Goal: Task Accomplishment & Management: Complete application form

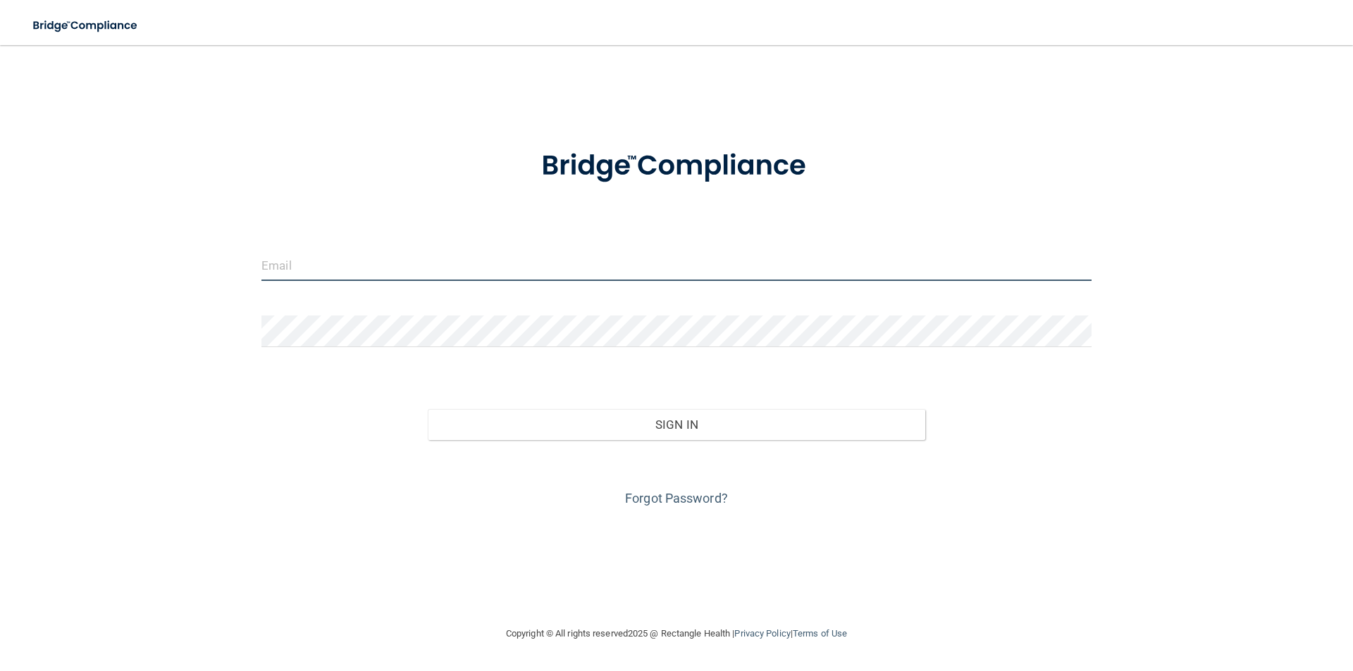
click at [545, 259] on input "email" at bounding box center [676, 265] width 830 height 32
type input "[PERSON_NAME][EMAIL_ADDRESS][PERSON_NAME][DOMAIN_NAME]"
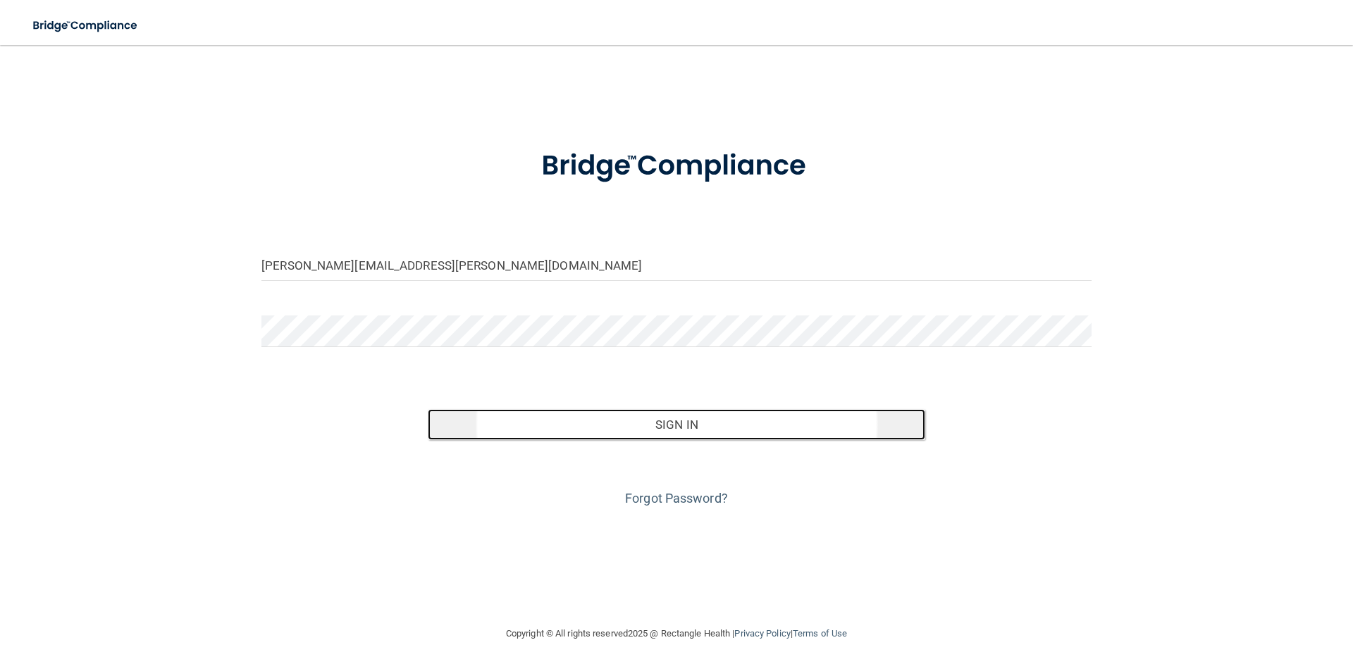
click at [654, 427] on button "Sign In" at bounding box center [677, 424] width 498 height 31
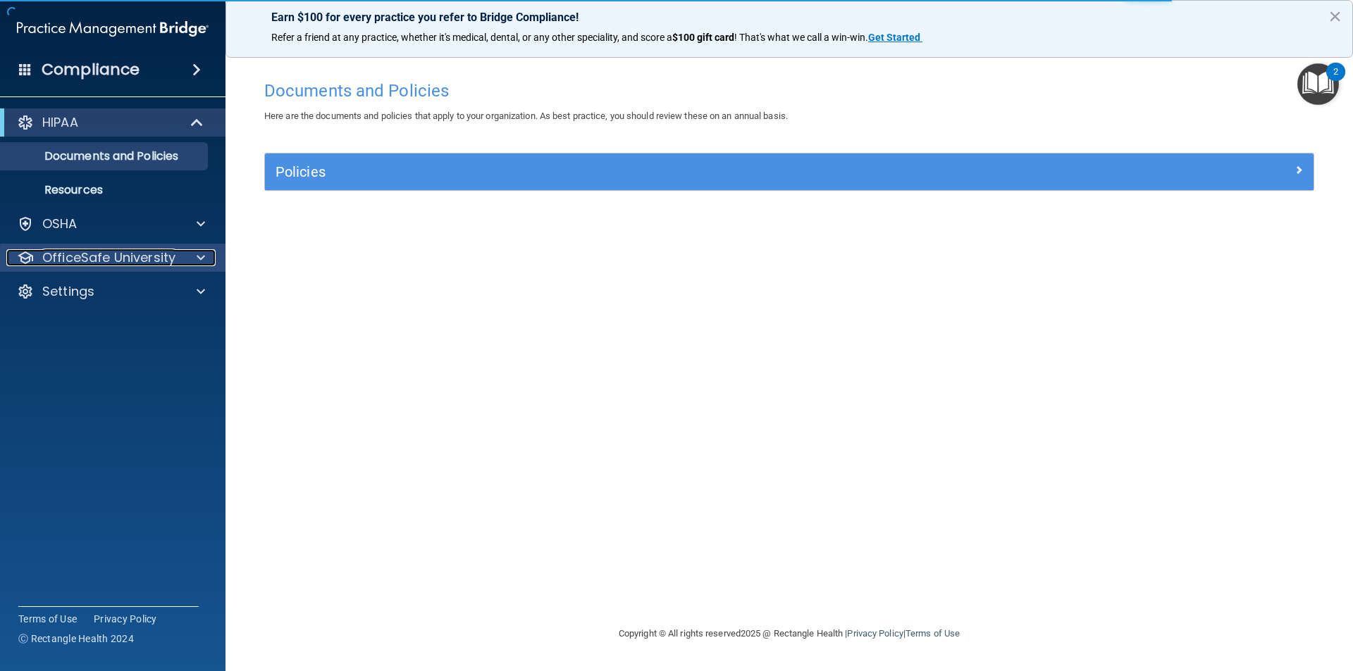
click at [187, 260] on div at bounding box center [198, 257] width 35 height 17
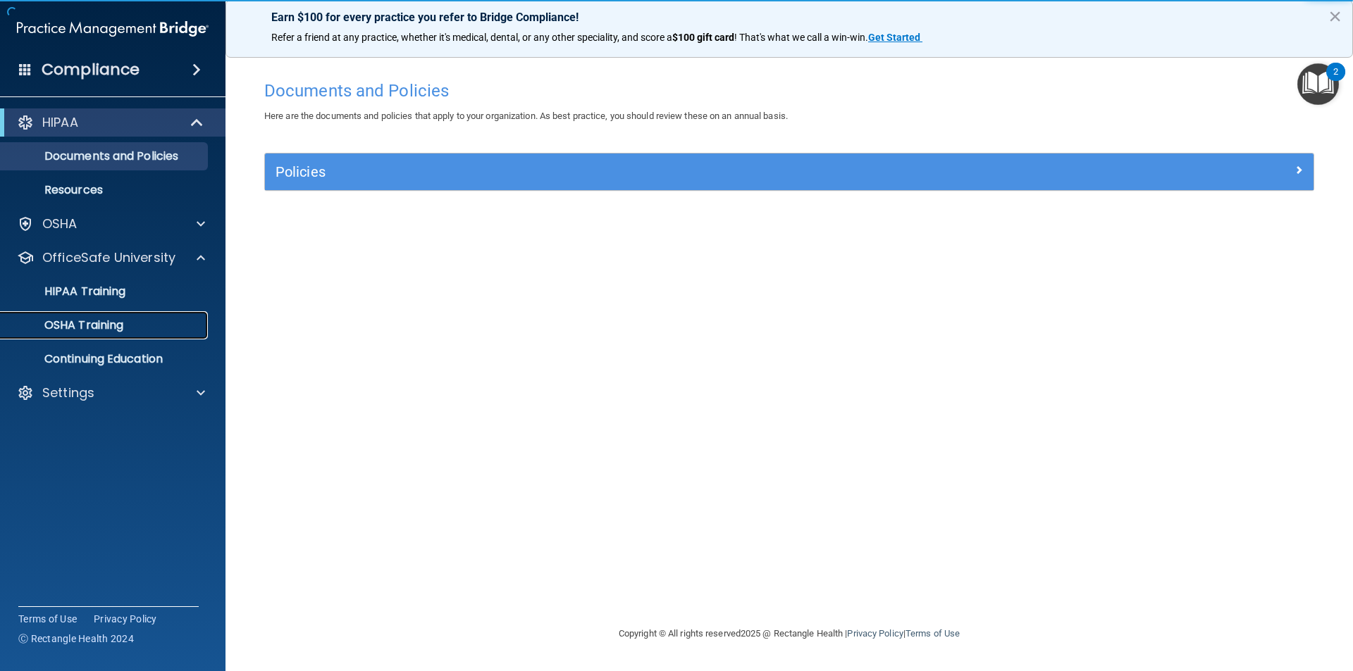
click at [126, 328] on div "OSHA Training" at bounding box center [105, 325] width 192 height 14
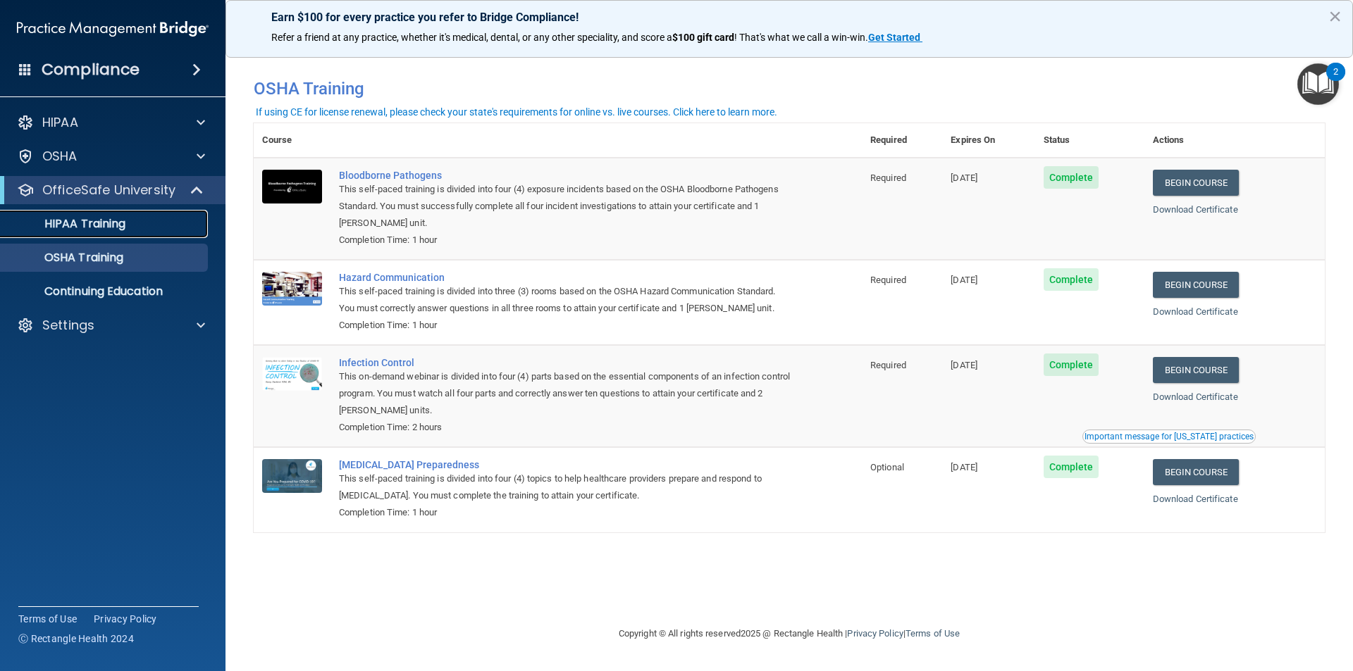
click at [123, 225] on p "HIPAA Training" at bounding box center [67, 224] width 116 height 14
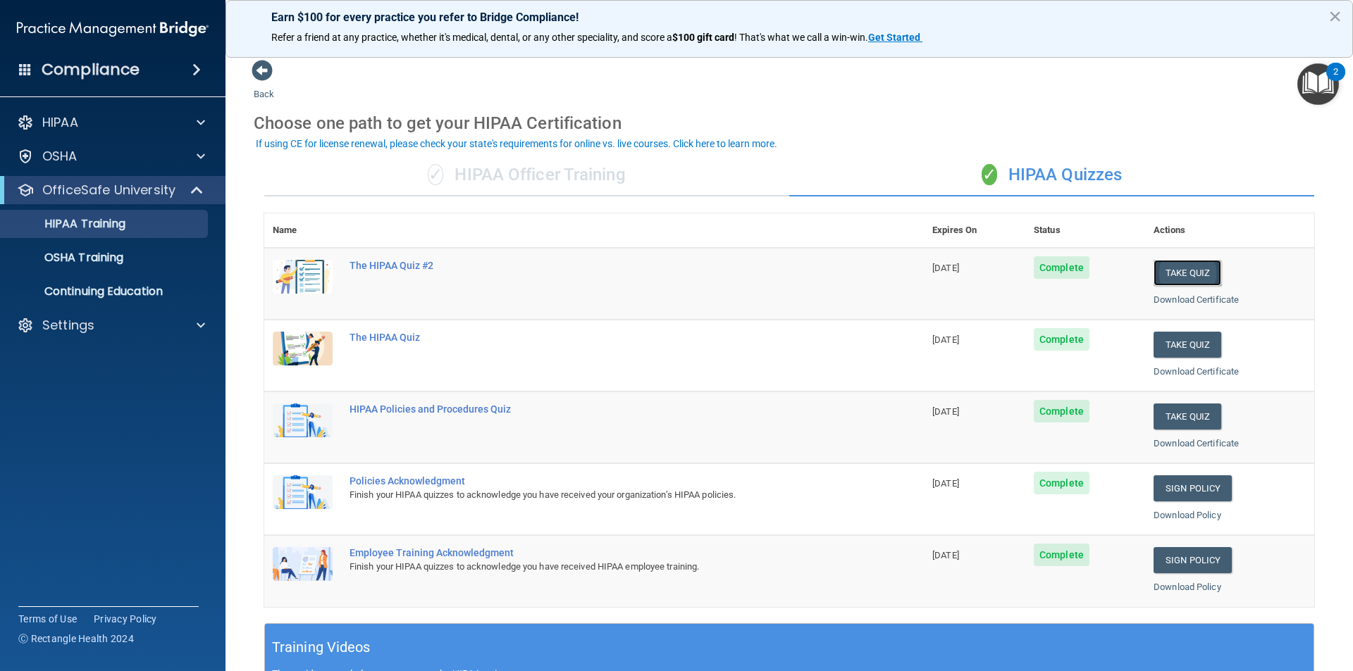
click at [1169, 273] on button "Take Quiz" at bounding box center [1187, 273] width 68 height 26
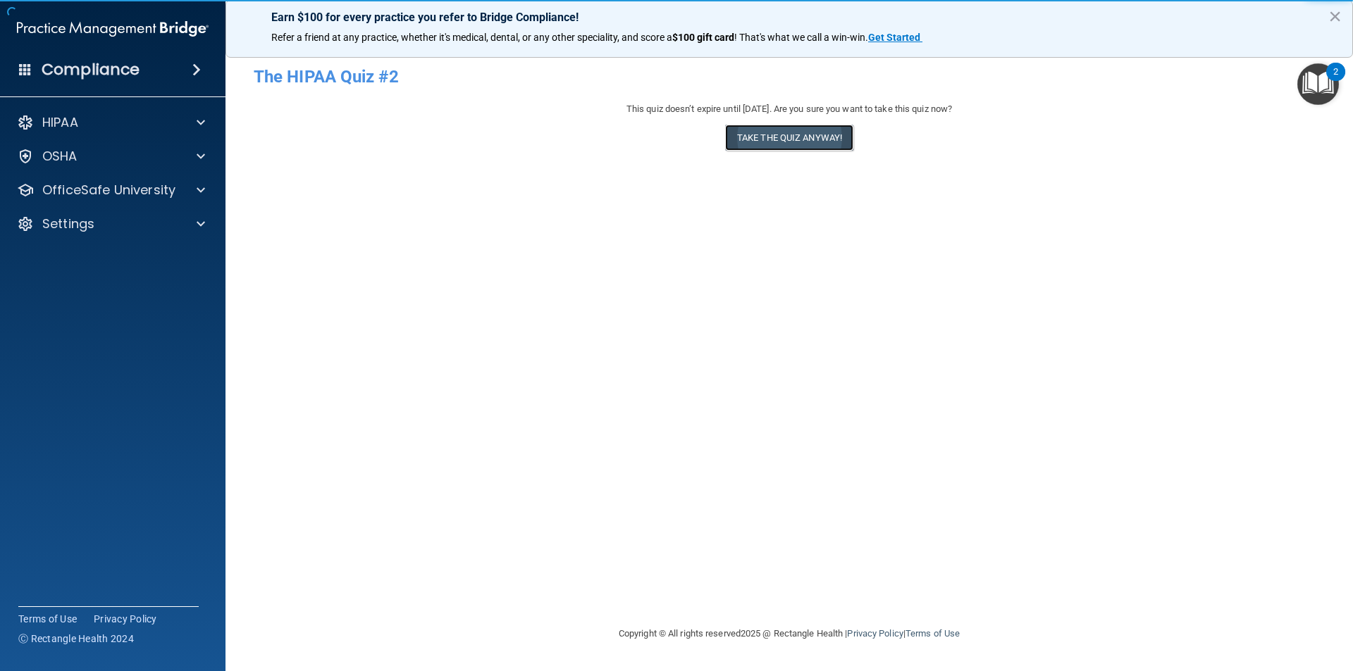
click at [788, 142] on button "Take the quiz anyway!" at bounding box center [789, 138] width 128 height 26
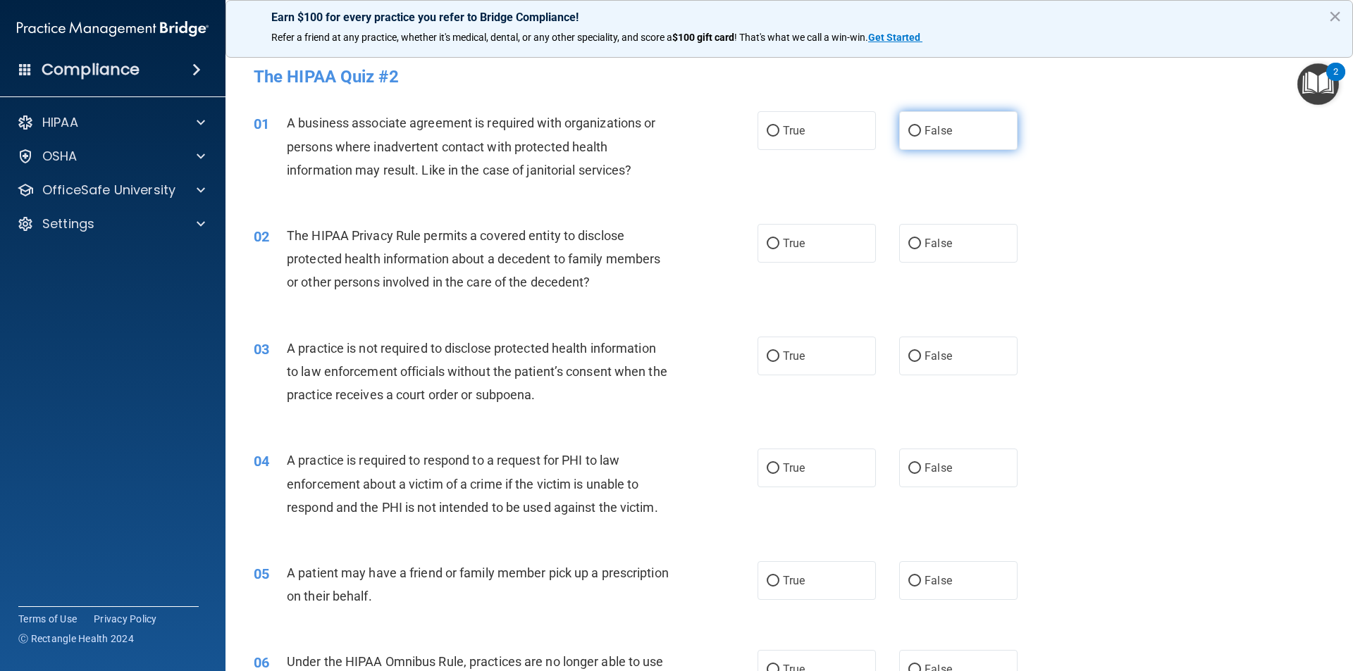
click at [908, 135] on input "False" at bounding box center [914, 131] width 13 height 11
radio input "true"
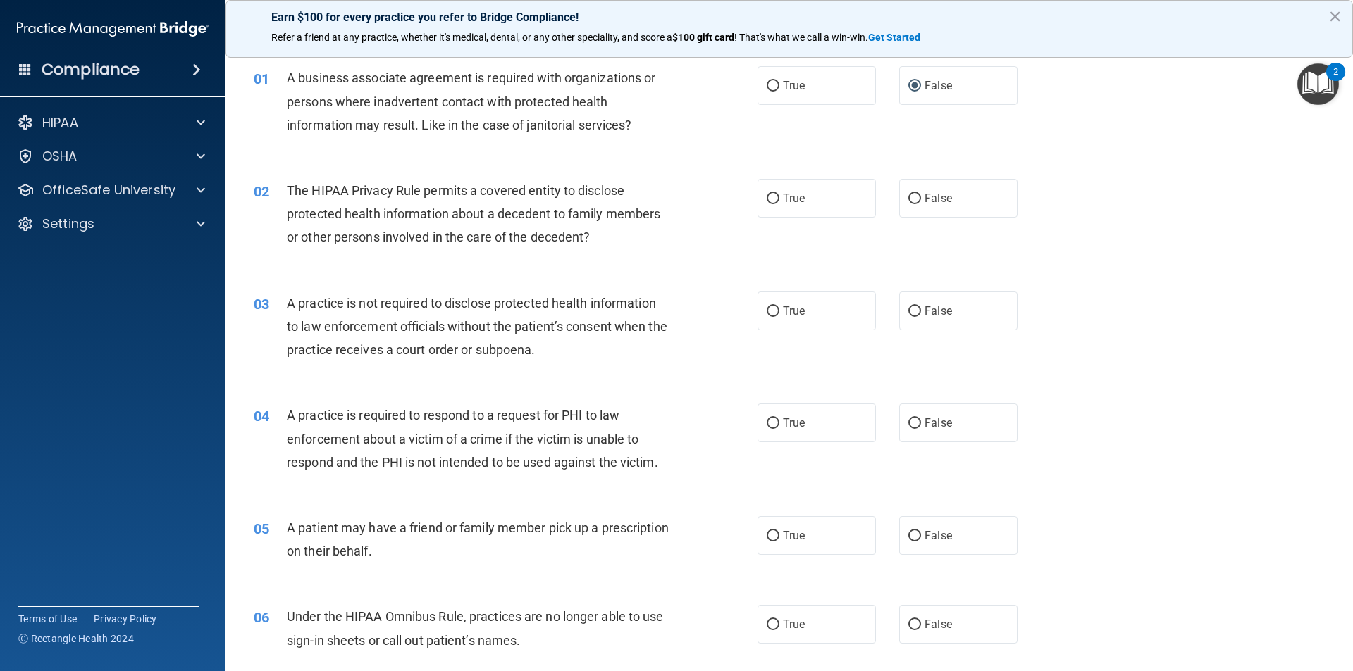
scroll to position [70, 0]
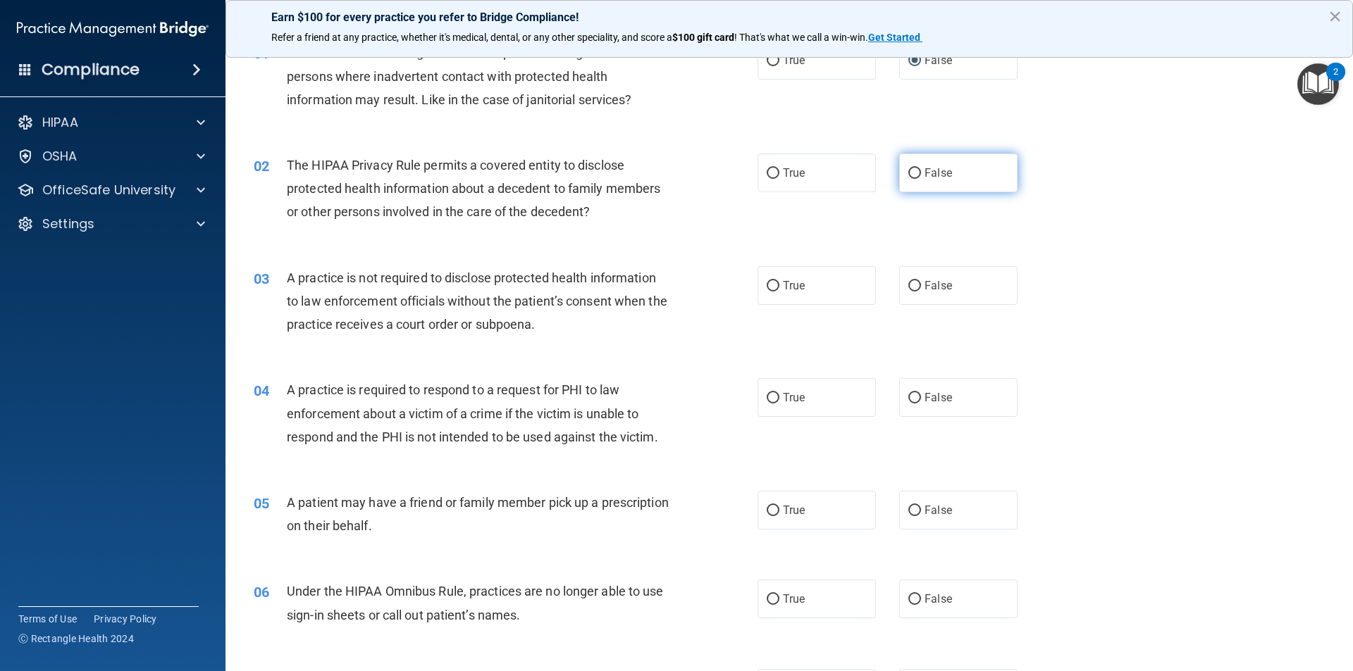
click at [908, 173] on input "False" at bounding box center [914, 173] width 13 height 11
radio input "true"
click at [908, 290] on input "False" at bounding box center [914, 286] width 13 height 11
radio input "true"
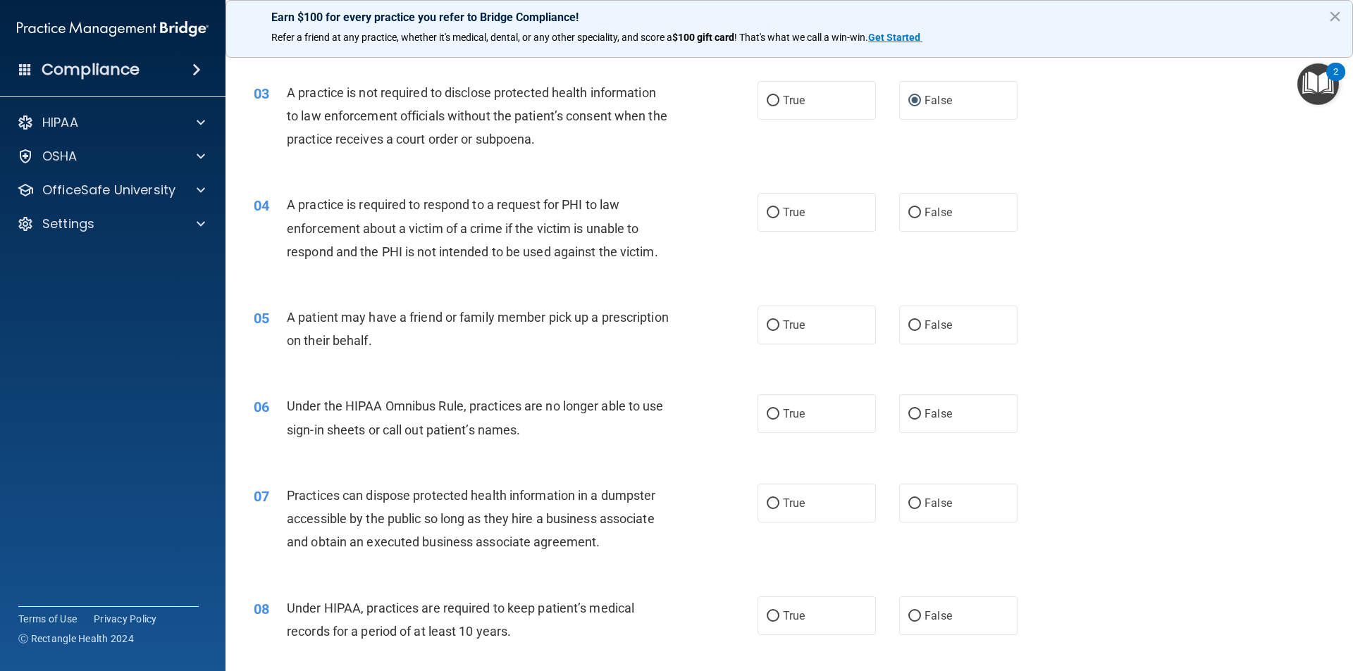
scroll to position [282, 0]
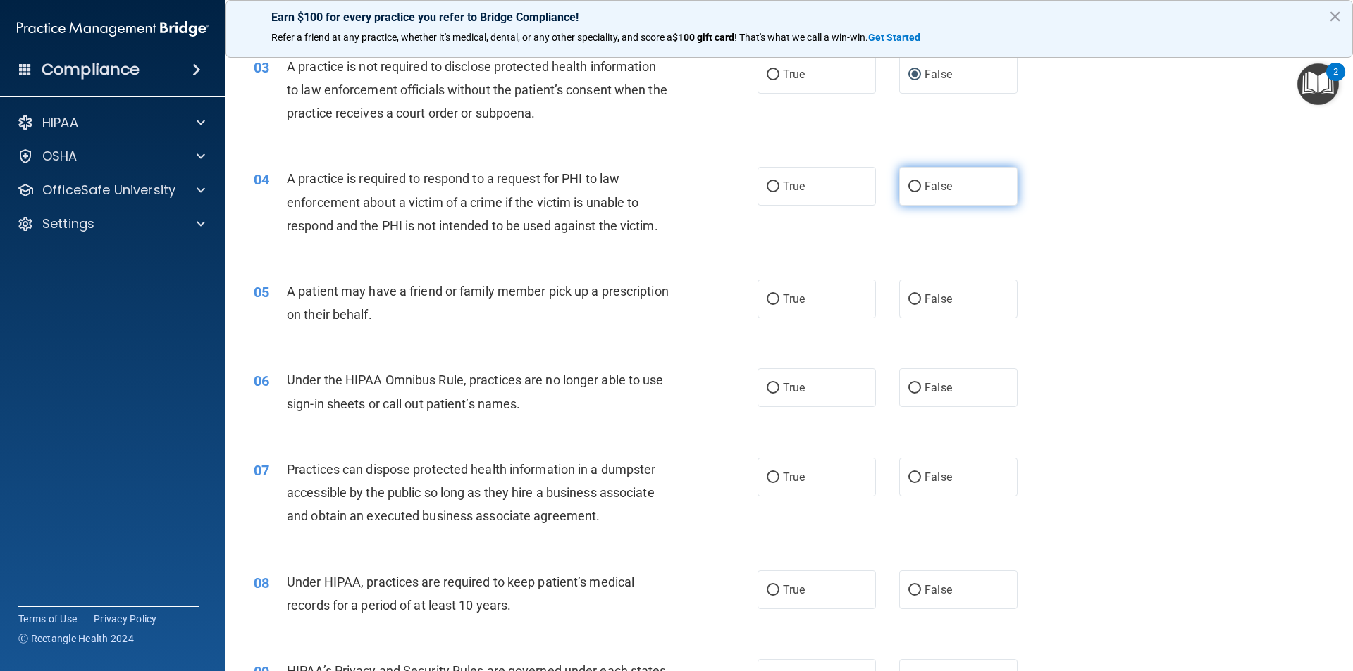
click at [908, 189] on input "False" at bounding box center [914, 187] width 13 height 11
radio input "true"
click at [772, 297] on input "True" at bounding box center [772, 299] width 13 height 11
radio input "true"
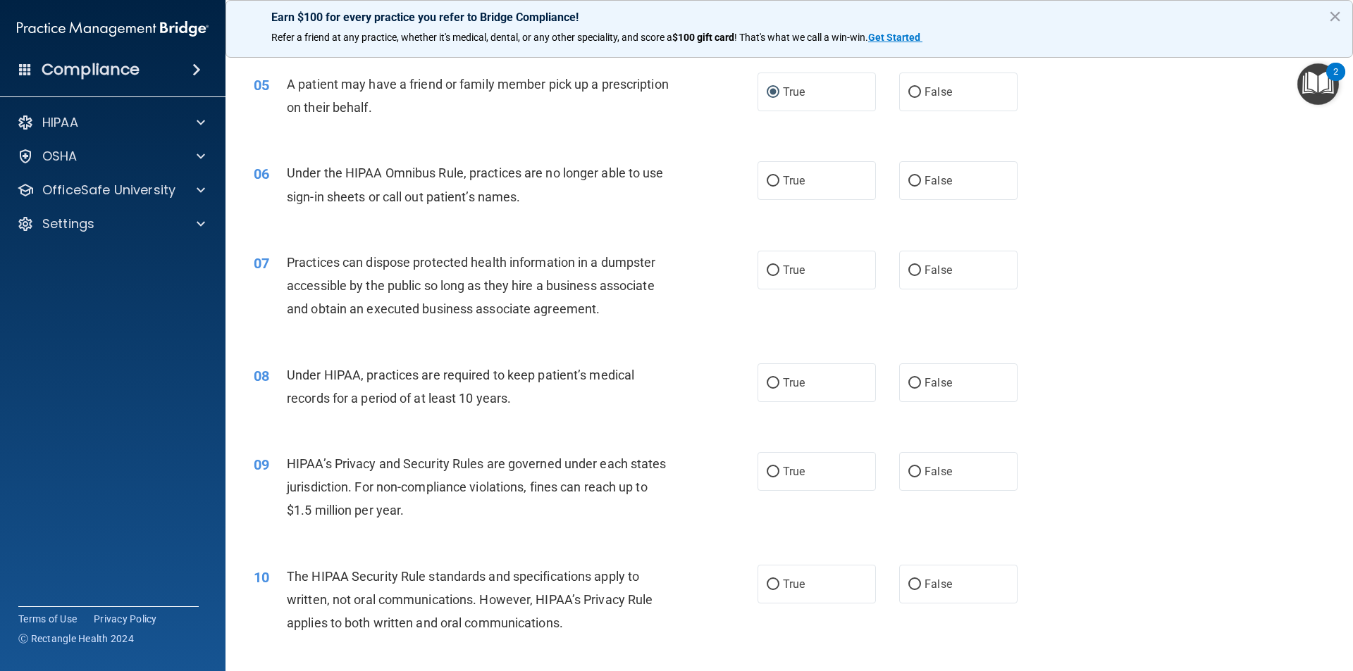
scroll to position [493, 0]
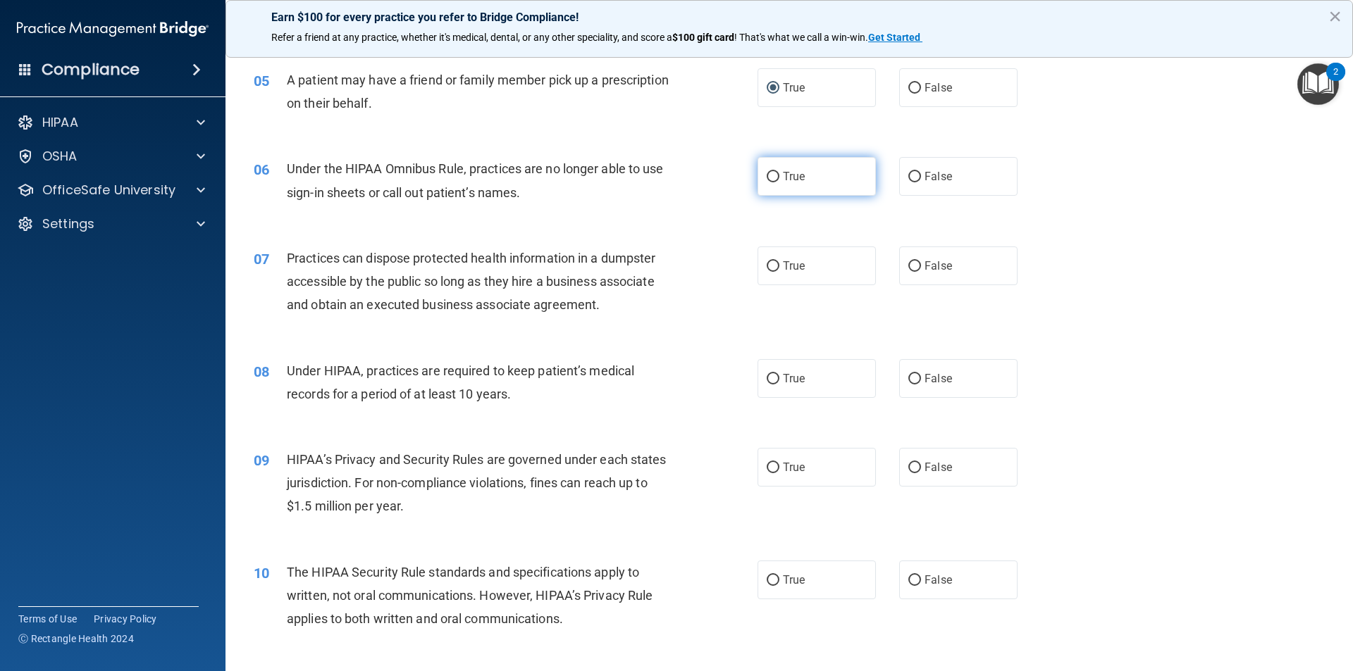
click at [767, 175] on input "True" at bounding box center [772, 177] width 13 height 11
radio input "true"
click at [908, 266] on input "False" at bounding box center [914, 266] width 13 height 11
radio input "true"
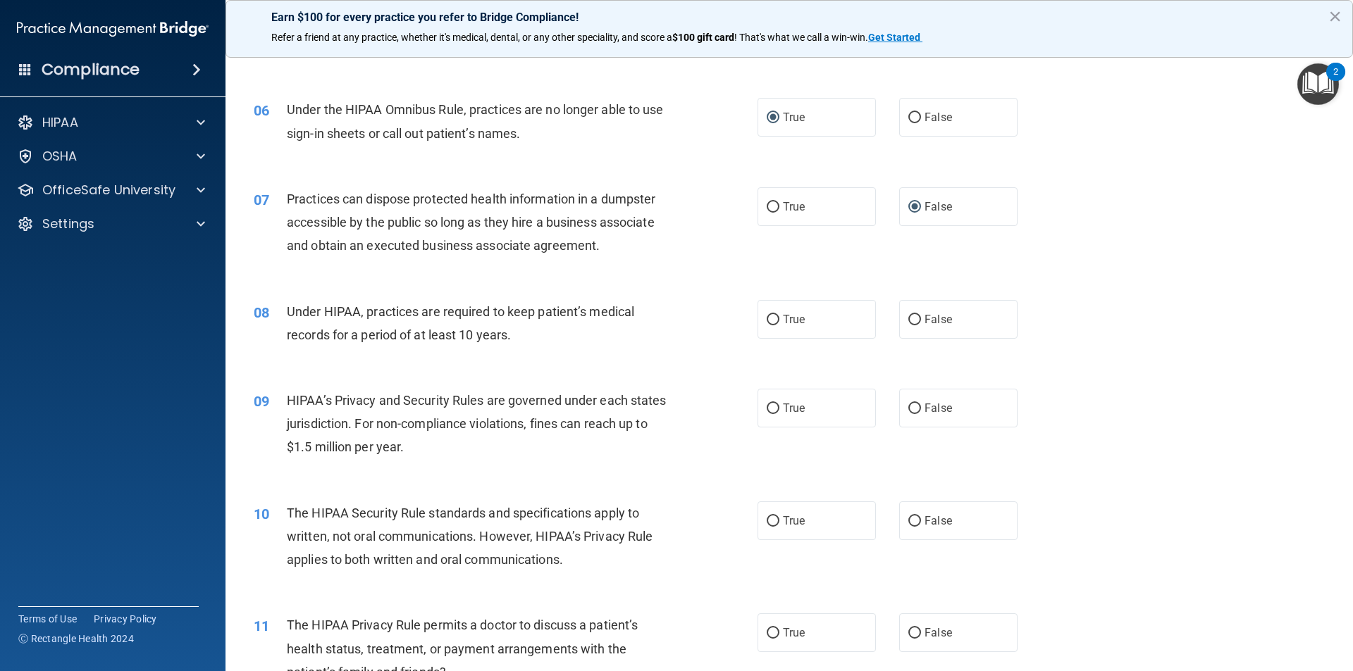
scroll to position [634, 0]
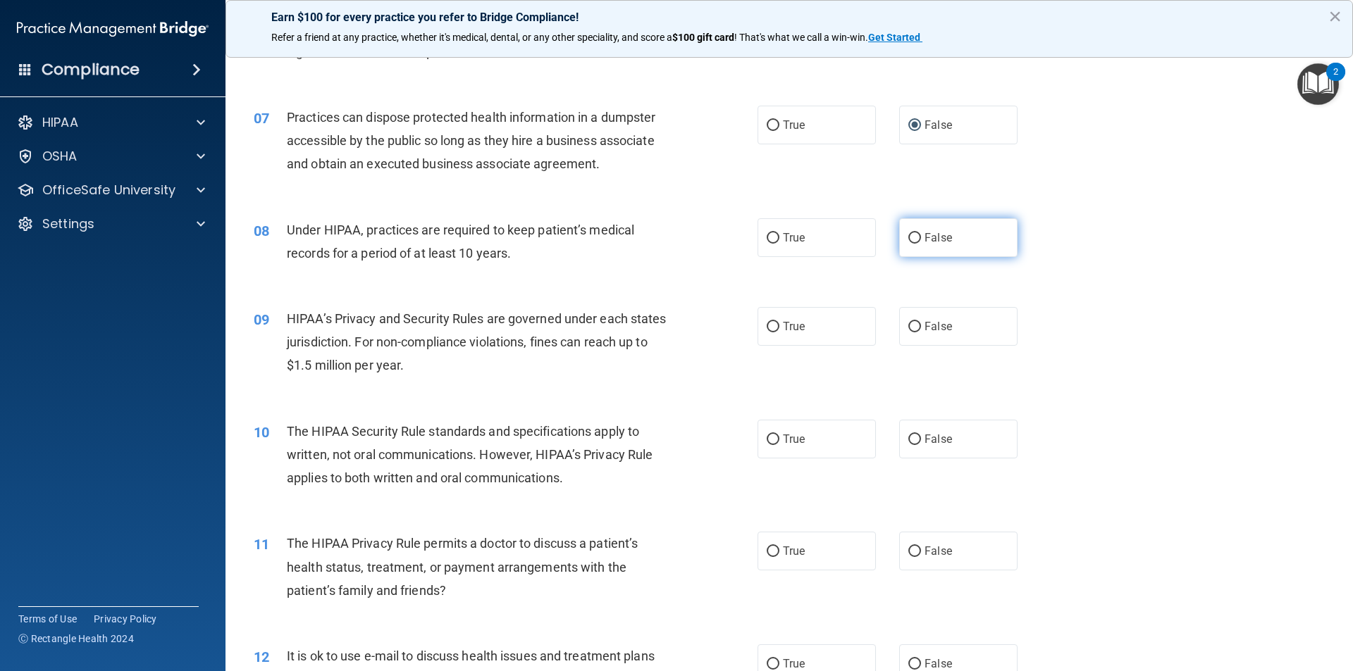
click at [917, 240] on label "False" at bounding box center [958, 237] width 118 height 39
click at [917, 240] on input "False" at bounding box center [914, 238] width 13 height 11
radio input "true"
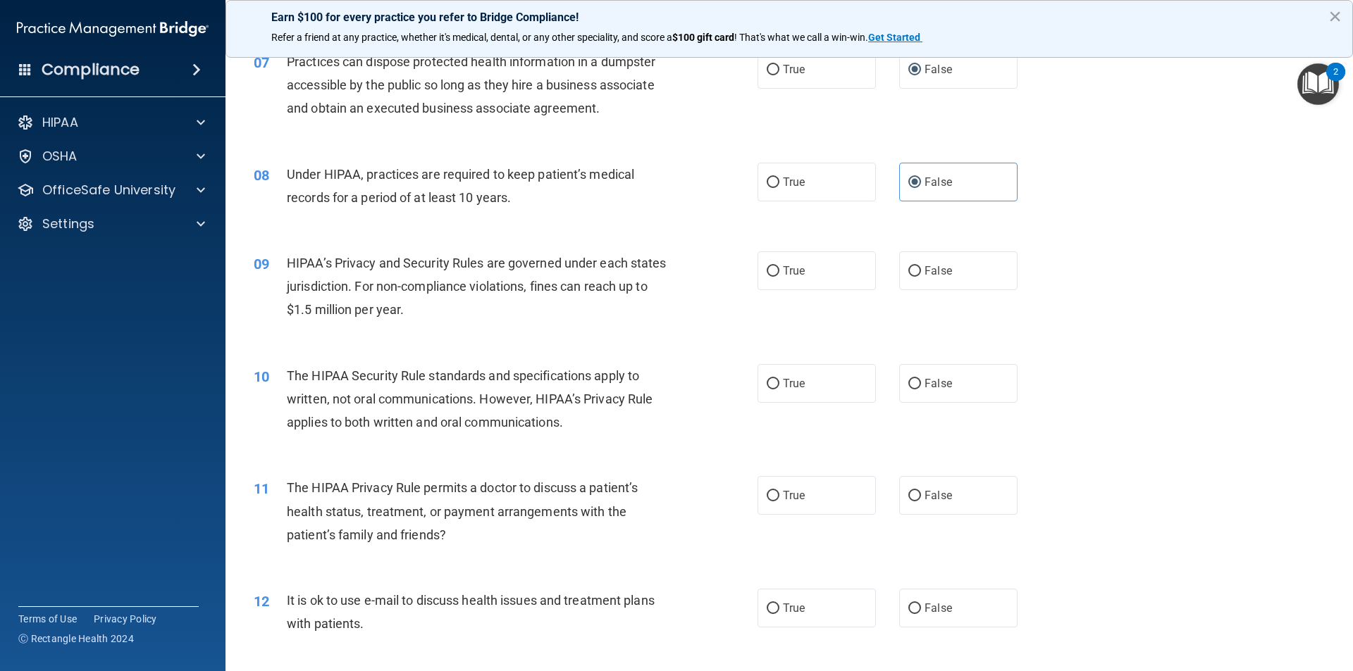
scroll to position [775, 0]
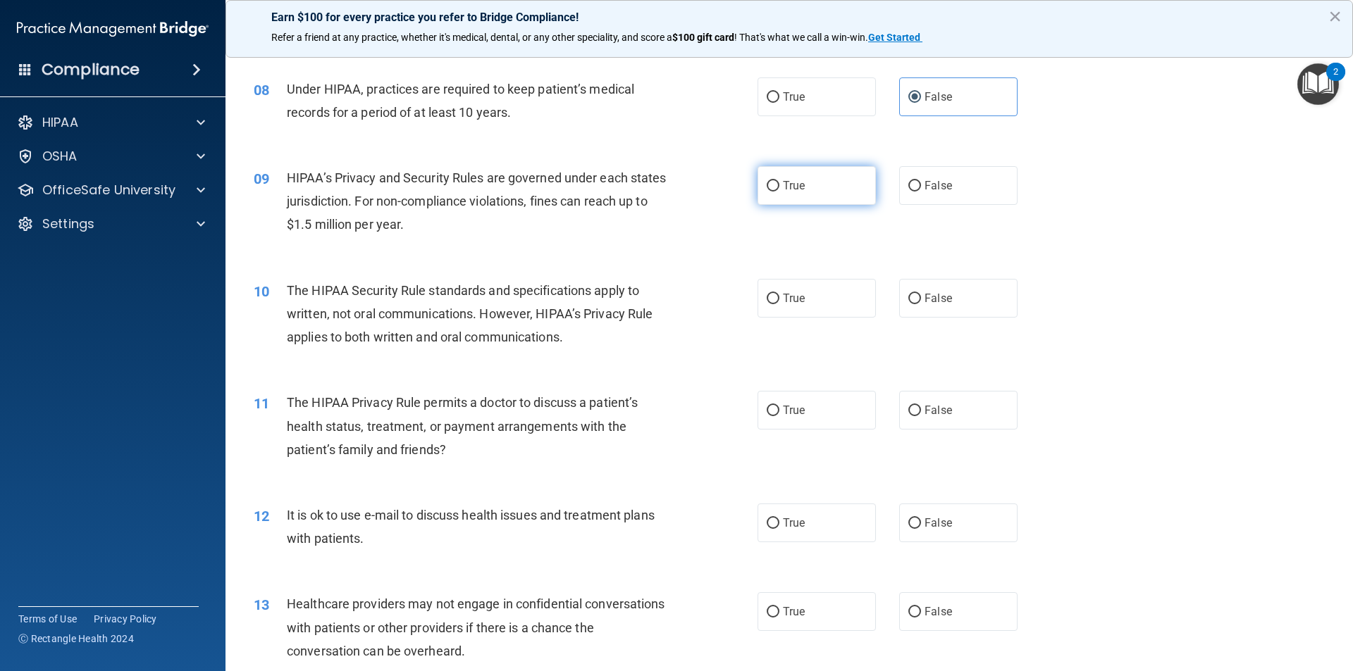
click at [766, 186] on input "True" at bounding box center [772, 186] width 13 height 11
radio input "true"
click at [910, 190] on input "False" at bounding box center [914, 186] width 13 height 11
radio input "true"
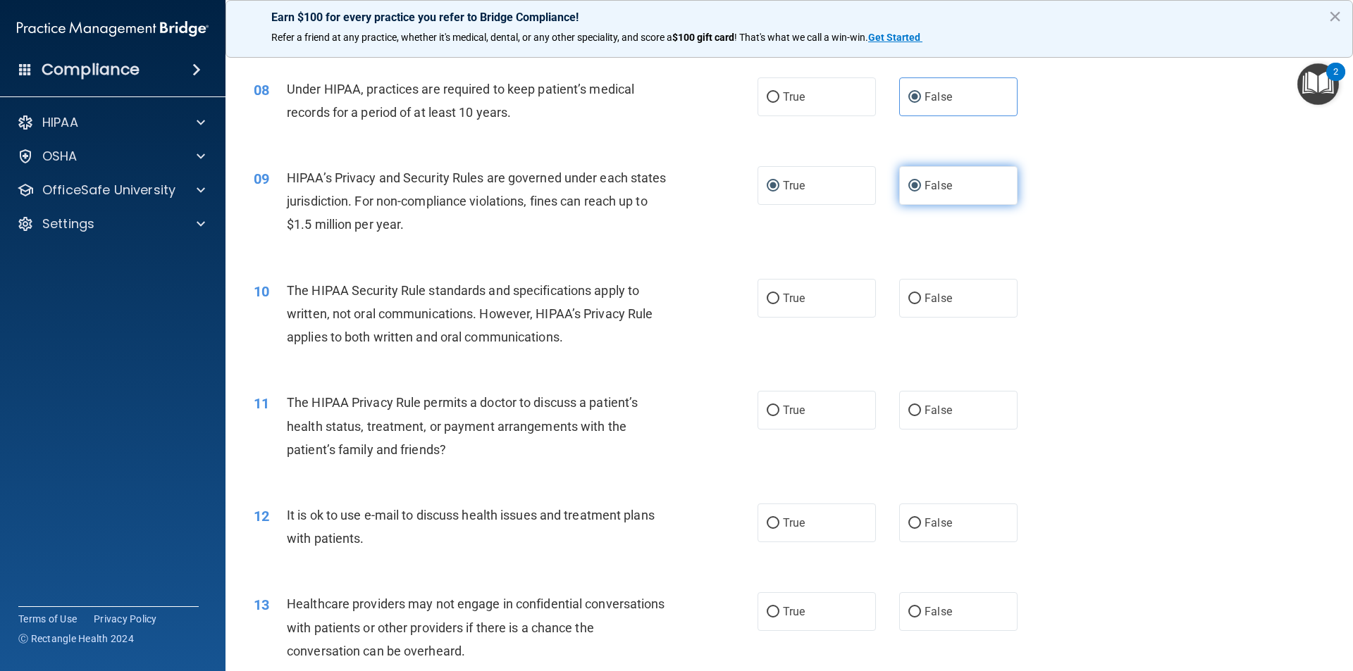
radio input "false"
click at [767, 301] on input "True" at bounding box center [772, 299] width 13 height 11
radio input "true"
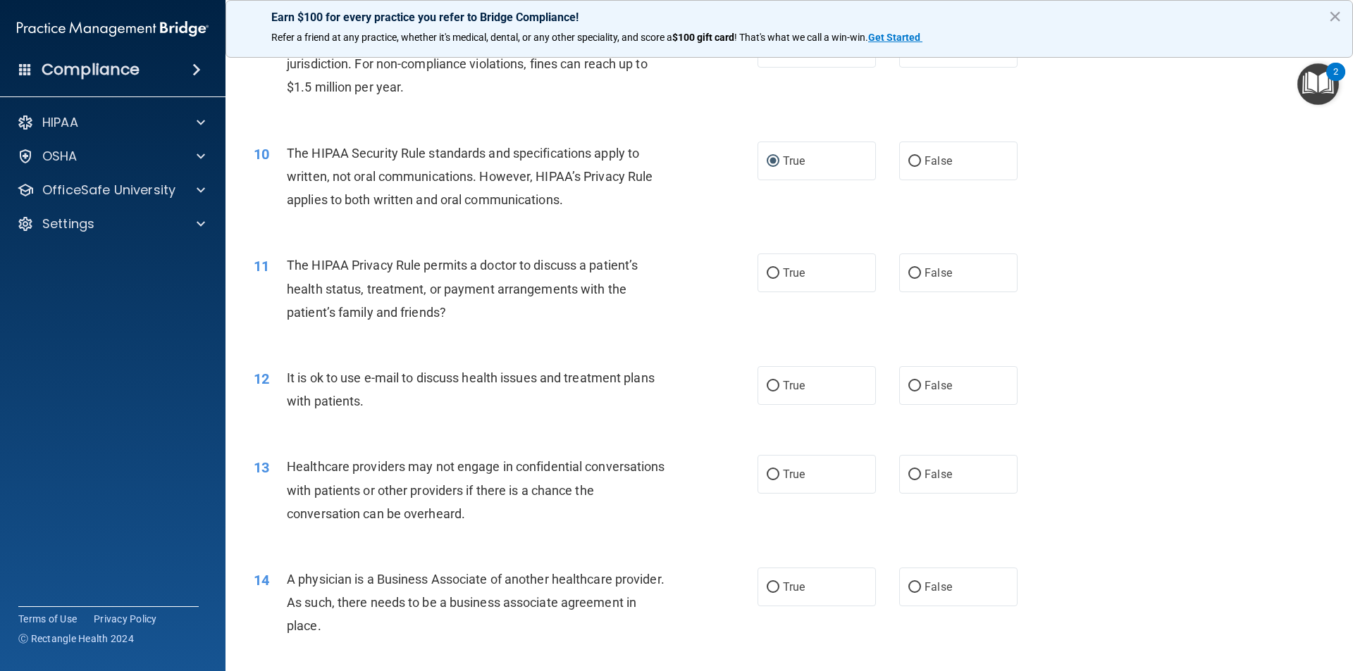
scroll to position [916, 0]
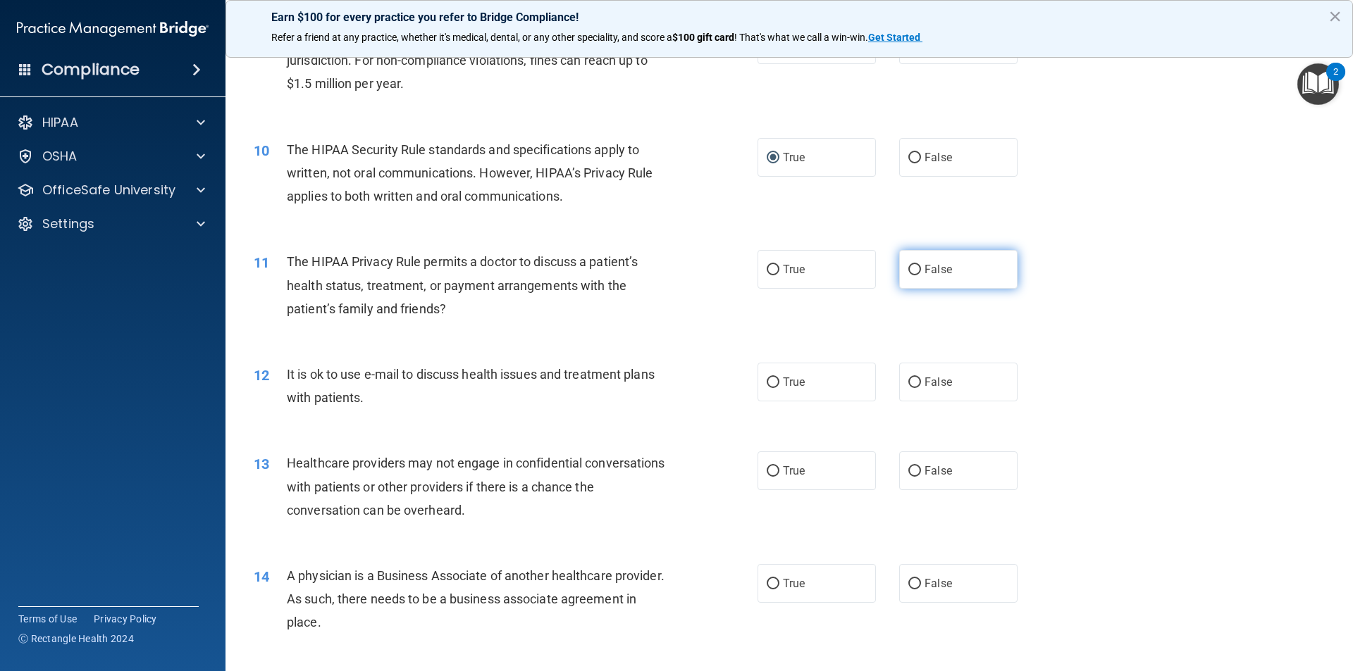
click at [909, 278] on label "False" at bounding box center [958, 269] width 118 height 39
click at [909, 275] on input "False" at bounding box center [914, 270] width 13 height 11
radio input "true"
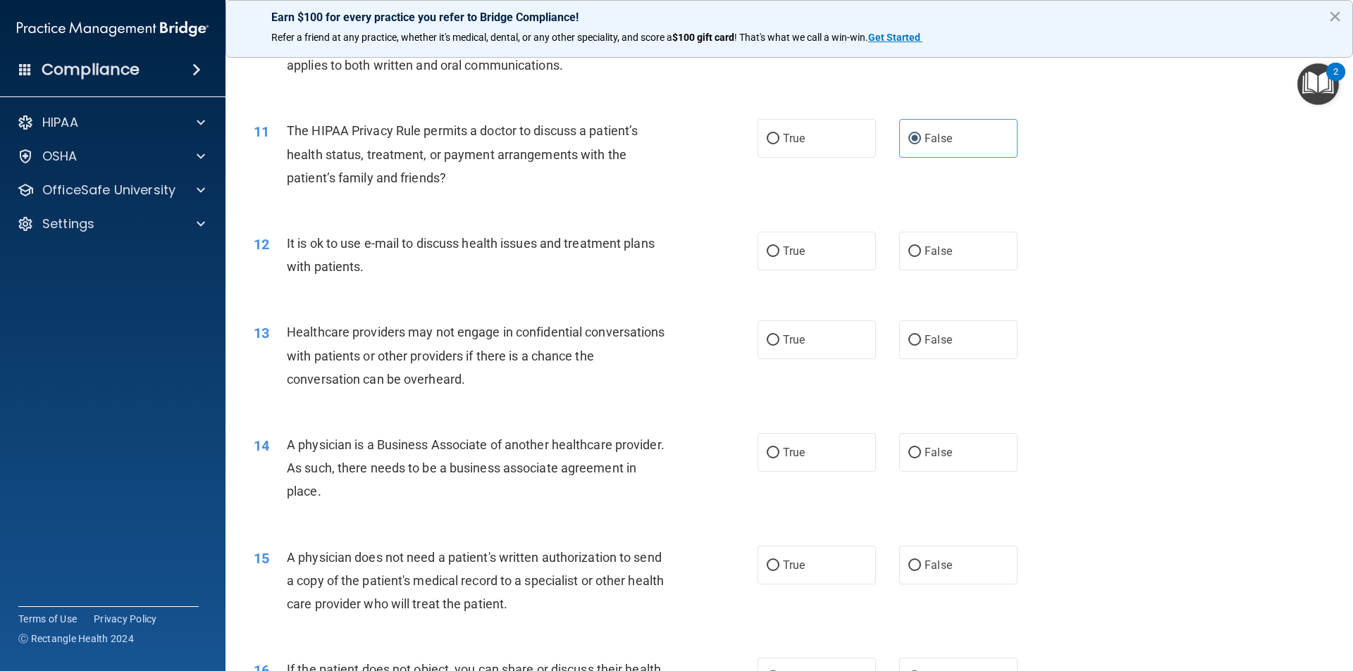
scroll to position [1057, 0]
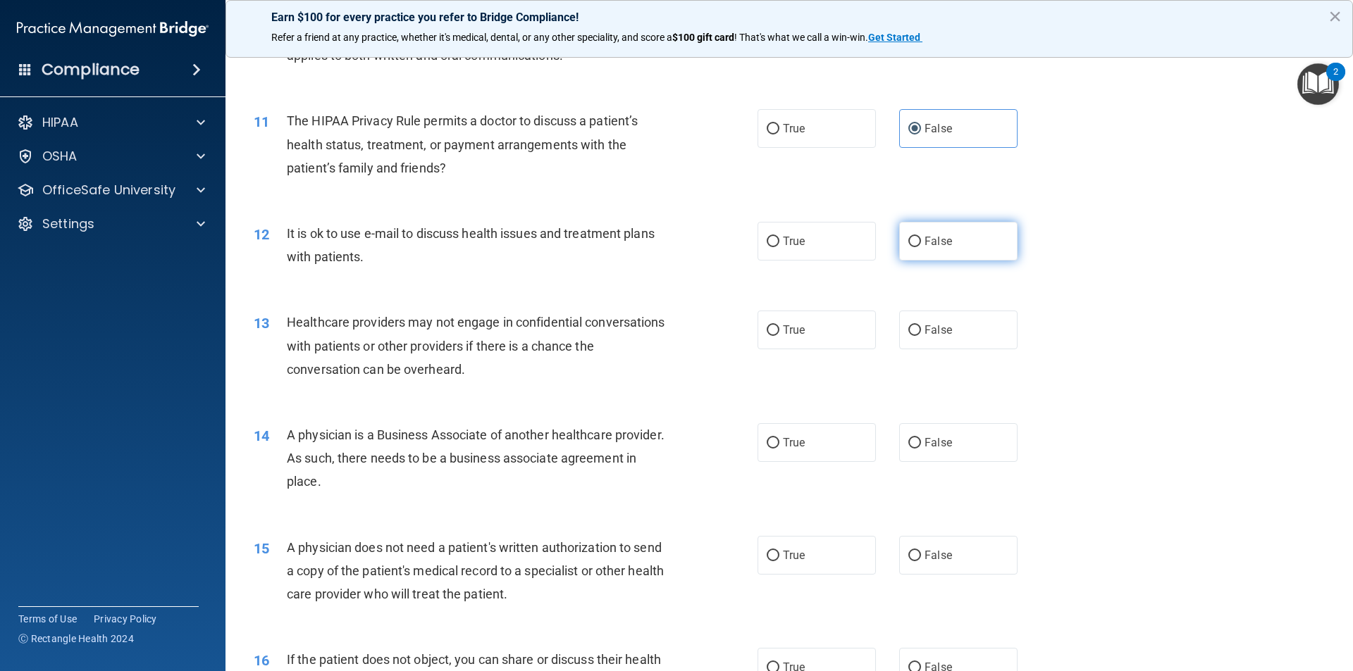
click at [909, 246] on input "False" at bounding box center [914, 242] width 13 height 11
radio input "true"
click at [771, 334] on input "True" at bounding box center [772, 330] width 13 height 11
radio input "true"
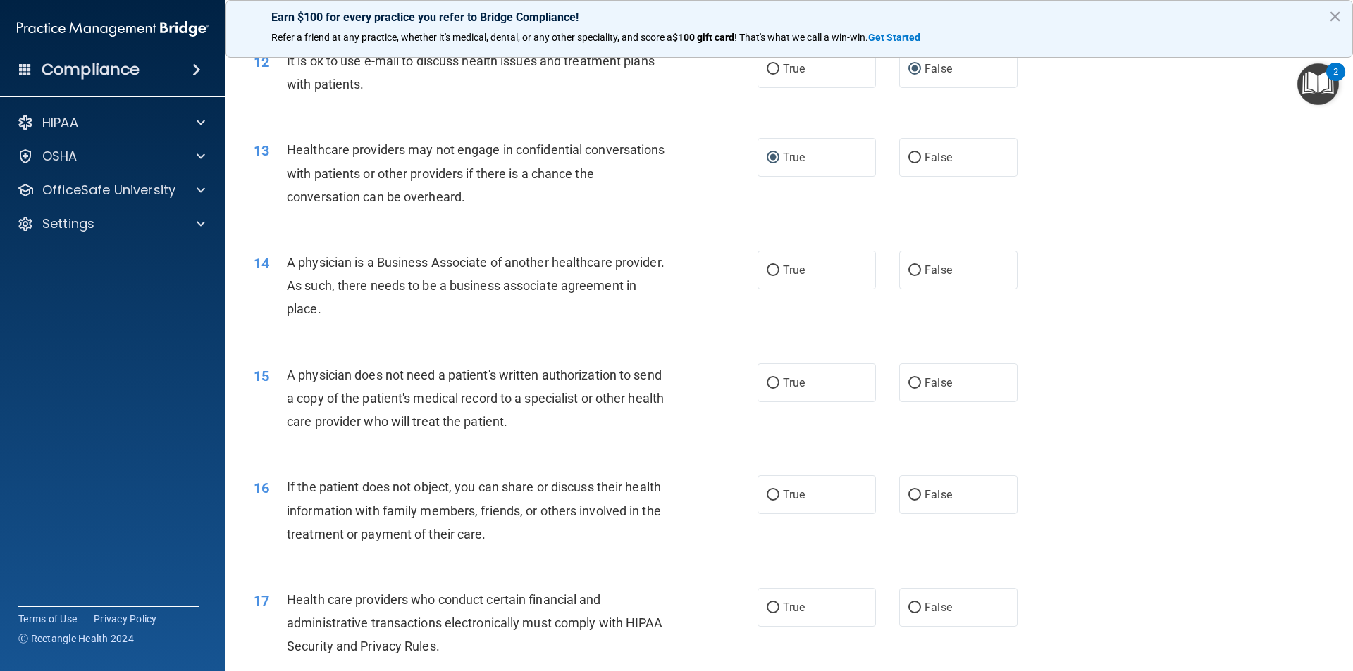
scroll to position [1268, 0]
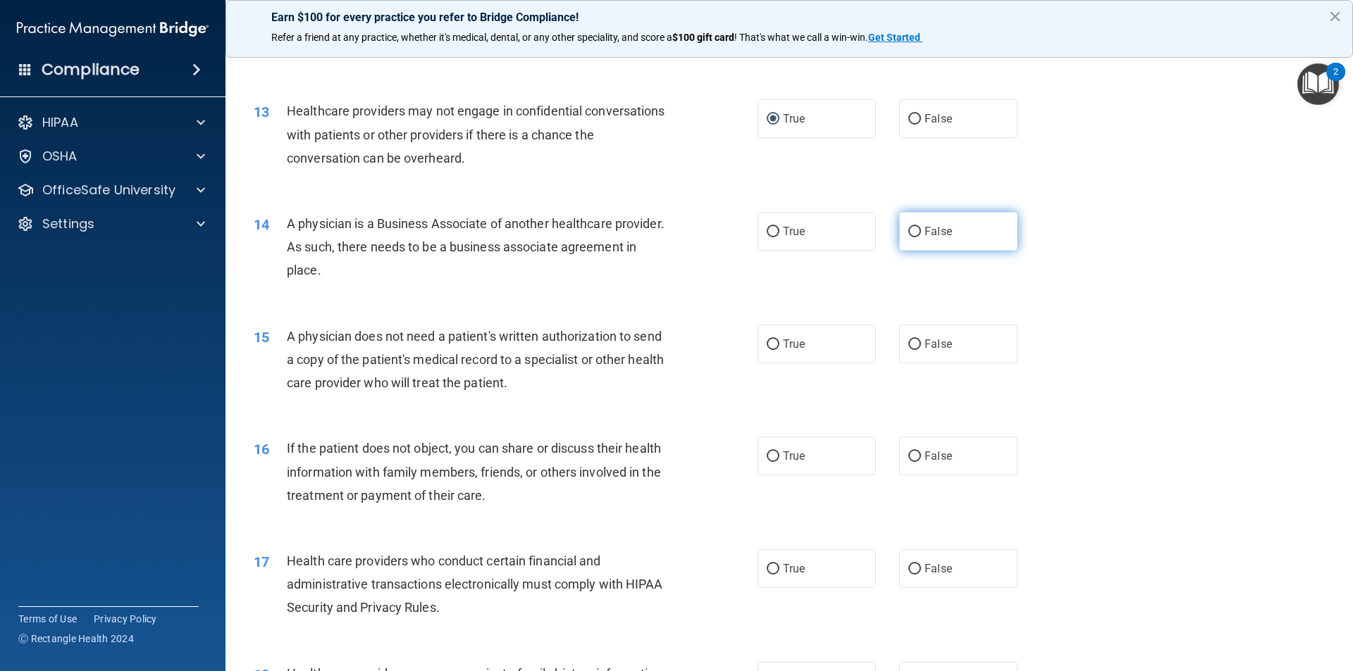
click at [910, 235] on input "False" at bounding box center [914, 232] width 13 height 11
radio input "true"
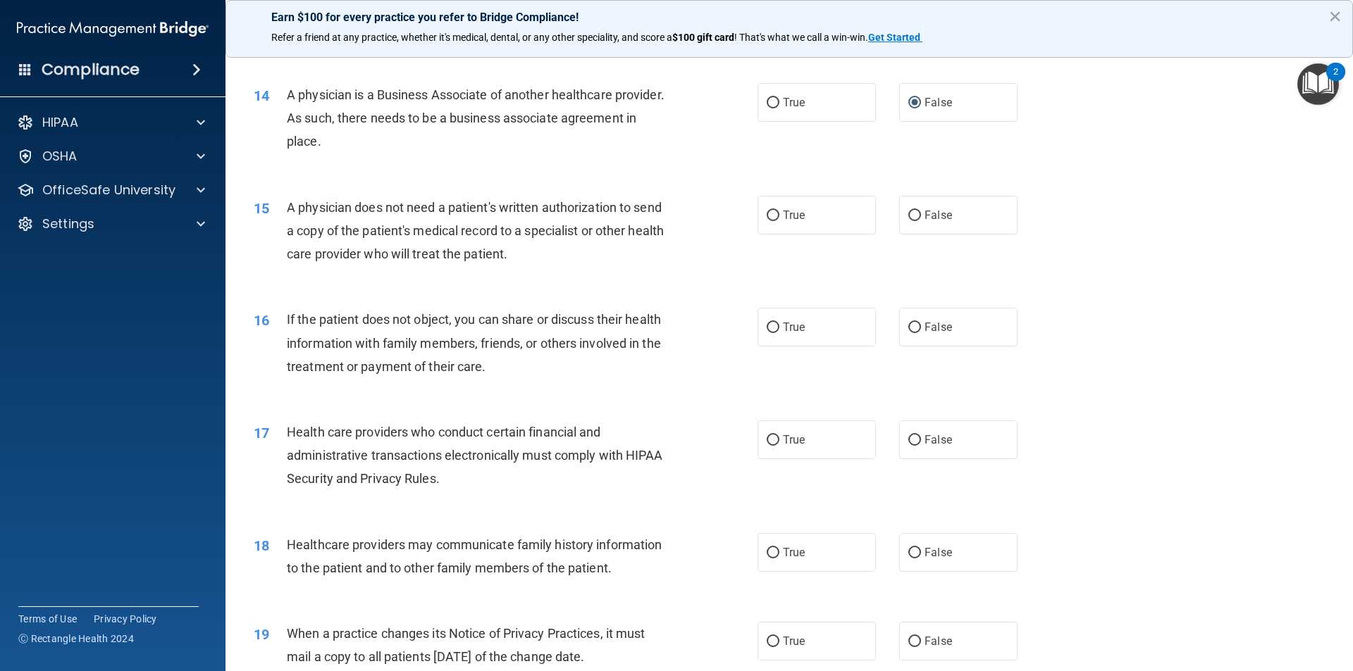
scroll to position [1409, 0]
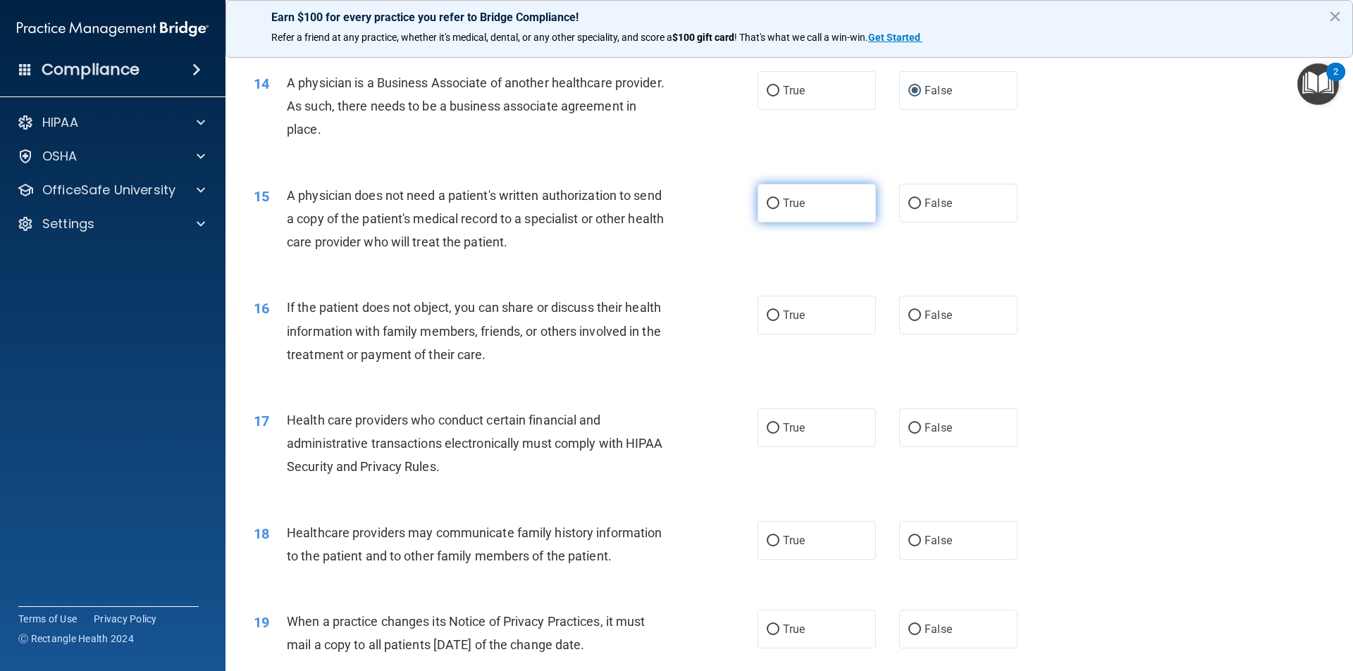
click at [766, 208] on input "True" at bounding box center [772, 204] width 13 height 11
radio input "true"
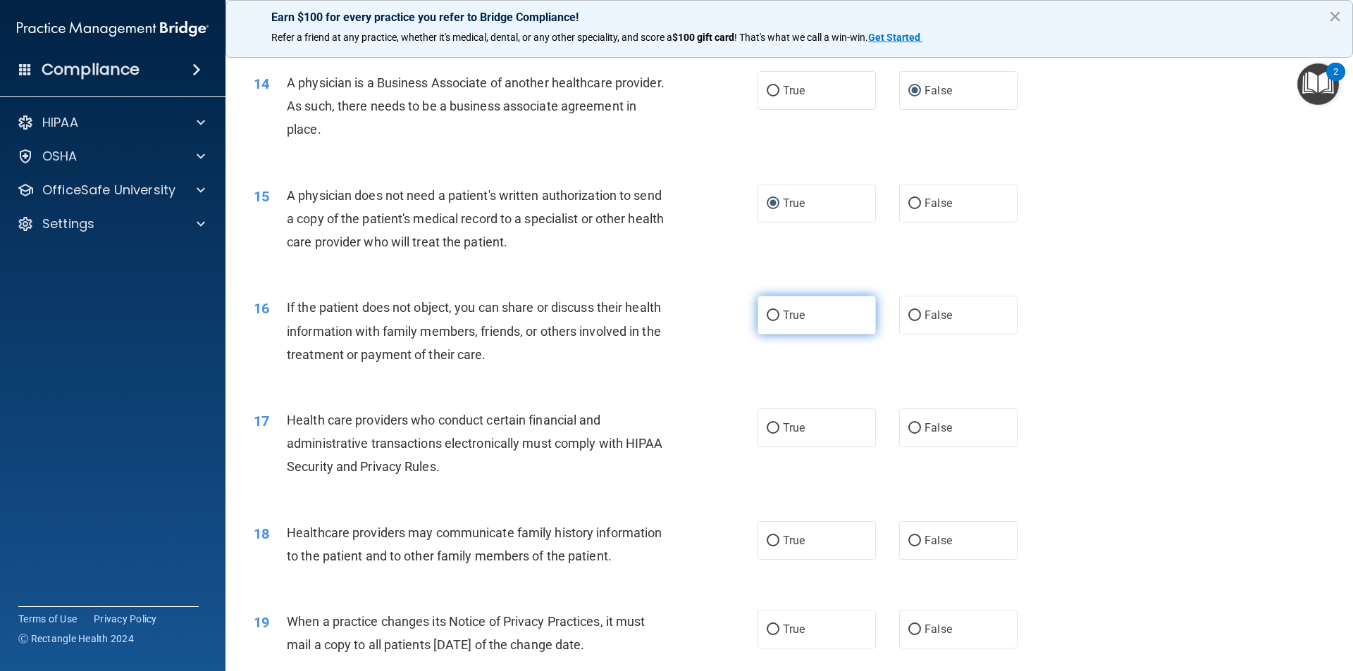
click at [776, 321] on label "True" at bounding box center [816, 315] width 118 height 39
click at [776, 321] on input "True" at bounding box center [772, 316] width 13 height 11
radio input "true"
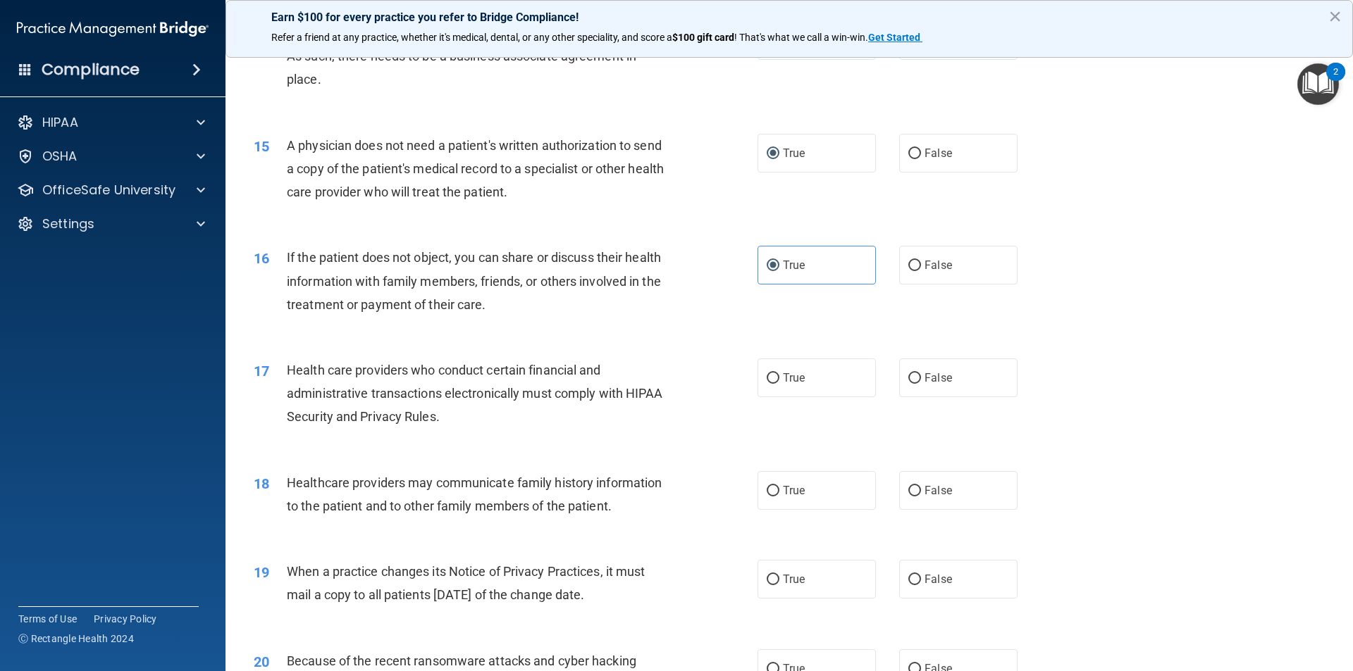
scroll to position [1550, 0]
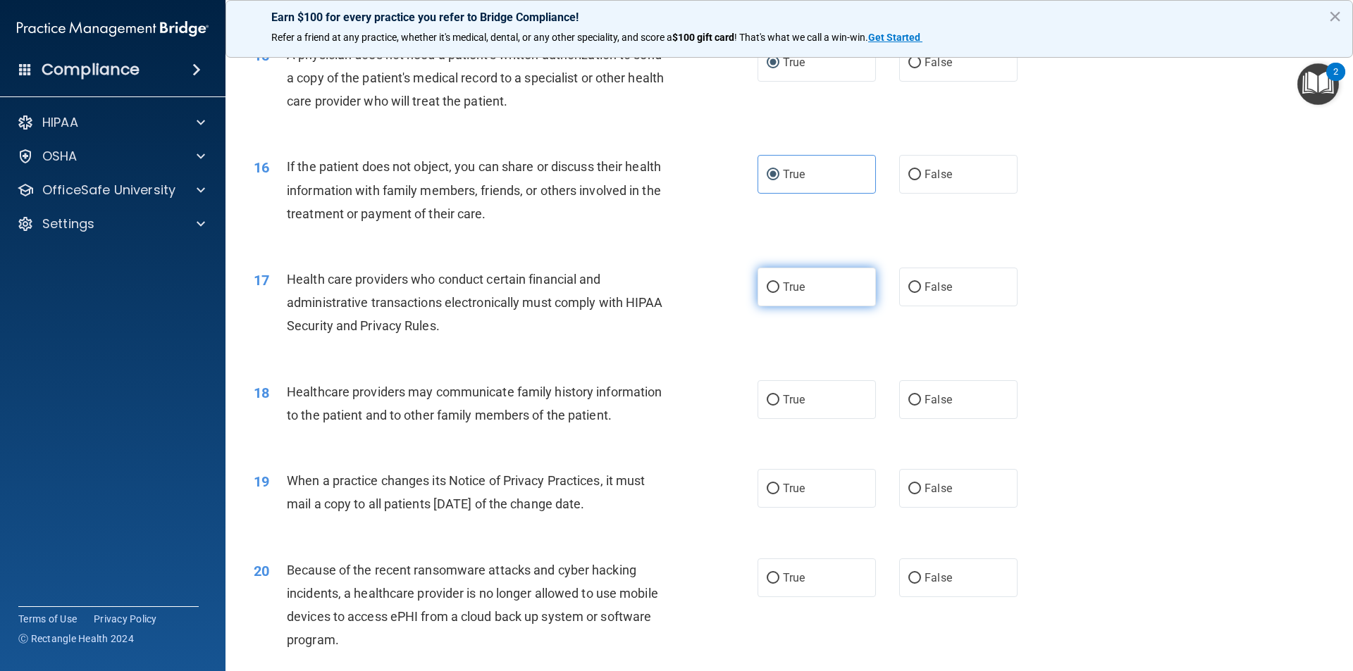
click at [766, 290] on input "True" at bounding box center [772, 287] width 13 height 11
radio input "true"
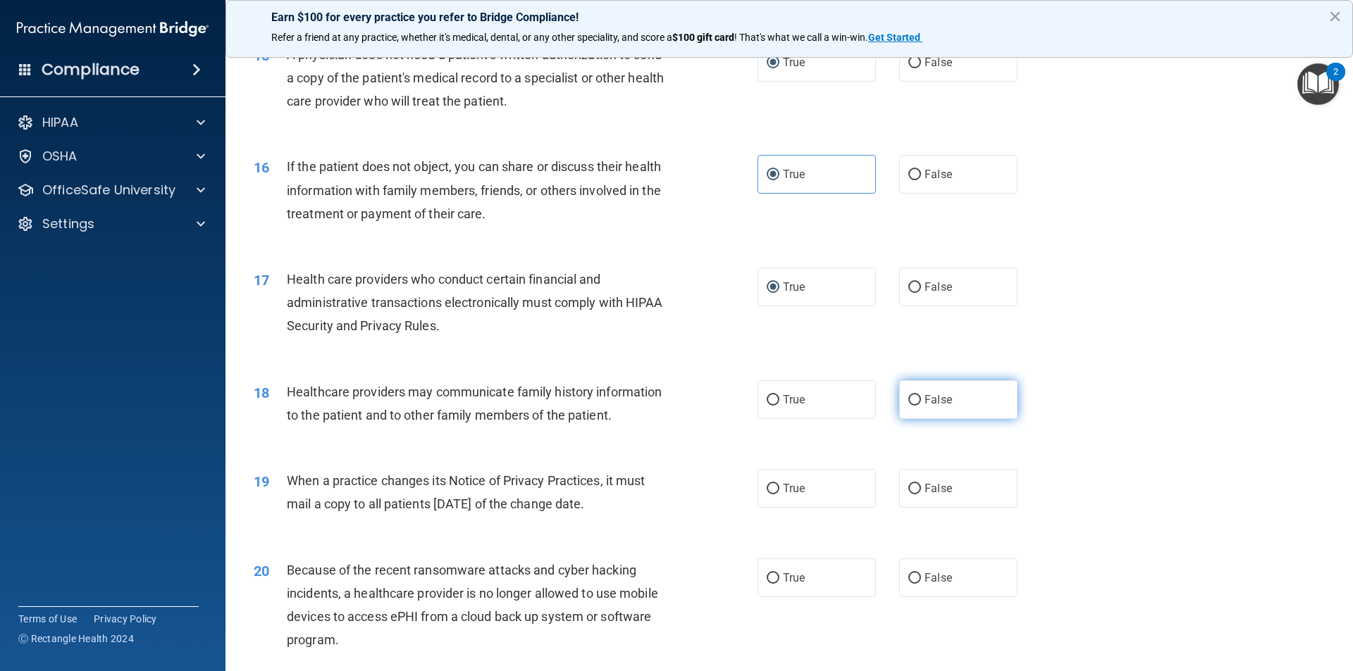
click at [910, 399] on input "False" at bounding box center [914, 400] width 13 height 11
radio input "true"
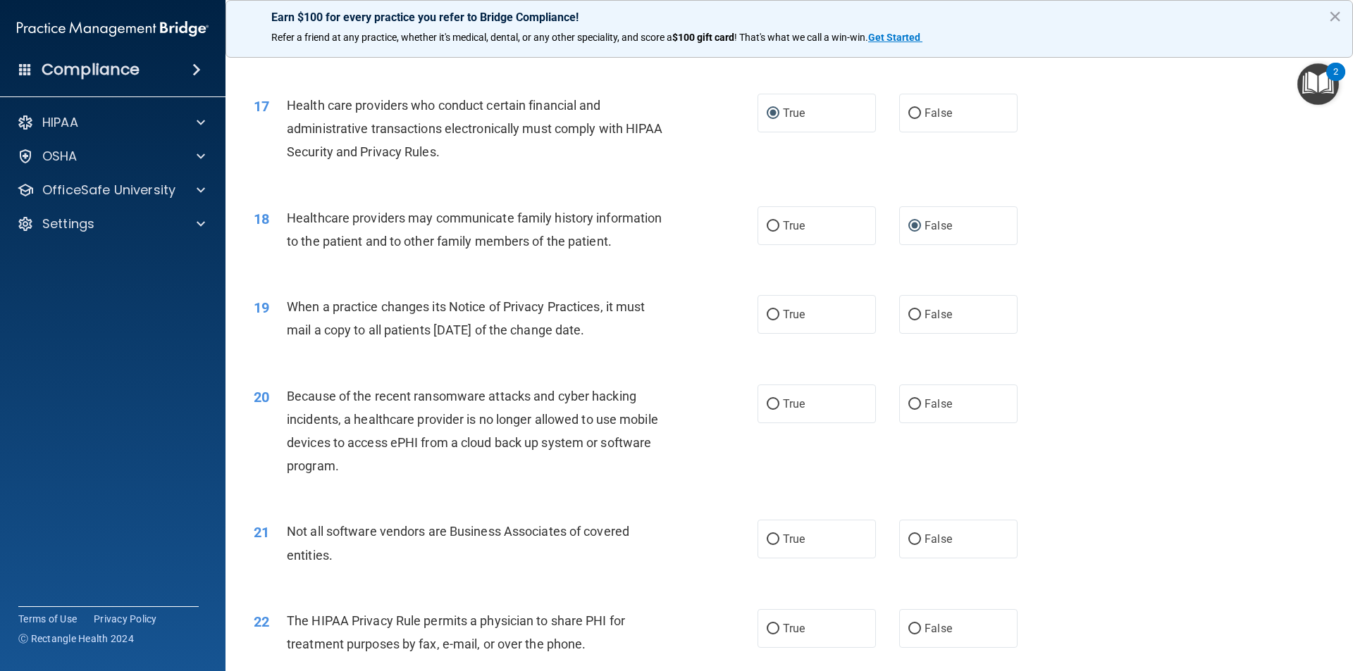
scroll to position [1761, 0]
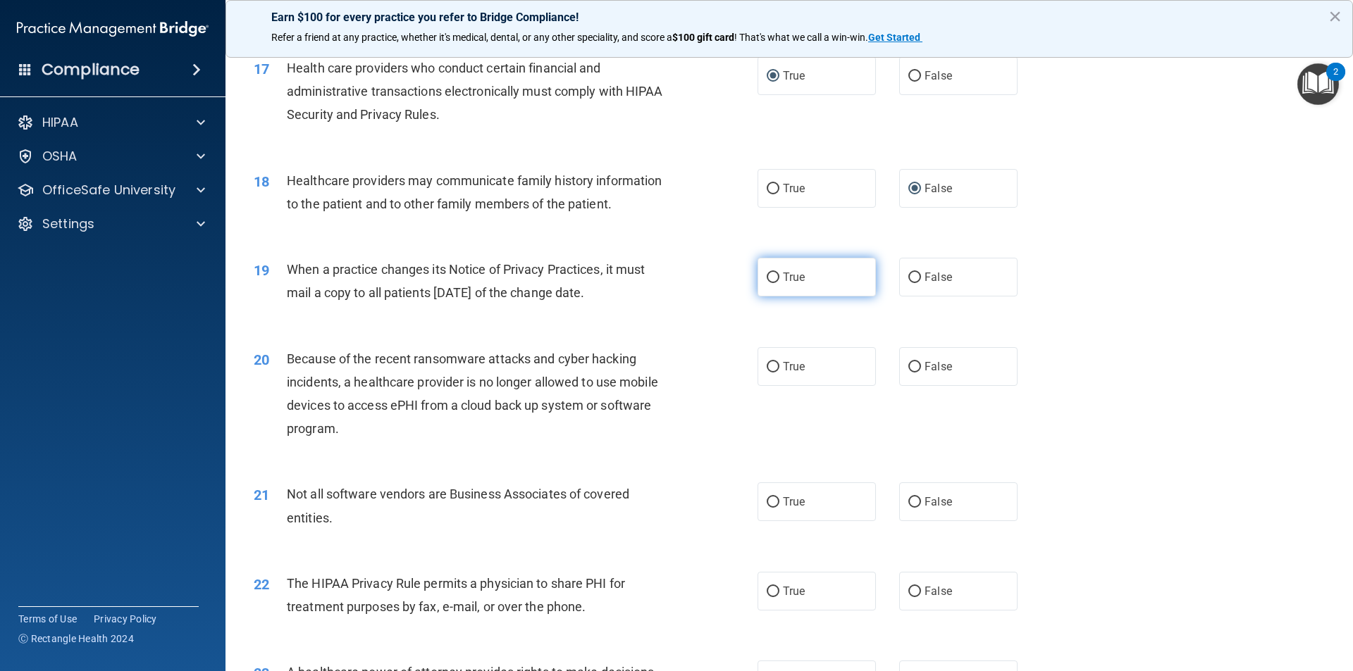
click at [767, 283] on input "True" at bounding box center [772, 278] width 13 height 11
radio input "true"
click at [767, 368] on input "True" at bounding box center [772, 367] width 13 height 11
radio input "true"
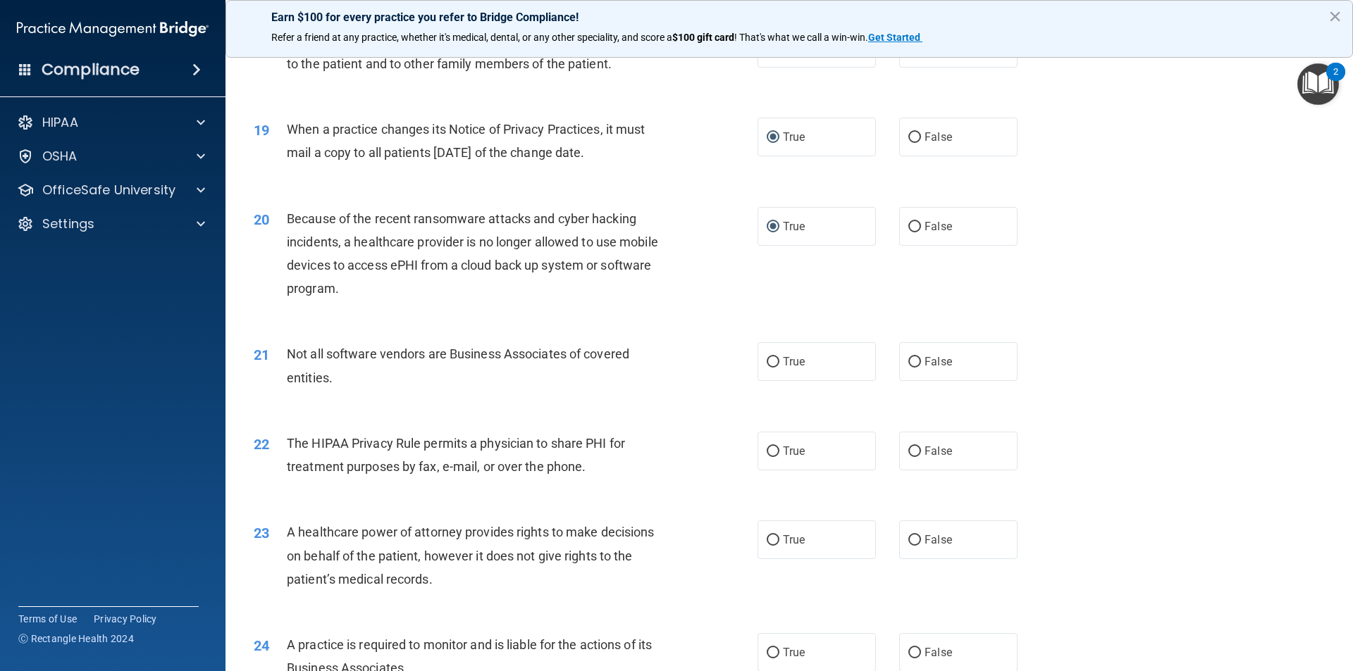
scroll to position [1902, 0]
click at [766, 363] on input "True" at bounding box center [772, 361] width 13 height 11
radio input "true"
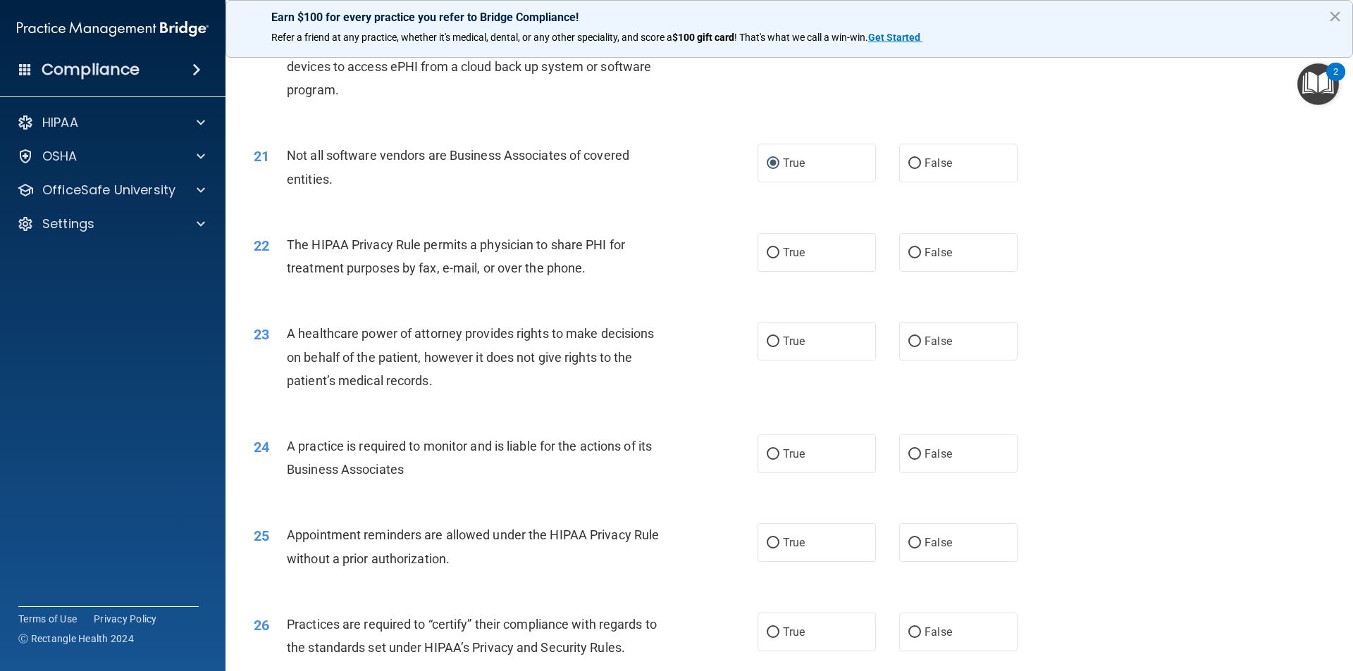
scroll to position [2113, 0]
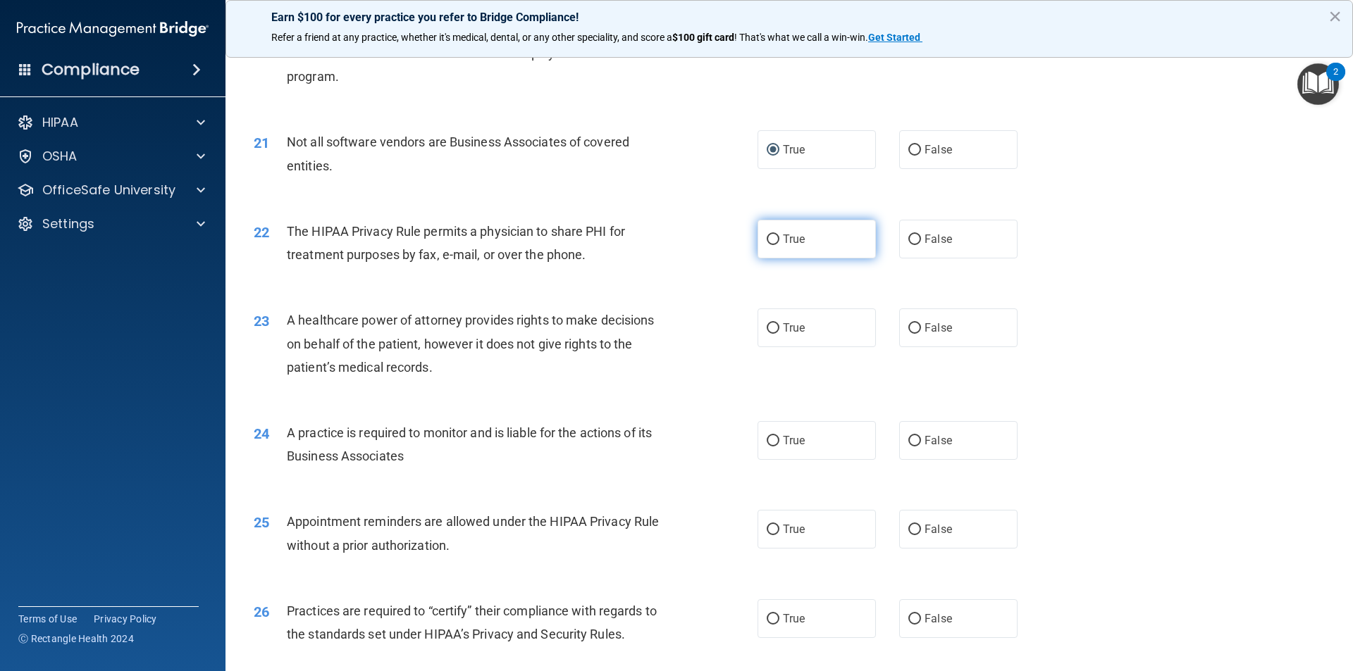
click at [769, 242] on input "True" at bounding box center [772, 240] width 13 height 11
radio input "true"
click at [768, 329] on input "True" at bounding box center [772, 328] width 13 height 11
radio input "true"
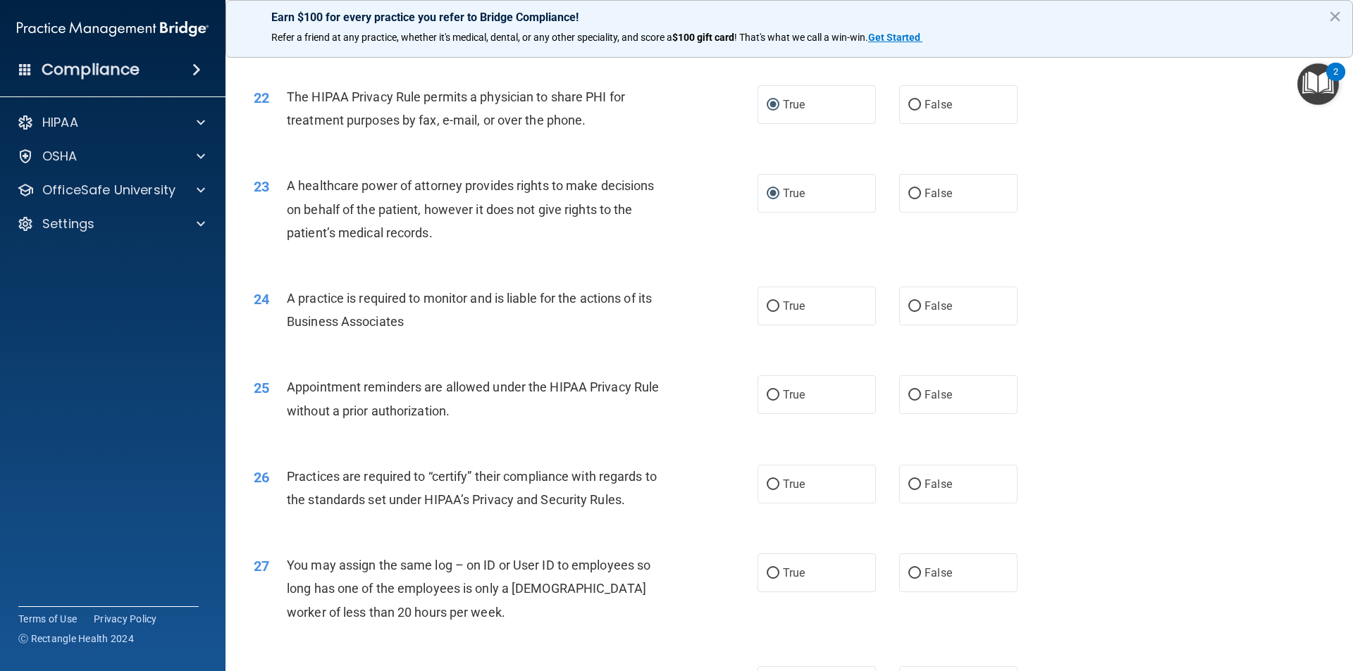
scroll to position [2254, 0]
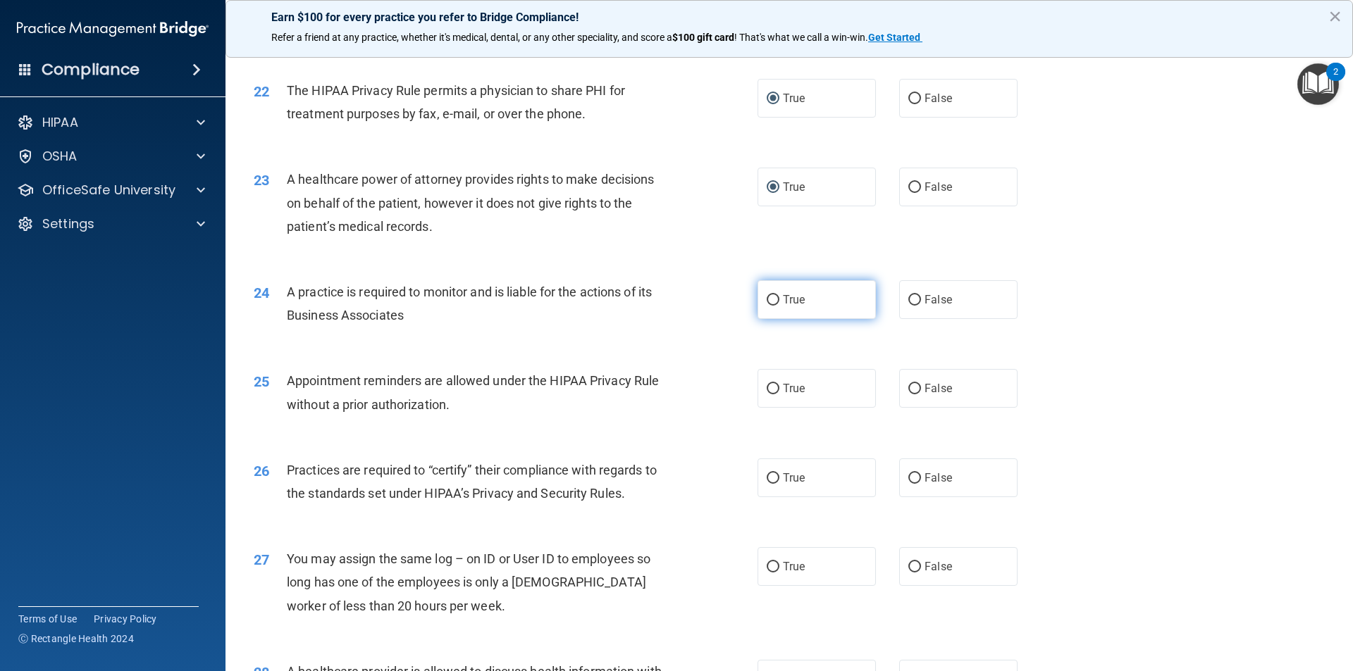
click at [766, 305] on input "True" at bounding box center [772, 300] width 13 height 11
radio input "true"
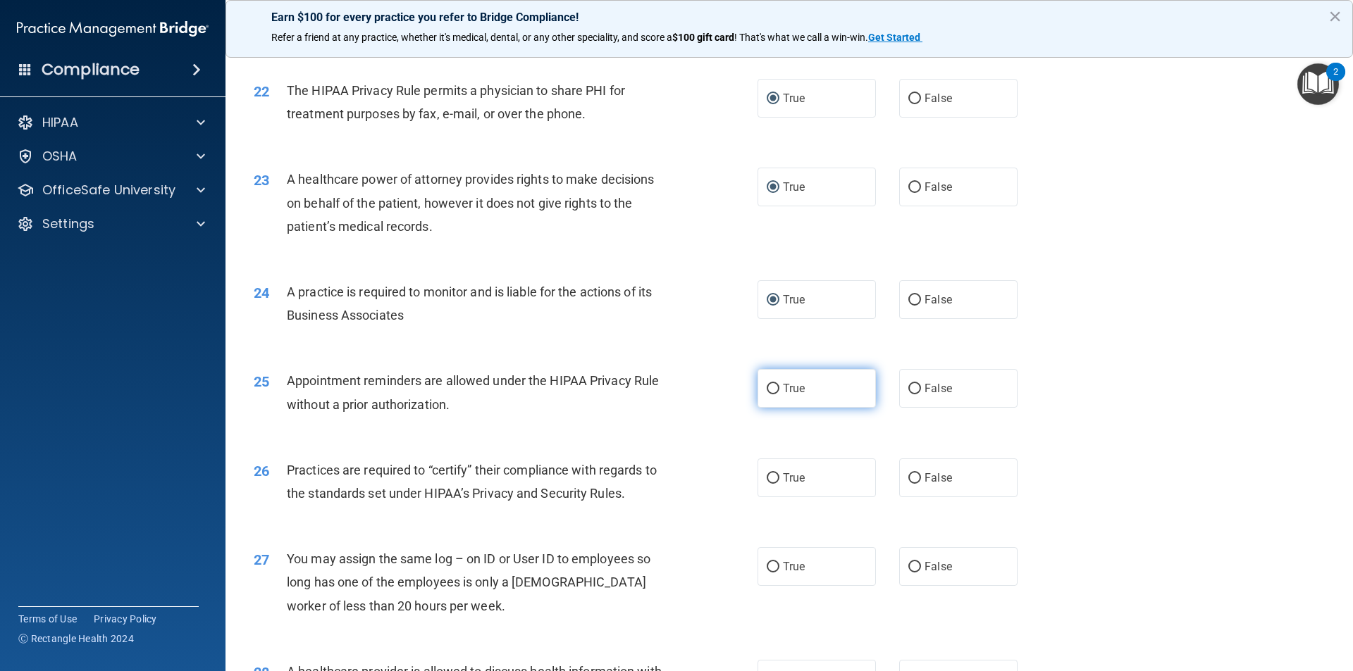
click at [769, 387] on input "True" at bounding box center [772, 389] width 13 height 11
radio input "true"
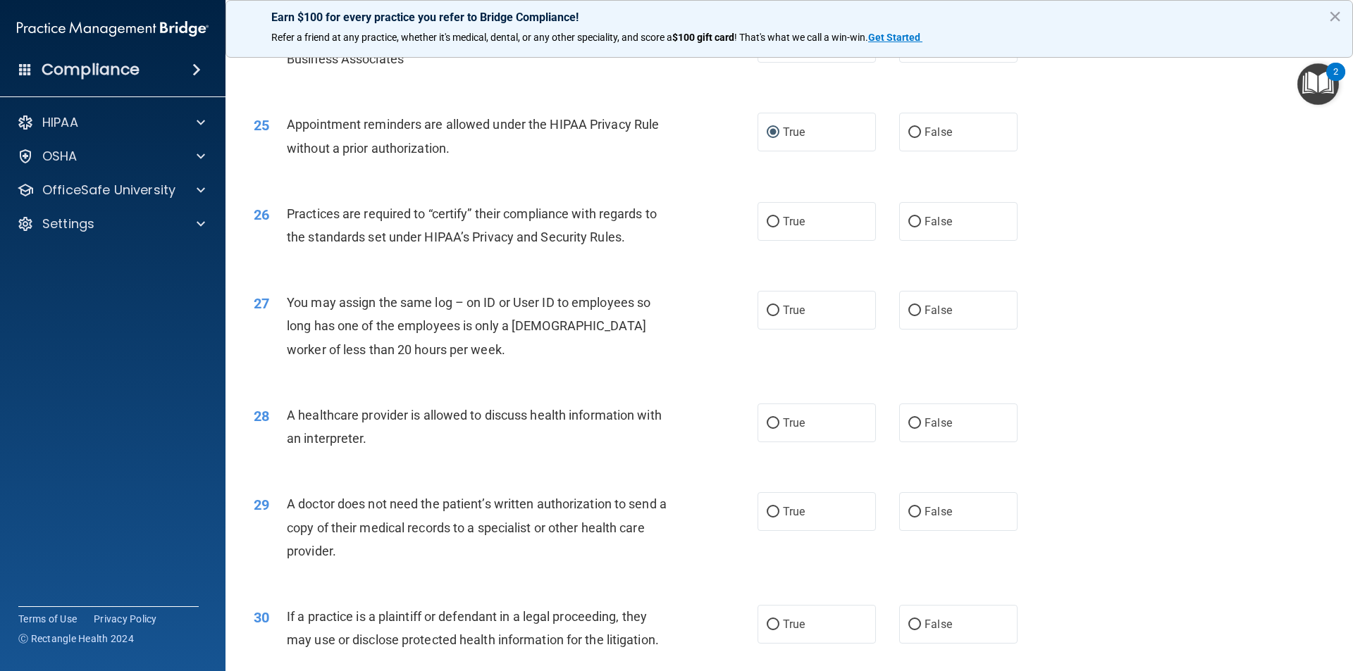
scroll to position [2536, 0]
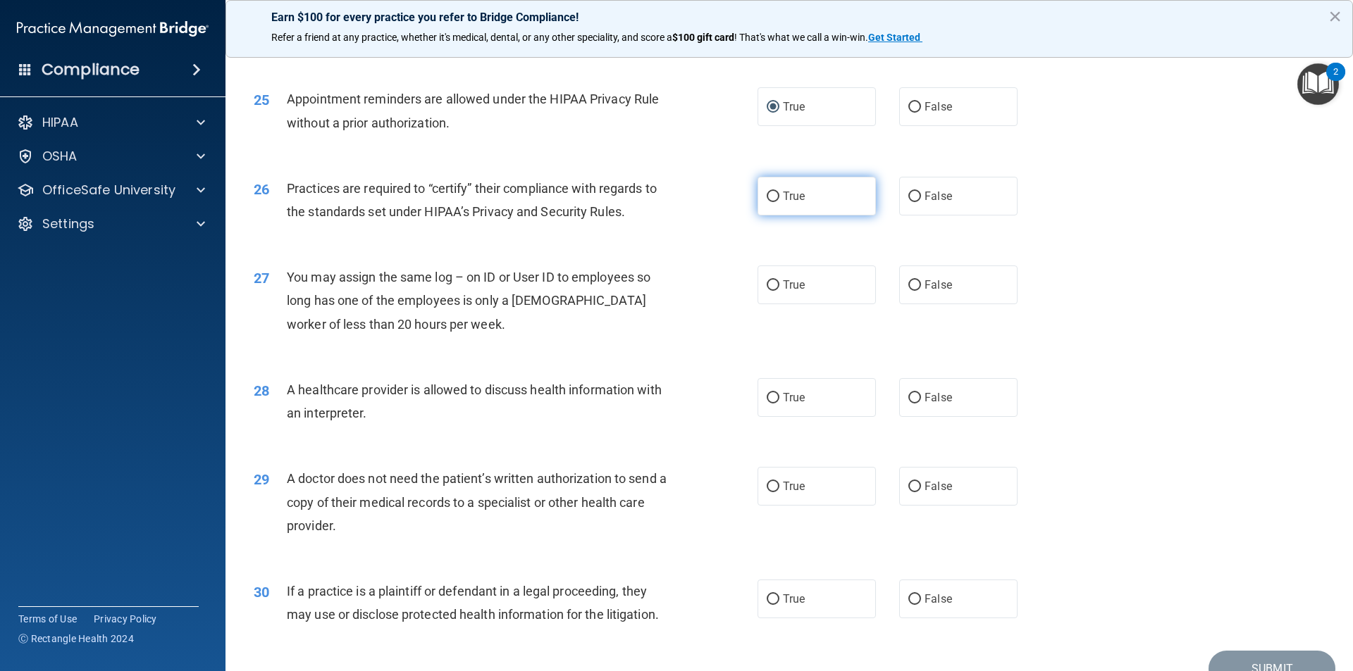
click at [766, 197] on input "True" at bounding box center [772, 197] width 13 height 11
radio input "true"
click at [908, 283] on input "False" at bounding box center [914, 285] width 13 height 11
radio input "true"
click at [766, 402] on input "True" at bounding box center [772, 398] width 13 height 11
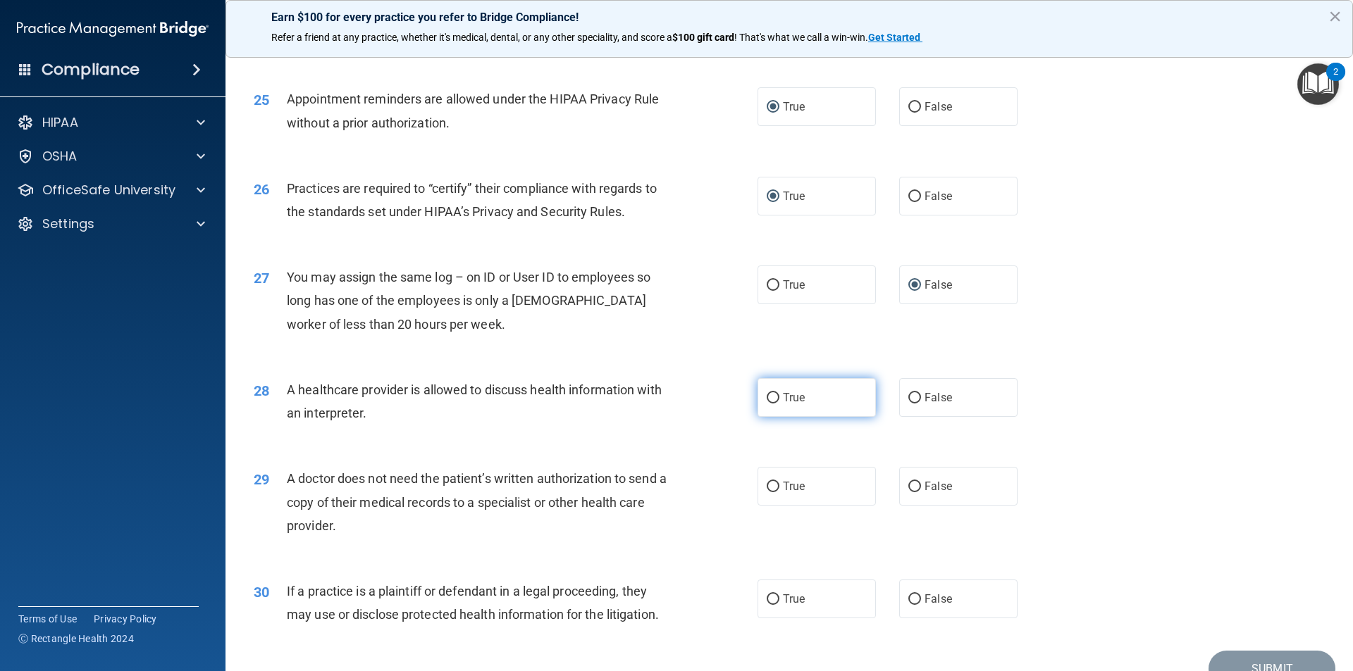
radio input "true"
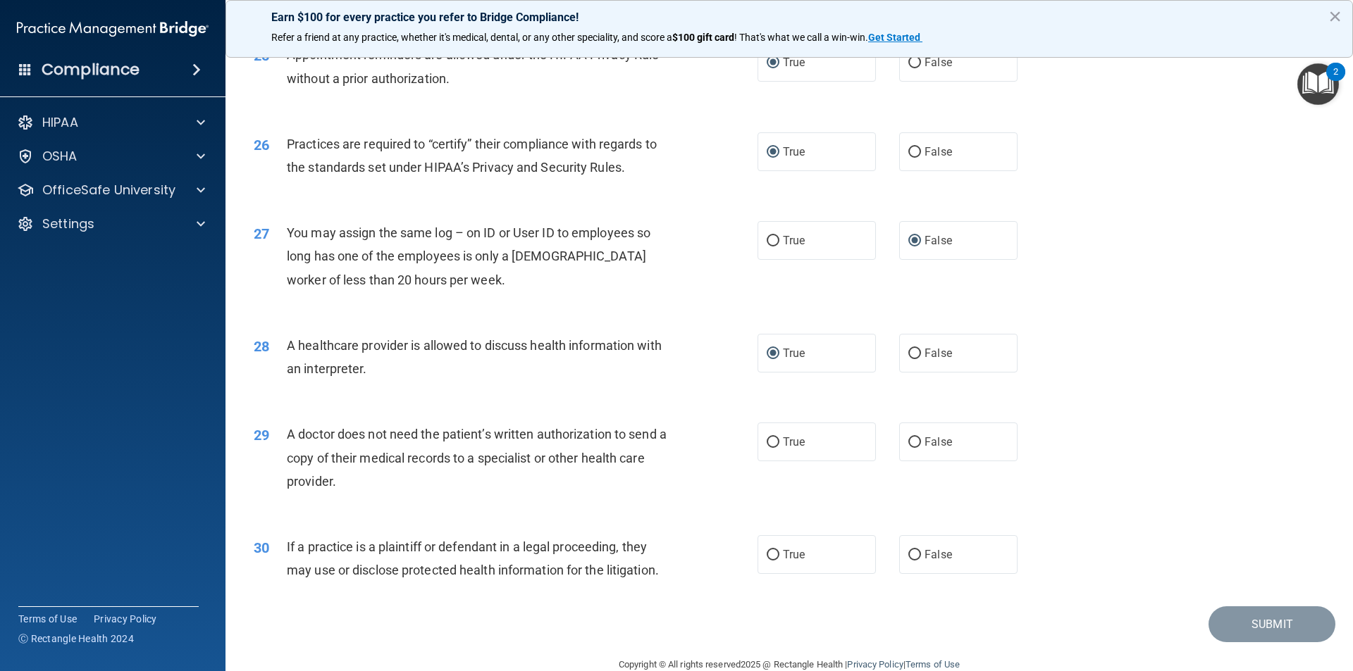
scroll to position [2608, 0]
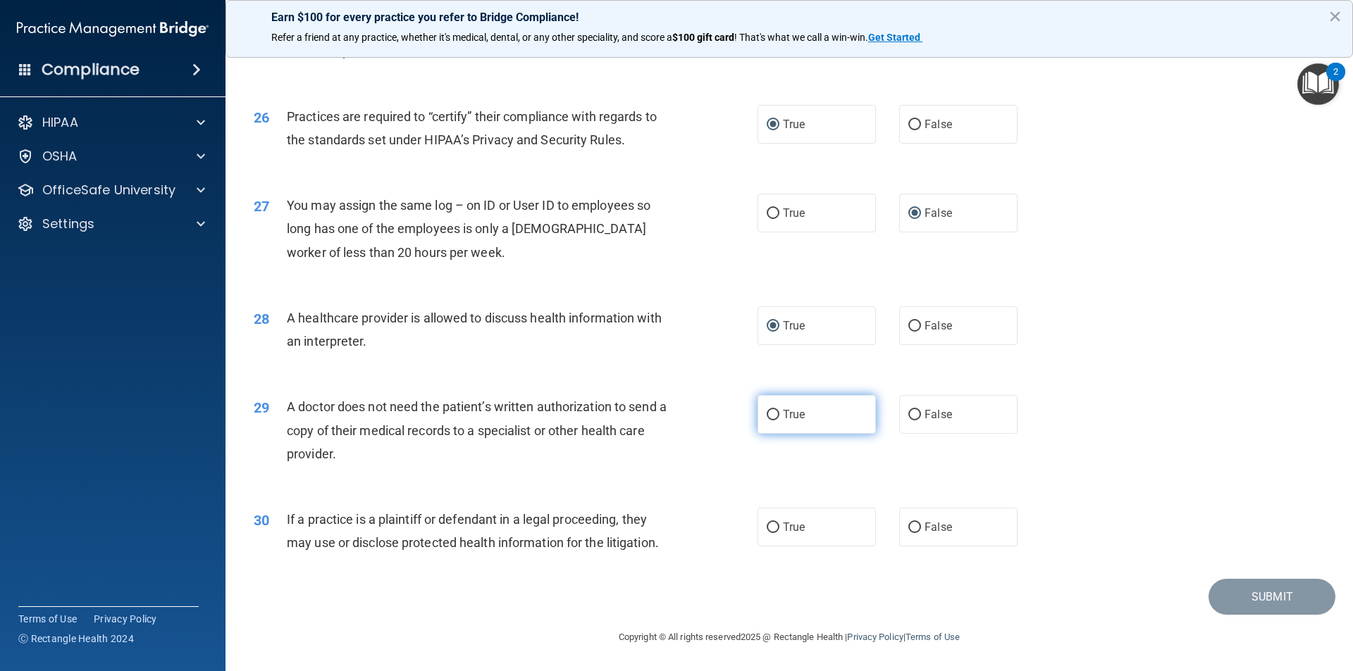
click at [766, 414] on input "True" at bounding box center [772, 415] width 13 height 11
radio input "true"
click at [769, 528] on input "True" at bounding box center [772, 528] width 13 height 11
radio input "true"
click at [1251, 592] on button "Submit" at bounding box center [1271, 597] width 127 height 36
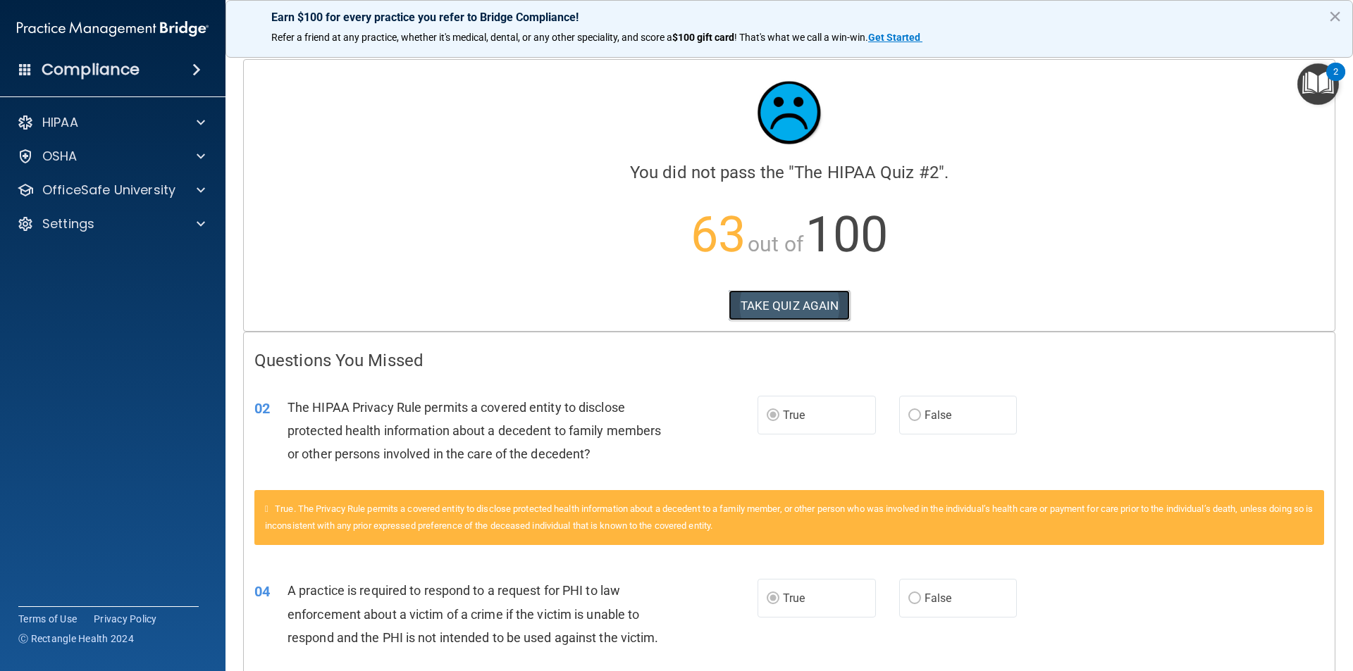
click at [821, 297] on button "TAKE QUIZ AGAIN" at bounding box center [789, 305] width 122 height 31
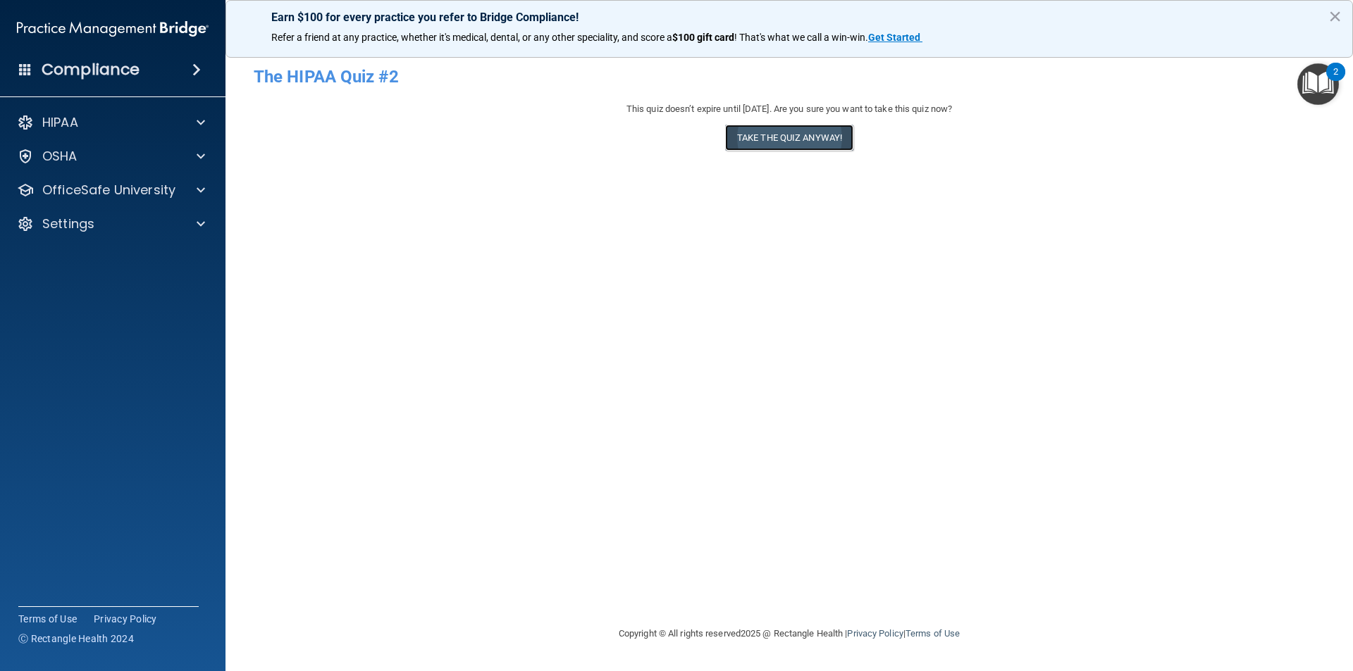
click at [796, 138] on button "Take the quiz anyway!" at bounding box center [789, 138] width 128 height 26
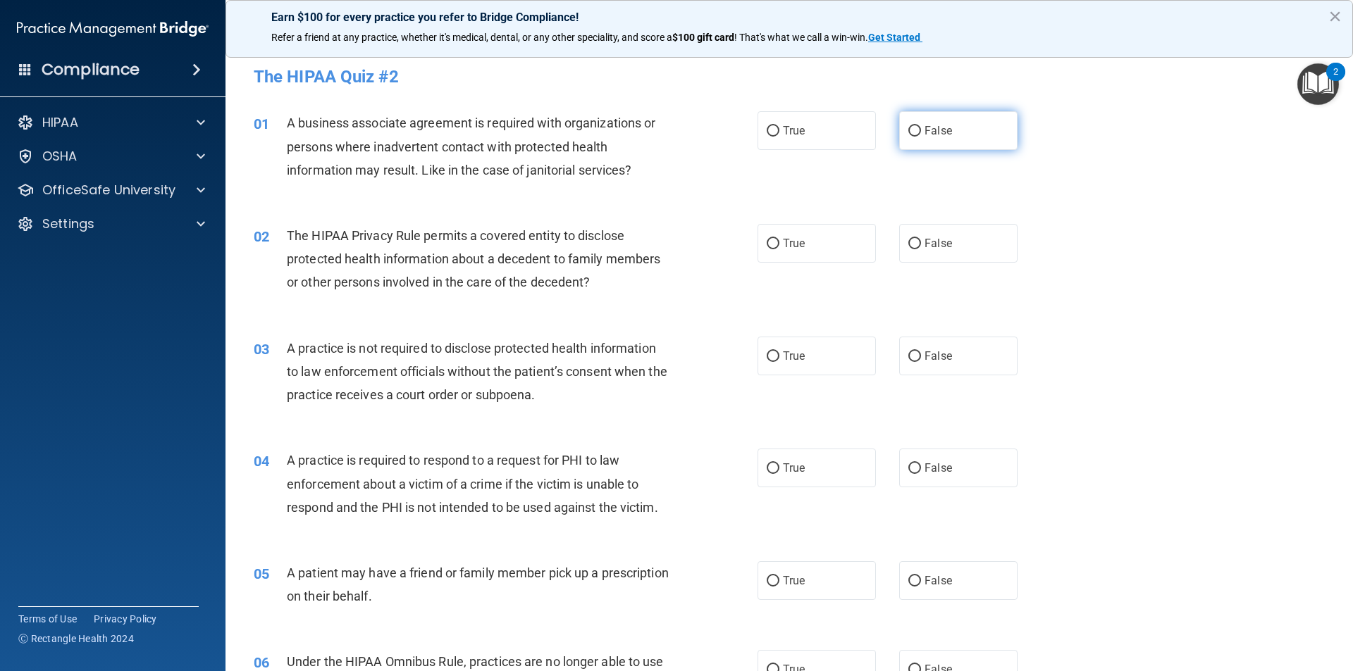
click at [908, 132] on input "False" at bounding box center [914, 131] width 13 height 11
radio input "true"
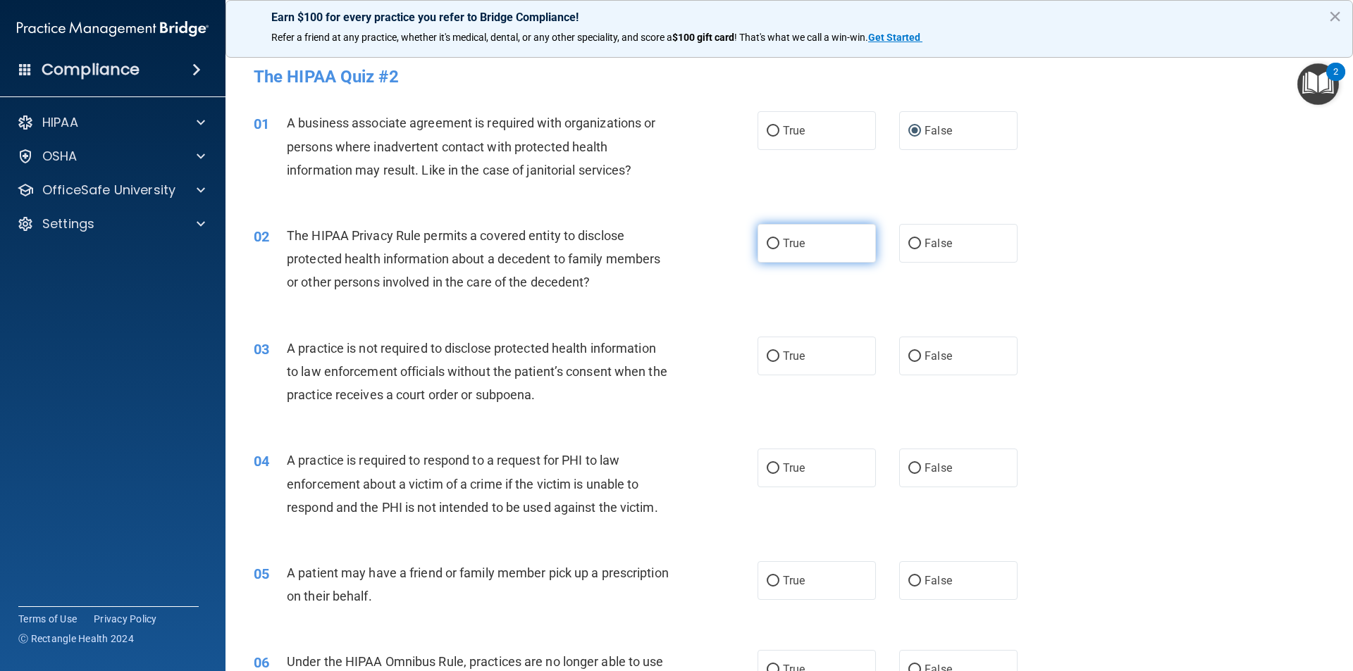
click at [768, 247] on input "True" at bounding box center [772, 244] width 13 height 11
radio input "true"
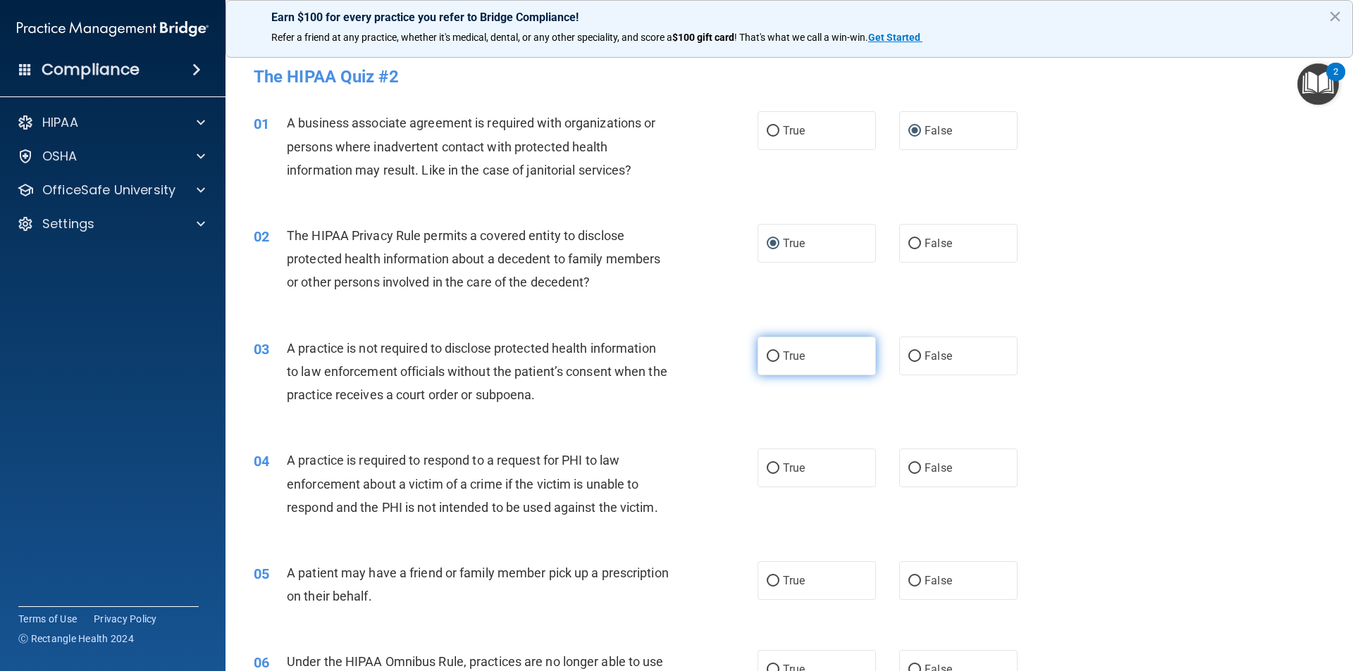
click at [766, 356] on input "True" at bounding box center [772, 357] width 13 height 11
radio input "true"
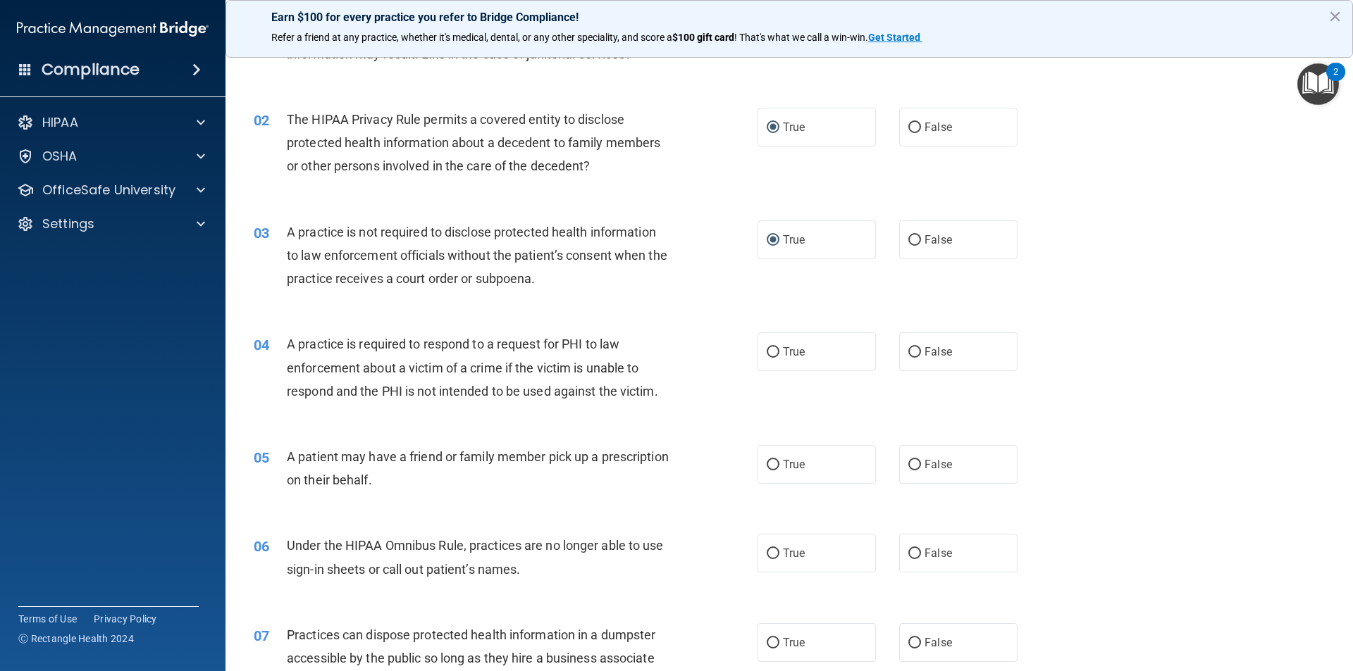
scroll to position [141, 0]
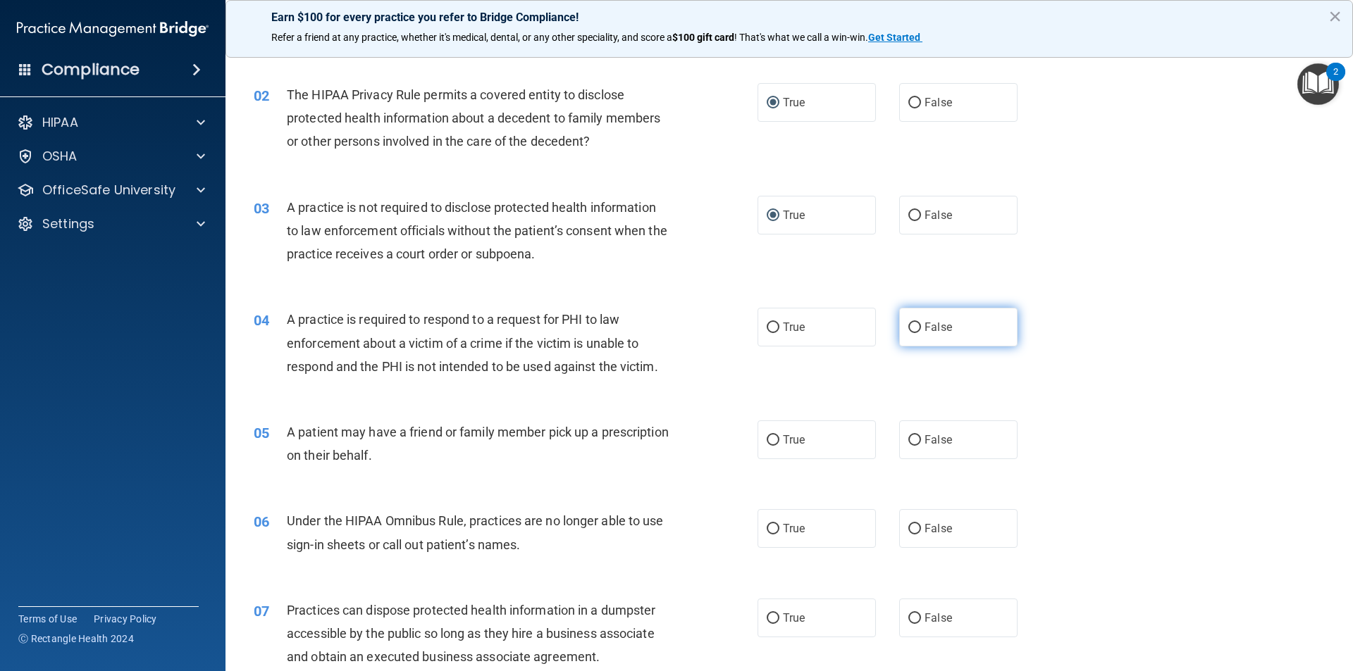
click at [908, 331] on input "False" at bounding box center [914, 328] width 13 height 11
radio input "true"
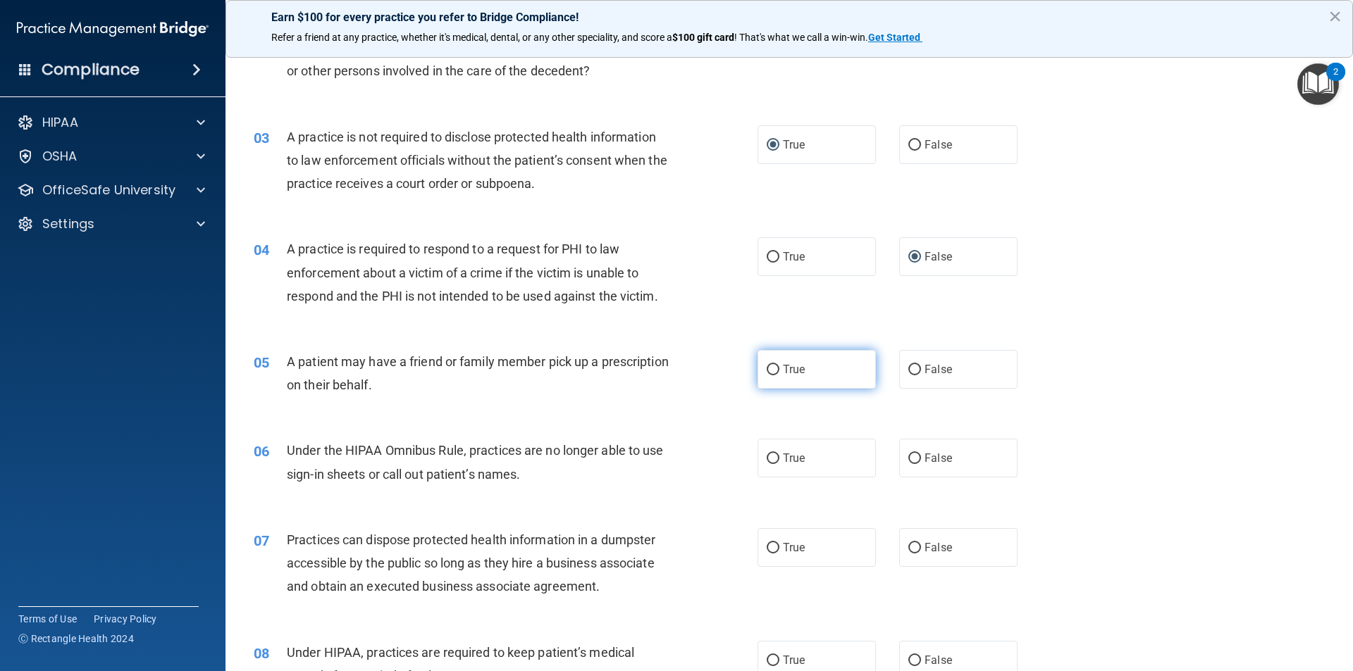
click at [767, 373] on input "True" at bounding box center [772, 370] width 13 height 11
radio input "true"
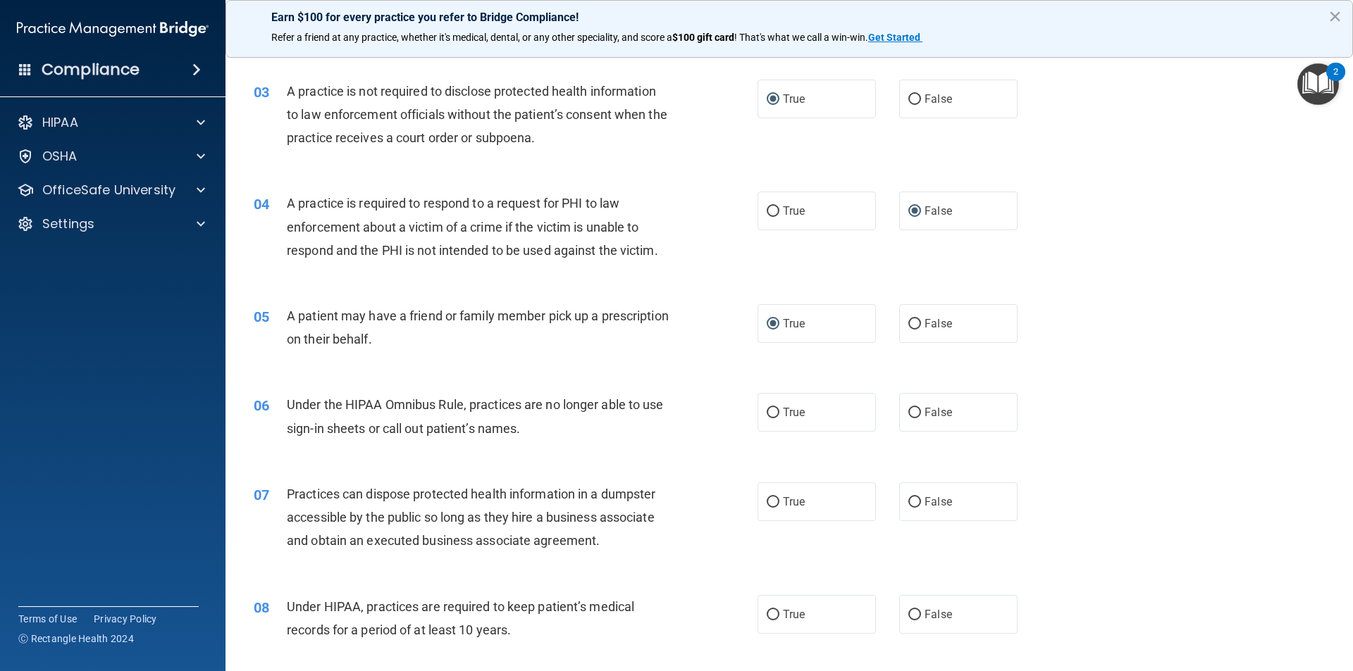
scroll to position [282, 0]
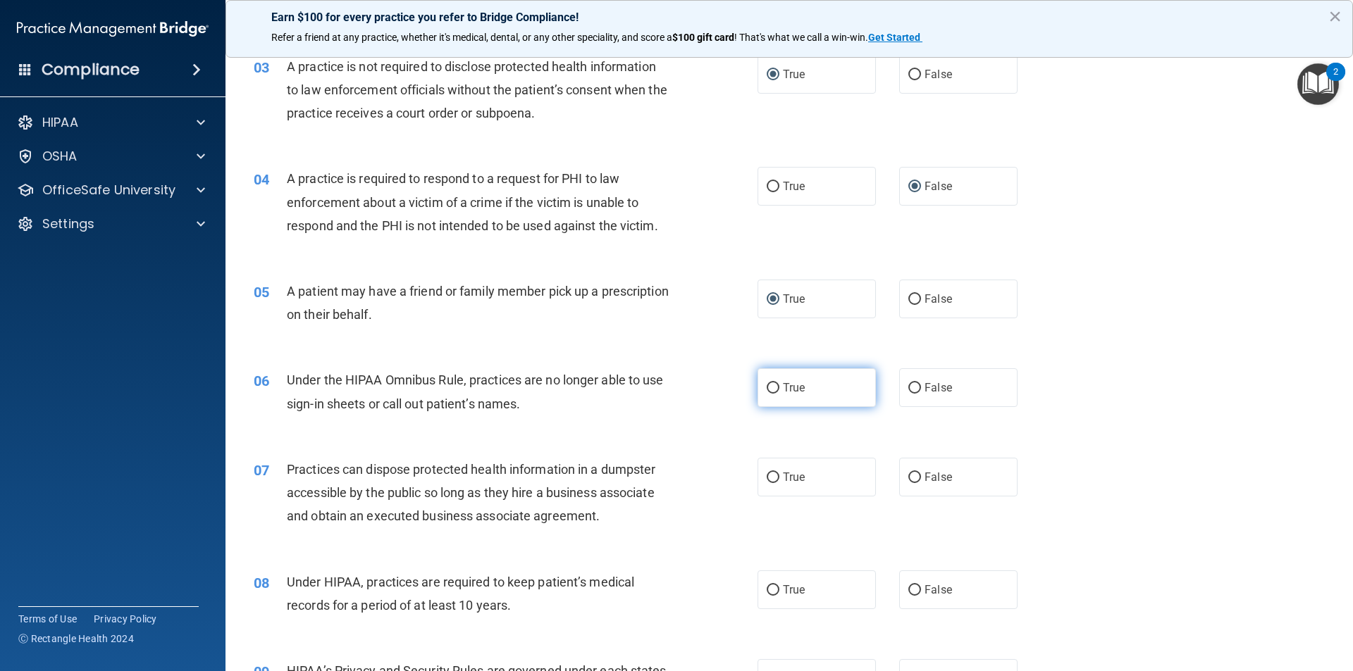
click at [766, 383] on input "True" at bounding box center [772, 388] width 13 height 11
radio input "true"
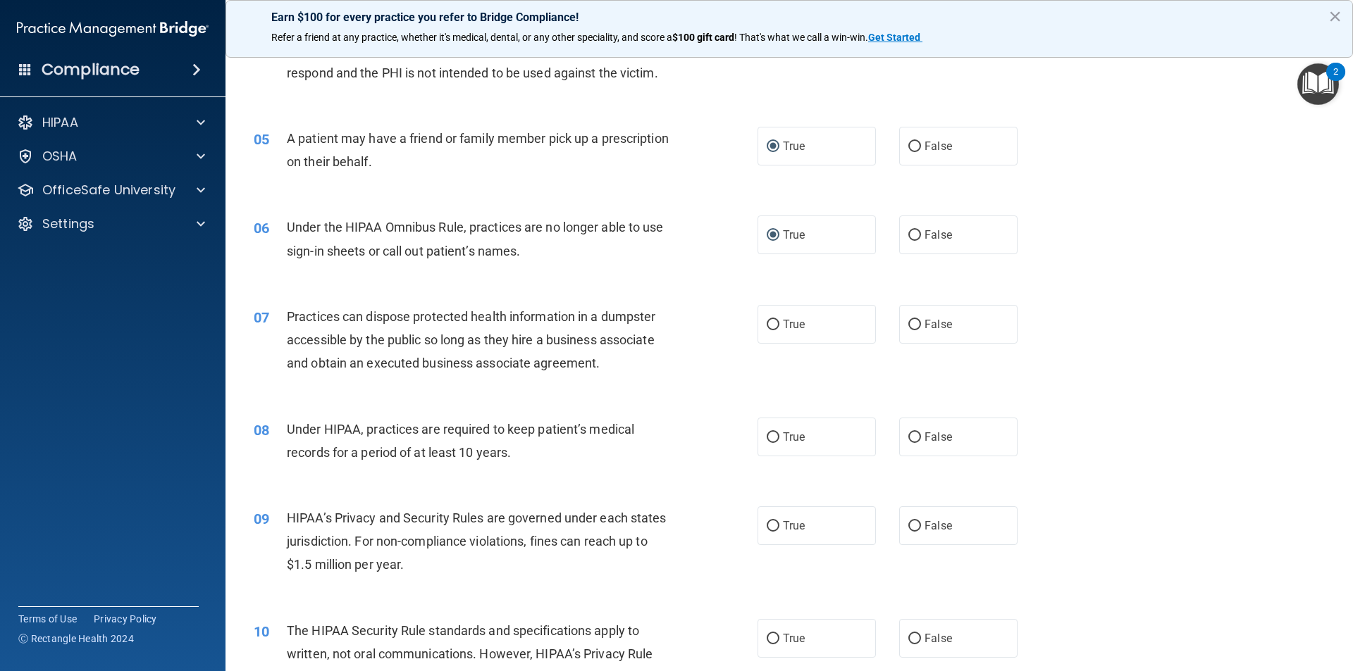
scroll to position [493, 0]
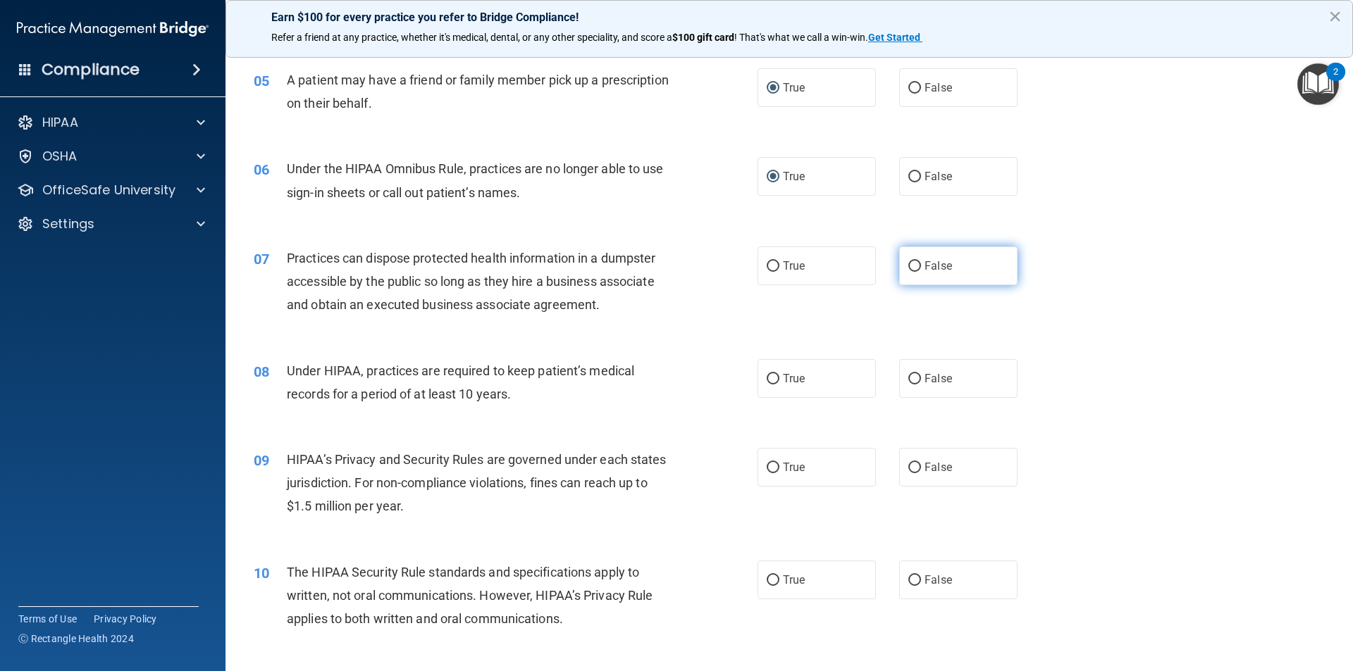
click at [908, 266] on input "False" at bounding box center [914, 266] width 13 height 11
radio input "true"
click at [908, 380] on input "False" at bounding box center [914, 379] width 13 height 11
radio input "true"
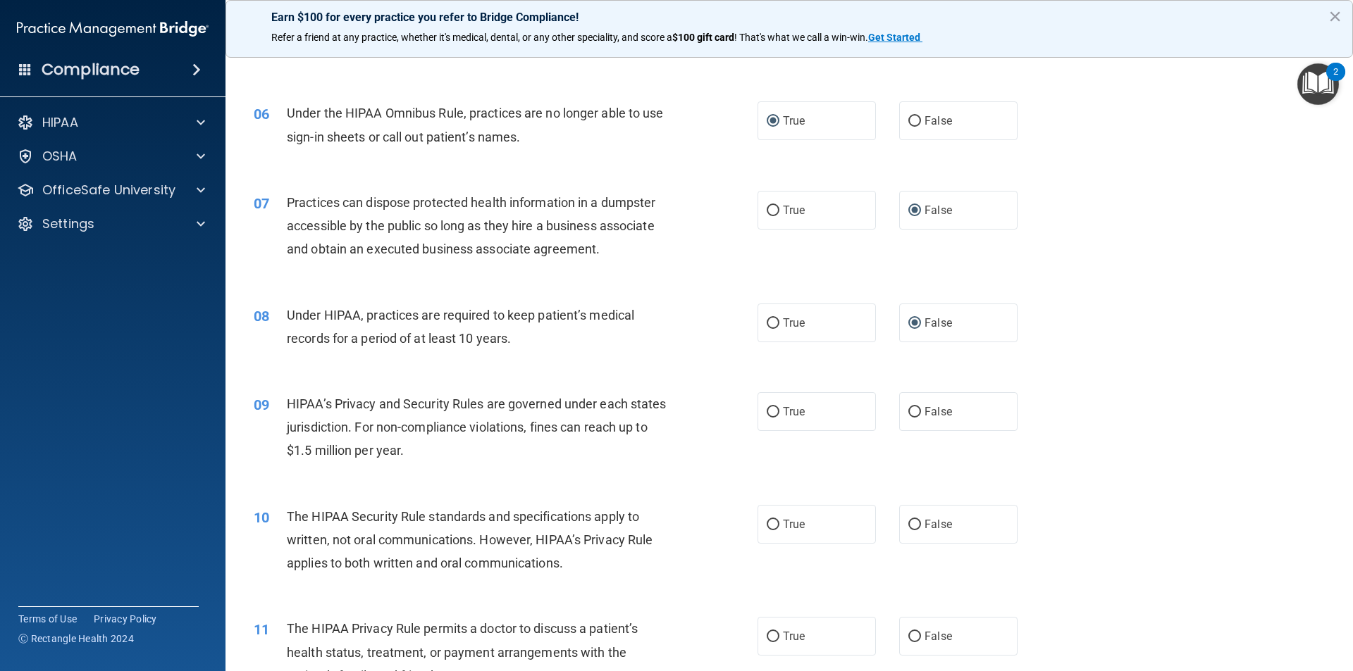
scroll to position [634, 0]
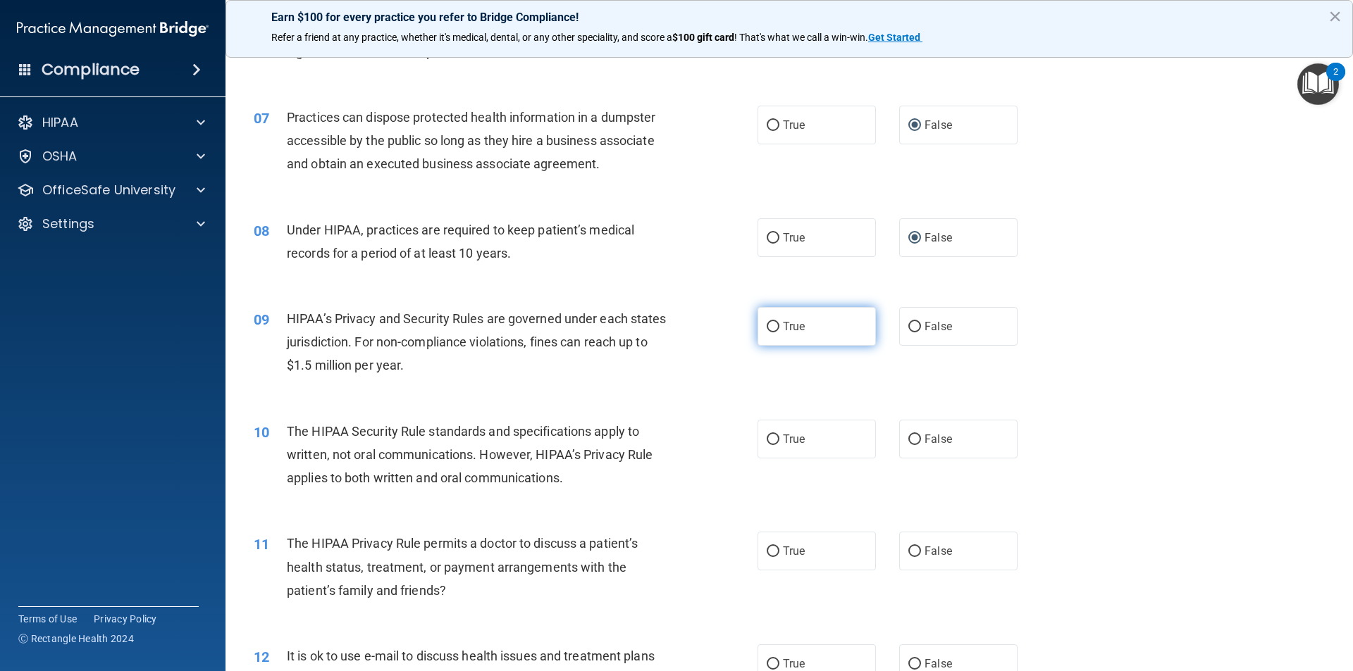
click at [766, 323] on input "True" at bounding box center [772, 327] width 13 height 11
radio input "true"
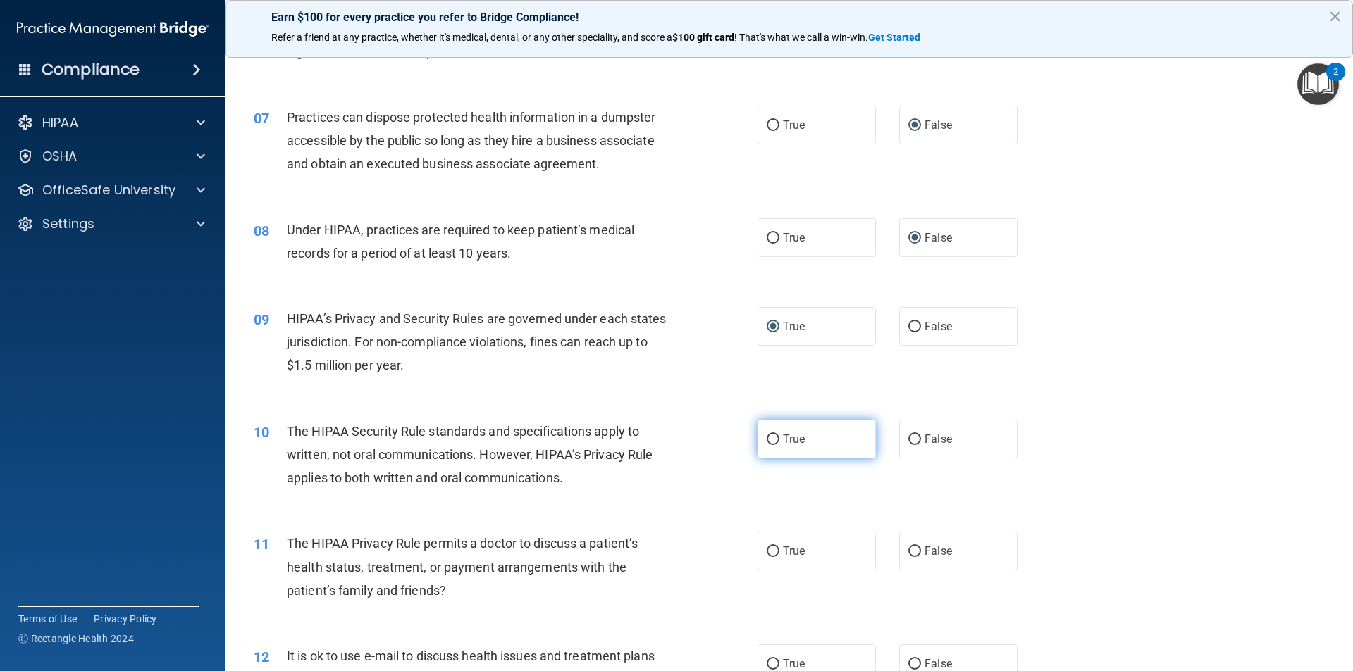
click at [767, 441] on input "True" at bounding box center [772, 440] width 13 height 11
radio input "true"
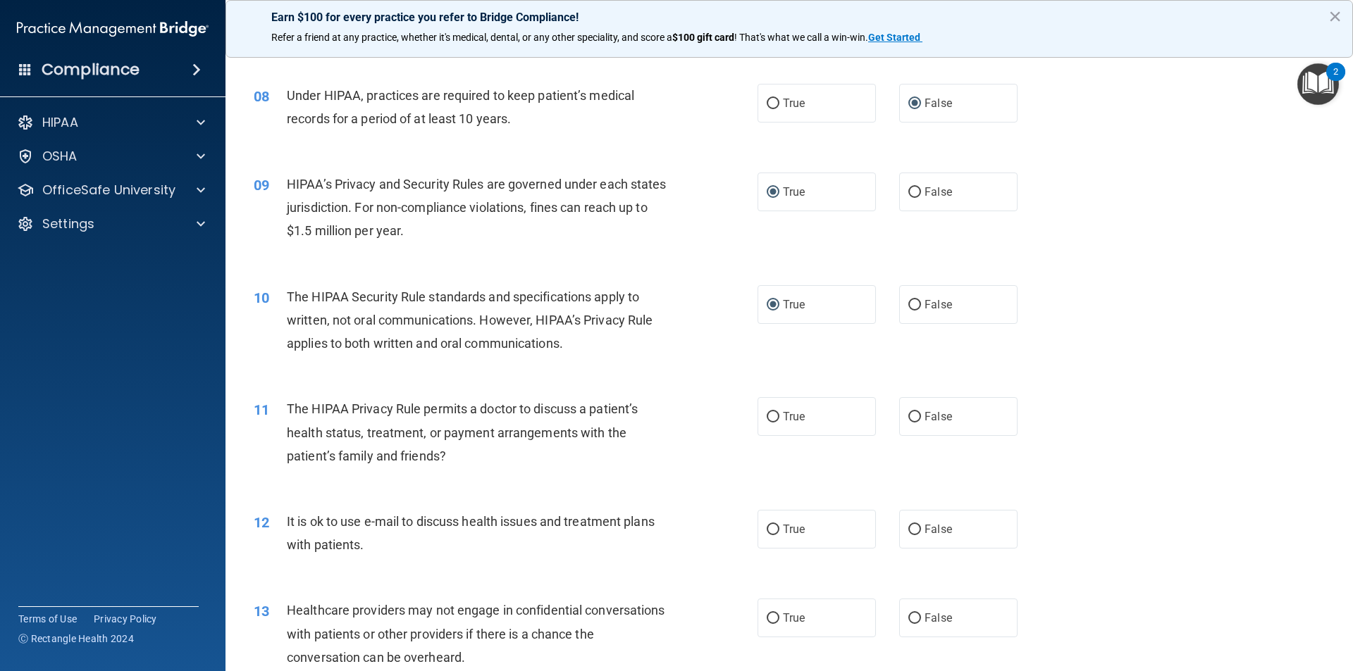
scroll to position [845, 0]
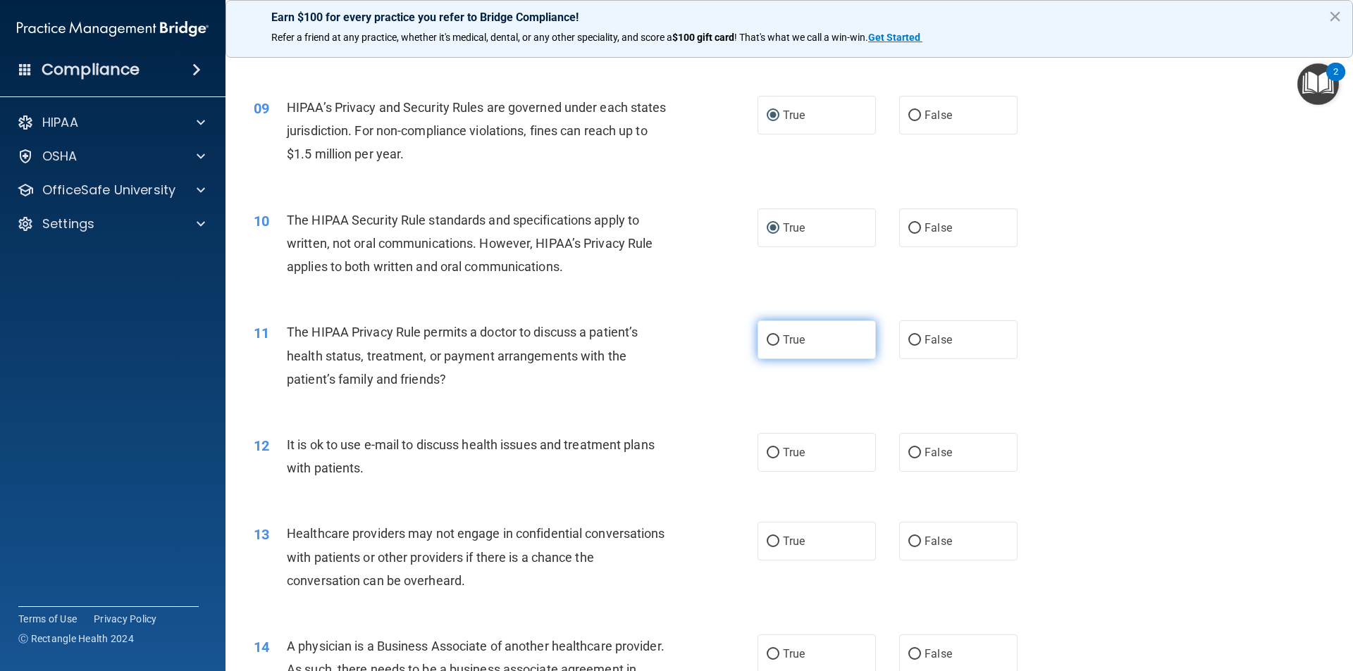
click at [766, 344] on input "True" at bounding box center [772, 340] width 13 height 11
radio input "true"
click at [766, 455] on input "True" at bounding box center [772, 453] width 13 height 11
radio input "true"
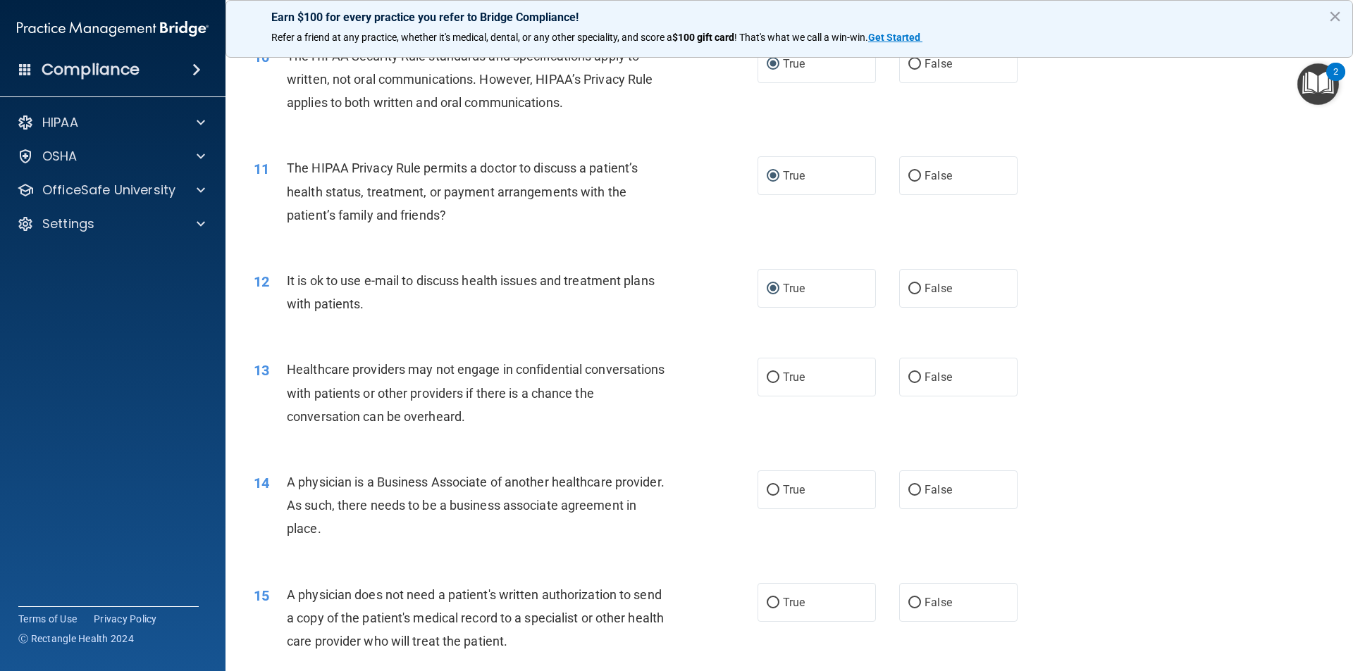
scroll to position [1057, 0]
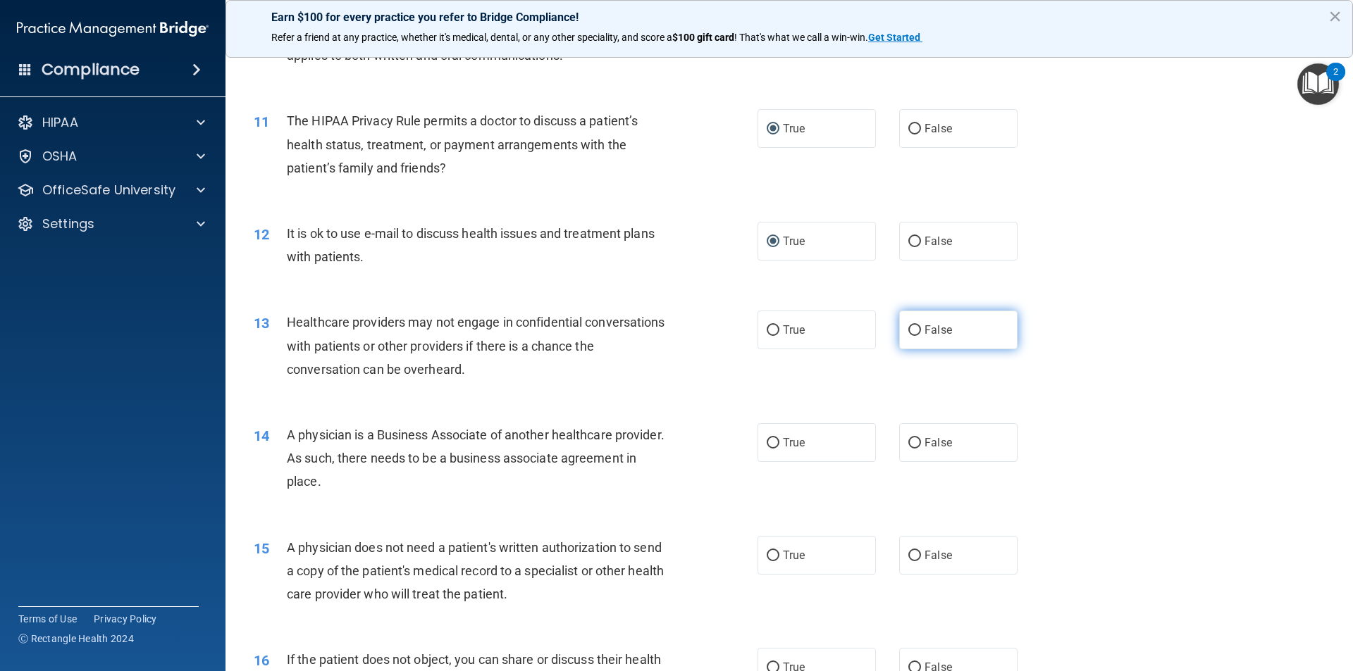
click at [912, 328] on input "False" at bounding box center [914, 330] width 13 height 11
radio input "true"
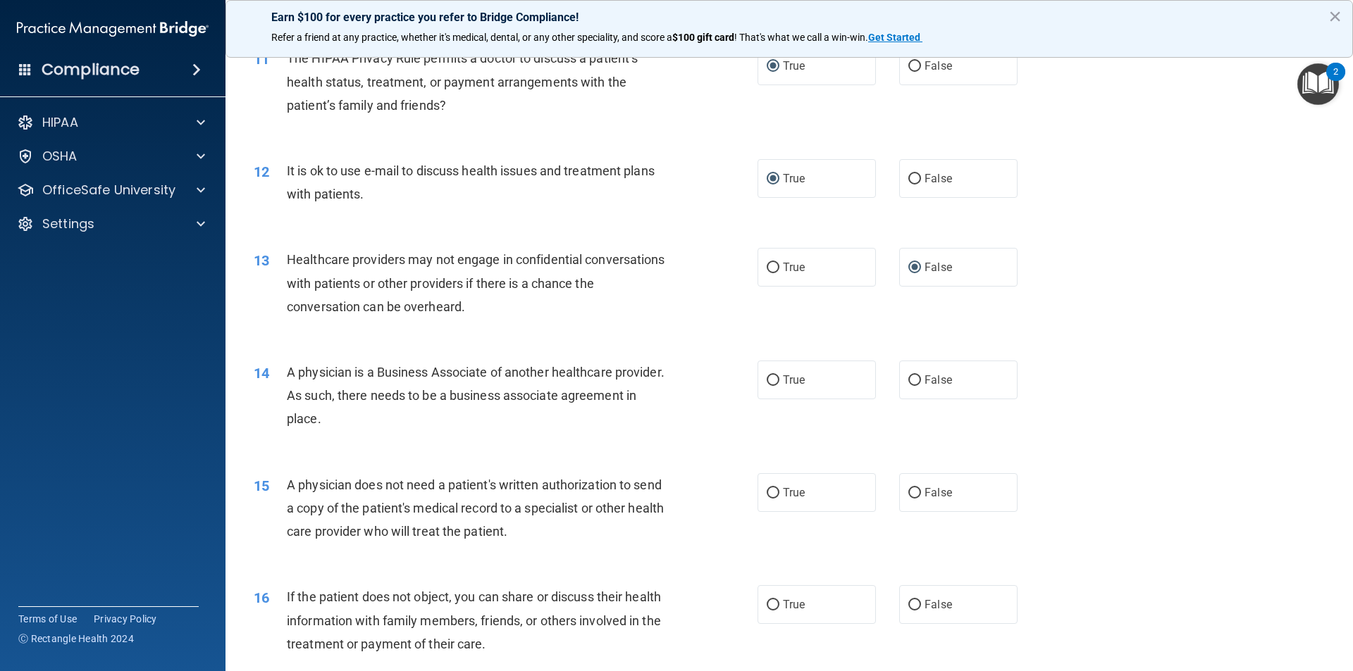
scroll to position [1198, 0]
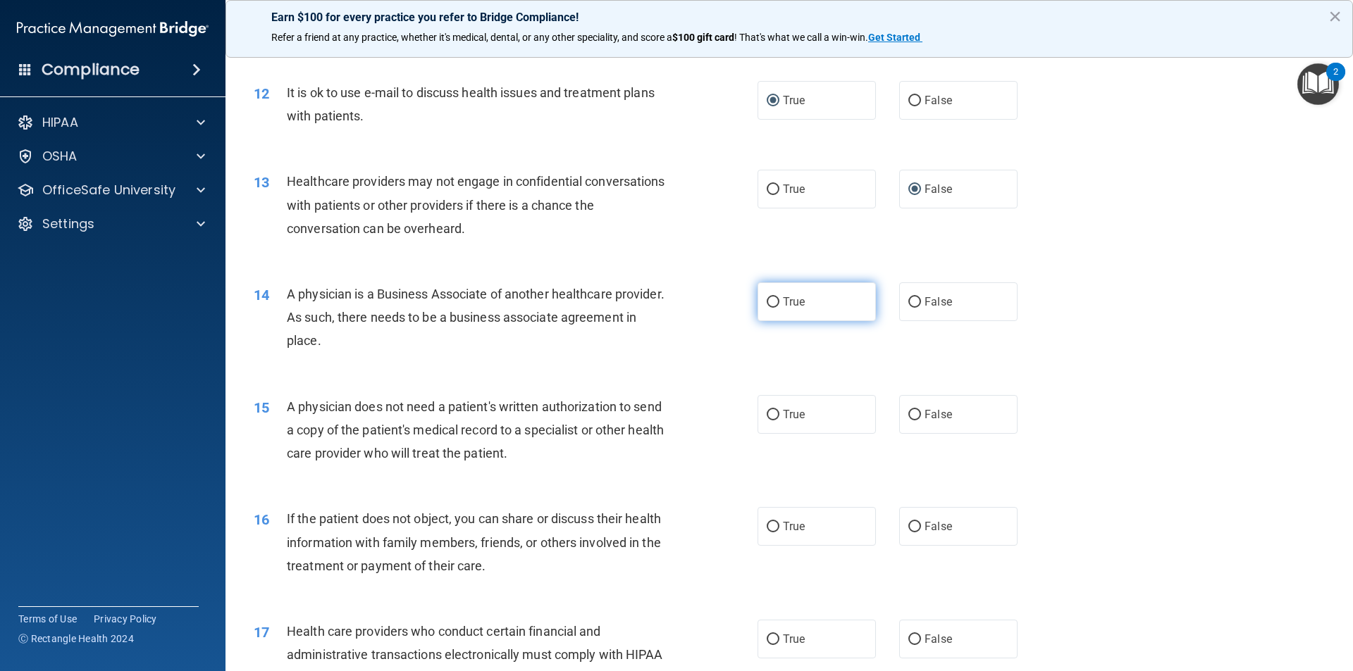
click at [769, 304] on input "True" at bounding box center [772, 302] width 13 height 11
radio input "true"
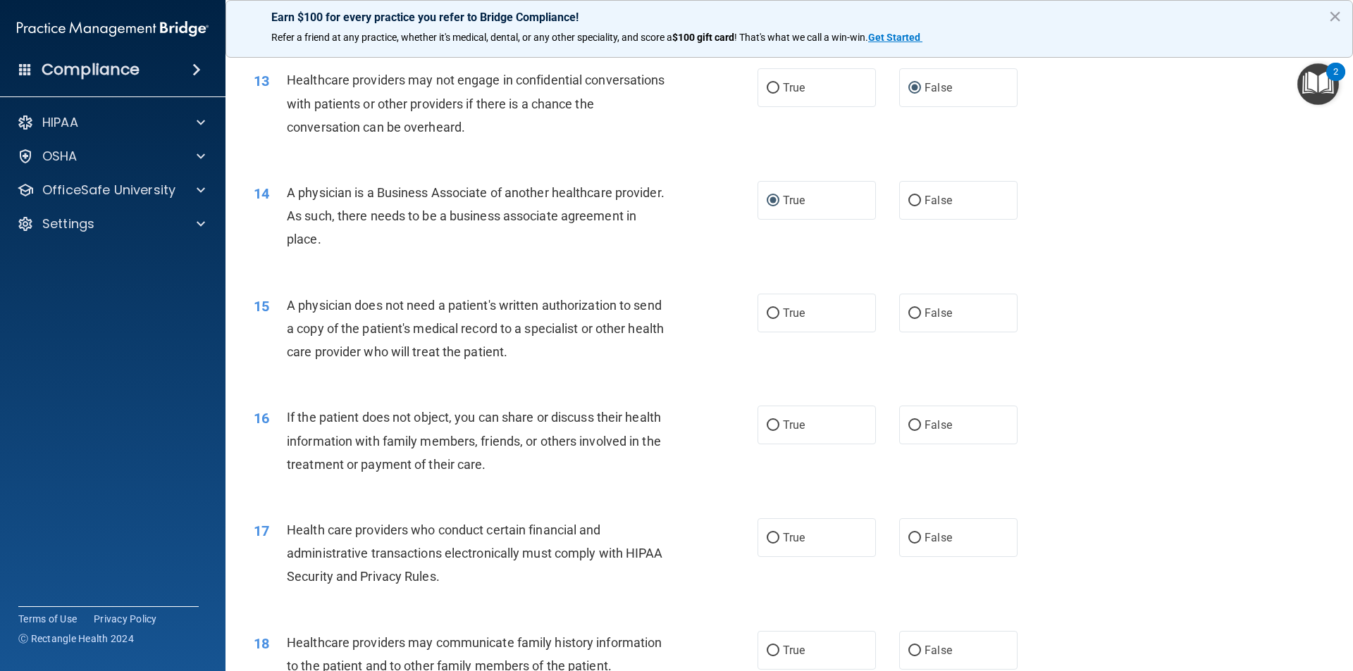
scroll to position [1338, 0]
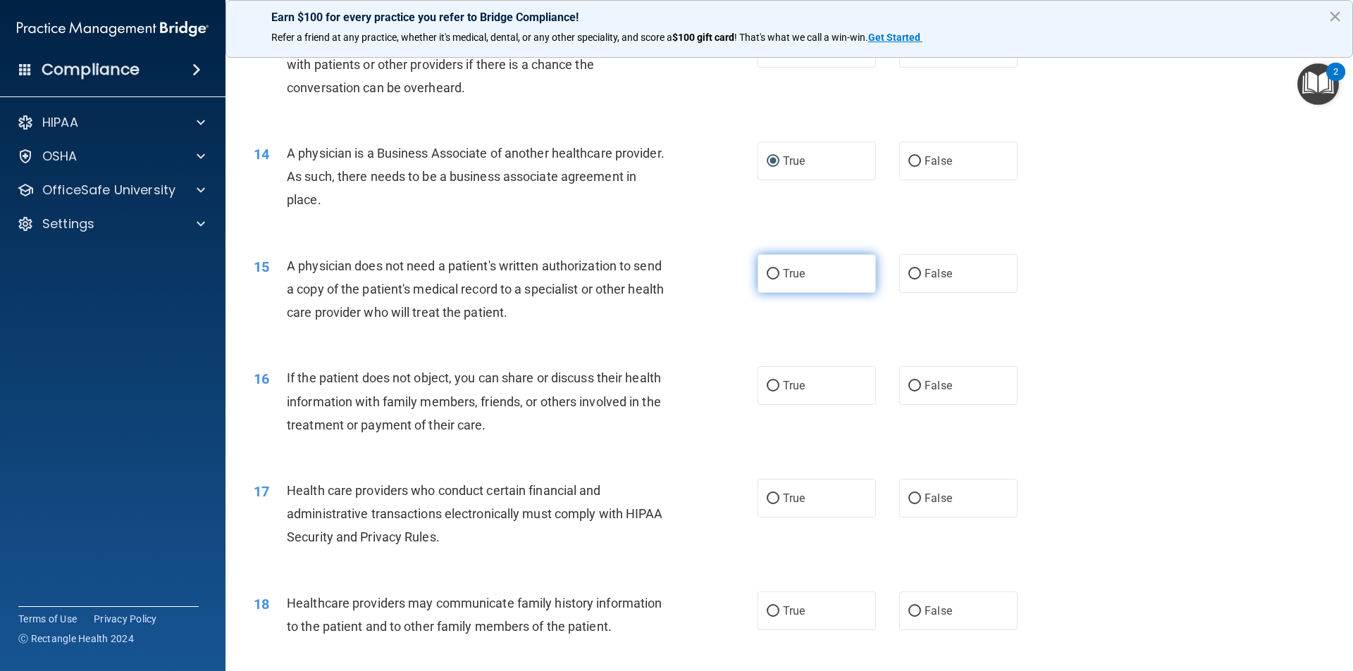
click at [768, 275] on input "True" at bounding box center [772, 274] width 13 height 11
radio input "true"
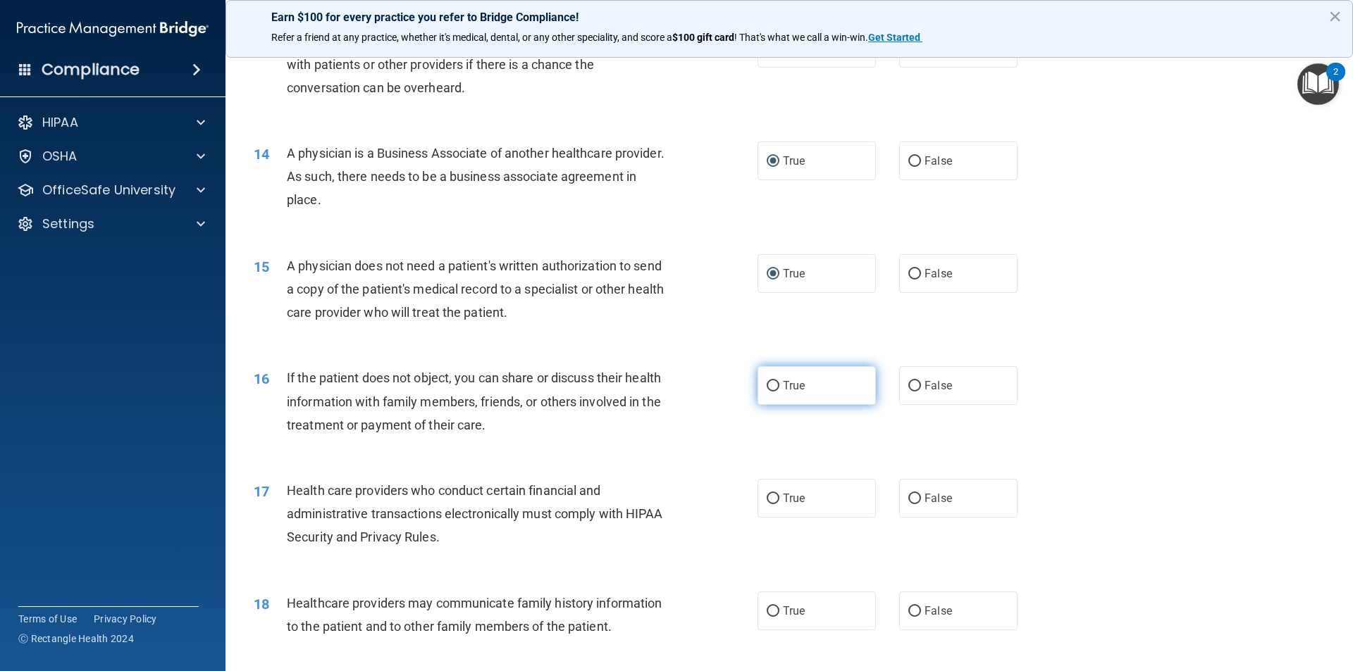
click at [766, 388] on input "True" at bounding box center [772, 386] width 13 height 11
radio input "true"
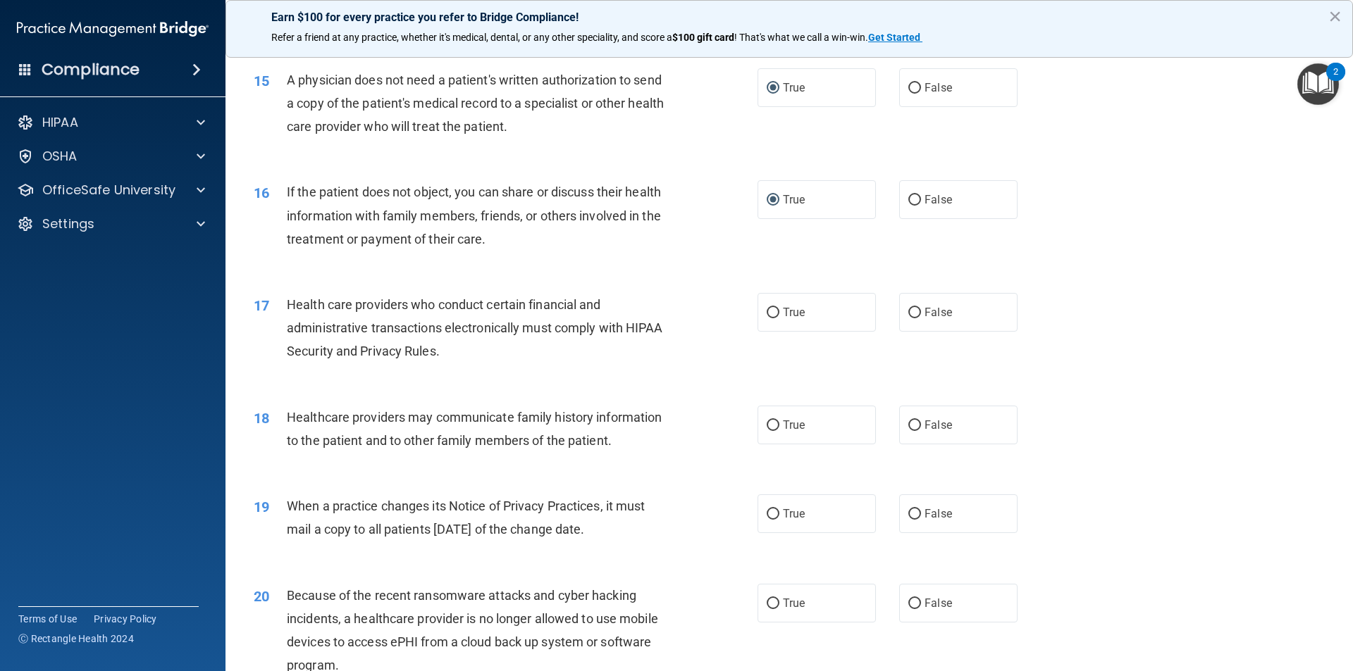
scroll to position [1550, 0]
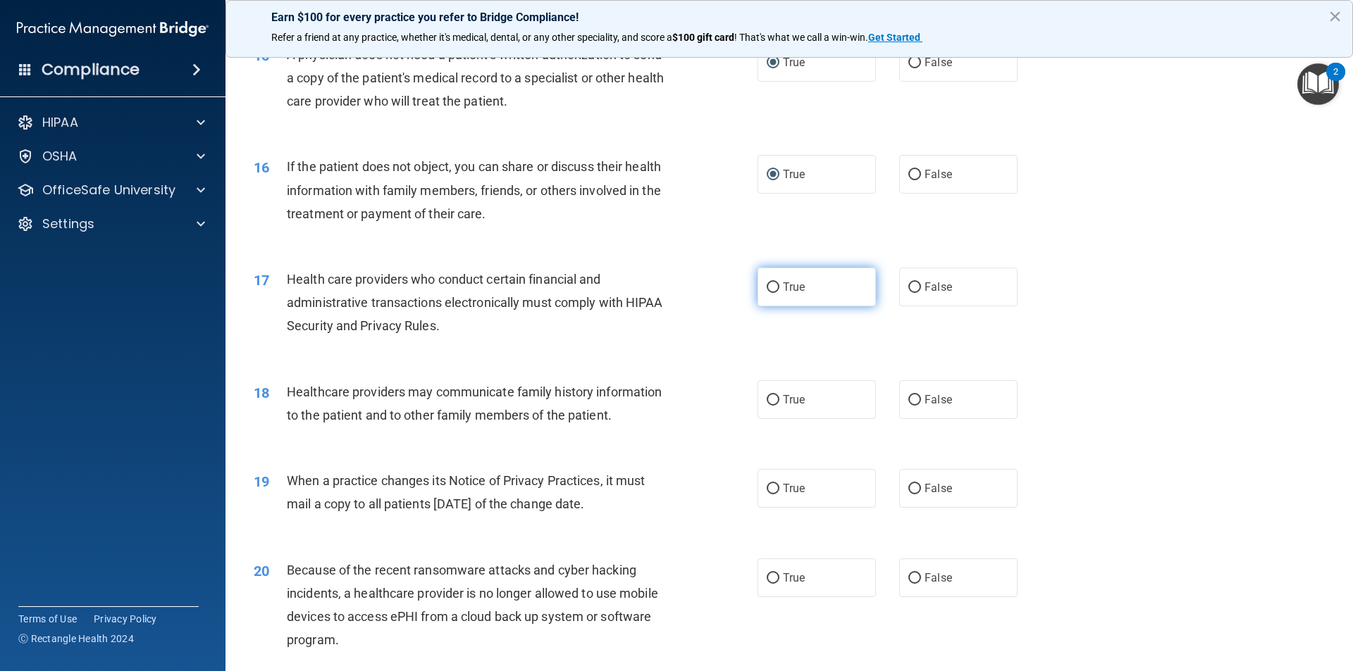
click at [766, 287] on input "True" at bounding box center [772, 287] width 13 height 11
radio input "true"
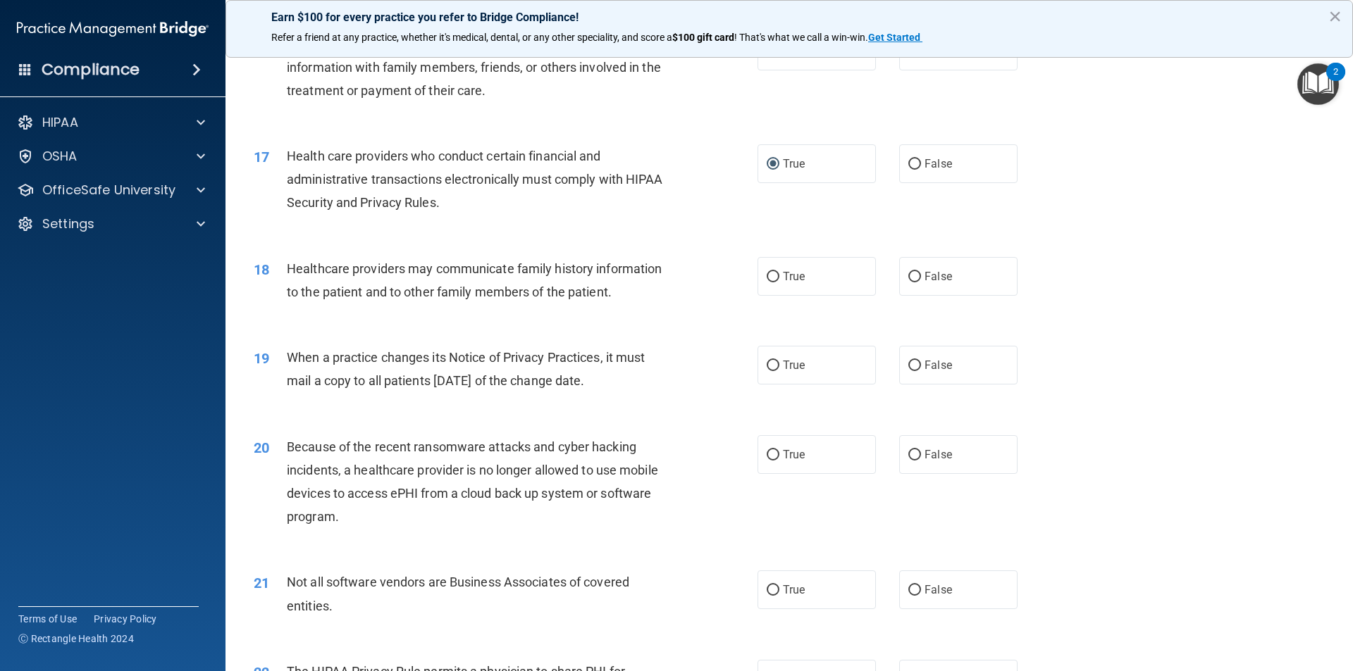
scroll to position [1691, 0]
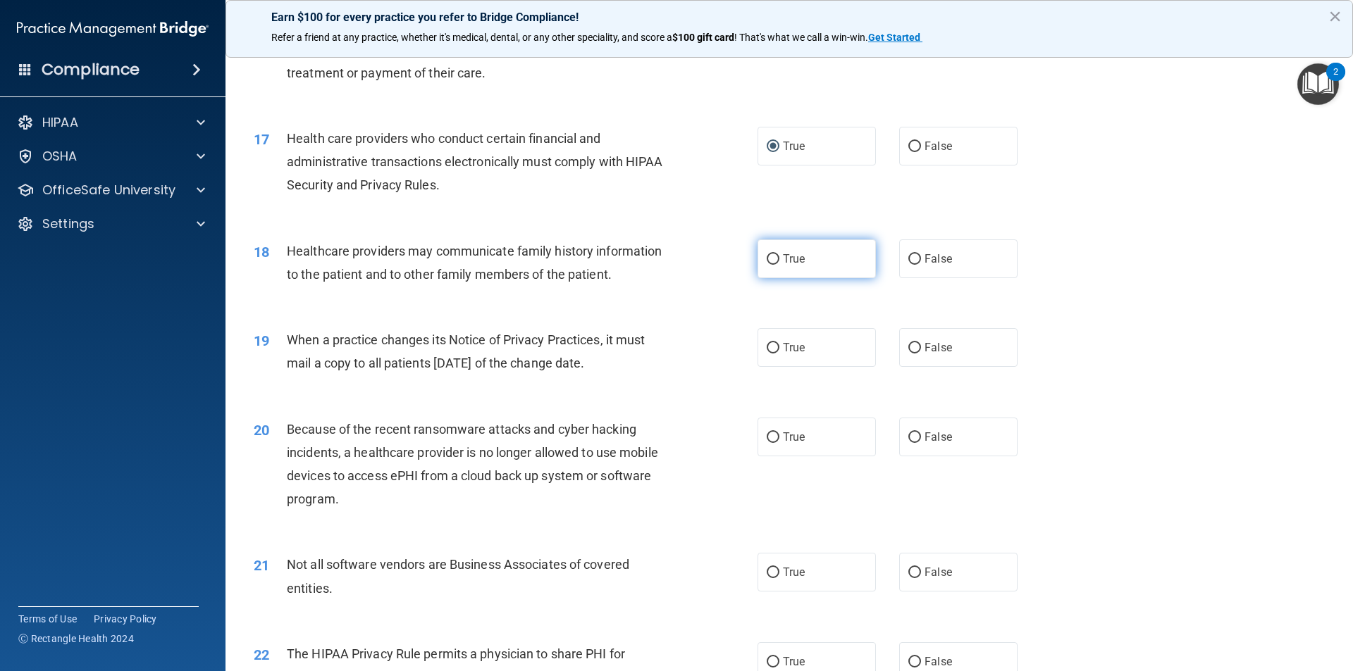
drag, startPoint x: 767, startPoint y: 261, endPoint x: 756, endPoint y: 265, distance: 11.8
click at [767, 261] on input "True" at bounding box center [772, 259] width 13 height 11
radio input "true"
click at [909, 350] on input "False" at bounding box center [914, 348] width 13 height 11
radio input "true"
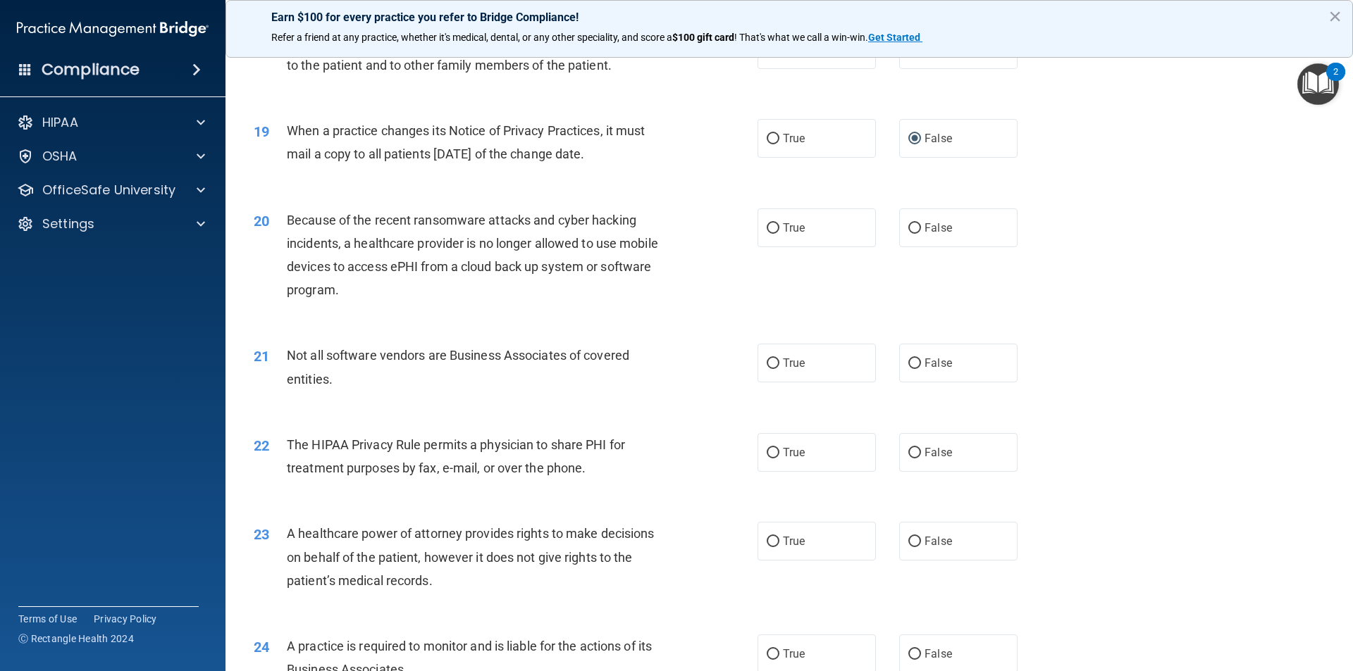
scroll to position [1902, 0]
click at [914, 223] on label "False" at bounding box center [958, 225] width 118 height 39
click at [914, 223] on input "False" at bounding box center [914, 226] width 13 height 11
radio input "true"
click at [766, 364] on input "True" at bounding box center [772, 361] width 13 height 11
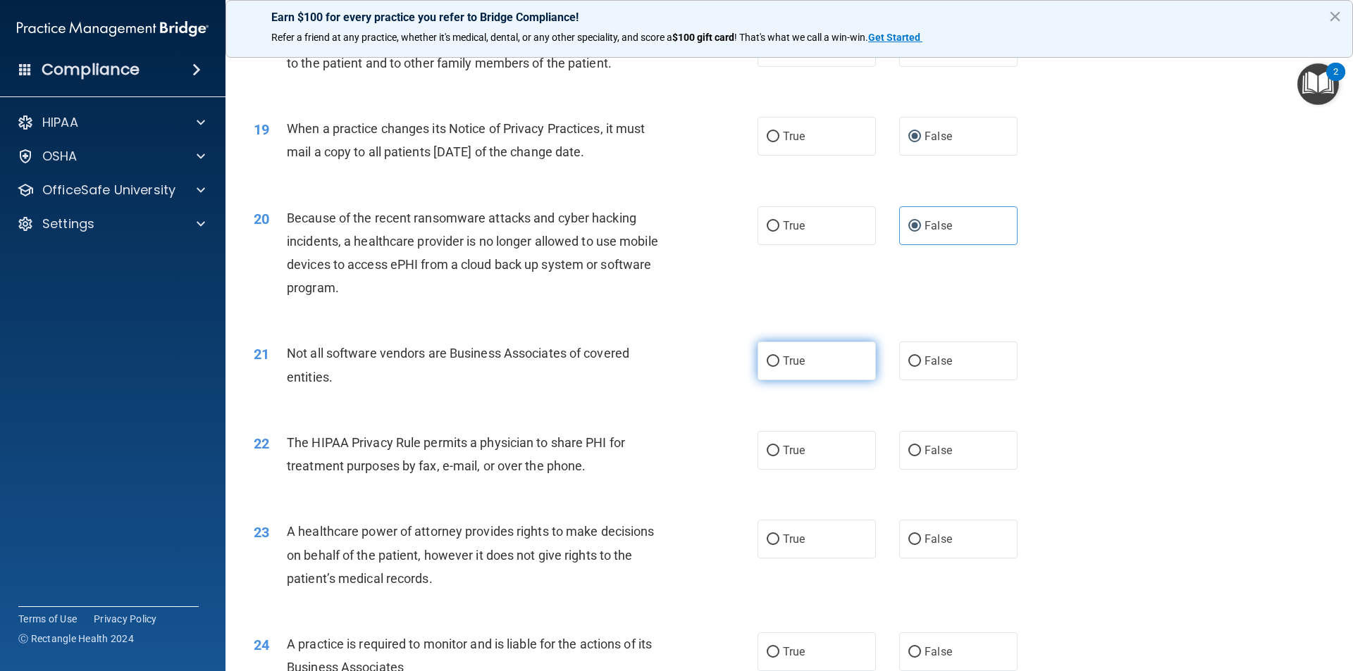
radio input "true"
click at [766, 453] on input "True" at bounding box center [772, 451] width 13 height 11
radio input "true"
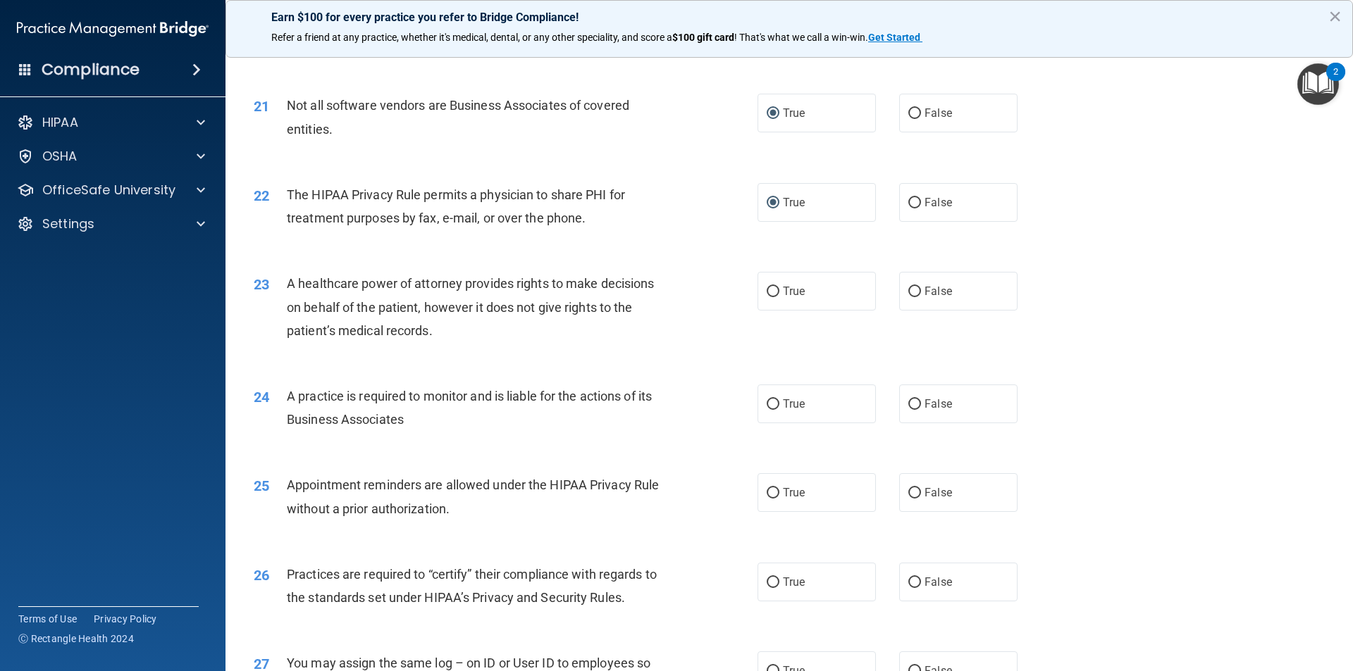
scroll to position [2184, 0]
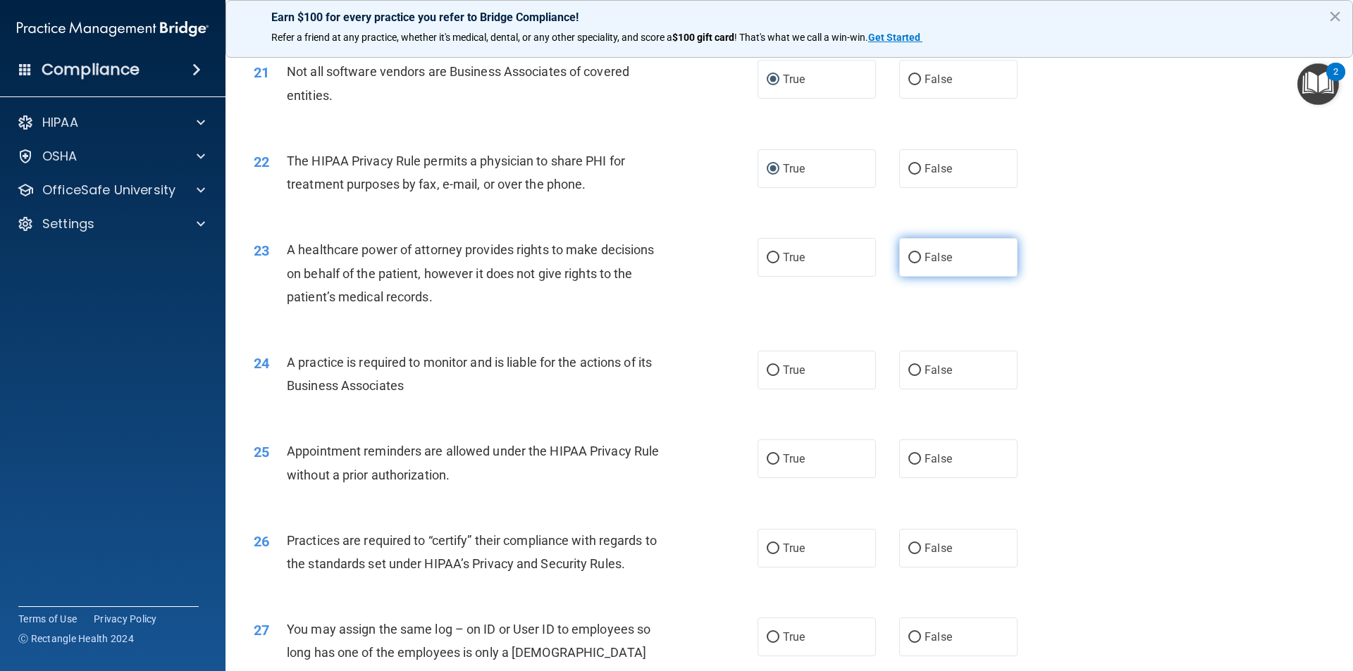
click at [908, 261] on input "False" at bounding box center [914, 258] width 13 height 11
radio input "true"
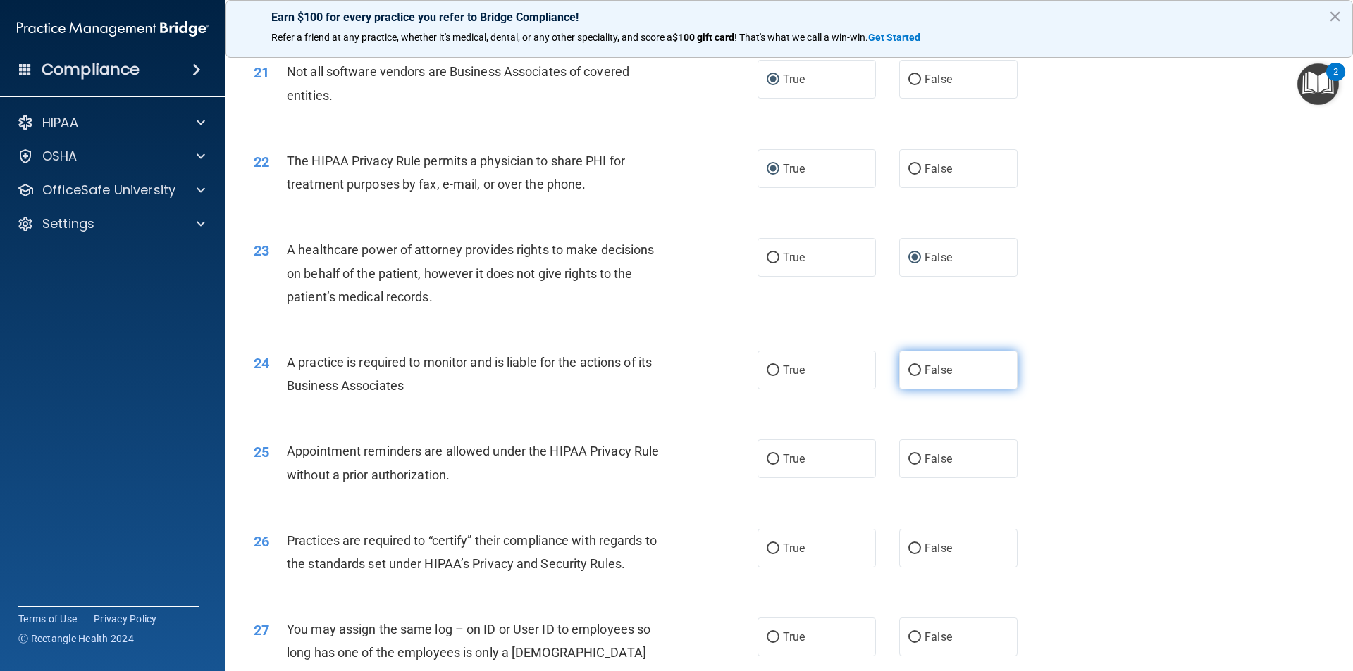
click at [908, 369] on input "False" at bounding box center [914, 371] width 13 height 11
radio input "true"
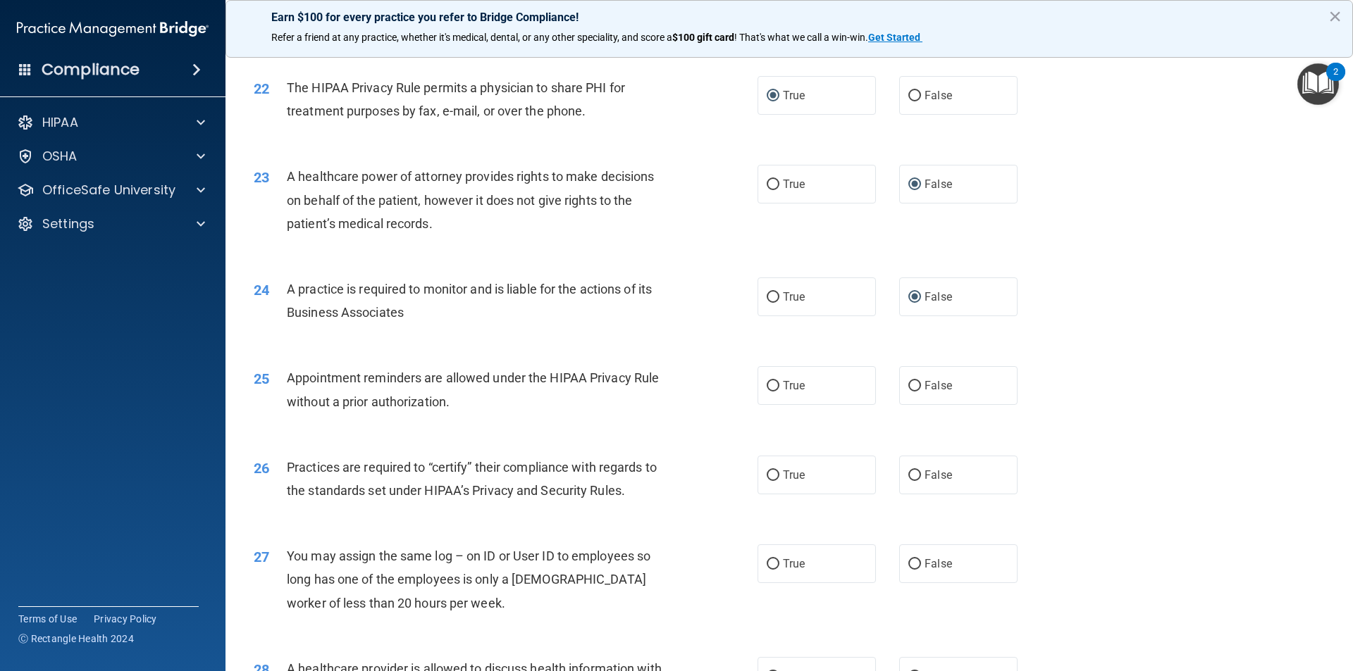
scroll to position [2395, 0]
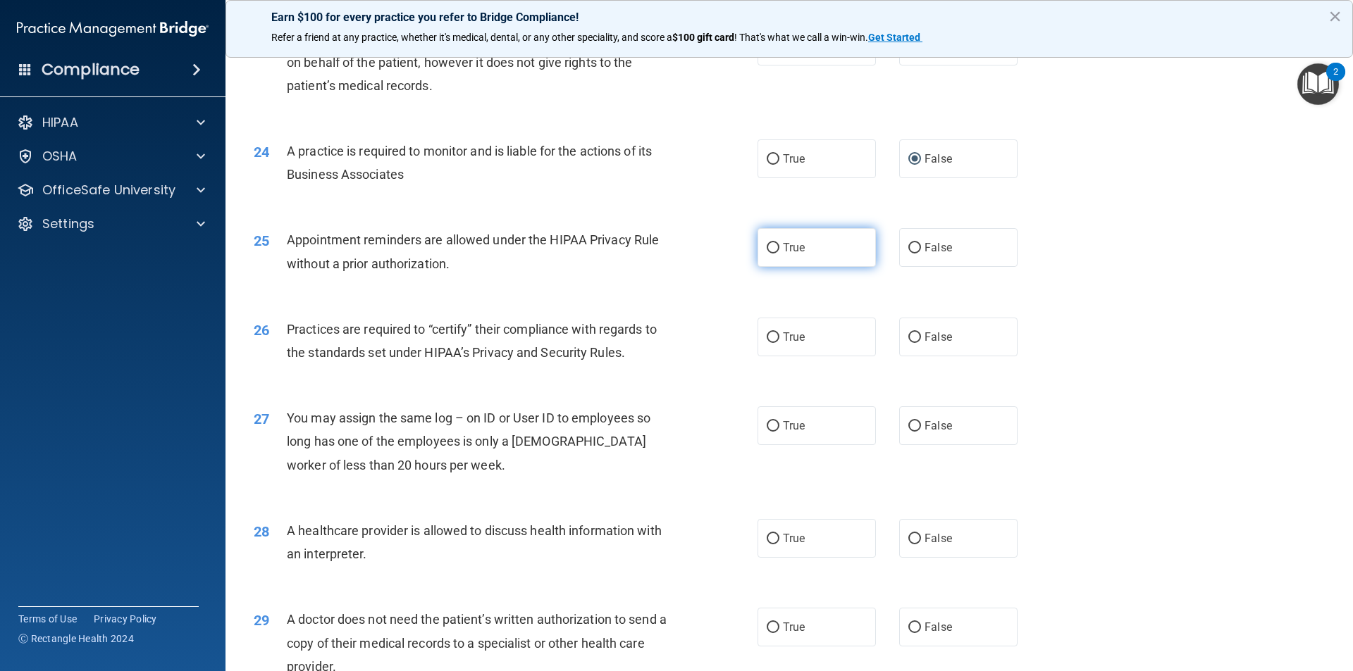
click at [772, 253] on input "True" at bounding box center [772, 248] width 13 height 11
radio input "true"
click at [908, 336] on input "False" at bounding box center [914, 338] width 13 height 11
radio input "true"
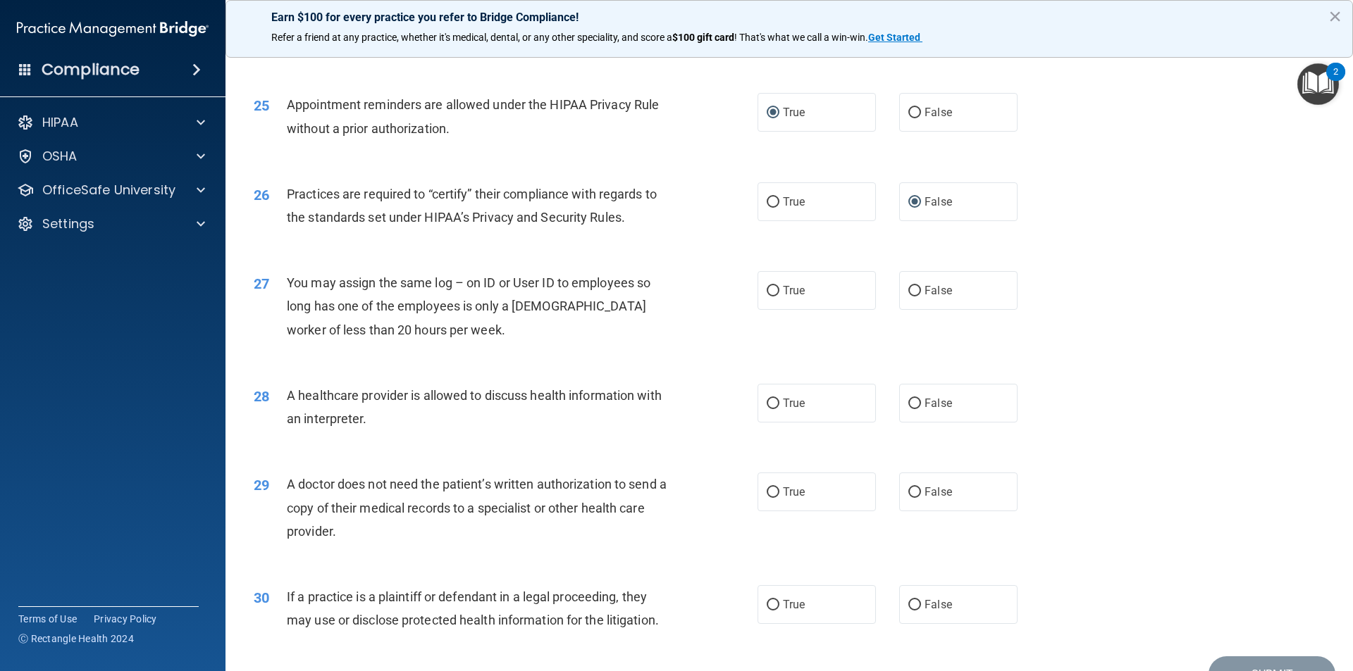
scroll to position [2536, 0]
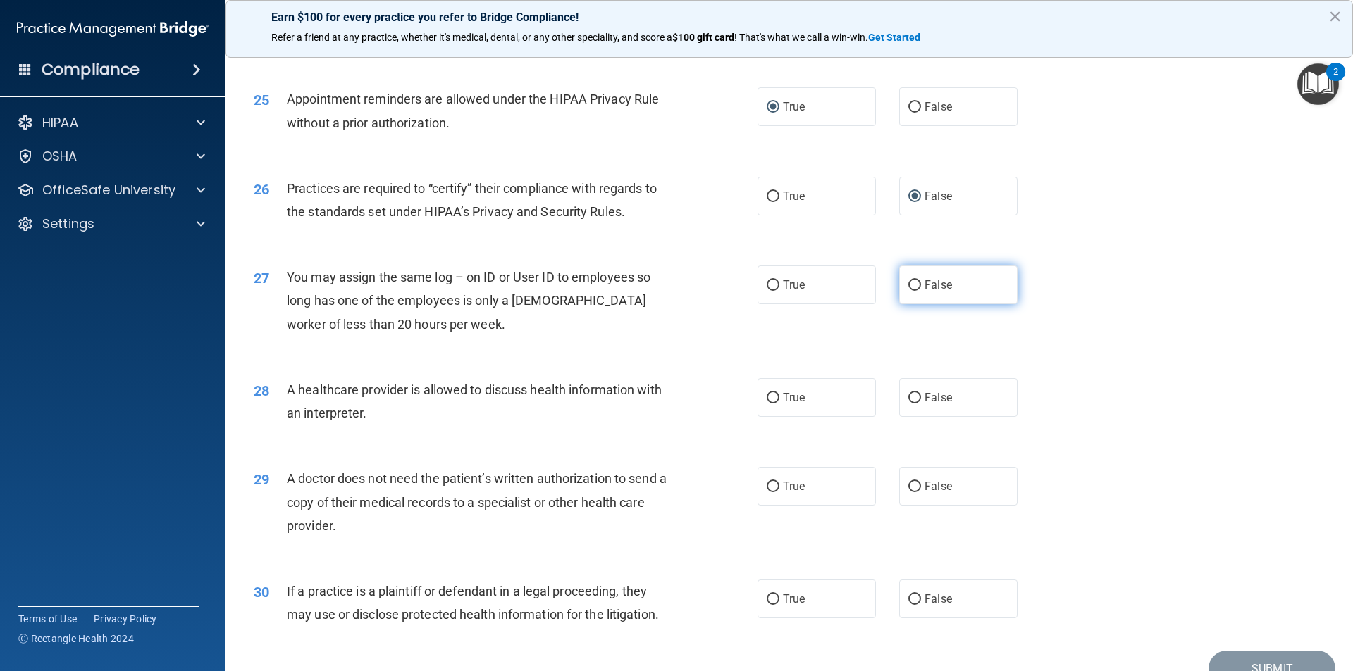
click at [908, 285] on input "False" at bounding box center [914, 285] width 13 height 11
radio input "true"
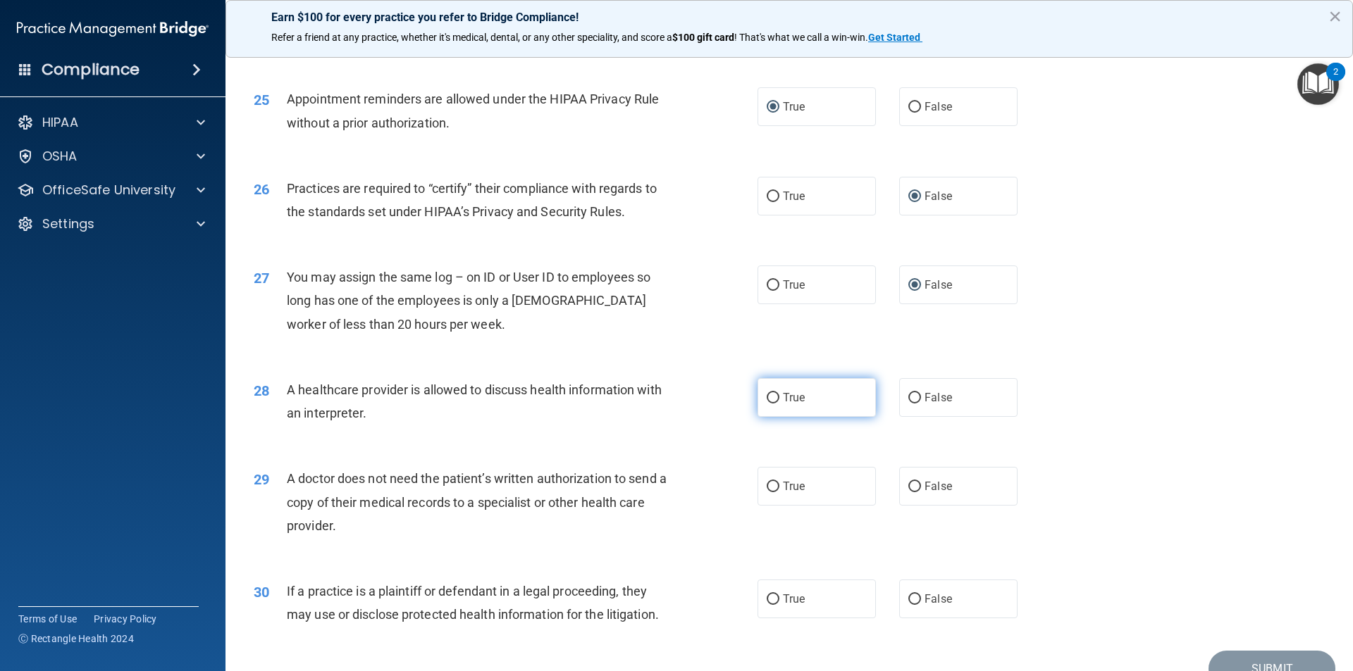
click at [766, 390] on label "True" at bounding box center [816, 397] width 118 height 39
click at [766, 393] on input "True" at bounding box center [772, 398] width 13 height 11
radio input "true"
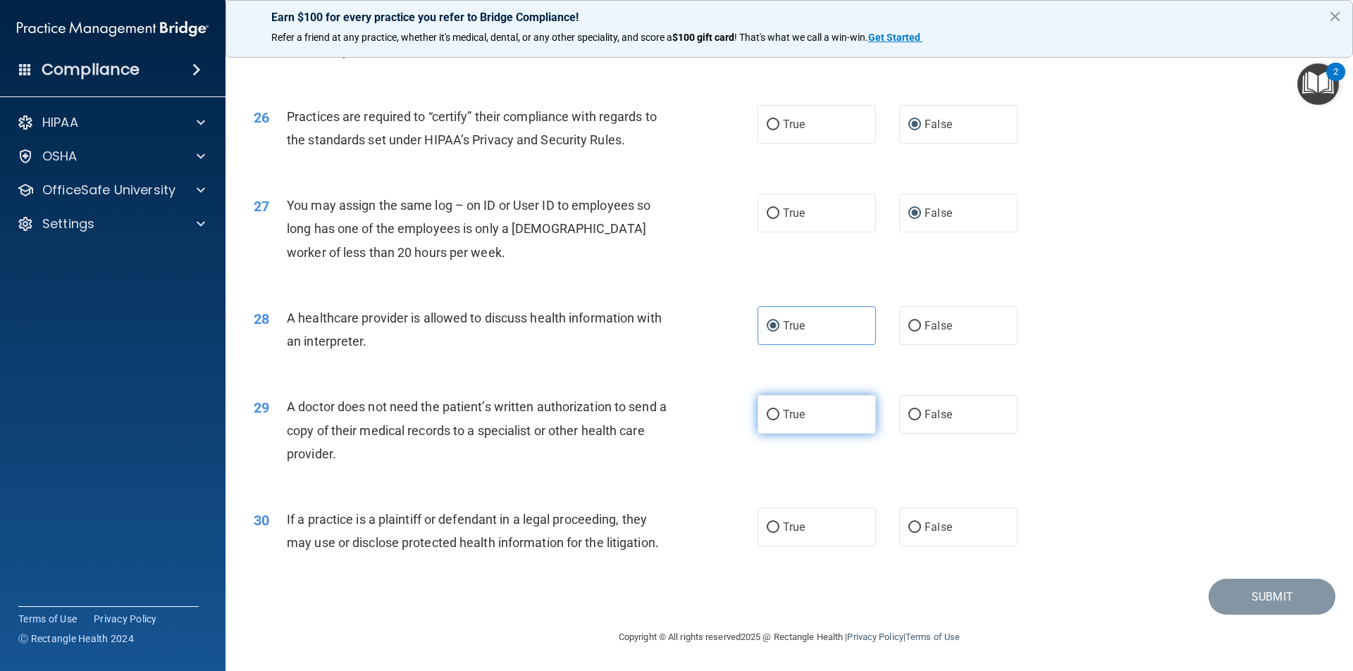
click at [767, 416] on input "True" at bounding box center [772, 415] width 13 height 11
radio input "true"
click at [908, 528] on input "False" at bounding box center [914, 528] width 13 height 11
radio input "true"
click at [1218, 603] on button "Submit" at bounding box center [1271, 597] width 127 height 36
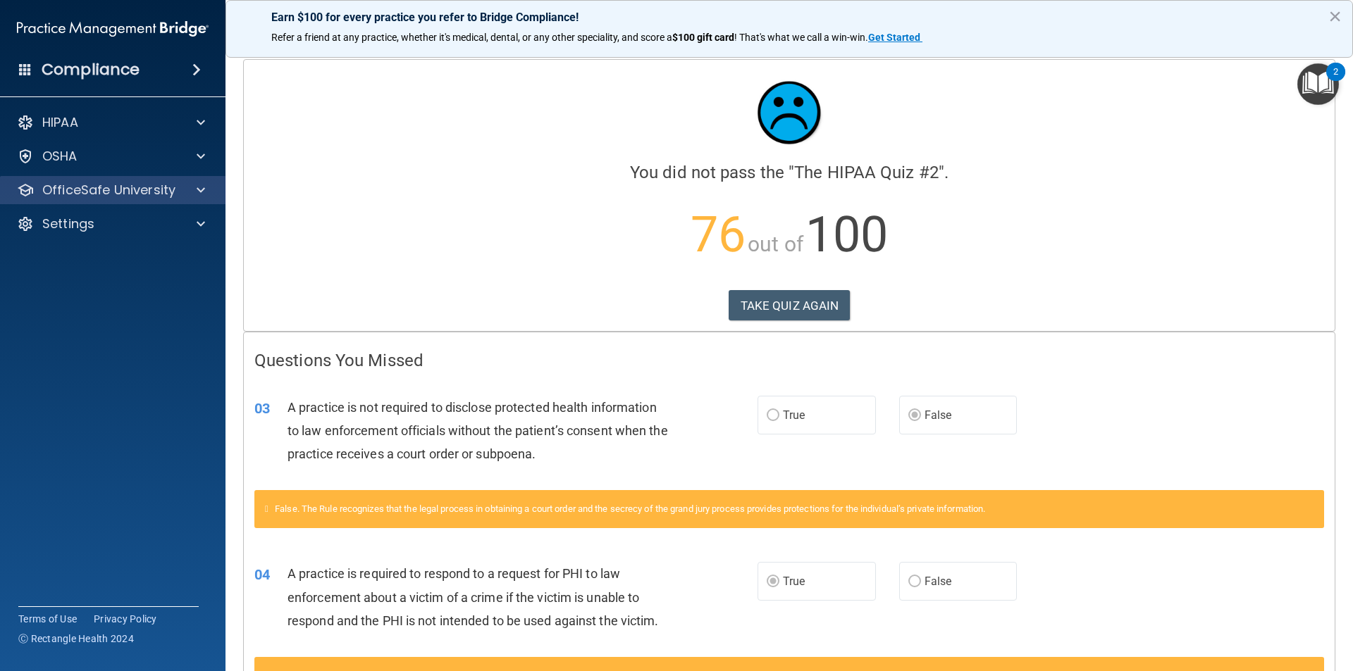
click at [120, 199] on div "OfficeSafe University" at bounding box center [113, 190] width 226 height 28
click at [189, 192] on div at bounding box center [198, 190] width 35 height 17
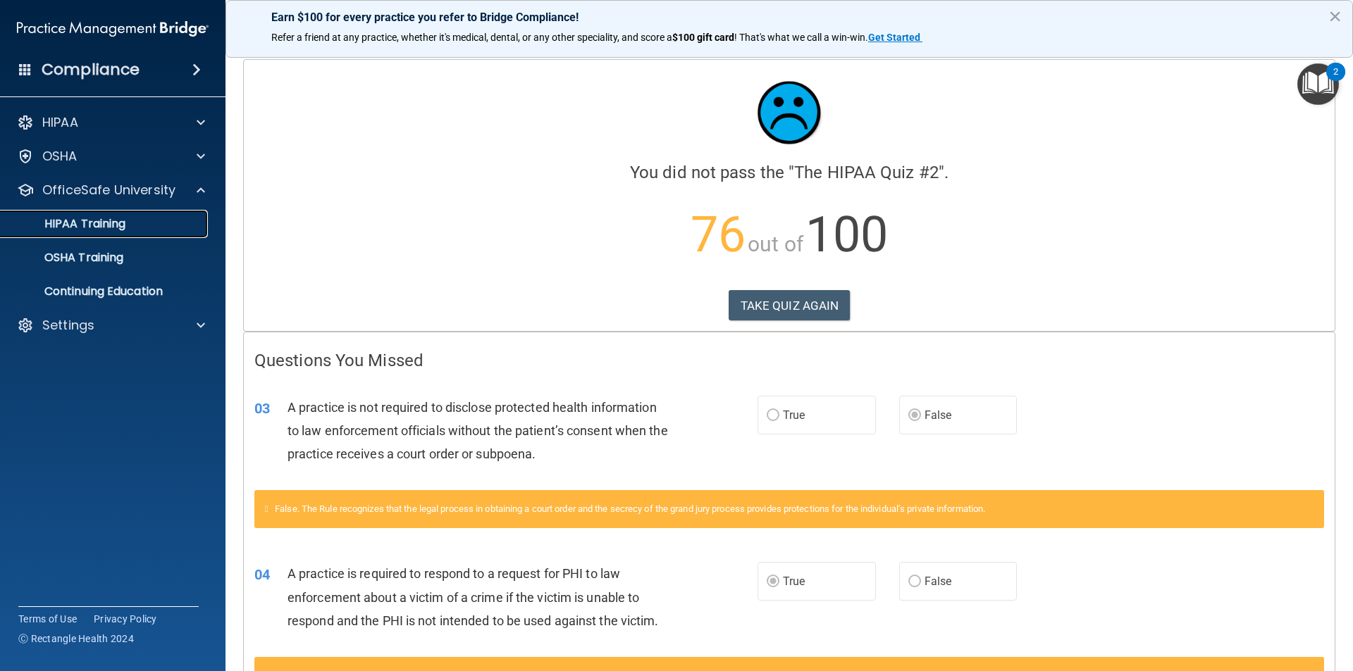
click at [157, 222] on div "HIPAA Training" at bounding box center [105, 224] width 192 height 14
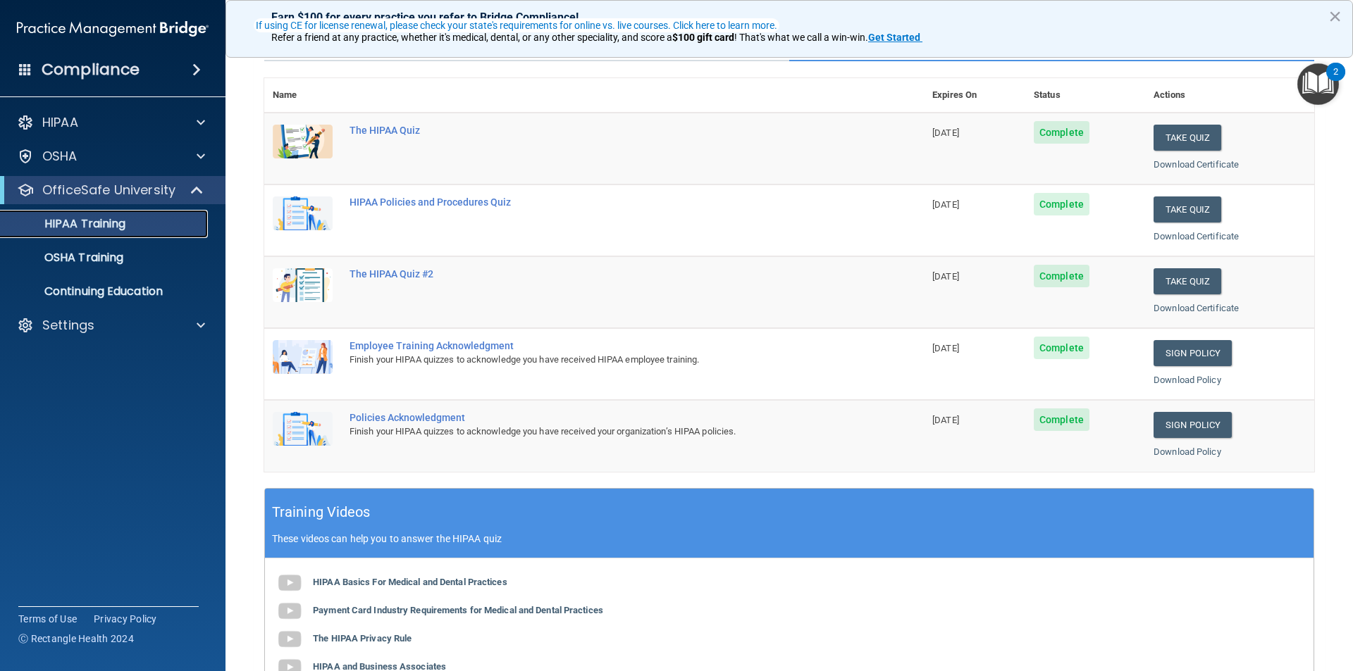
scroll to position [141, 0]
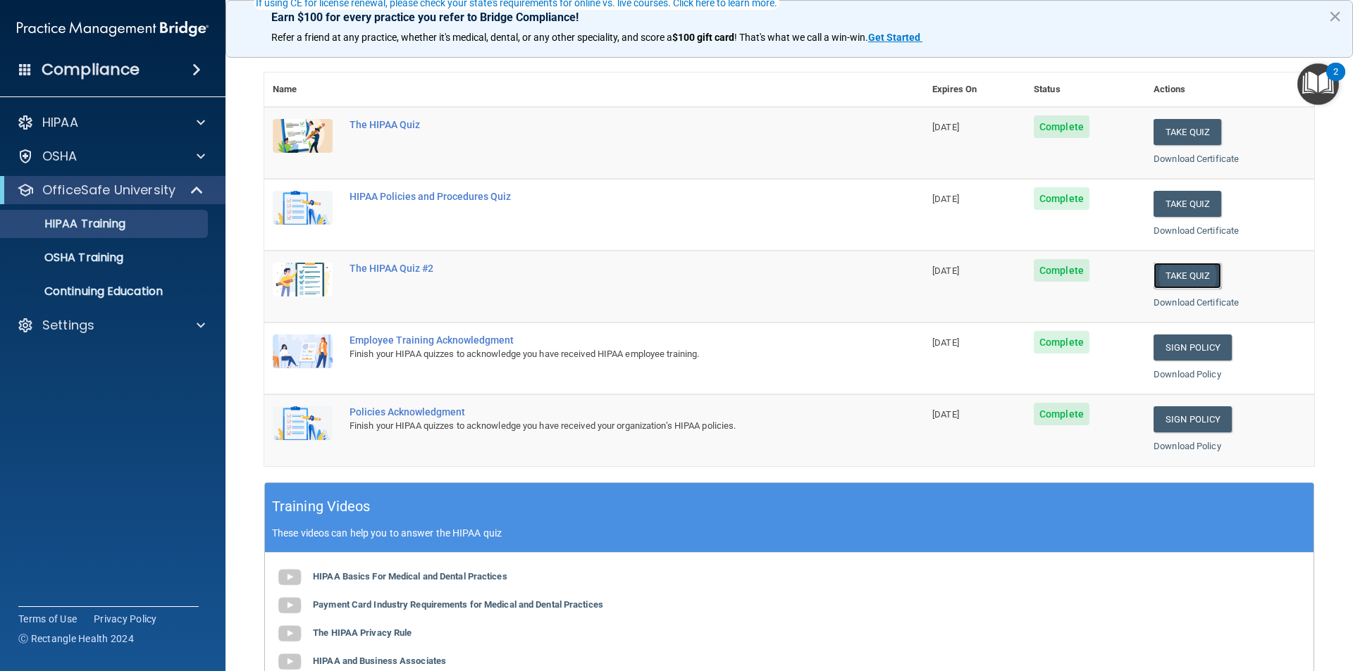
click at [1182, 282] on button "Take Quiz" at bounding box center [1187, 276] width 68 height 26
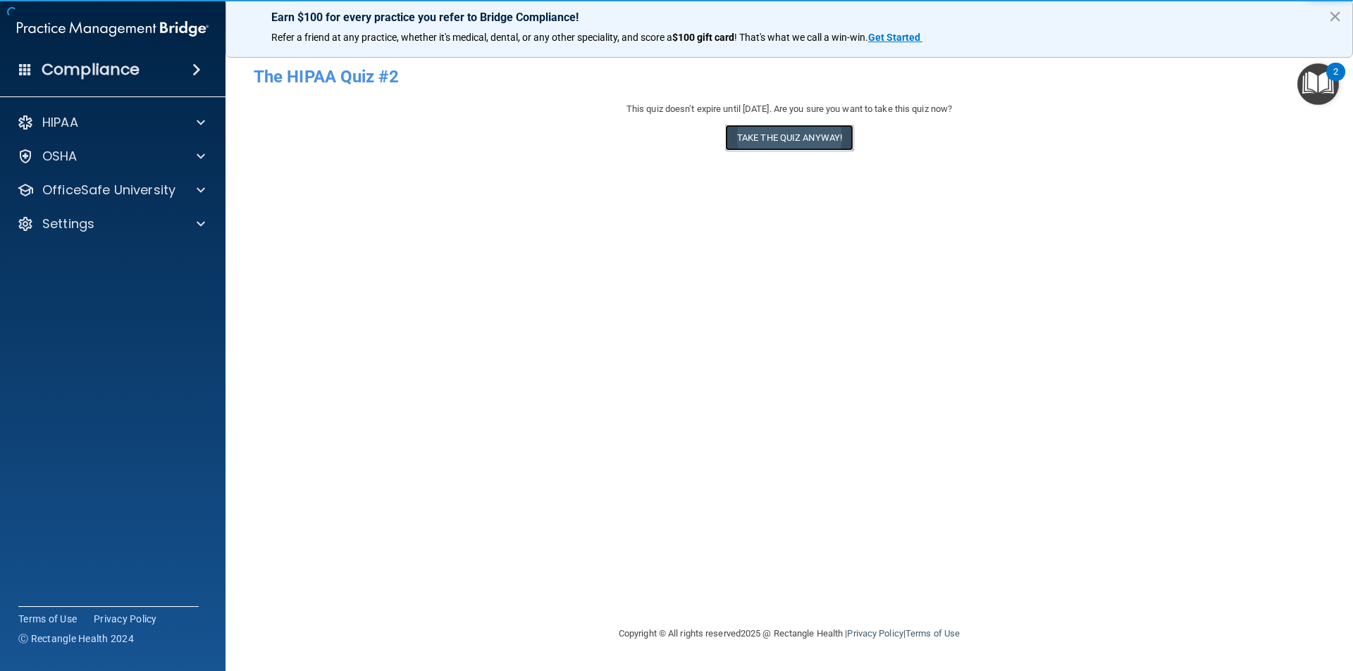
click at [785, 139] on button "Take the quiz anyway!" at bounding box center [789, 138] width 128 height 26
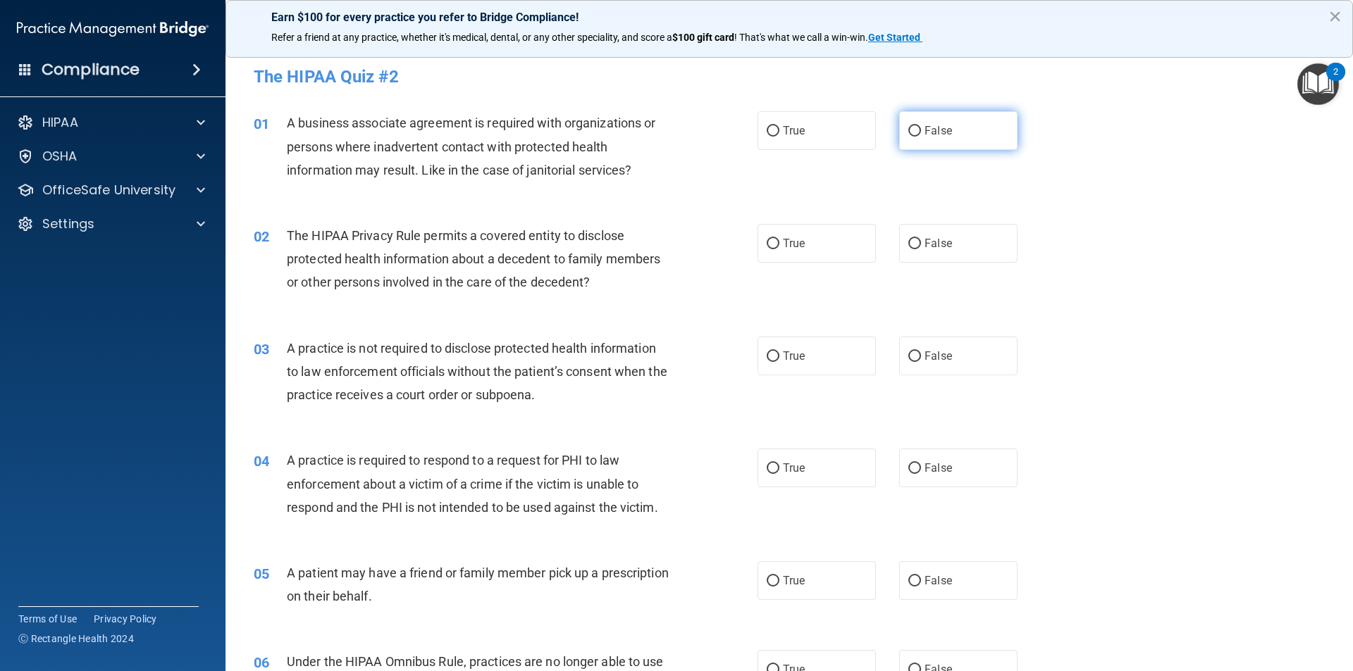
click at [908, 132] on input "False" at bounding box center [914, 131] width 13 height 11
radio input "true"
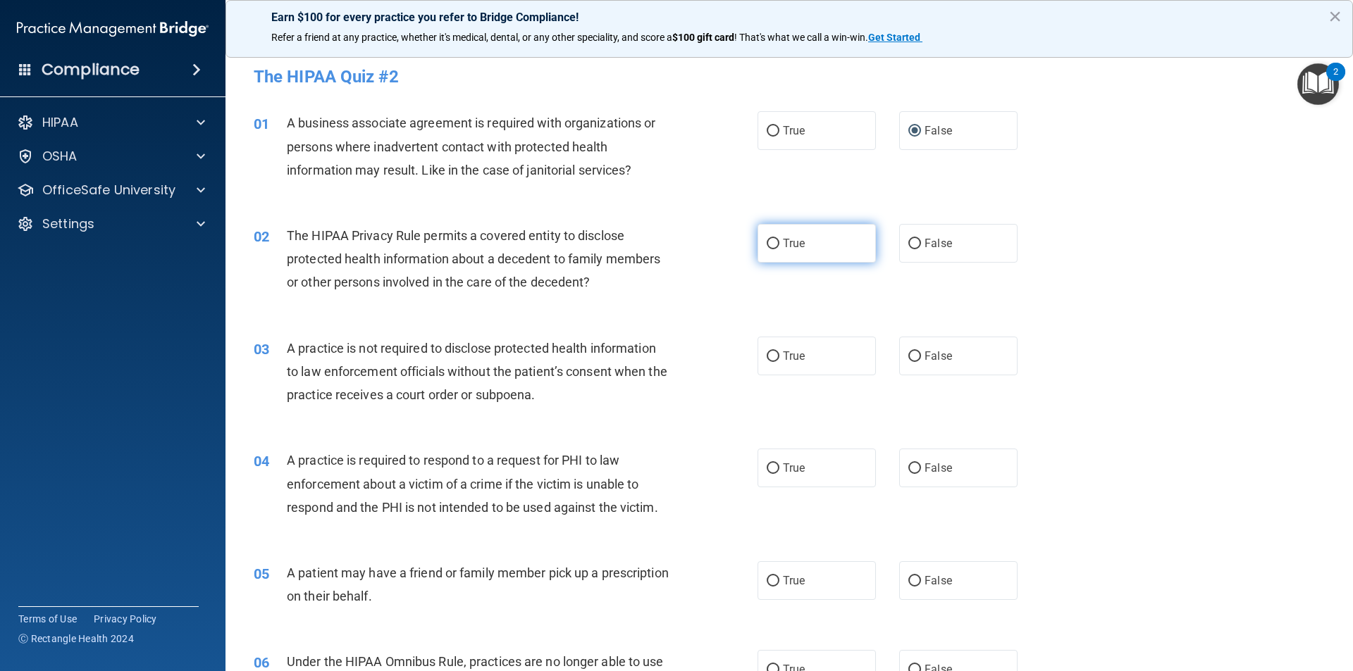
click at [770, 246] on input "True" at bounding box center [772, 244] width 13 height 11
radio input "true"
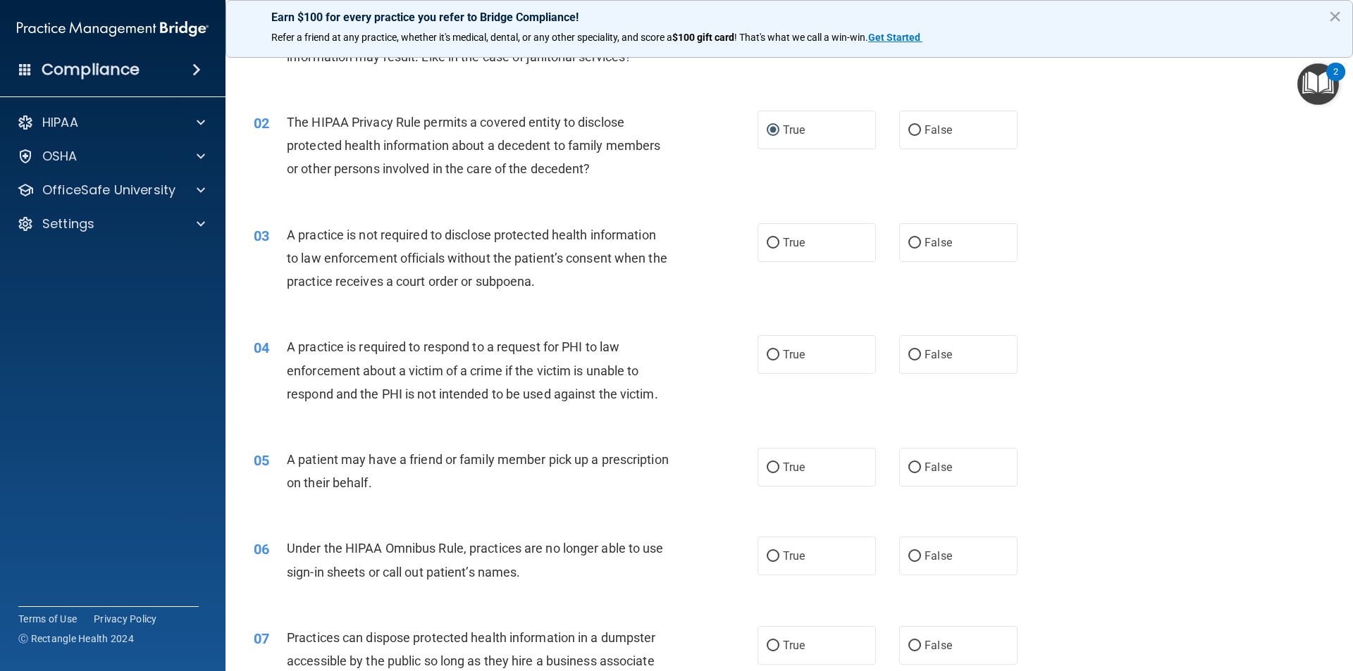
scroll to position [141, 0]
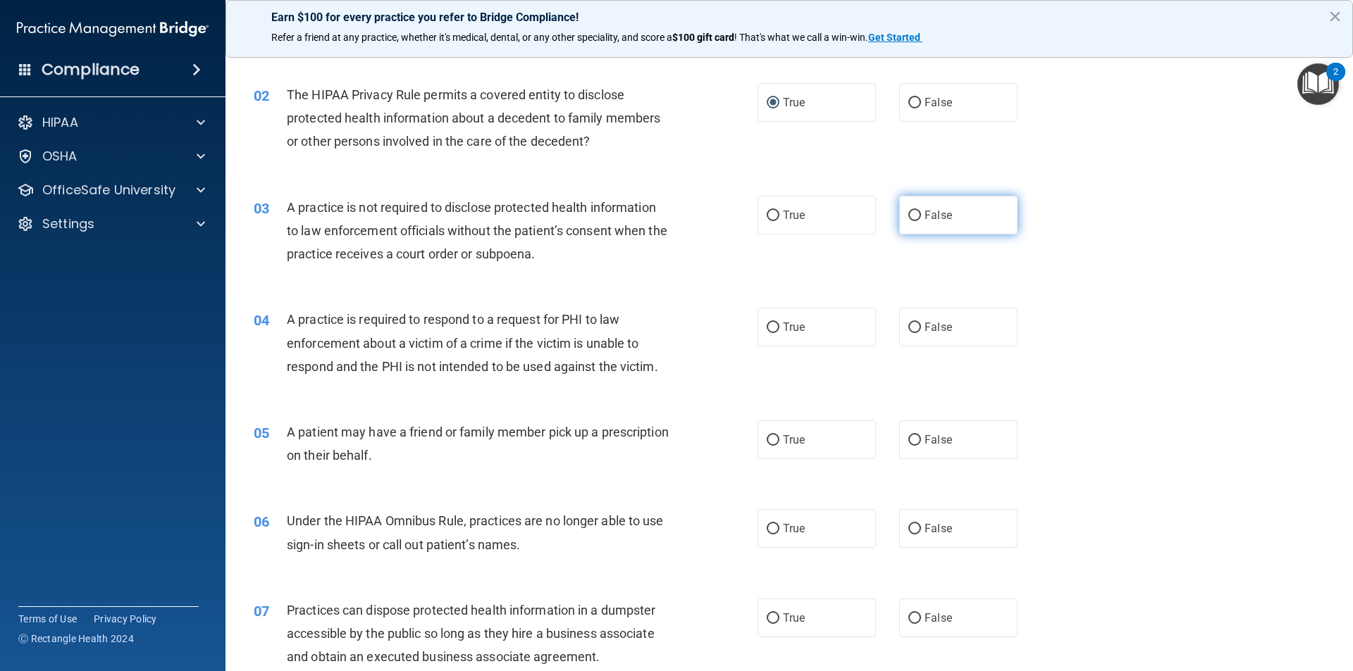
click at [908, 218] on input "False" at bounding box center [914, 216] width 13 height 11
radio input "true"
click at [767, 330] on input "True" at bounding box center [772, 328] width 13 height 11
radio input "true"
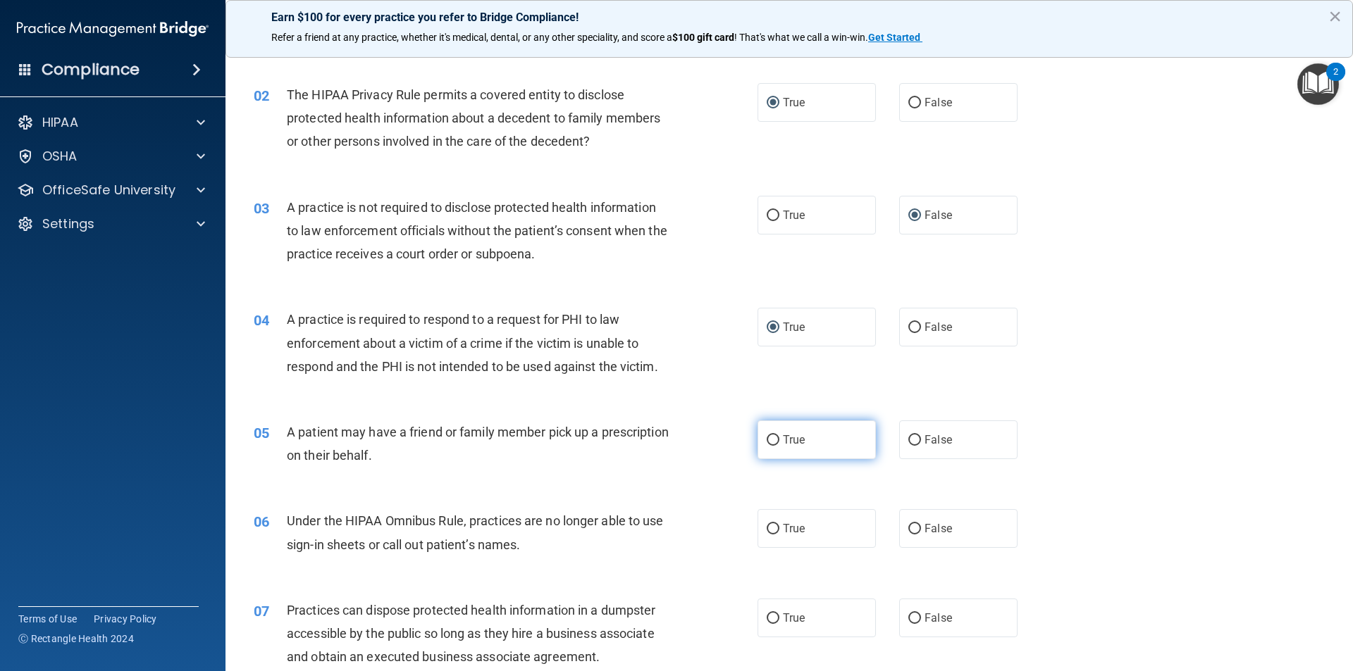
click at [770, 437] on input "True" at bounding box center [772, 440] width 13 height 11
radio input "true"
click at [767, 531] on input "True" at bounding box center [772, 529] width 13 height 11
radio input "true"
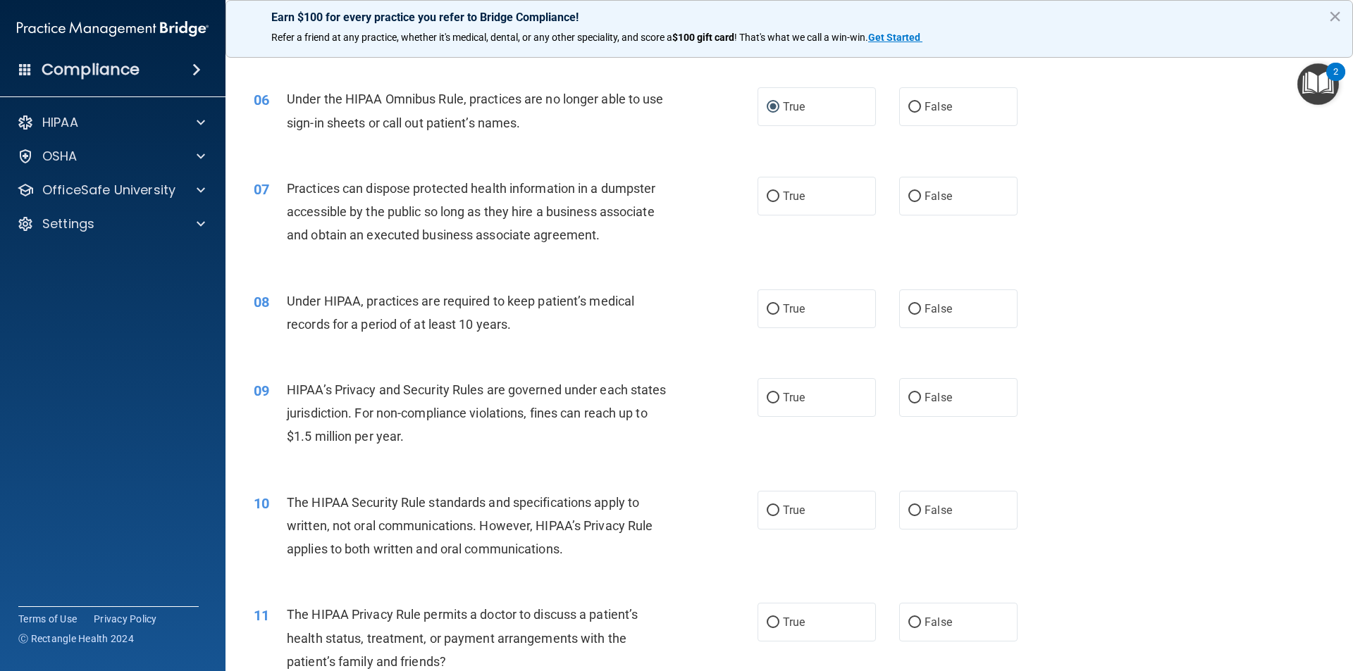
scroll to position [564, 0]
click at [917, 191] on label "False" at bounding box center [958, 195] width 118 height 39
click at [917, 191] on input "False" at bounding box center [914, 196] width 13 height 11
radio input "true"
click at [909, 308] on input "False" at bounding box center [914, 309] width 13 height 11
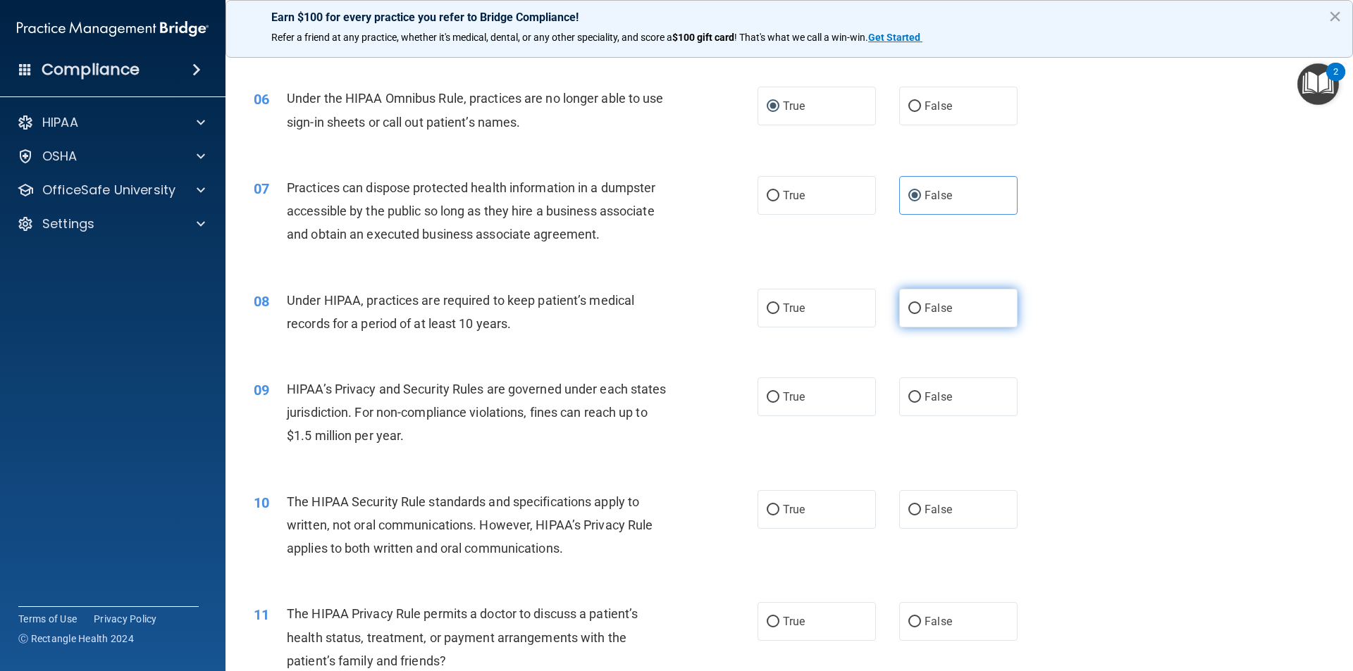
radio input "true"
click at [766, 398] on input "True" at bounding box center [772, 397] width 13 height 11
radio input "true"
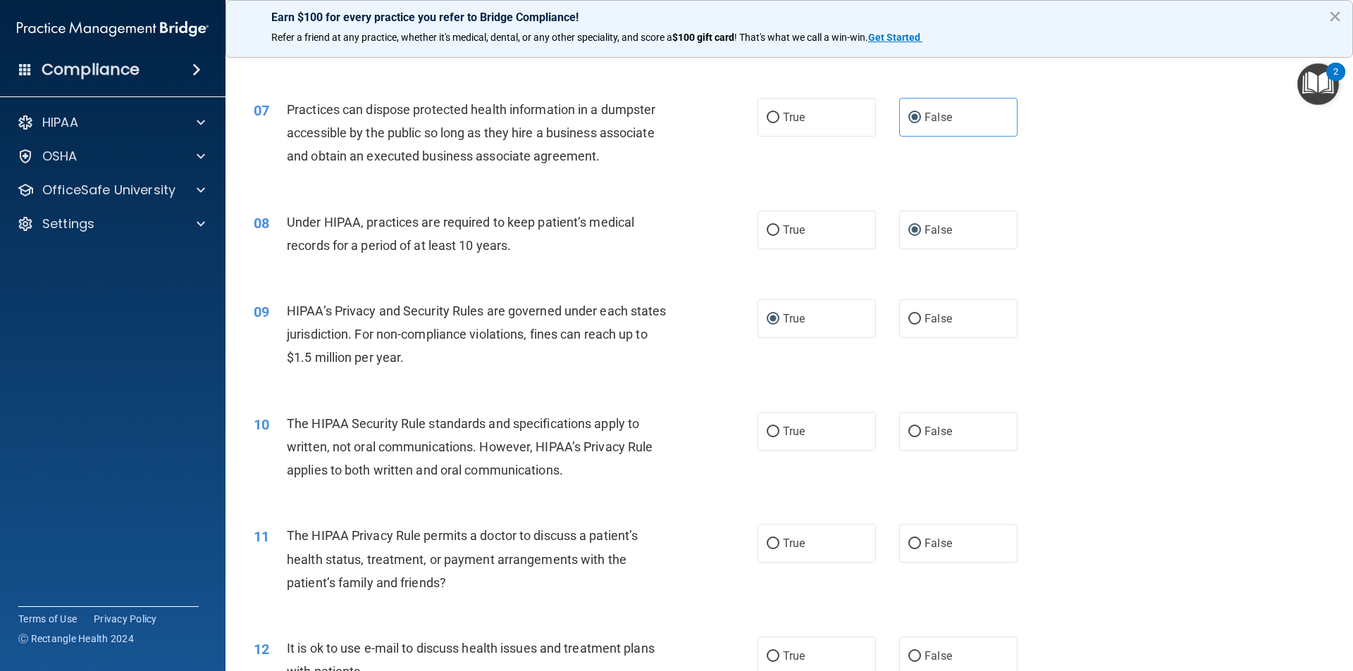
scroll to position [845, 0]
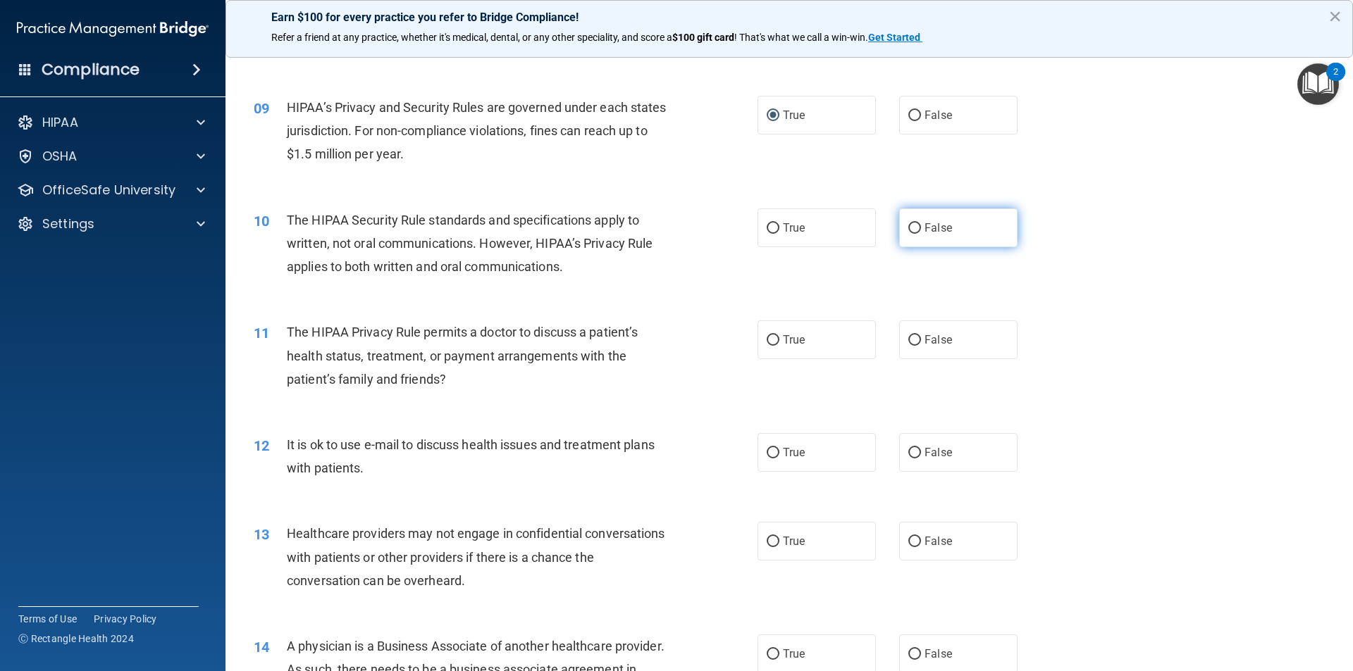
click at [908, 231] on input "False" at bounding box center [914, 228] width 13 height 11
radio input "true"
click at [766, 345] on input "True" at bounding box center [772, 340] width 13 height 11
radio input "true"
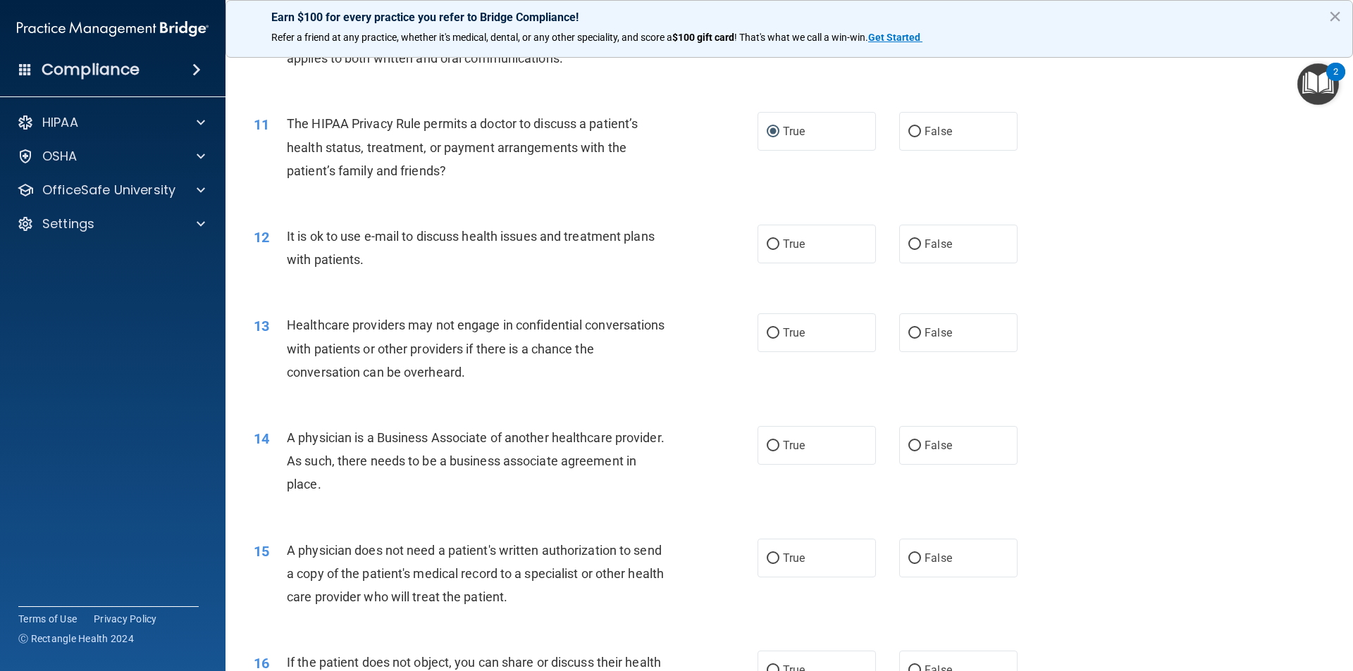
scroll to position [1057, 0]
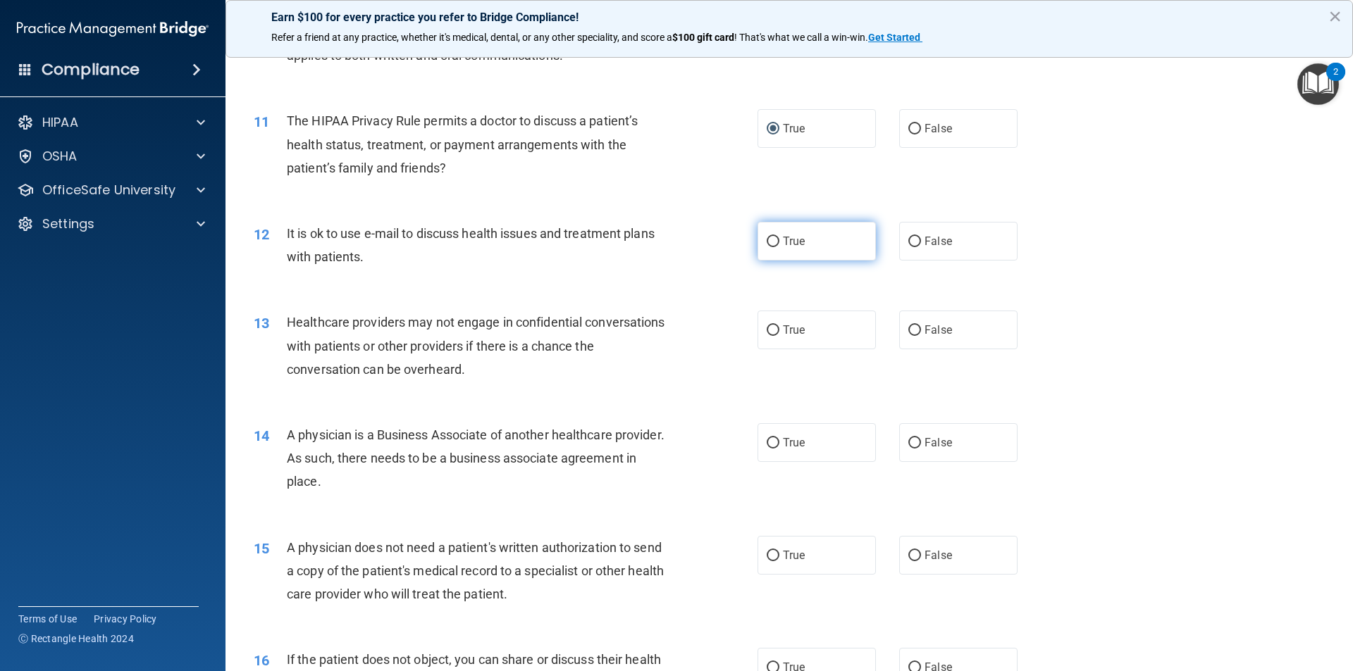
click at [770, 242] on input "True" at bounding box center [772, 242] width 13 height 11
radio input "true"
click at [766, 333] on input "True" at bounding box center [772, 330] width 13 height 11
radio input "true"
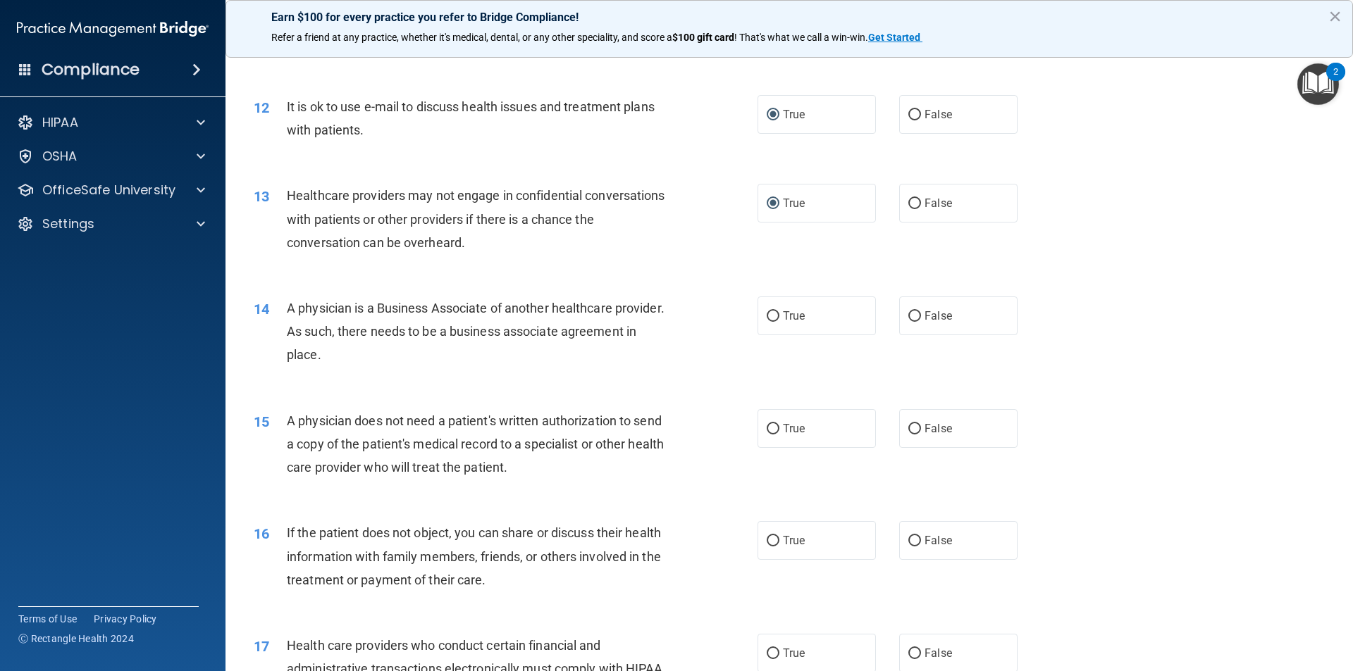
scroll to position [1198, 0]
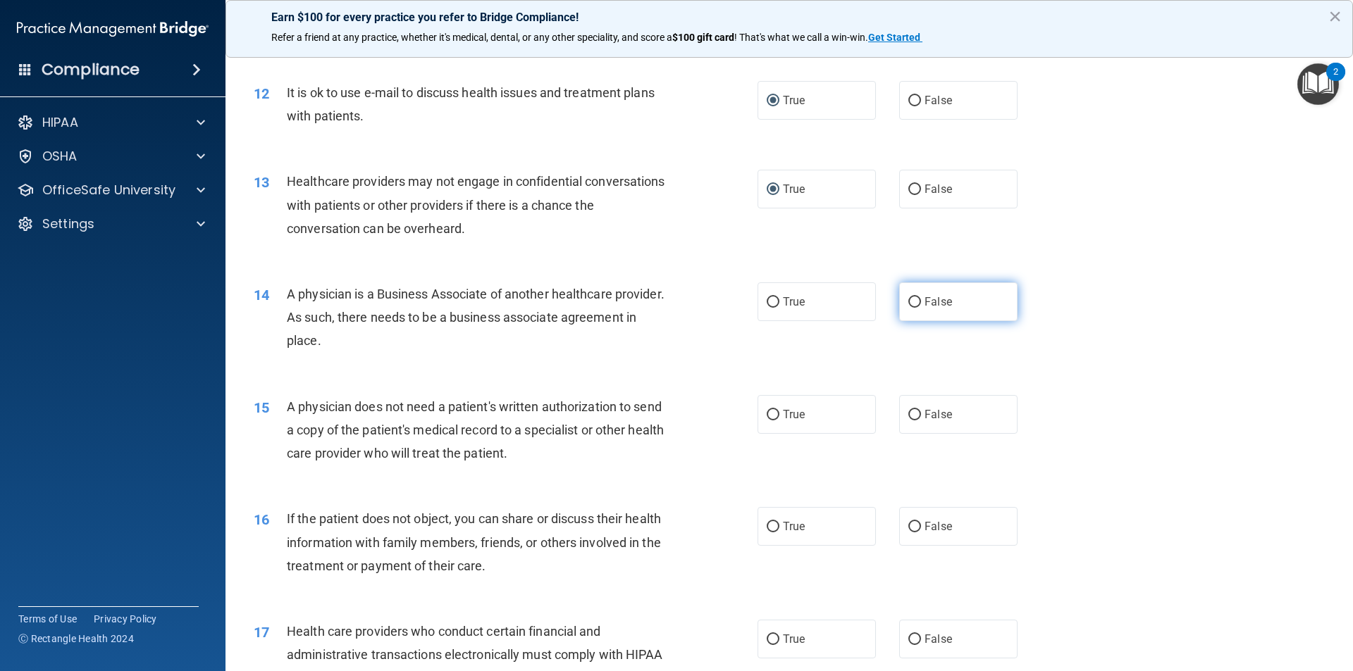
click at [908, 304] on input "False" at bounding box center [914, 302] width 13 height 11
radio input "true"
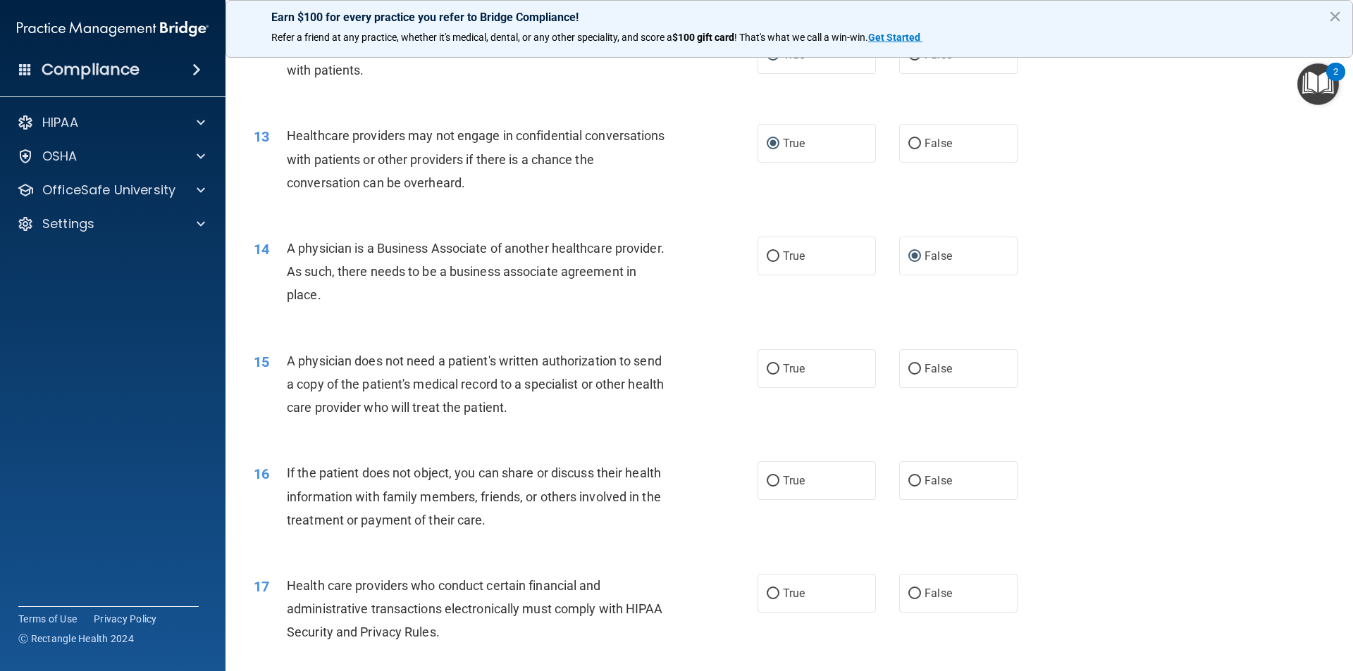
scroll to position [1268, 0]
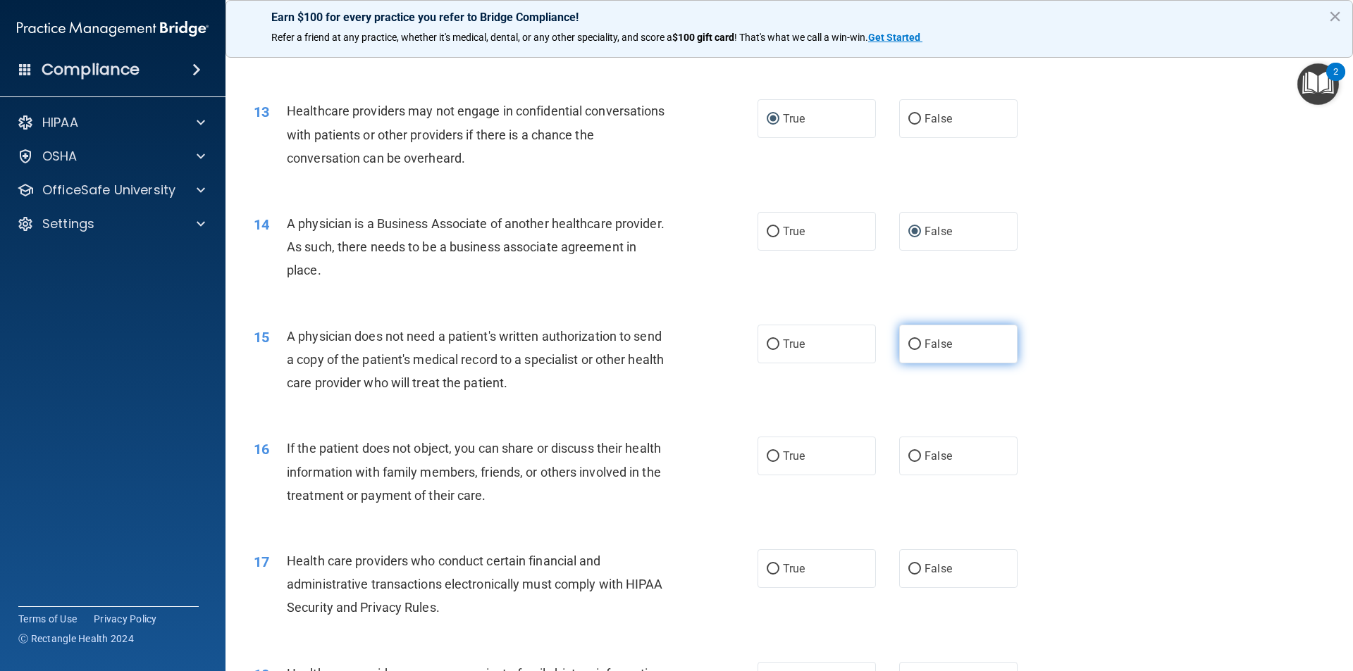
click at [908, 347] on input "False" at bounding box center [914, 345] width 13 height 11
radio input "true"
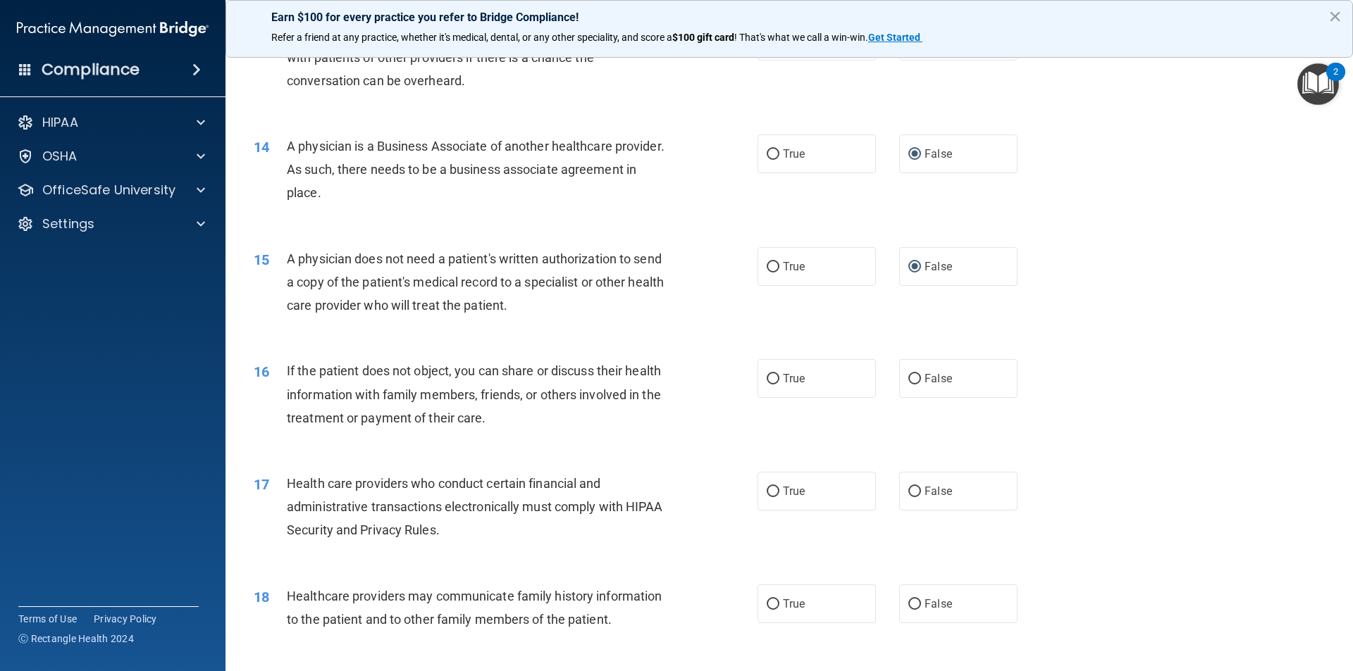
scroll to position [1409, 0]
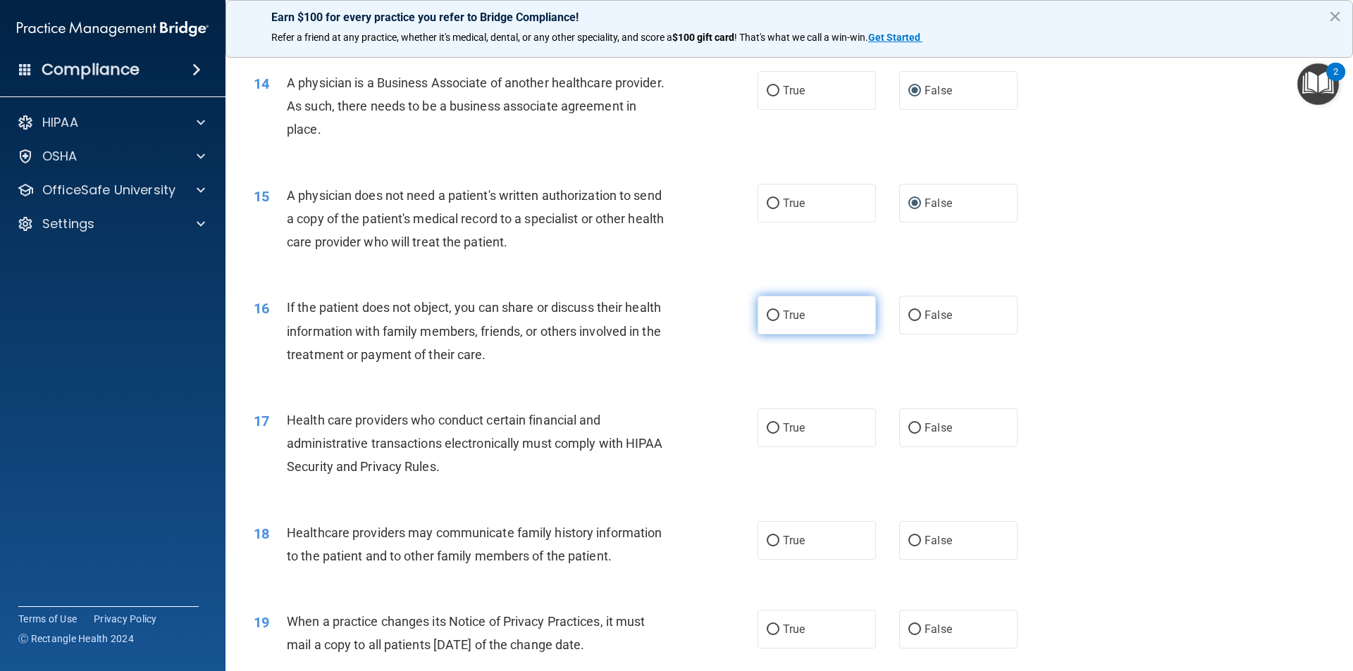
click at [769, 314] on input "True" at bounding box center [772, 316] width 13 height 11
radio input "true"
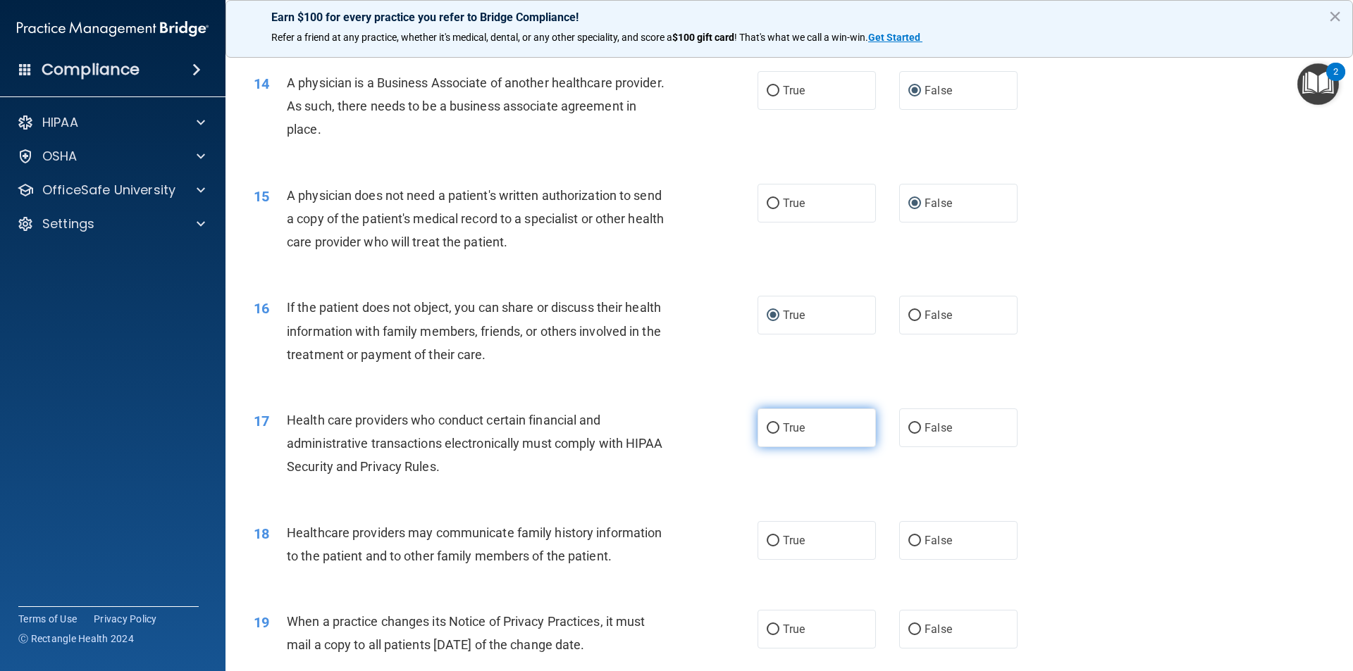
click at [774, 428] on label "True" at bounding box center [816, 428] width 118 height 39
click at [774, 428] on input "True" at bounding box center [772, 428] width 13 height 11
radio input "true"
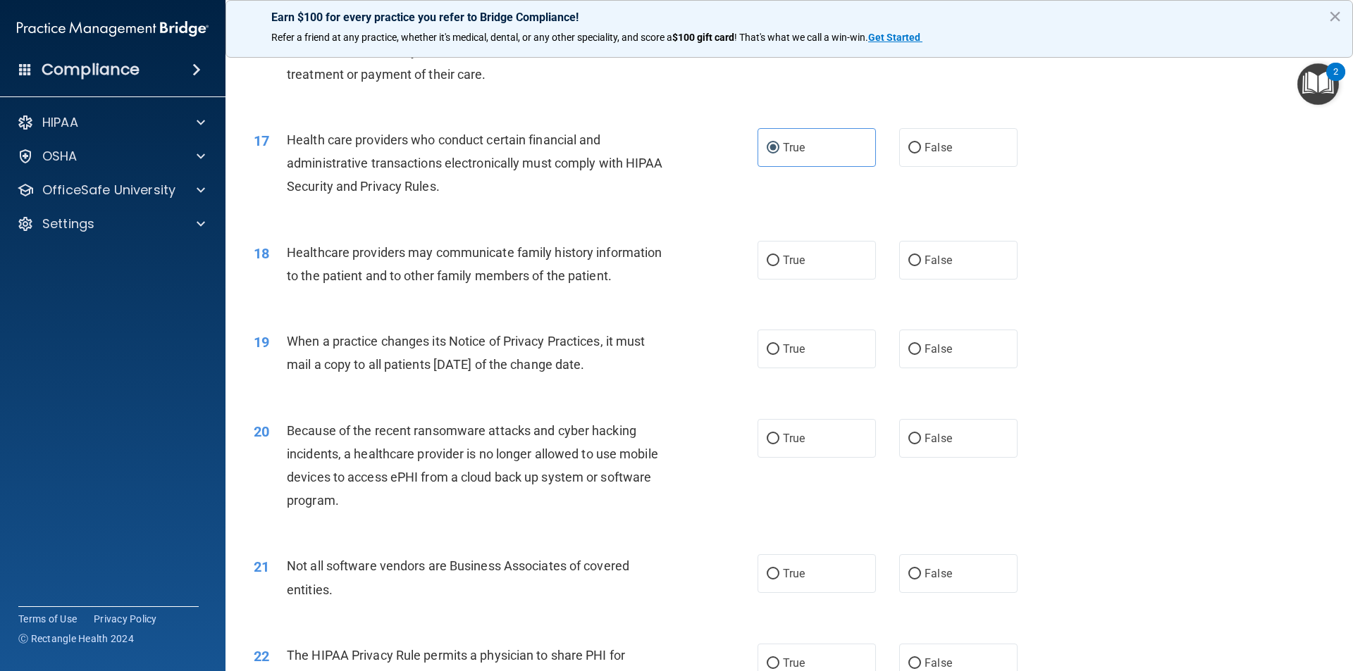
scroll to position [1691, 0]
click at [766, 262] on input "True" at bounding box center [772, 259] width 13 height 11
radio input "true"
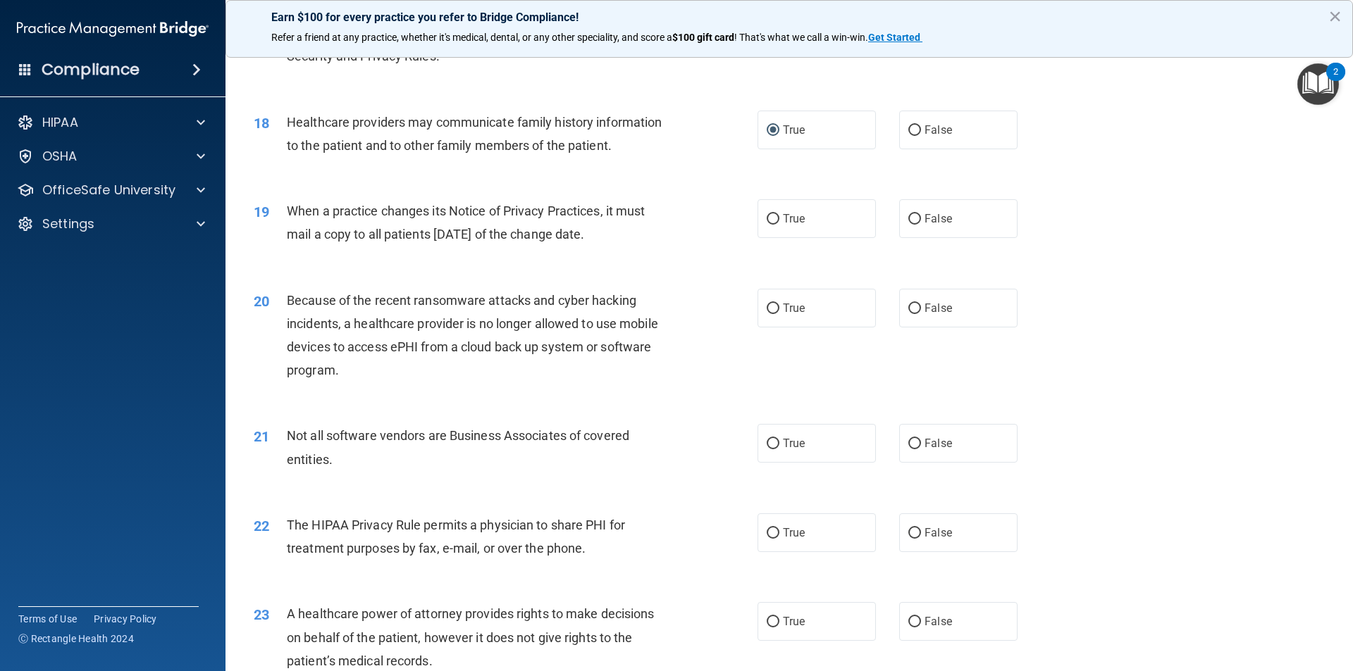
scroll to position [1832, 0]
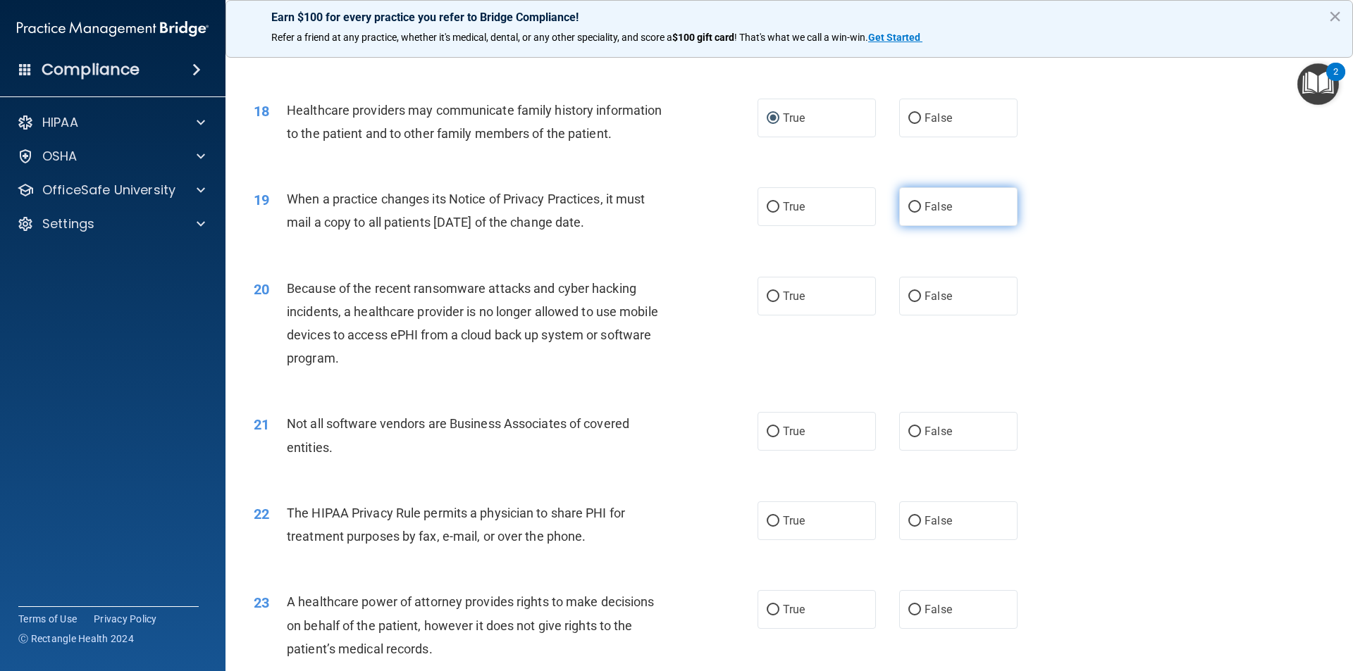
click at [910, 209] on input "False" at bounding box center [914, 207] width 13 height 11
radio input "true"
click at [908, 296] on input "False" at bounding box center [914, 297] width 13 height 11
radio input "true"
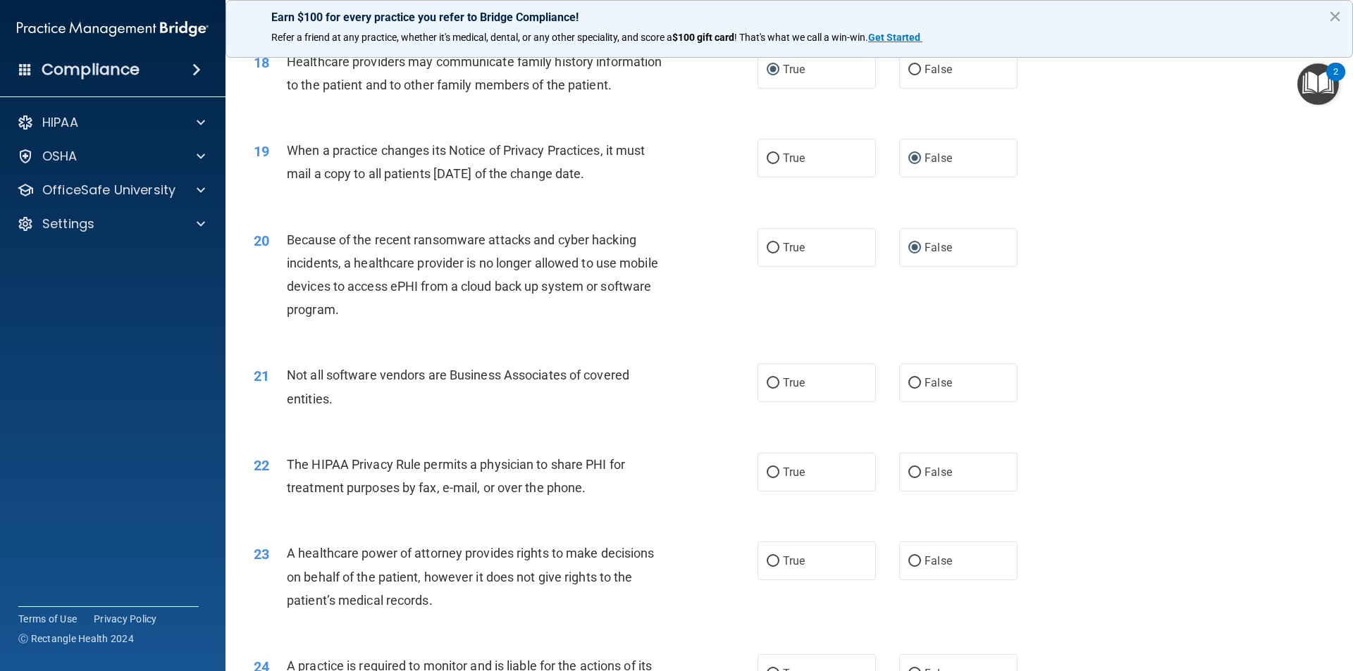
scroll to position [1973, 0]
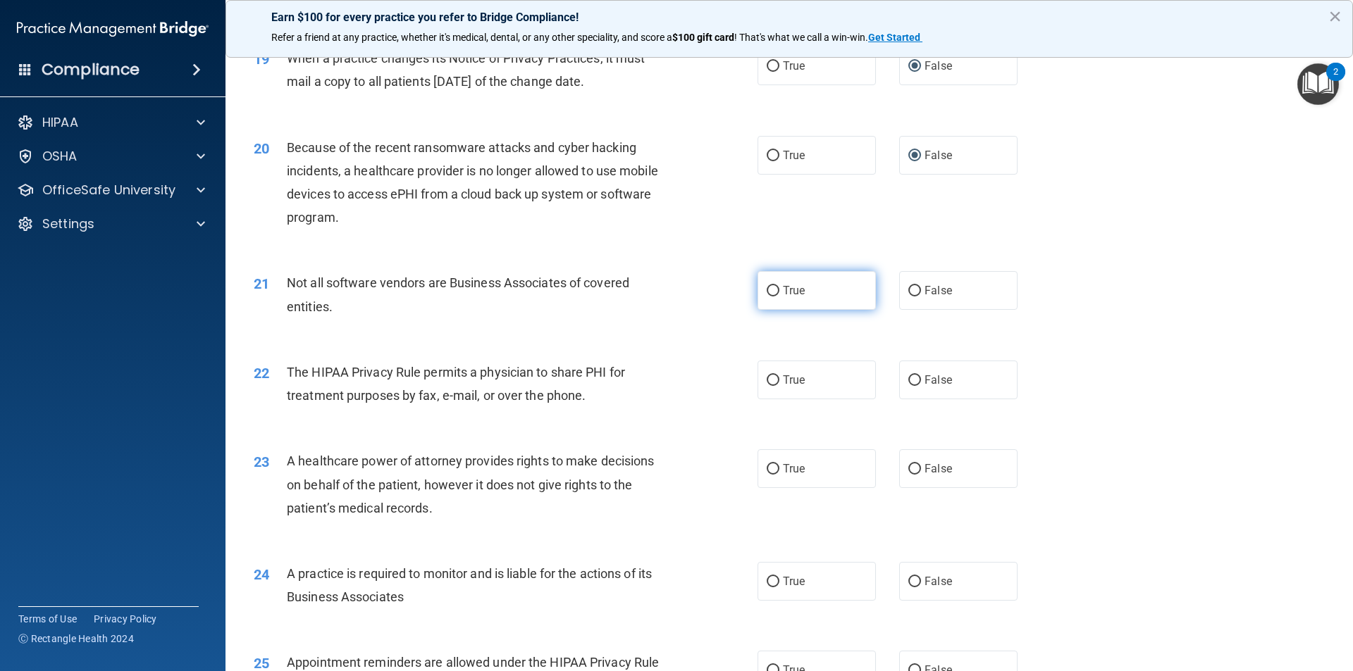
click at [760, 292] on label "True" at bounding box center [816, 290] width 118 height 39
click at [766, 292] on input "True" at bounding box center [772, 291] width 13 height 11
radio input "true"
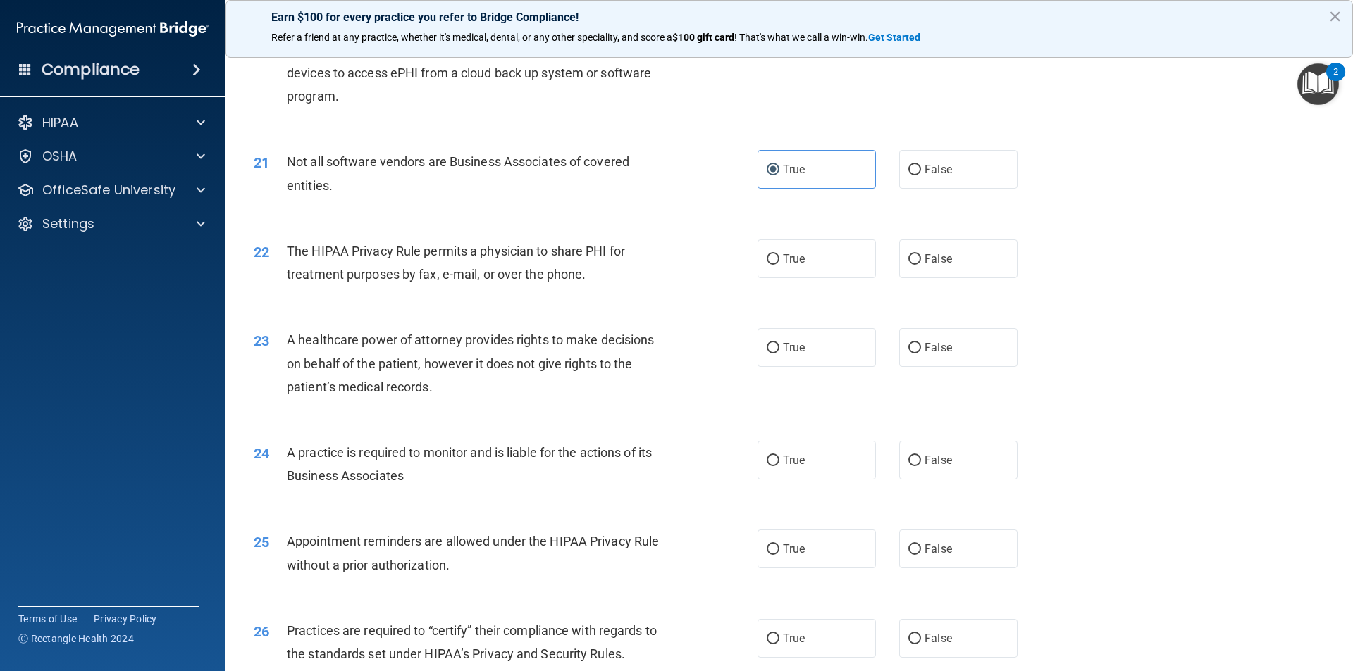
scroll to position [2113, 0]
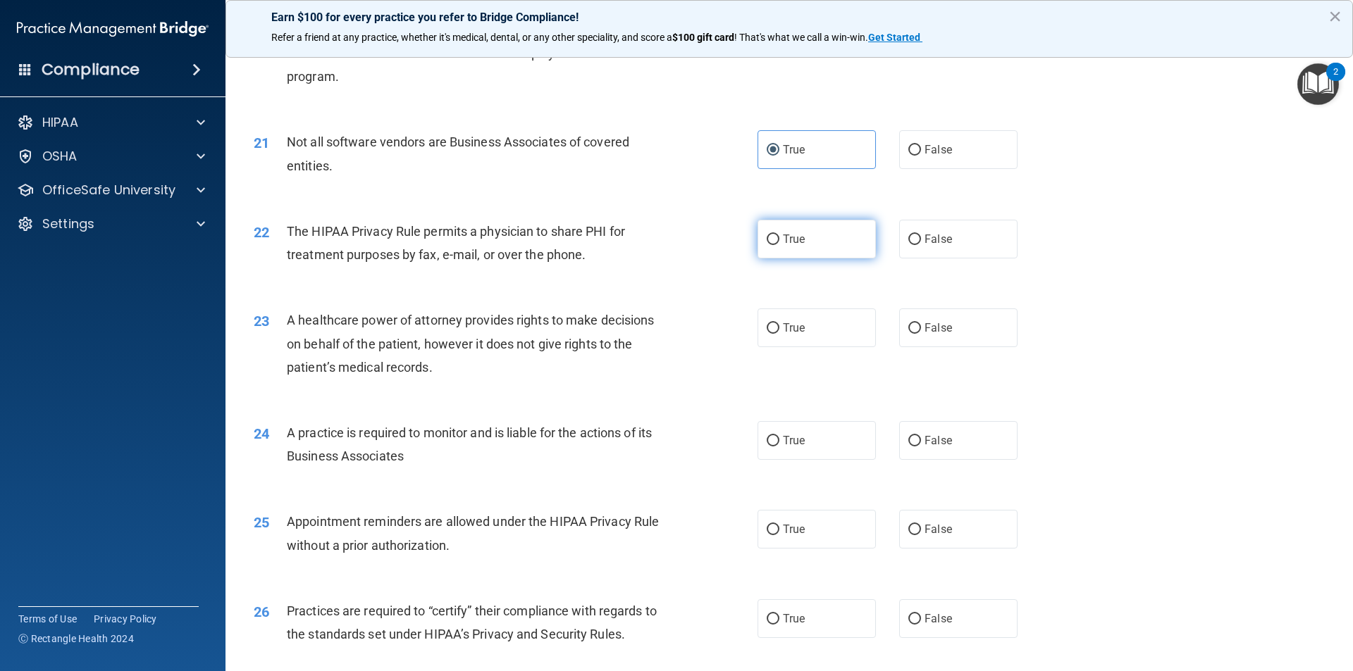
click at [767, 241] on input "True" at bounding box center [772, 240] width 13 height 11
radio input "true"
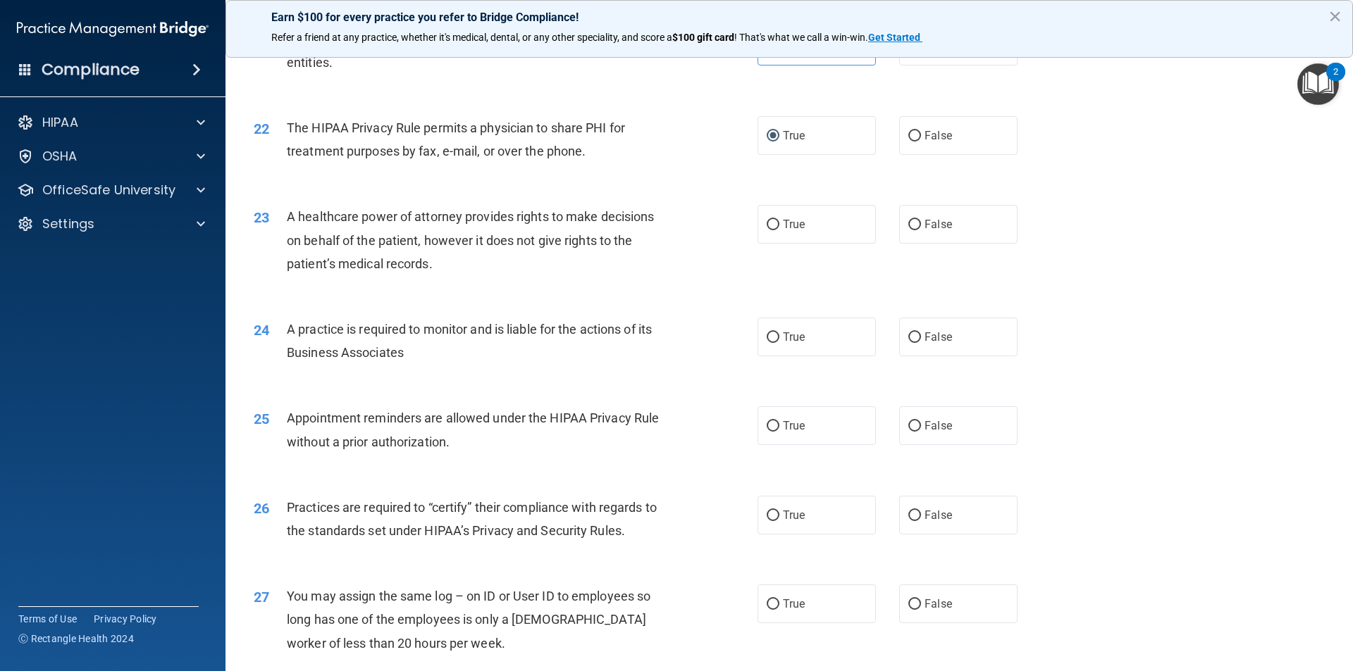
scroll to position [2254, 0]
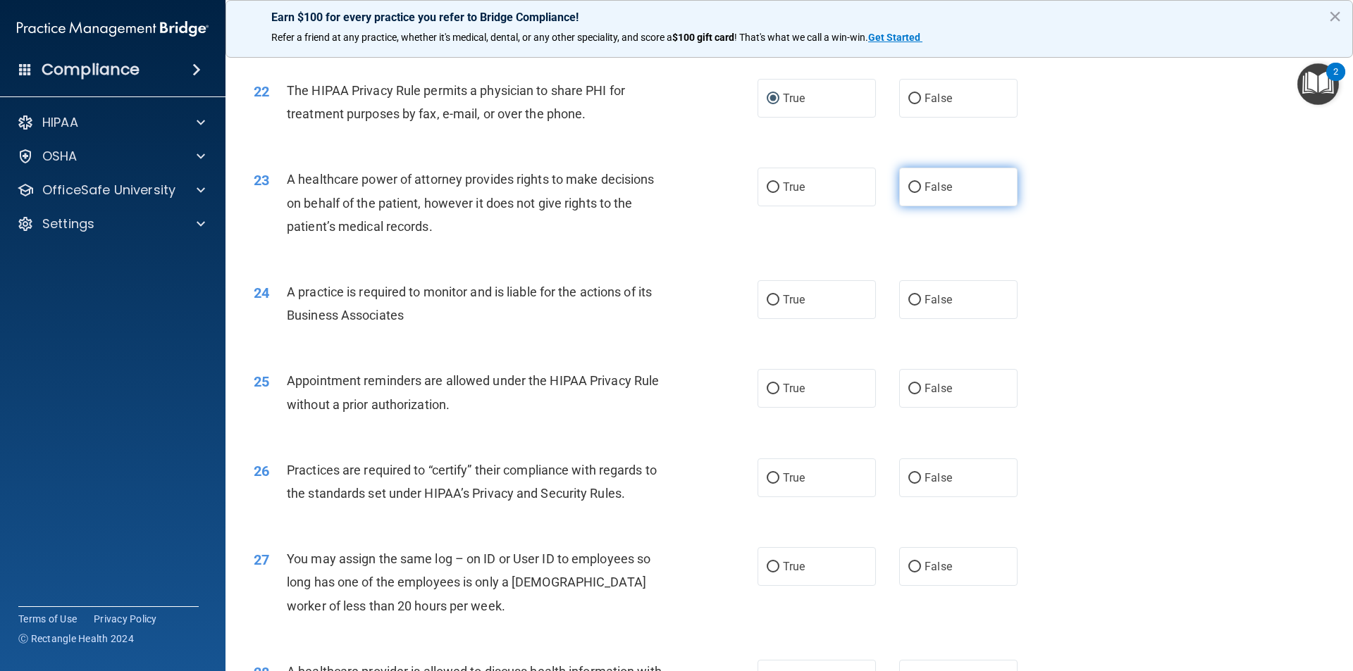
click at [915, 192] on label "False" at bounding box center [958, 187] width 118 height 39
click at [915, 192] on input "False" at bounding box center [914, 187] width 13 height 11
radio input "true"
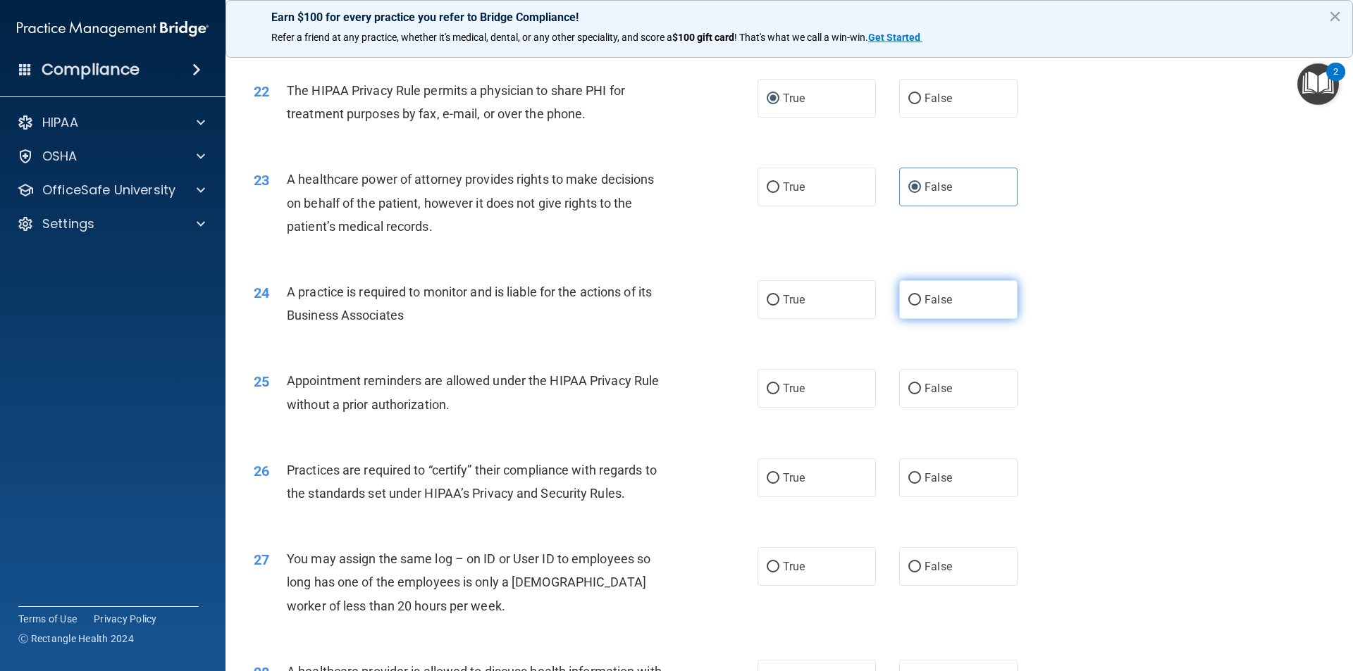
click at [909, 302] on input "False" at bounding box center [914, 300] width 13 height 11
radio input "true"
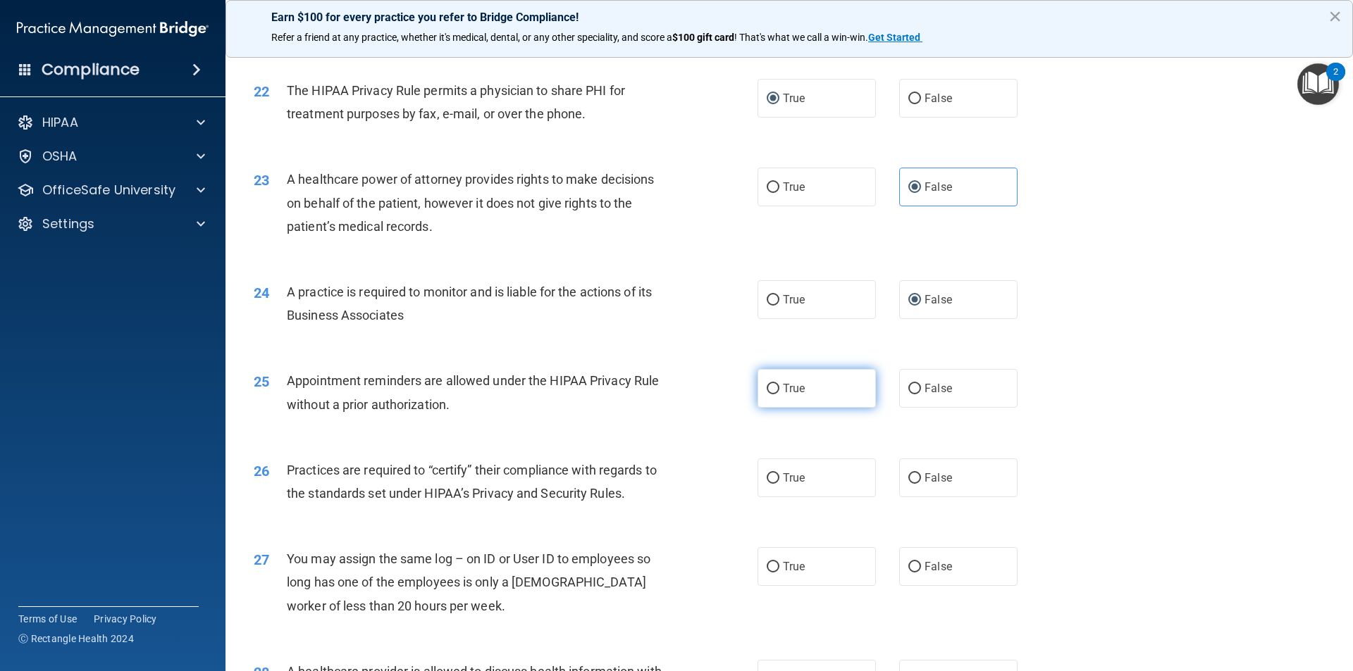
click at [770, 395] on input "True" at bounding box center [772, 389] width 13 height 11
radio input "true"
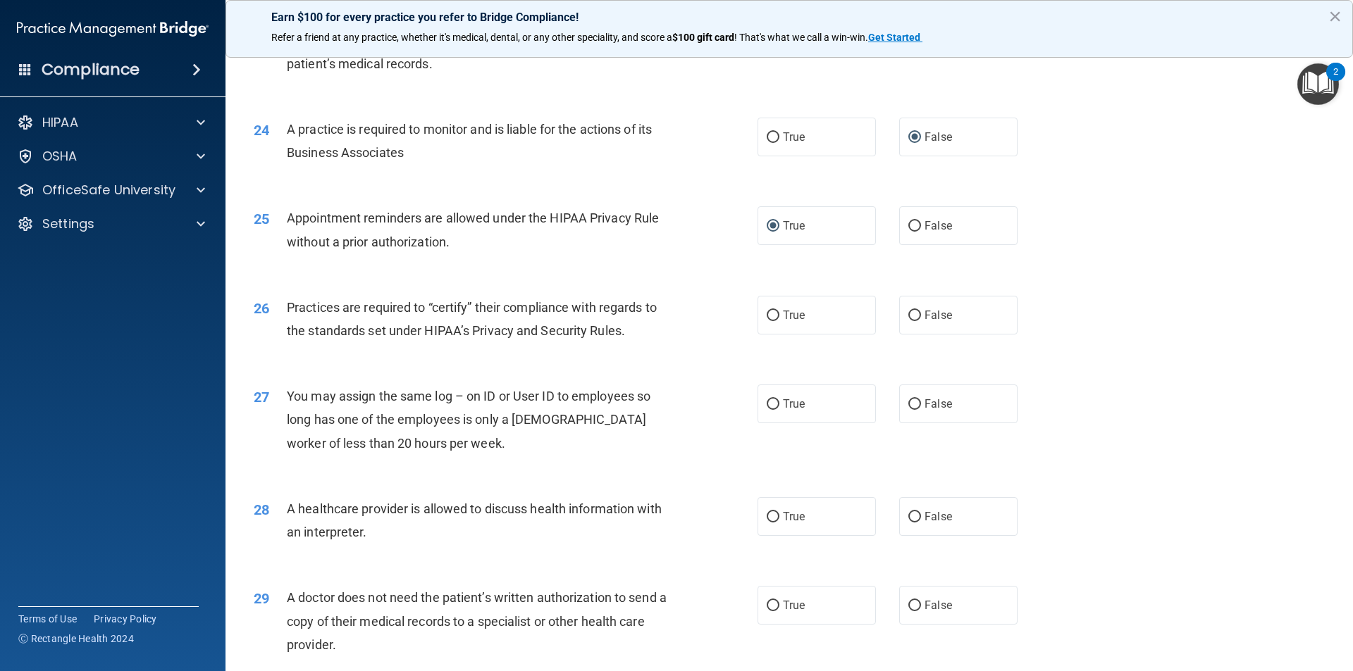
scroll to position [2466, 0]
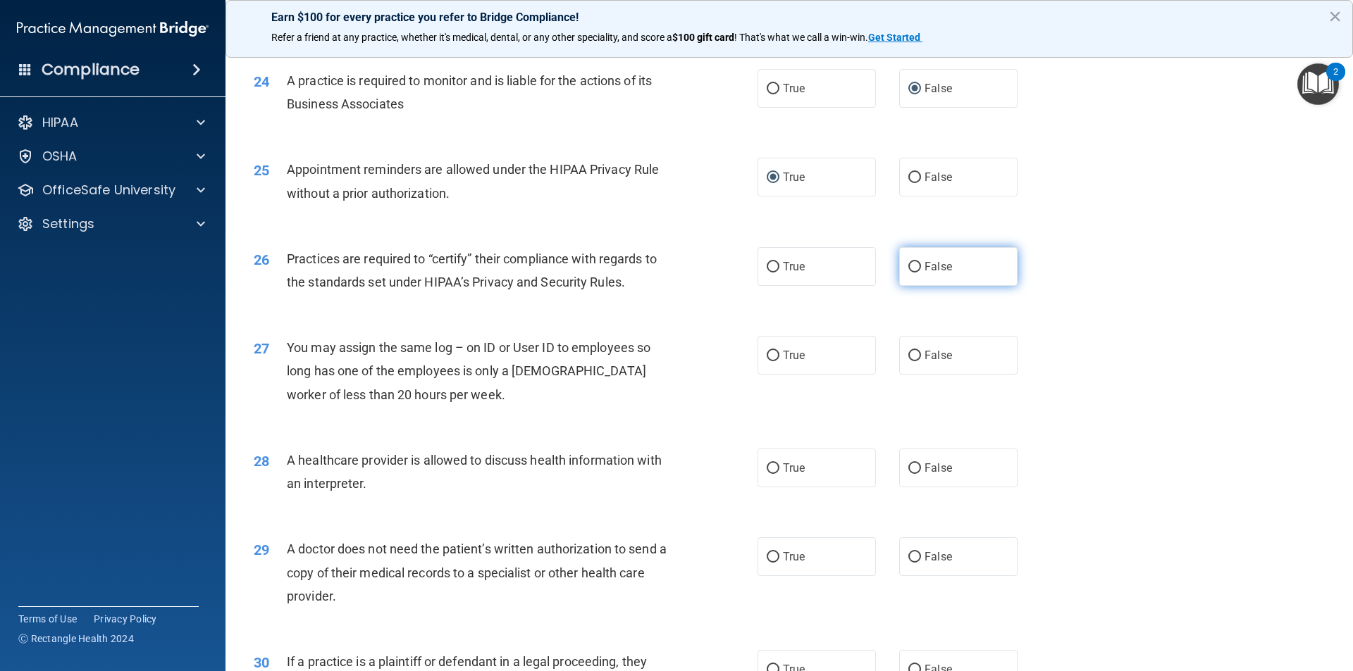
click at [912, 267] on input "False" at bounding box center [914, 267] width 13 height 11
radio input "true"
click at [908, 354] on input "False" at bounding box center [914, 356] width 13 height 11
radio input "true"
click at [771, 470] on input "True" at bounding box center [772, 469] width 13 height 11
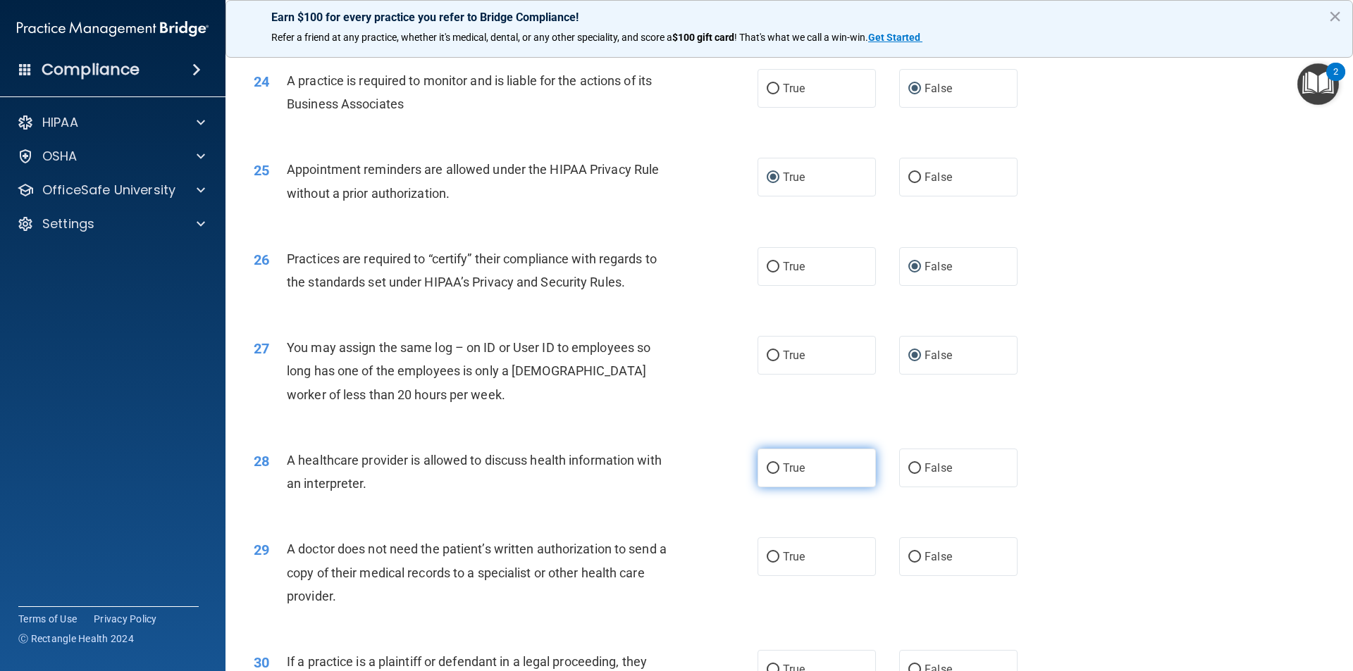
radio input "true"
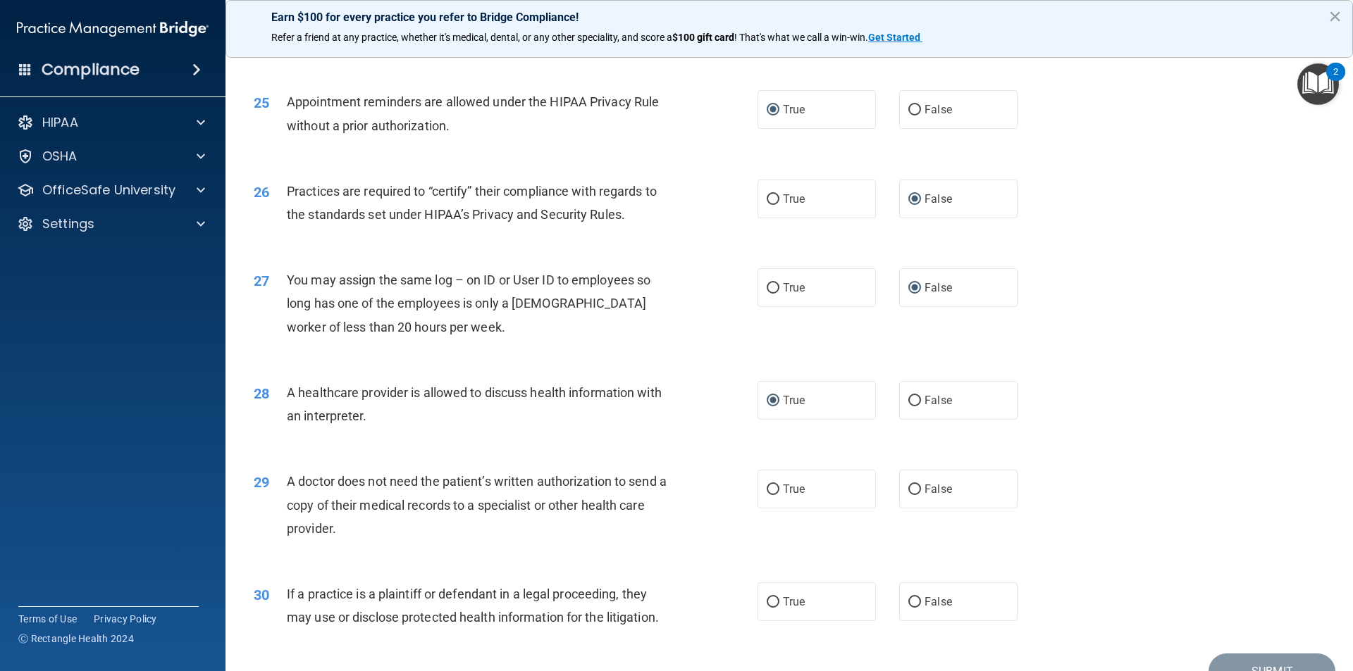
scroll to position [2608, 0]
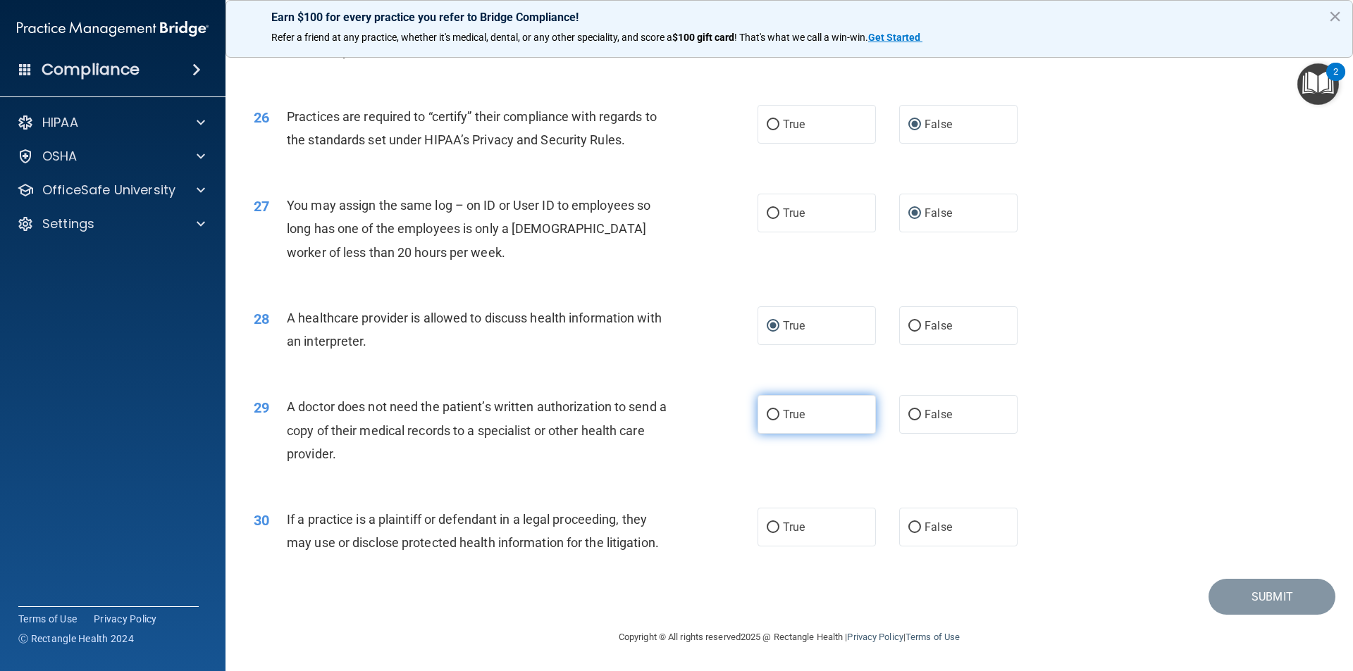
click at [770, 416] on input "True" at bounding box center [772, 415] width 13 height 11
radio input "true"
click at [908, 529] on input "False" at bounding box center [914, 528] width 13 height 11
radio input "true"
click at [1228, 600] on button "Submit" at bounding box center [1271, 597] width 127 height 36
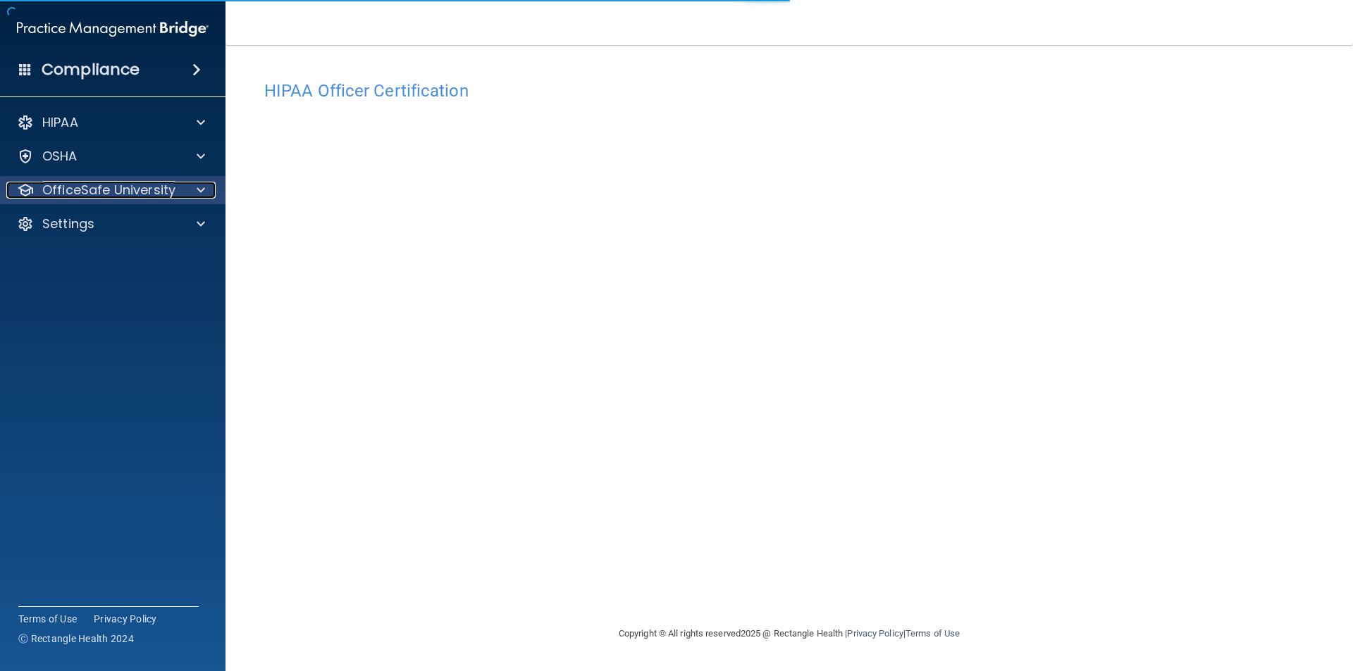
click at [178, 198] on div "OfficeSafe University" at bounding box center [93, 190] width 175 height 17
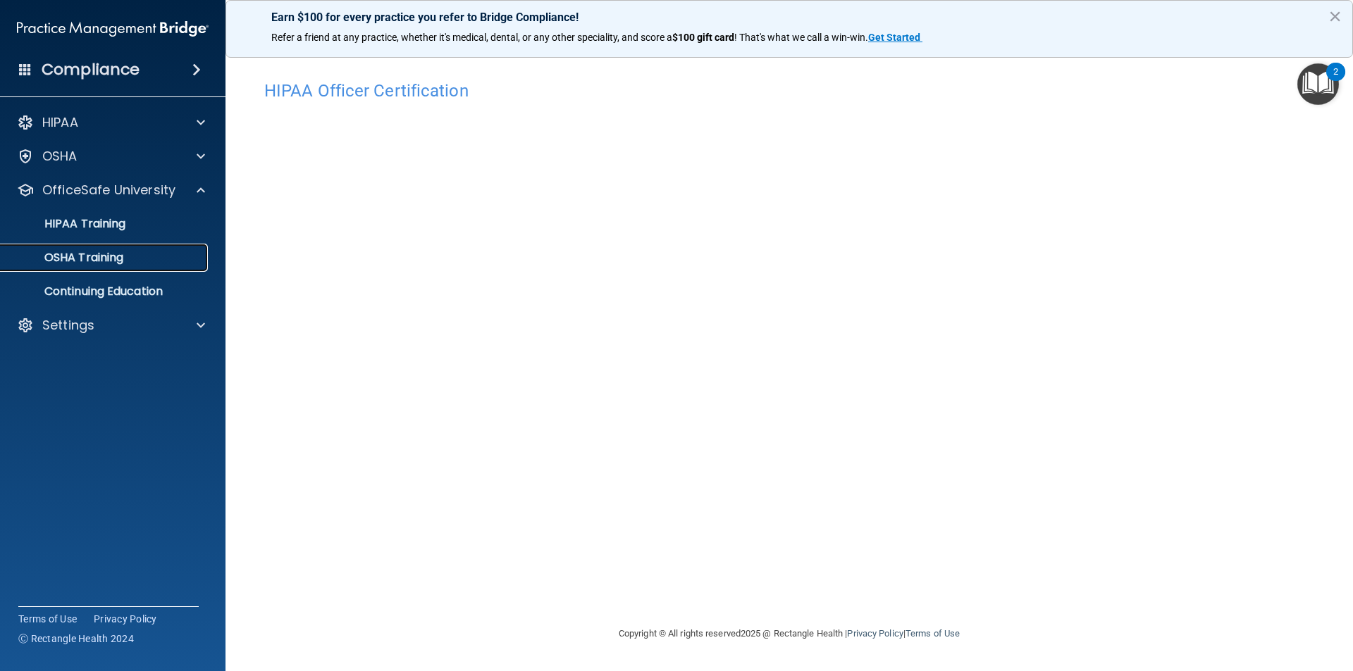
click at [116, 254] on p "OSHA Training" at bounding box center [66, 258] width 114 height 14
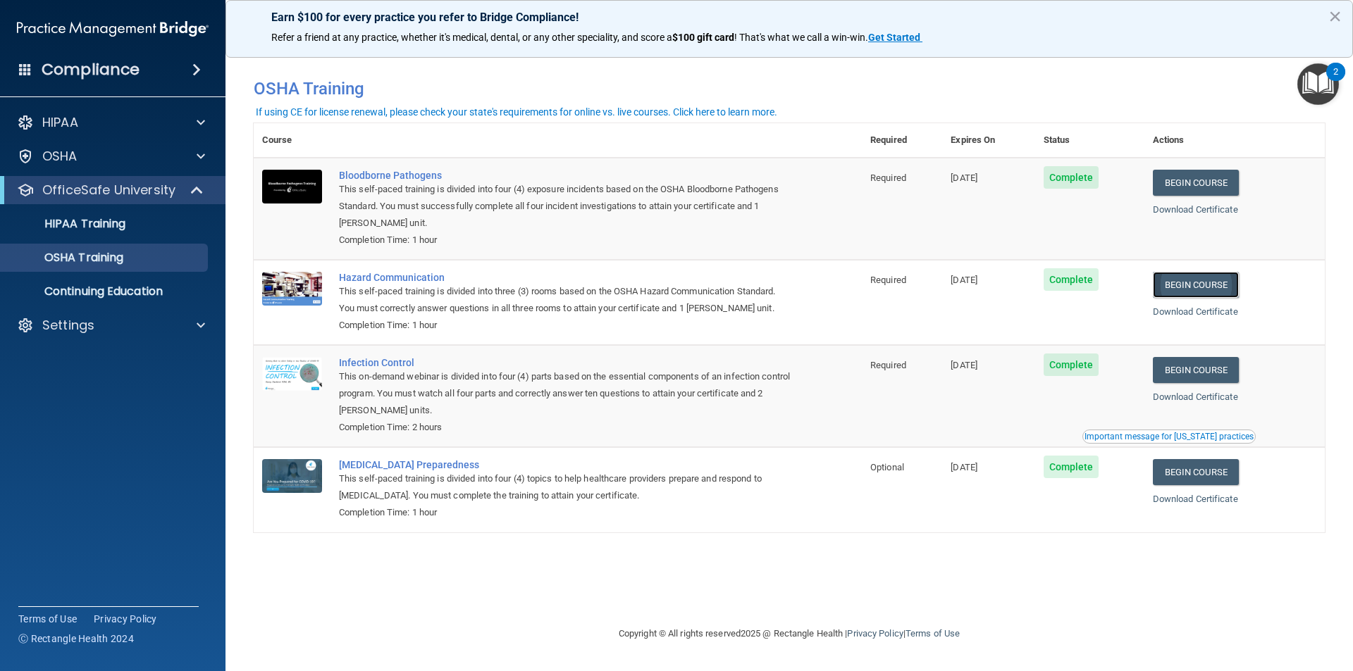
click at [1212, 284] on link "Begin Course" at bounding box center [1196, 285] width 86 height 26
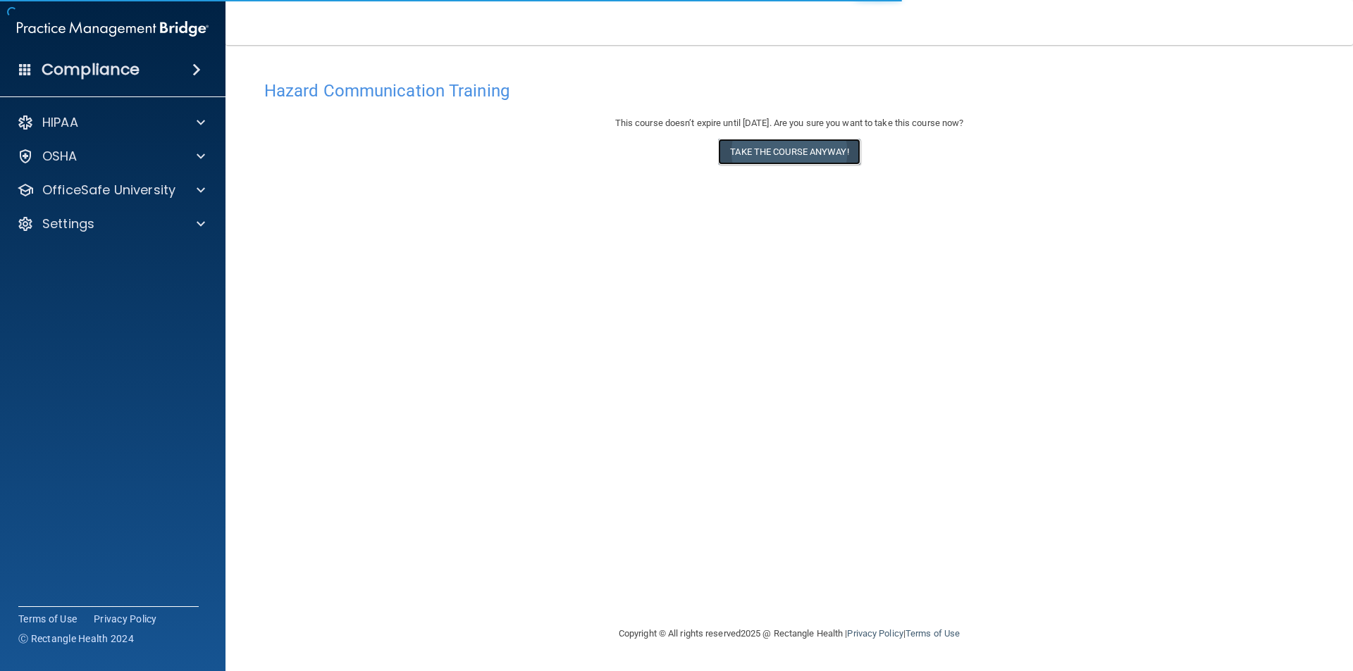
click at [775, 157] on button "Take the course anyway!" at bounding box center [789, 152] width 142 height 26
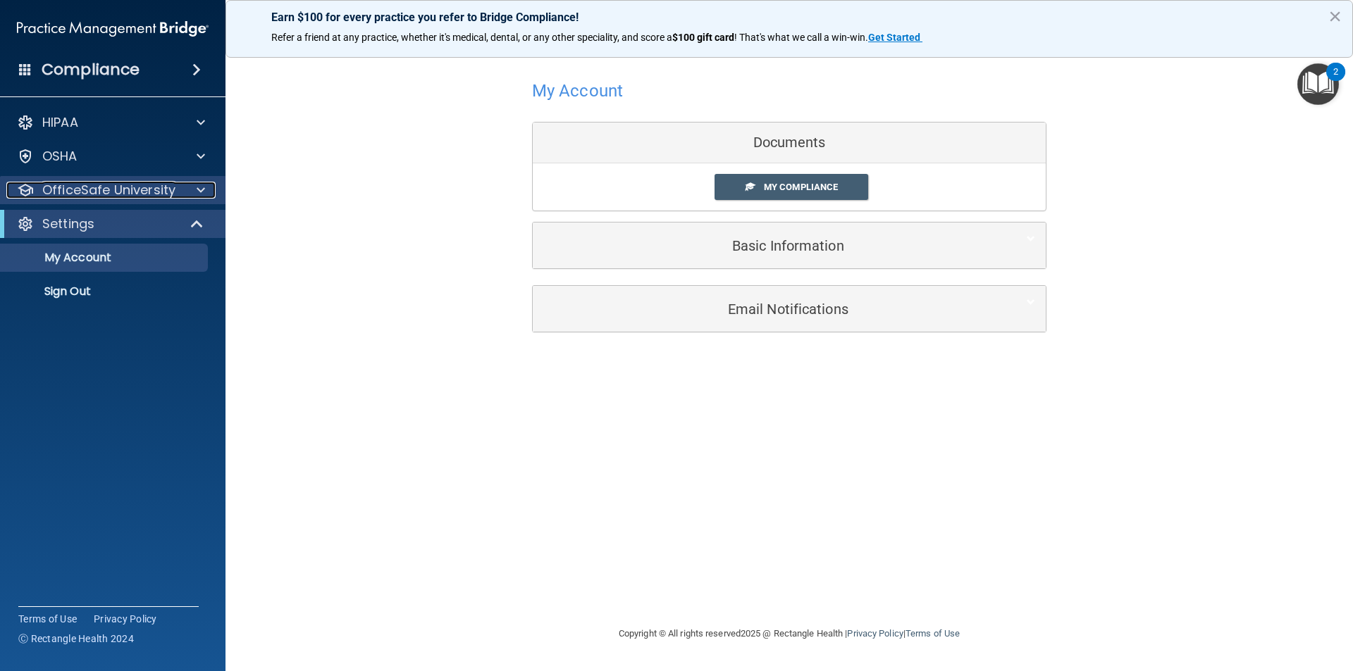
click at [160, 187] on p "OfficeSafe University" at bounding box center [108, 190] width 133 height 17
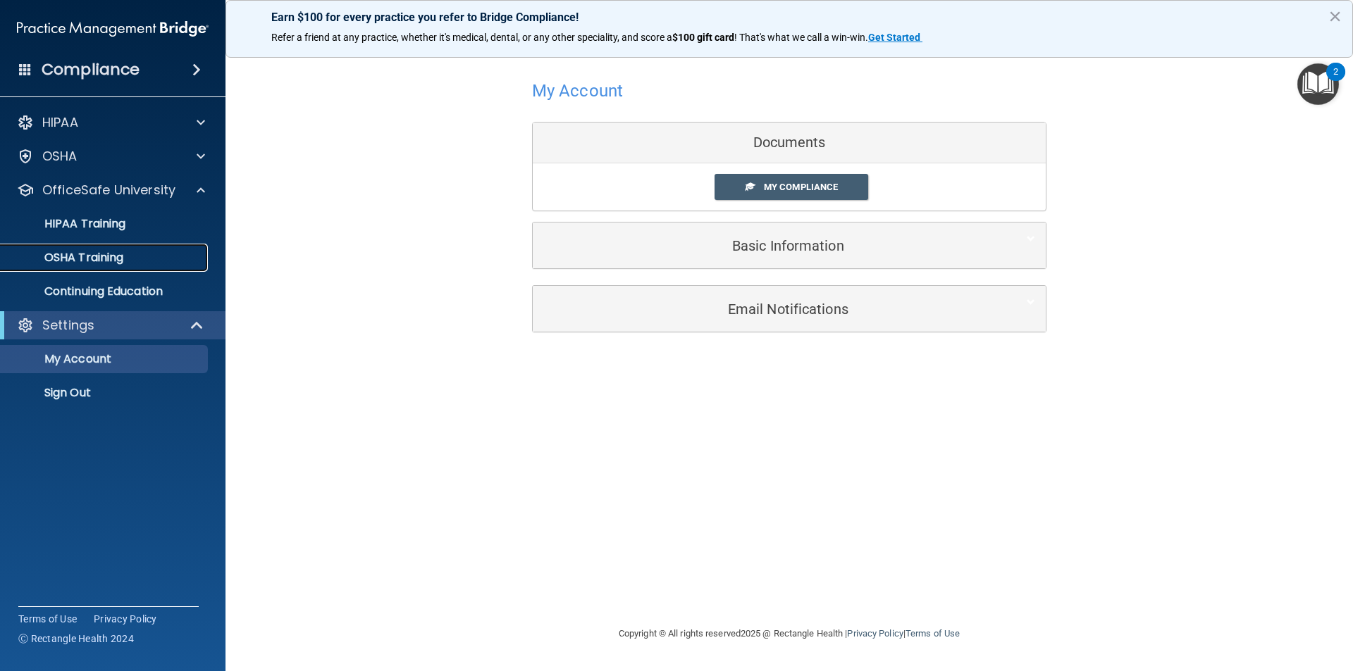
click at [142, 251] on div "OSHA Training" at bounding box center [105, 258] width 192 height 14
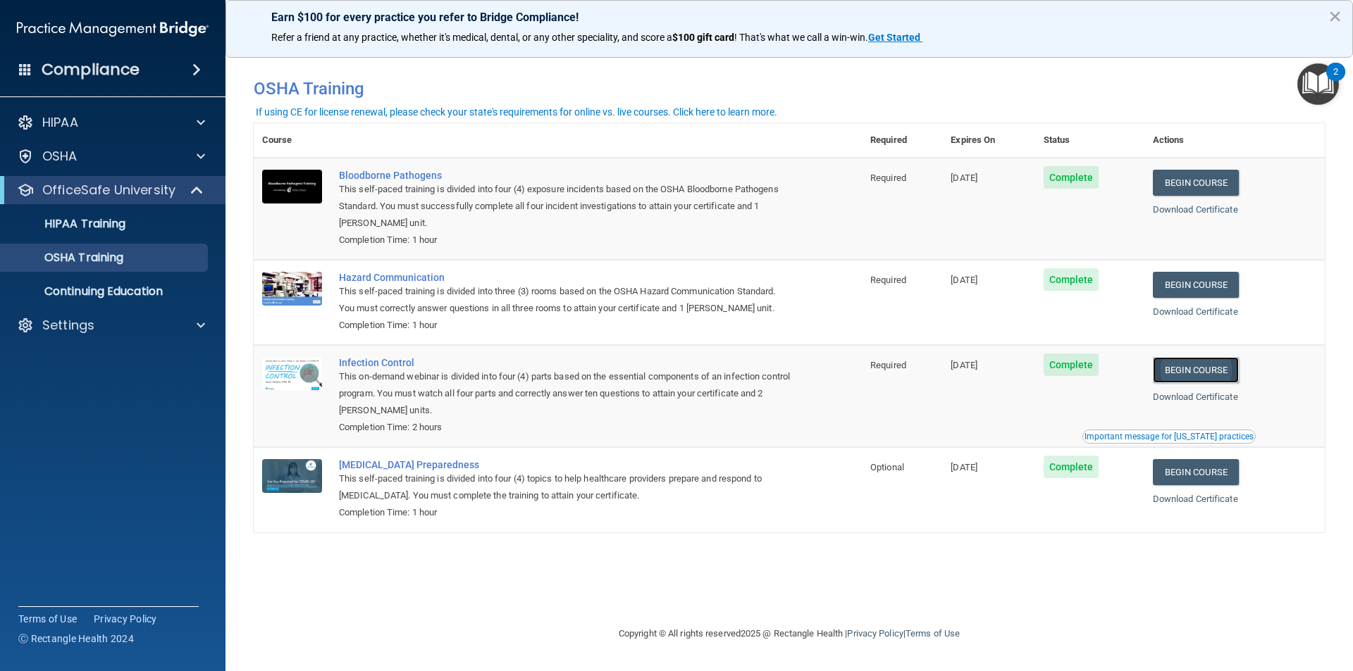
click at [1214, 371] on link "Begin Course" at bounding box center [1196, 370] width 86 height 26
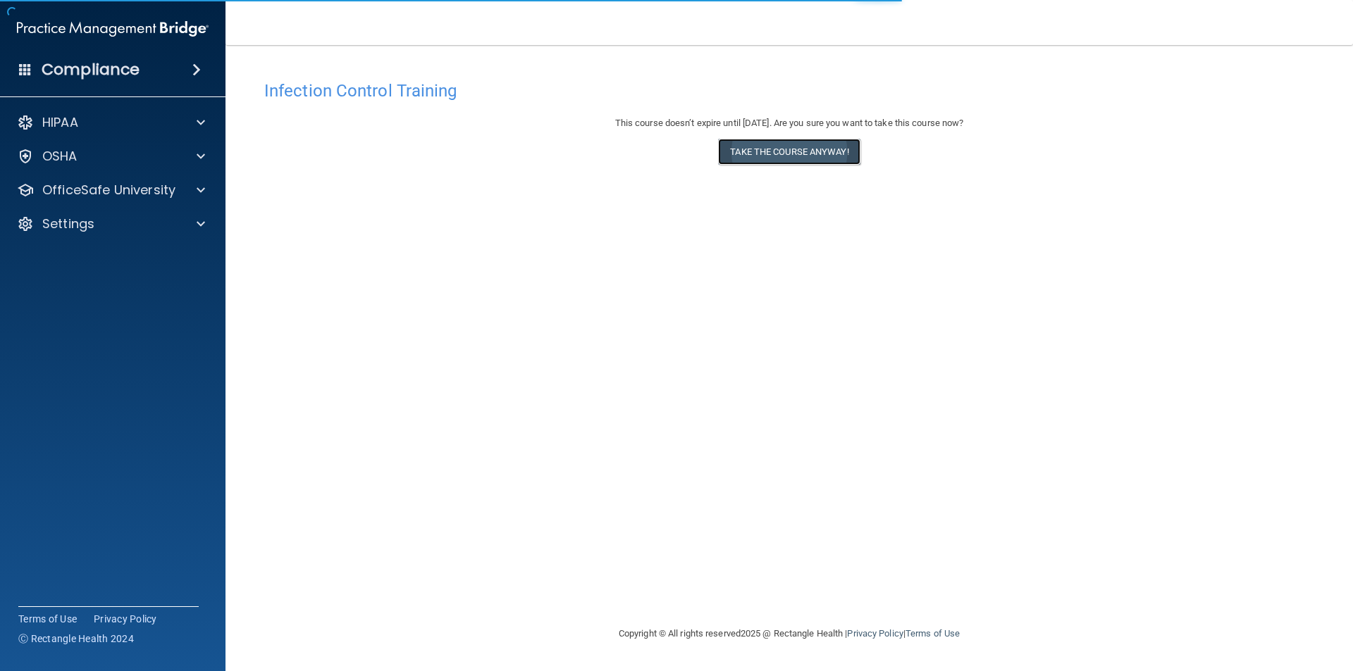
click at [793, 143] on button "Take the course anyway!" at bounding box center [789, 152] width 142 height 26
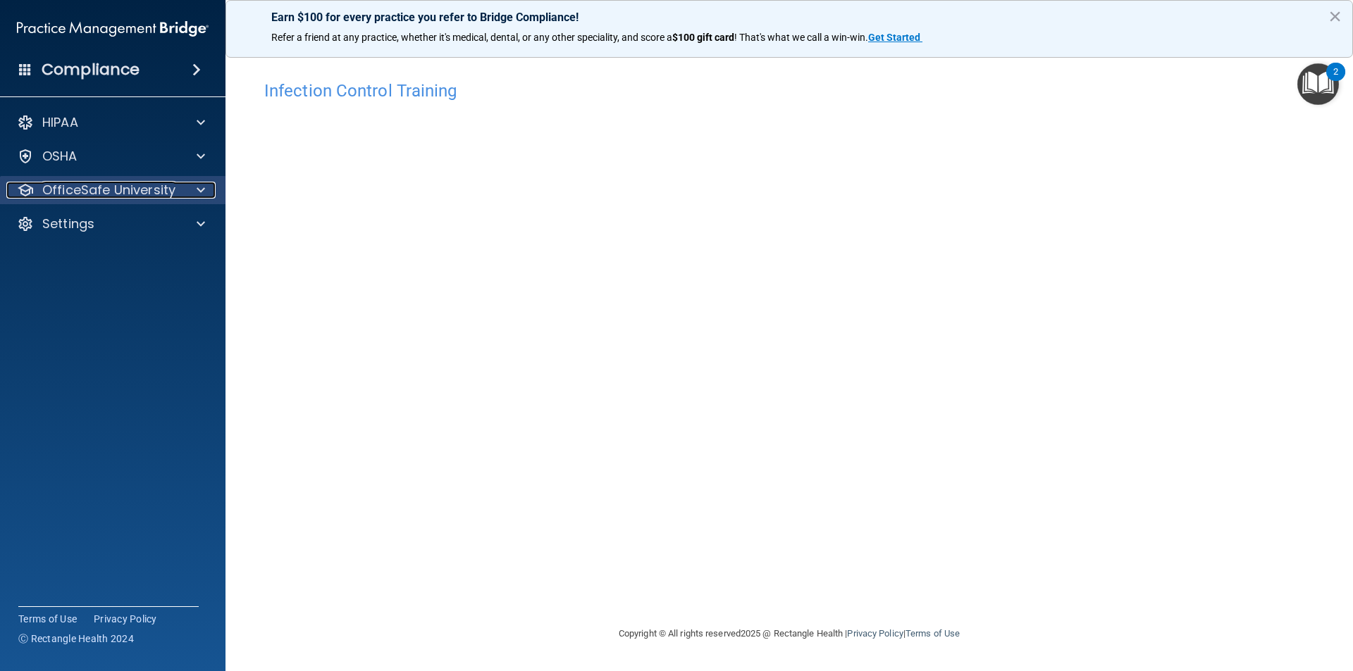
click at [188, 196] on div at bounding box center [198, 190] width 35 height 17
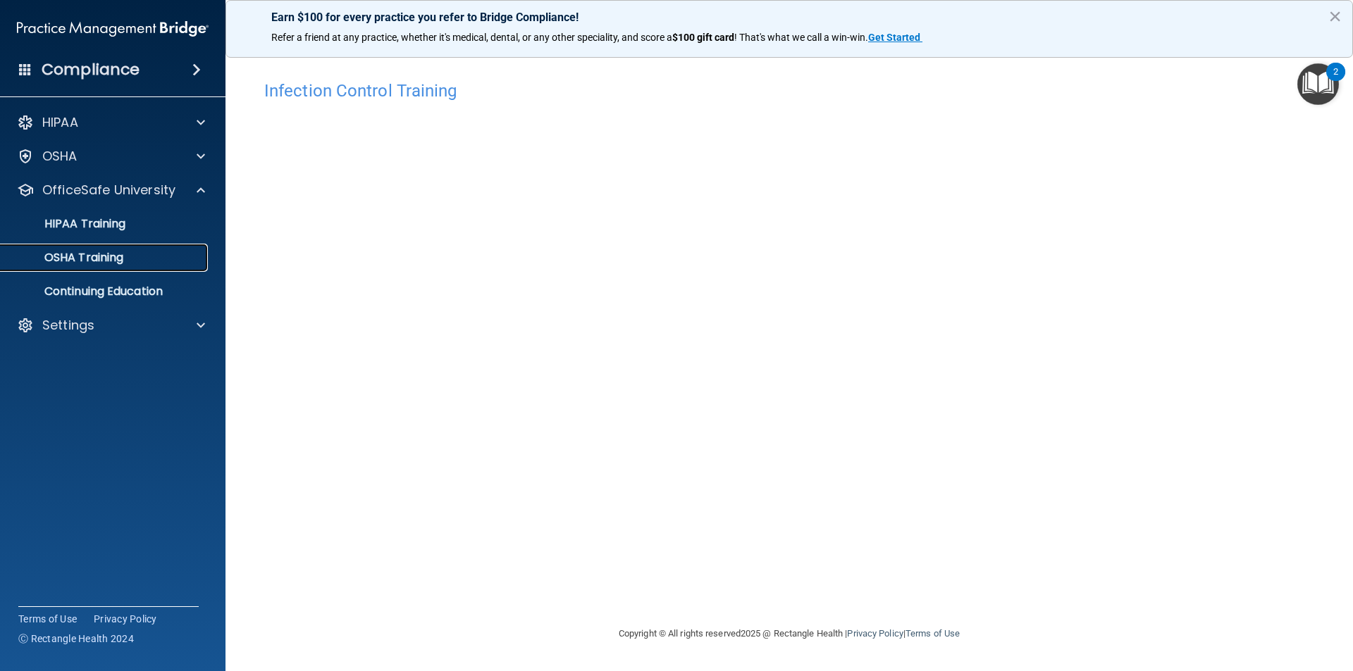
click at [123, 258] on p "OSHA Training" at bounding box center [66, 258] width 114 height 14
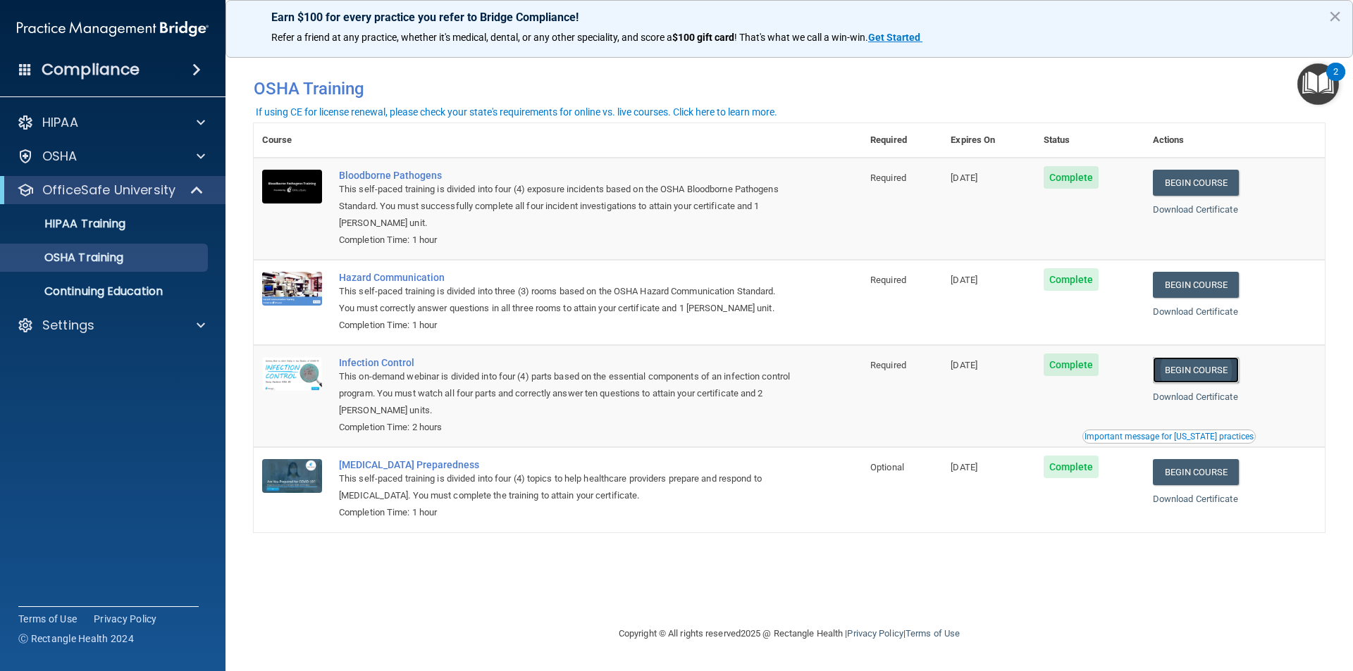
click at [1209, 369] on link "Begin Course" at bounding box center [1196, 370] width 86 height 26
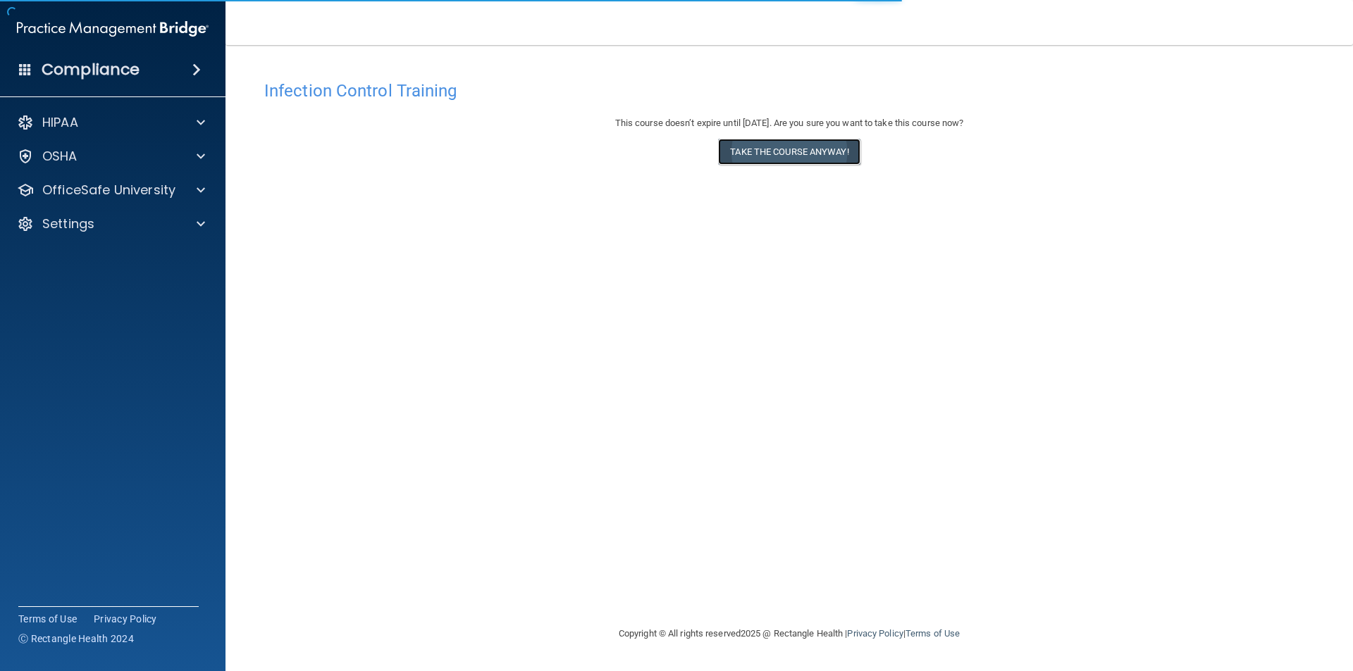
click at [783, 147] on button "Take the course anyway!" at bounding box center [789, 152] width 142 height 26
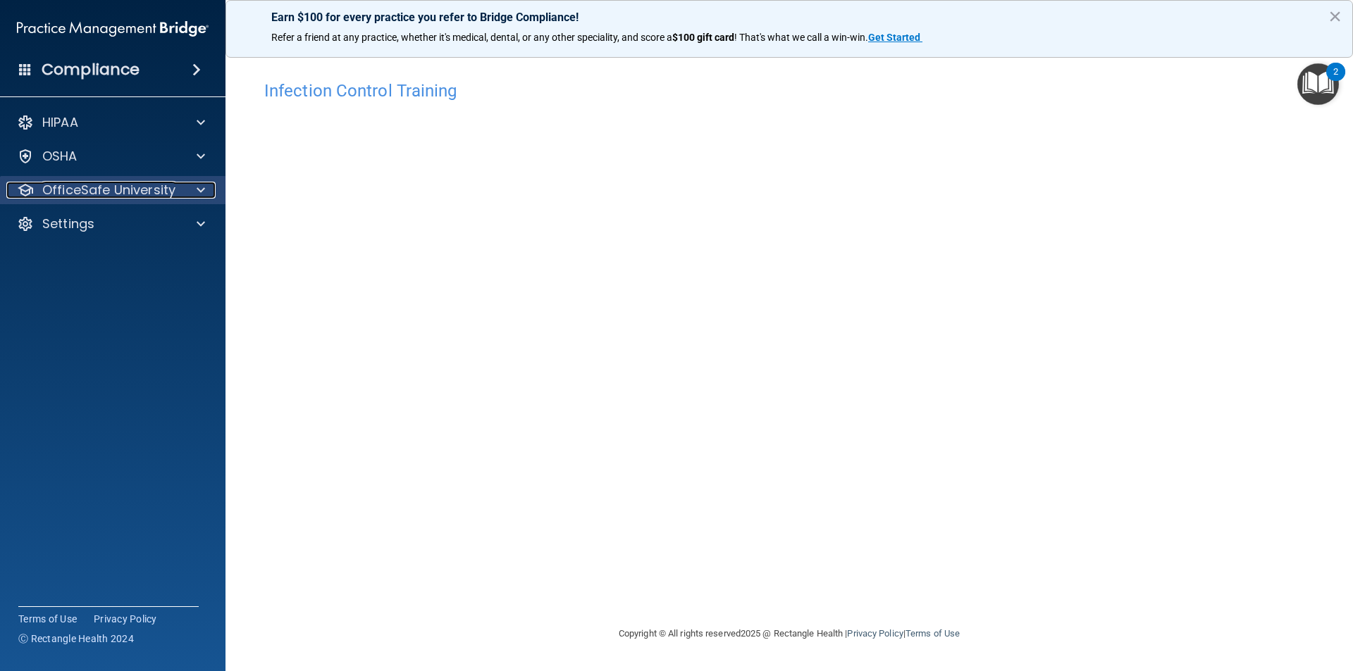
click at [107, 198] on p "OfficeSafe University" at bounding box center [108, 190] width 133 height 17
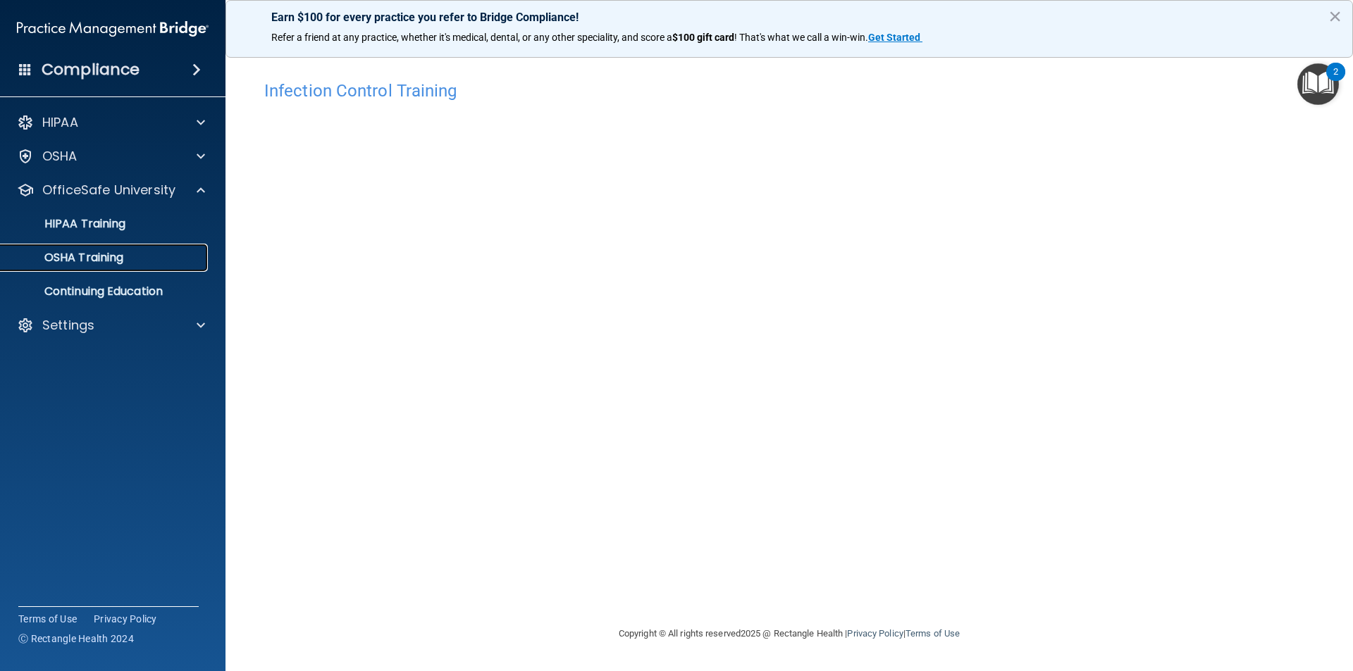
click at [111, 263] on p "OSHA Training" at bounding box center [66, 258] width 114 height 14
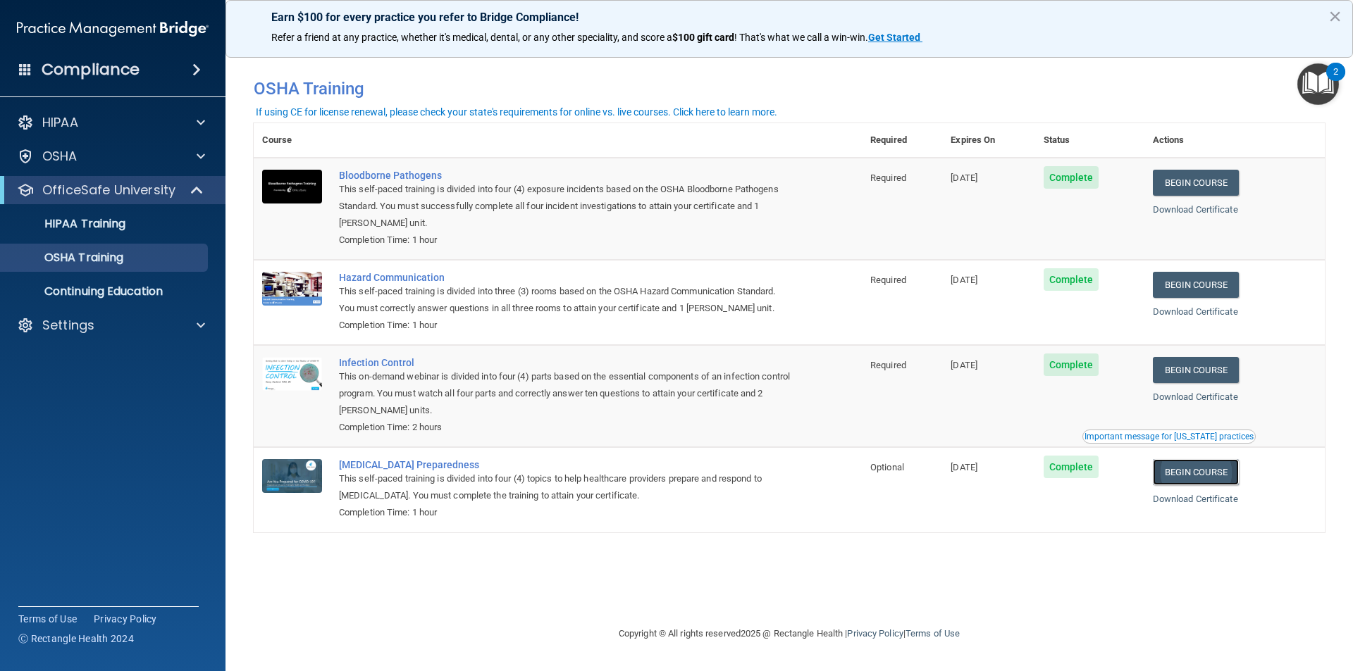
click at [1217, 470] on link "Begin Course" at bounding box center [1196, 472] width 86 height 26
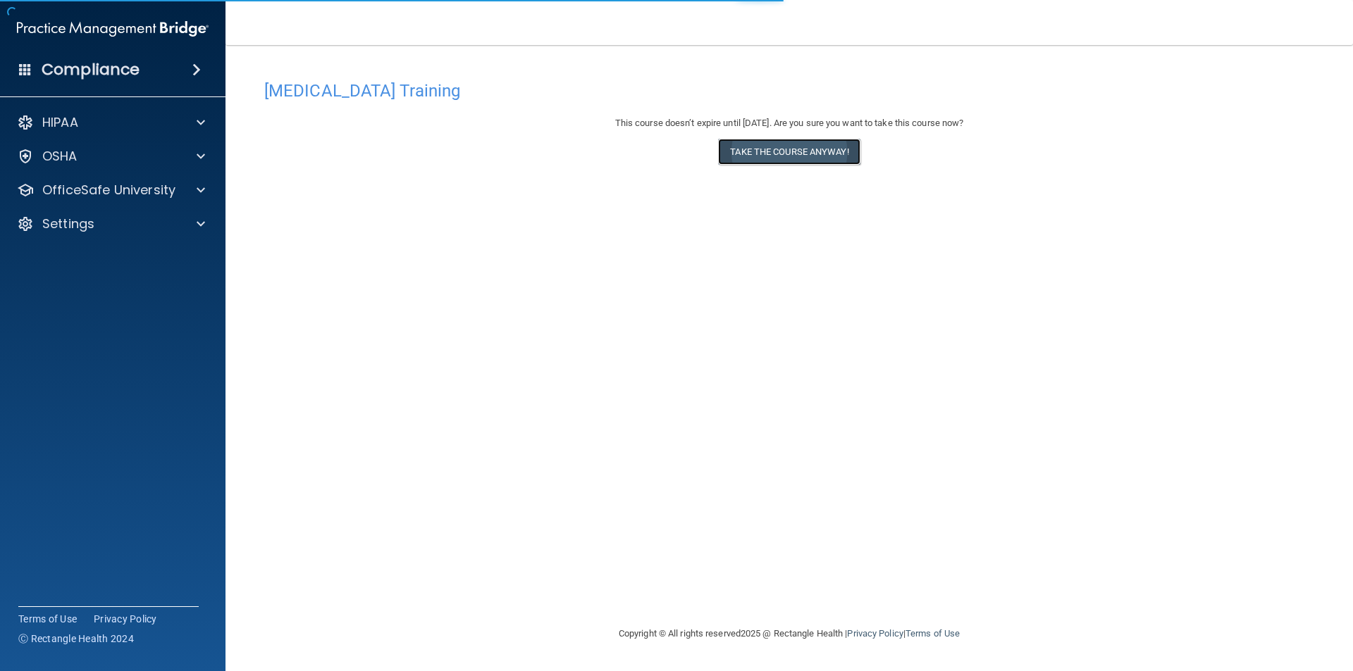
click at [821, 156] on button "Take the course anyway!" at bounding box center [789, 152] width 142 height 26
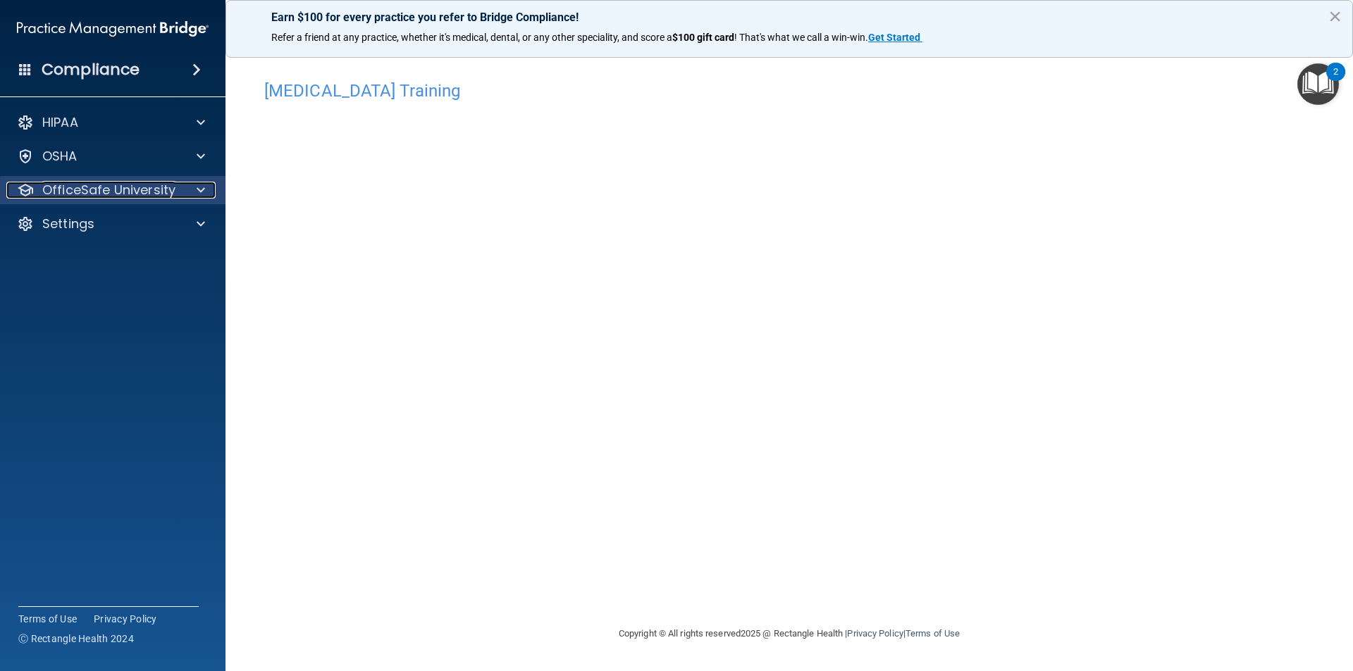
click at [184, 192] on div at bounding box center [198, 190] width 35 height 17
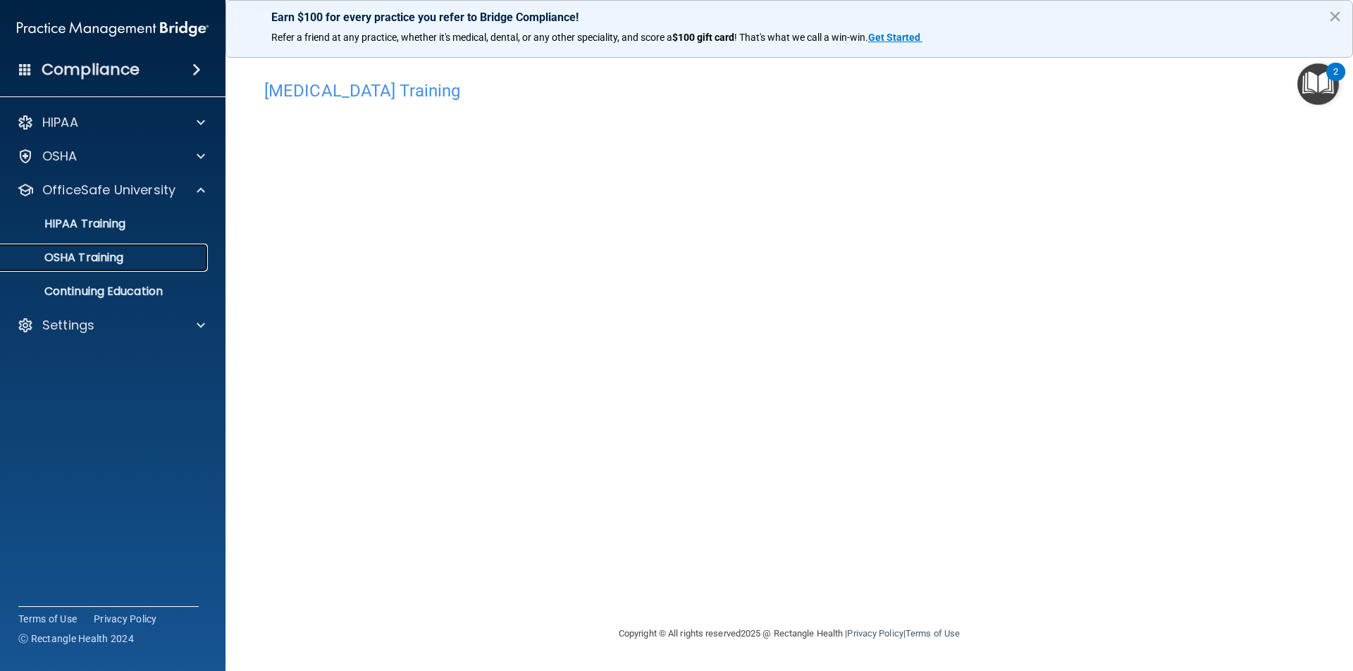
click at [128, 258] on div "OSHA Training" at bounding box center [105, 258] width 192 height 14
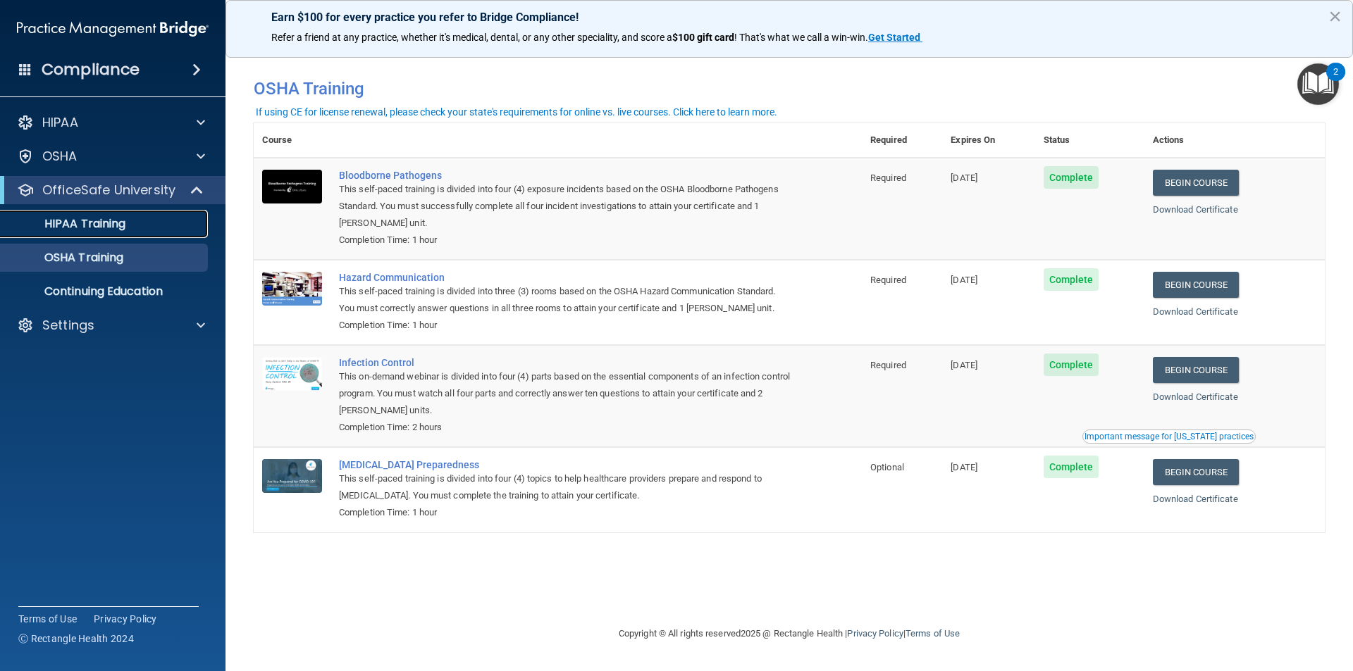
click at [102, 230] on p "HIPAA Training" at bounding box center [67, 224] width 116 height 14
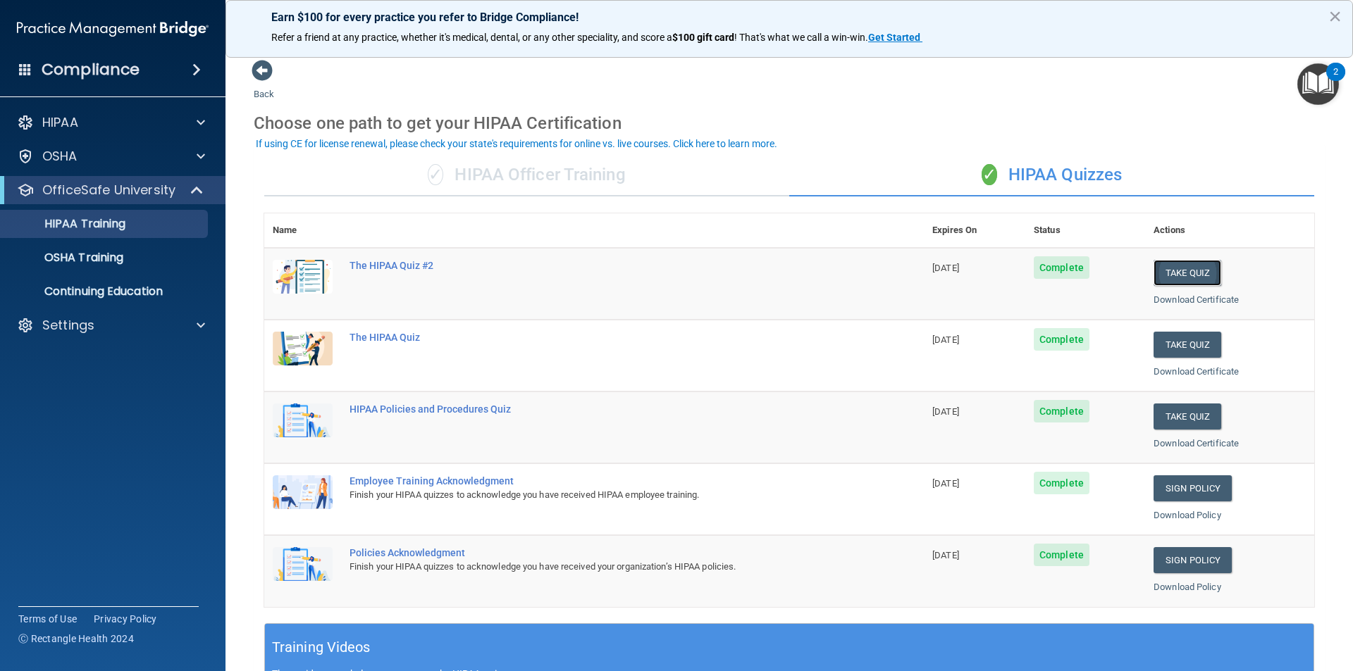
click at [1177, 278] on button "Take Quiz" at bounding box center [1187, 273] width 68 height 26
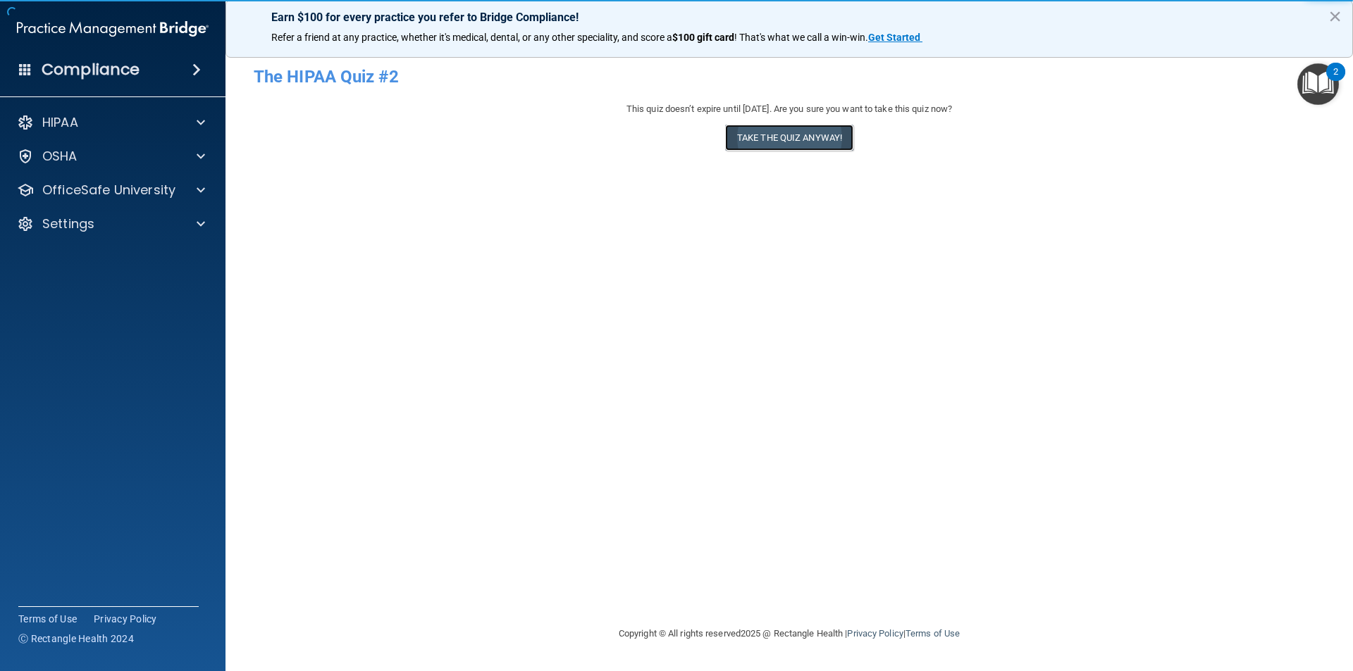
click at [800, 142] on button "Take the quiz anyway!" at bounding box center [789, 138] width 128 height 26
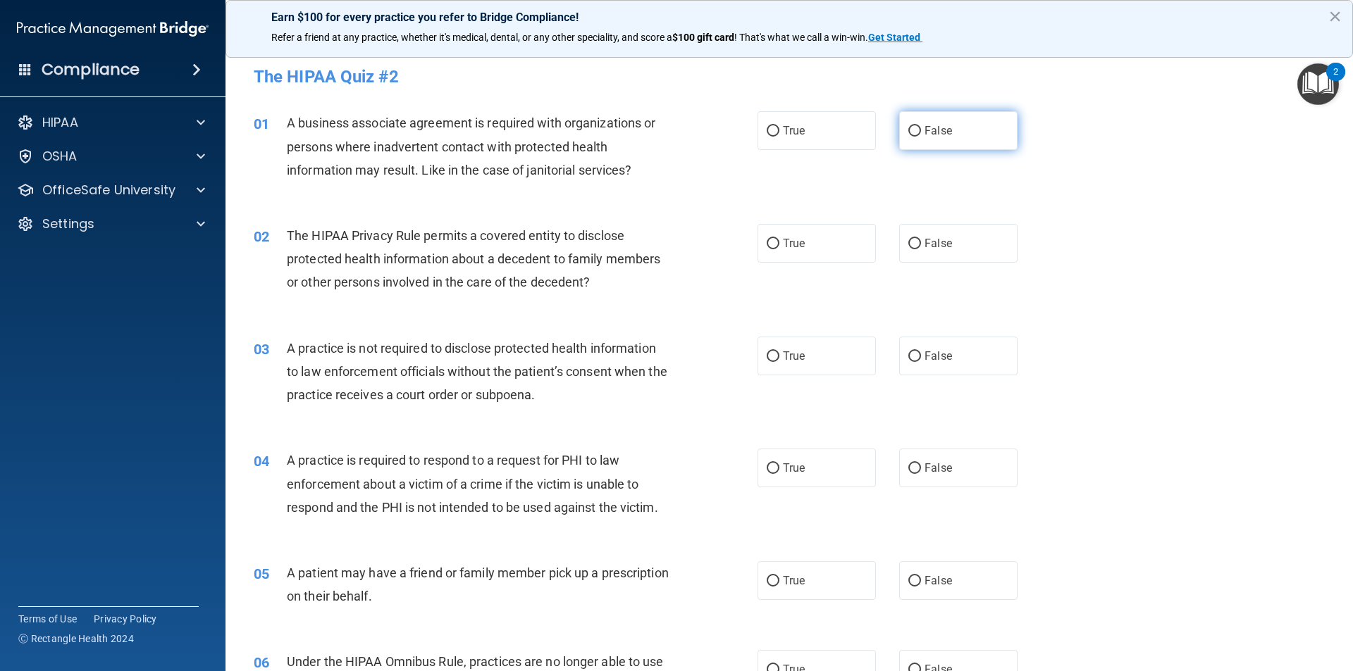
click at [908, 132] on input "False" at bounding box center [914, 131] width 13 height 11
radio input "true"
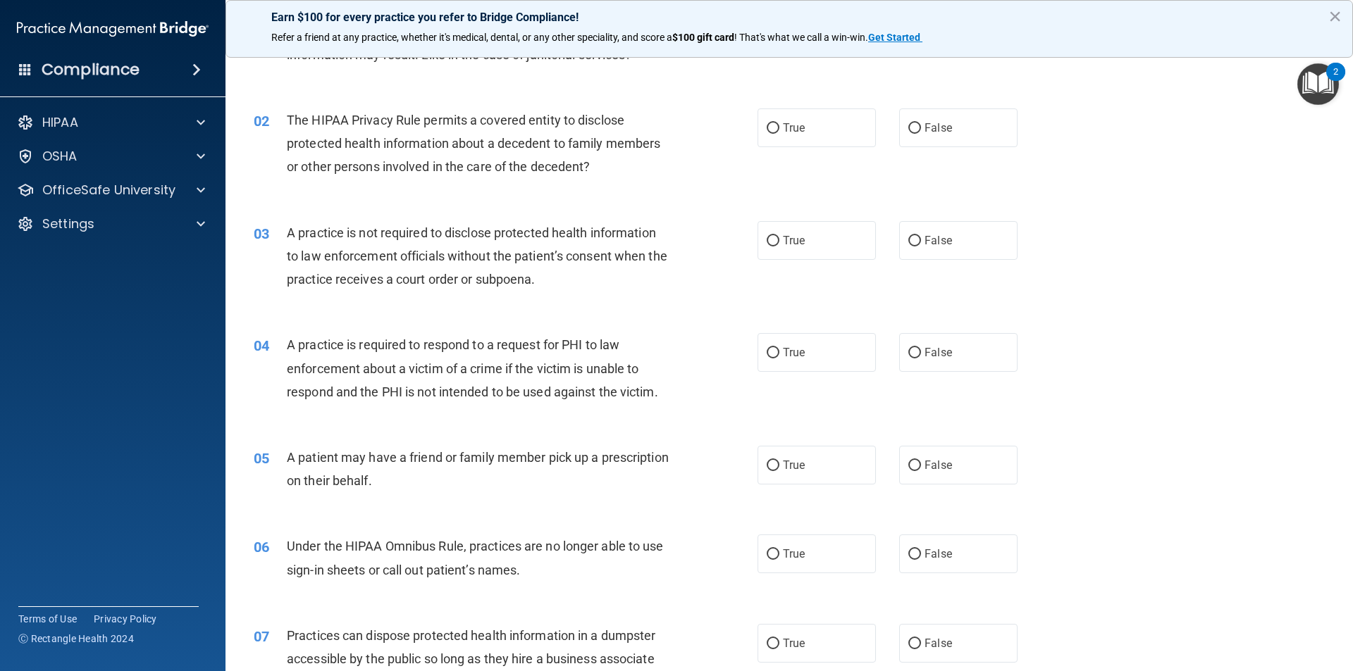
scroll to position [141, 0]
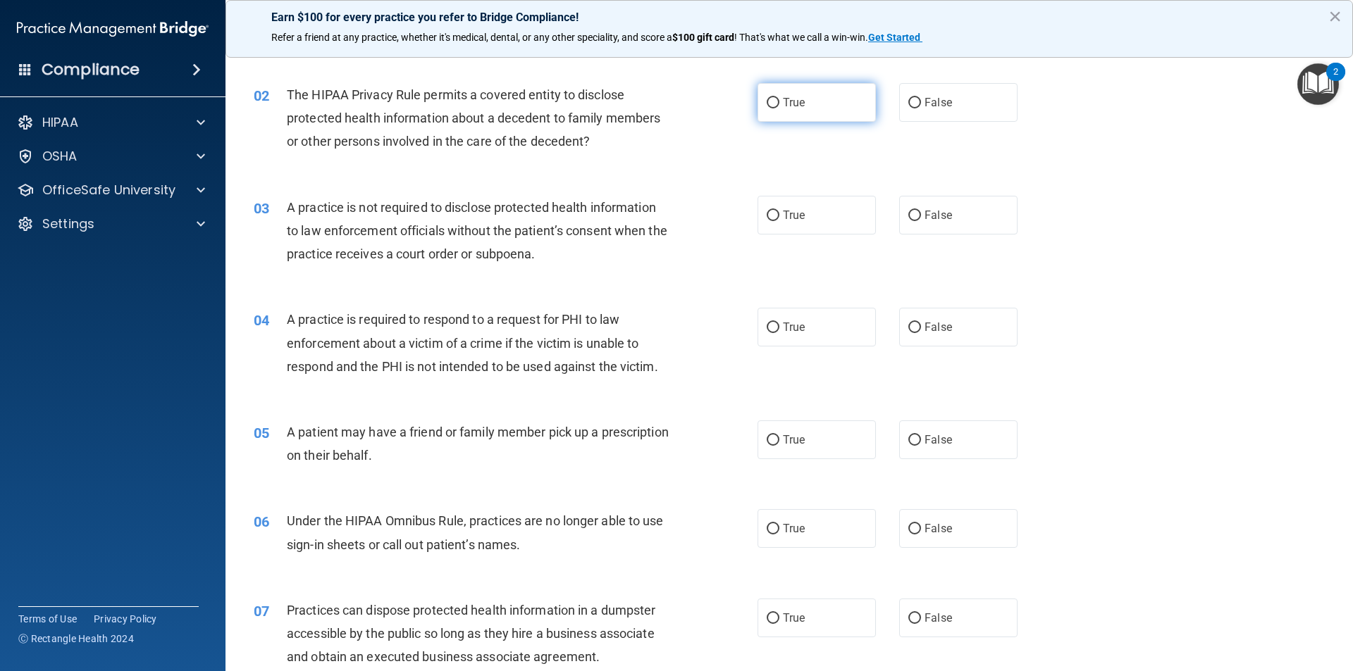
click at [766, 104] on input "True" at bounding box center [772, 103] width 13 height 11
radio input "true"
click at [908, 213] on input "False" at bounding box center [914, 216] width 13 height 11
radio input "true"
click at [774, 323] on label "True" at bounding box center [816, 327] width 118 height 39
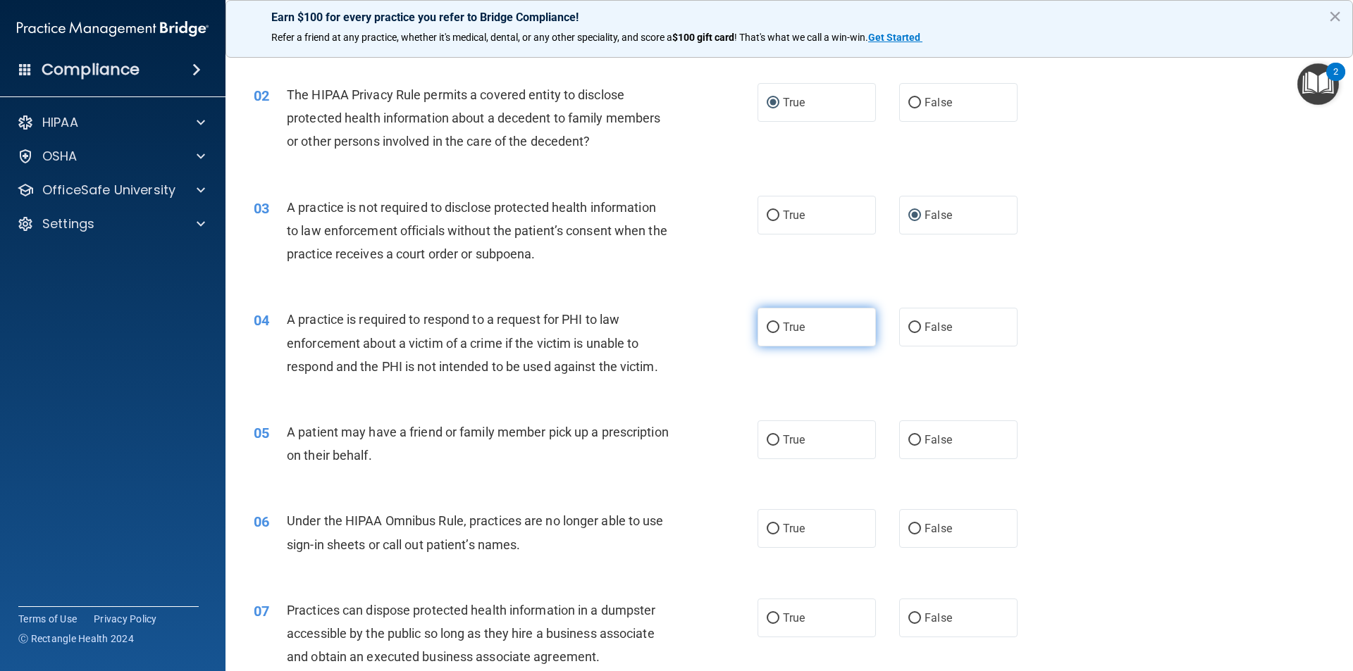
click at [774, 323] on input "True" at bounding box center [772, 328] width 13 height 11
radio input "true"
click at [908, 442] on input "False" at bounding box center [914, 440] width 13 height 11
radio input "true"
click at [773, 526] on input "True" at bounding box center [772, 529] width 13 height 11
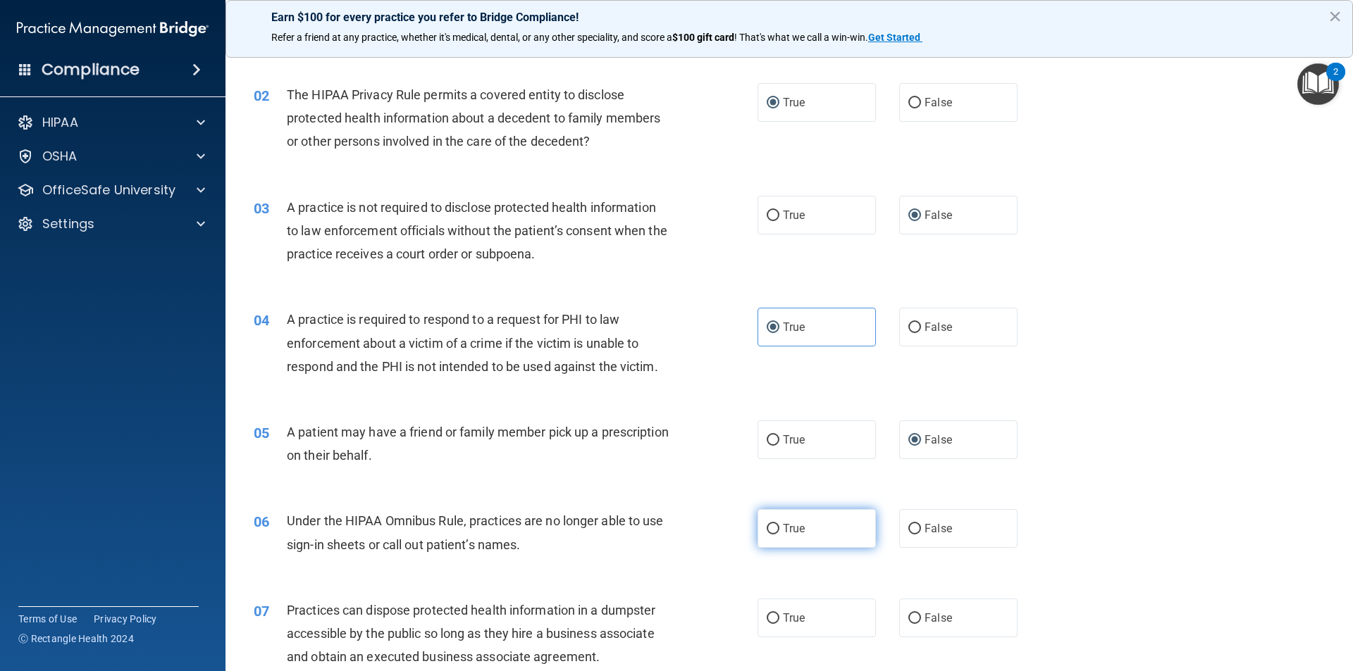
radio input "true"
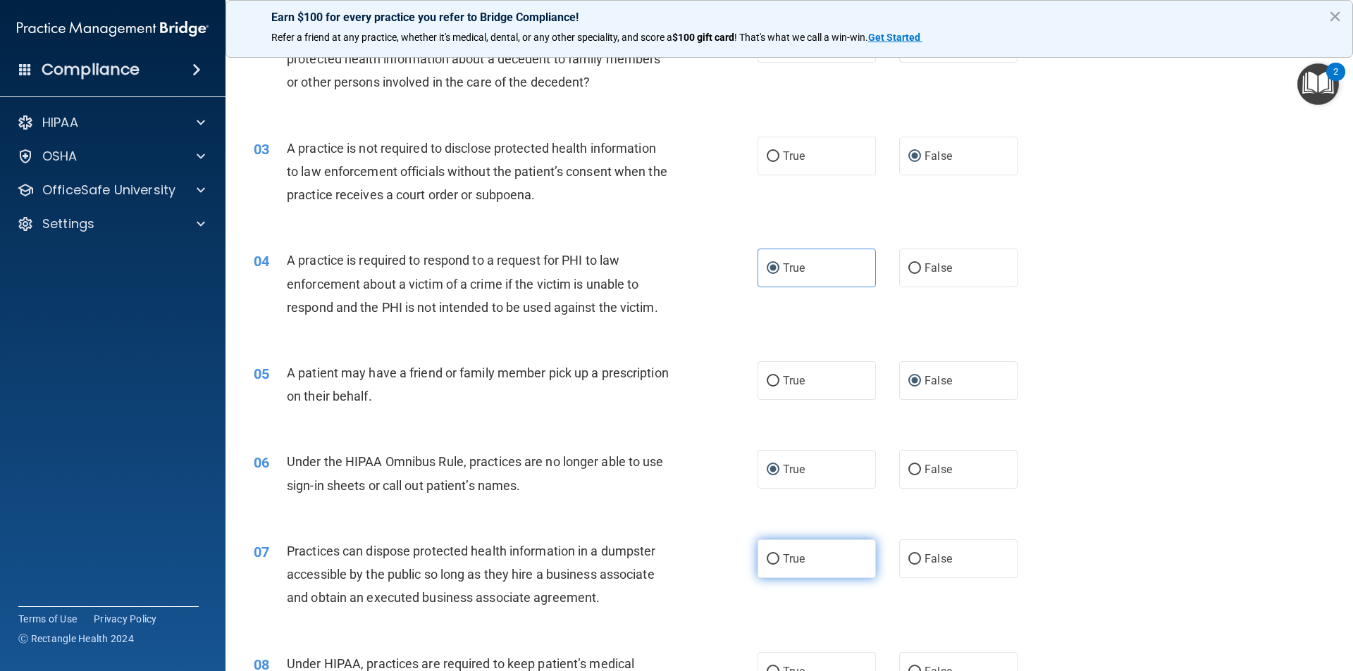
scroll to position [282, 0]
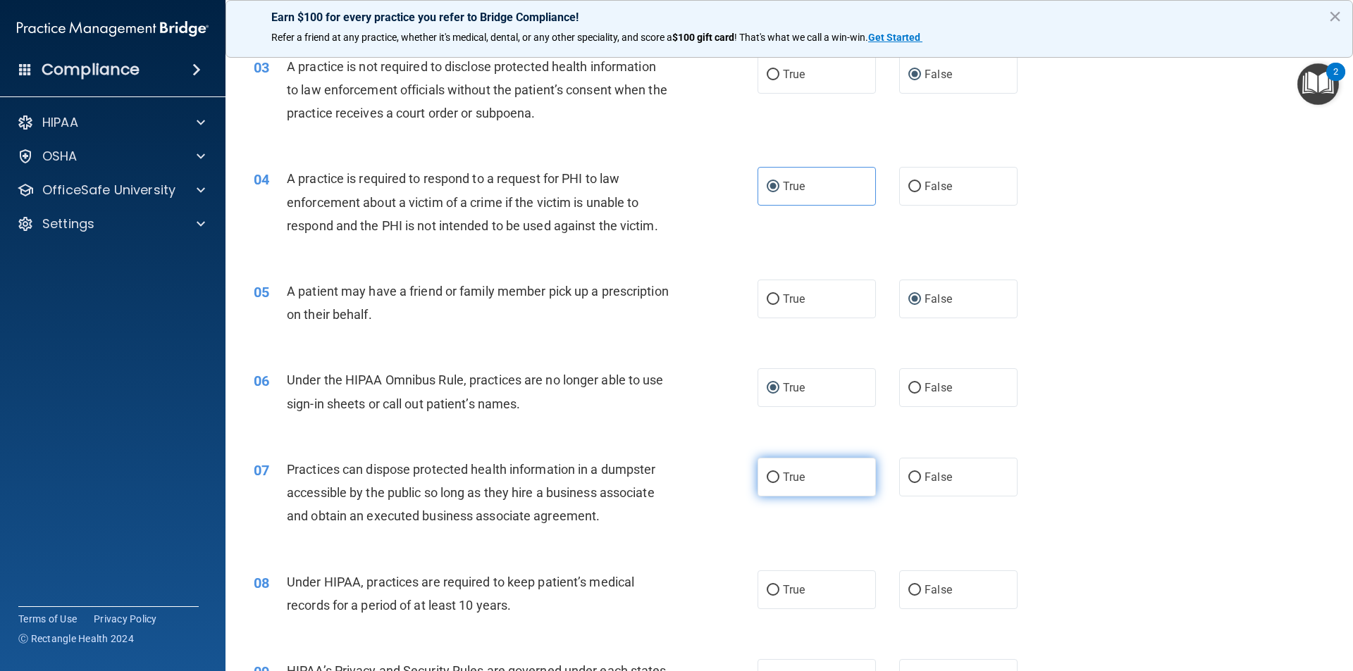
click at [769, 469] on label "True" at bounding box center [816, 477] width 118 height 39
click at [769, 473] on input "True" at bounding box center [772, 478] width 13 height 11
radio input "true"
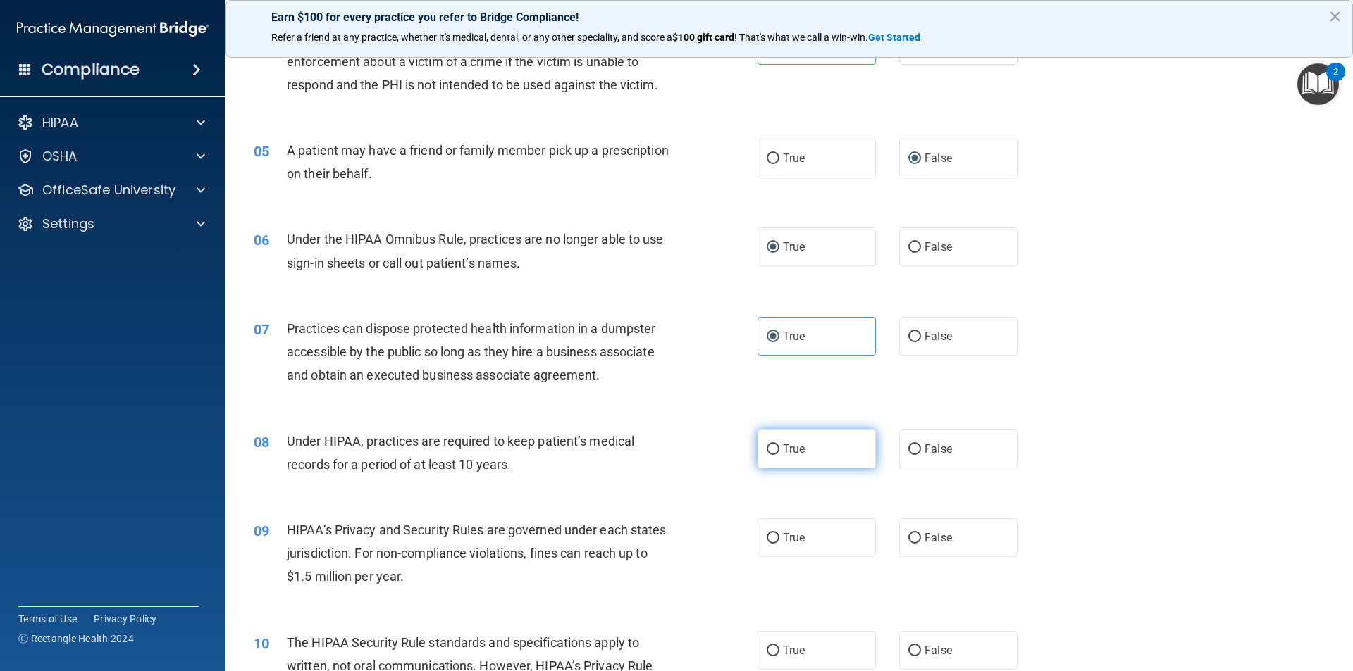
click at [764, 455] on label "True" at bounding box center [816, 449] width 118 height 39
click at [766, 455] on input "True" at bounding box center [772, 450] width 13 height 11
radio input "true"
click at [908, 534] on input "False" at bounding box center [914, 538] width 13 height 11
radio input "true"
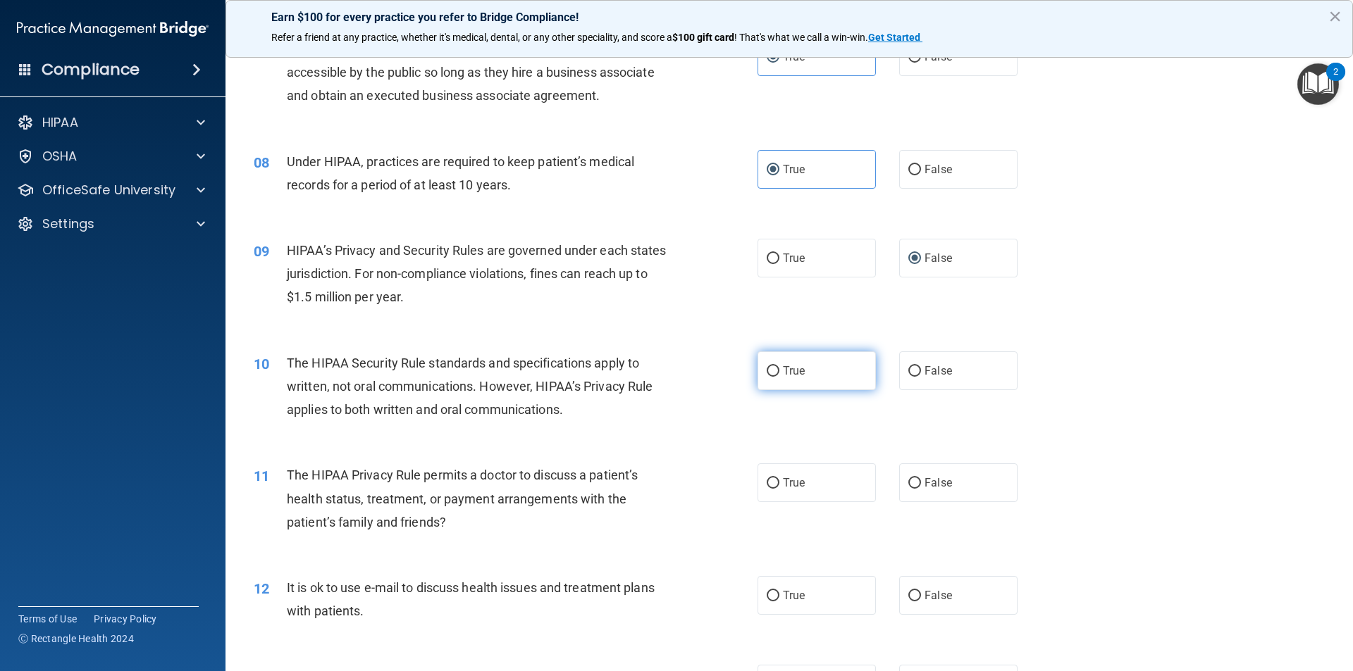
scroll to position [704, 0]
click at [768, 371] on input "True" at bounding box center [772, 369] width 13 height 11
radio input "true"
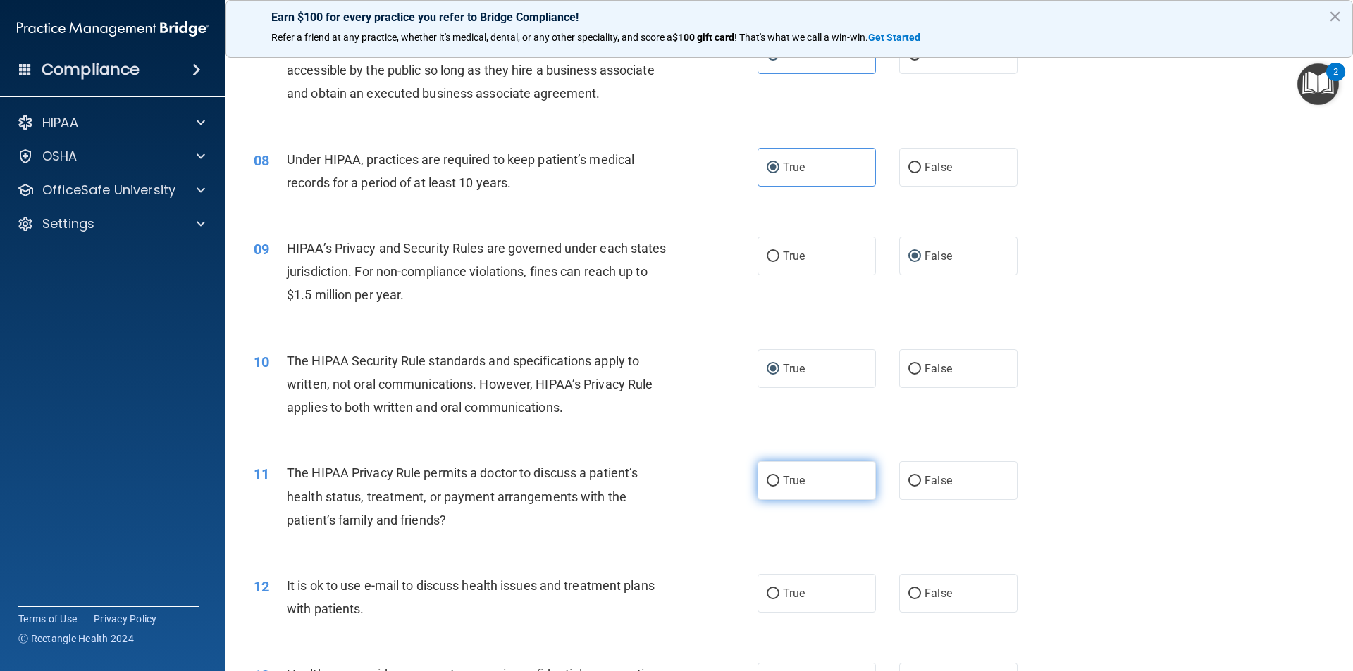
click at [766, 479] on input "True" at bounding box center [772, 481] width 13 height 11
radio input "true"
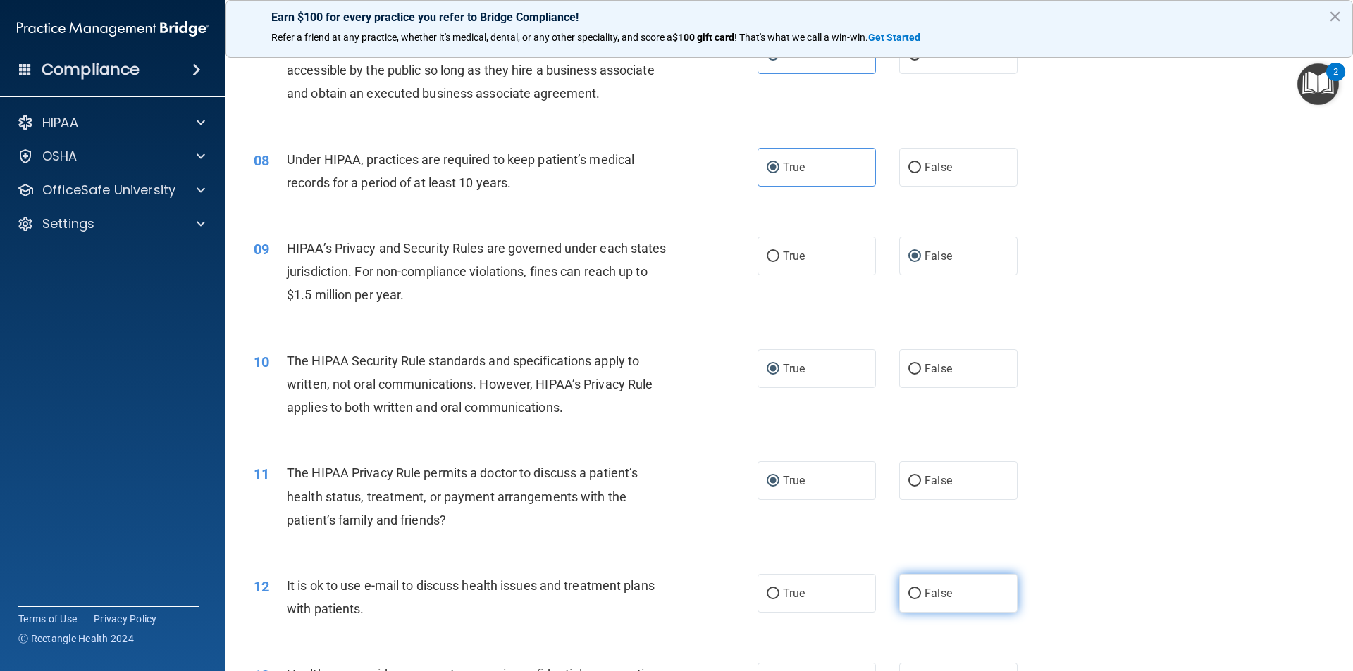
click at [900, 590] on label "False" at bounding box center [958, 593] width 118 height 39
click at [908, 590] on input "False" at bounding box center [914, 594] width 13 height 11
radio input "true"
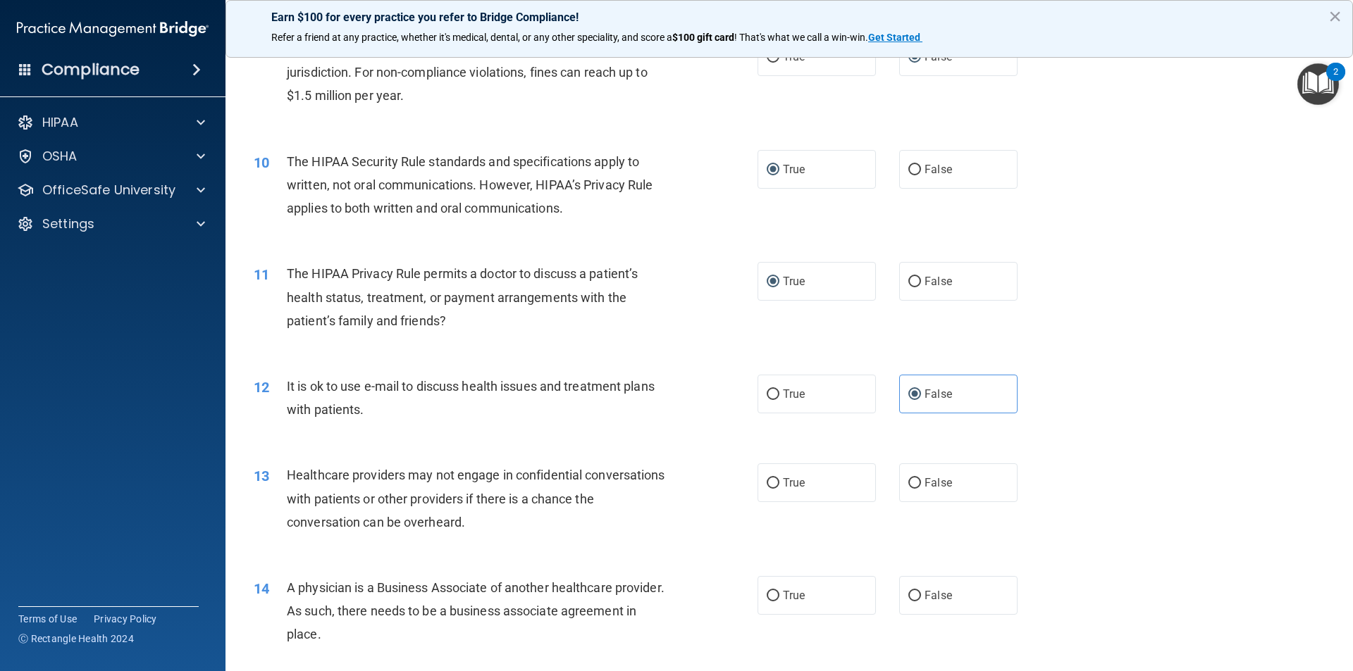
scroll to position [916, 0]
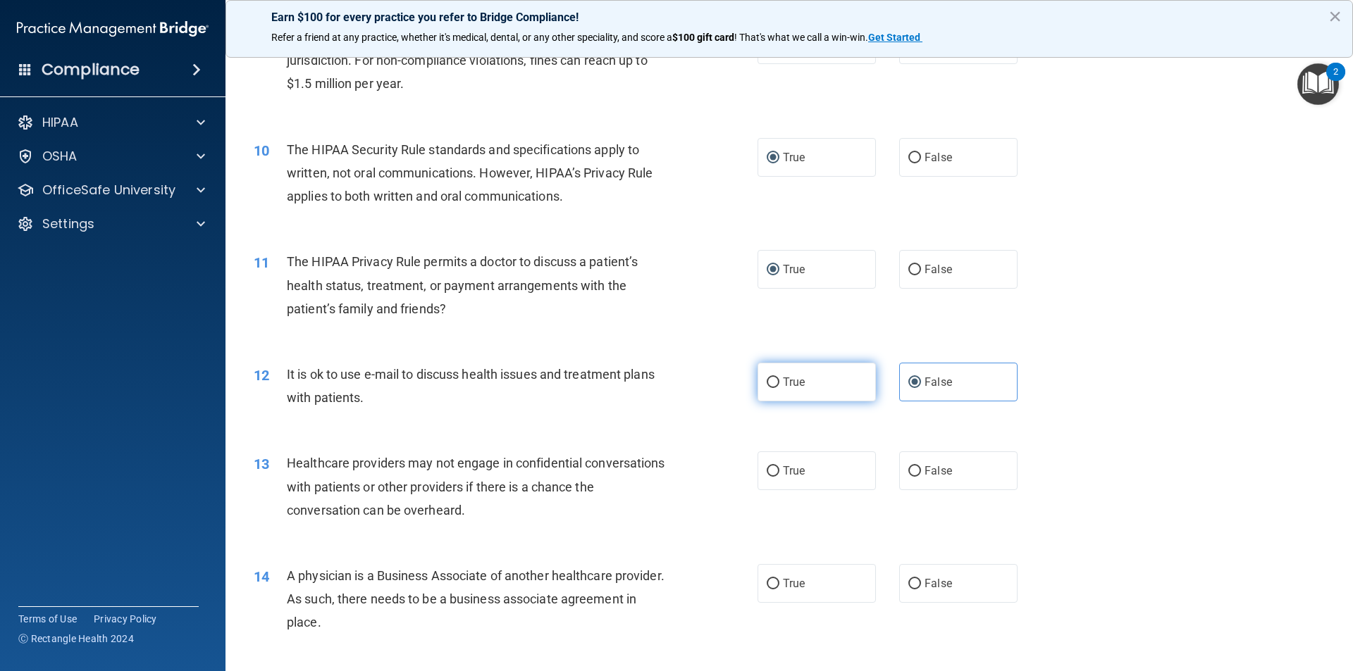
click at [772, 378] on input "True" at bounding box center [772, 383] width 13 height 11
radio input "true"
radio input "false"
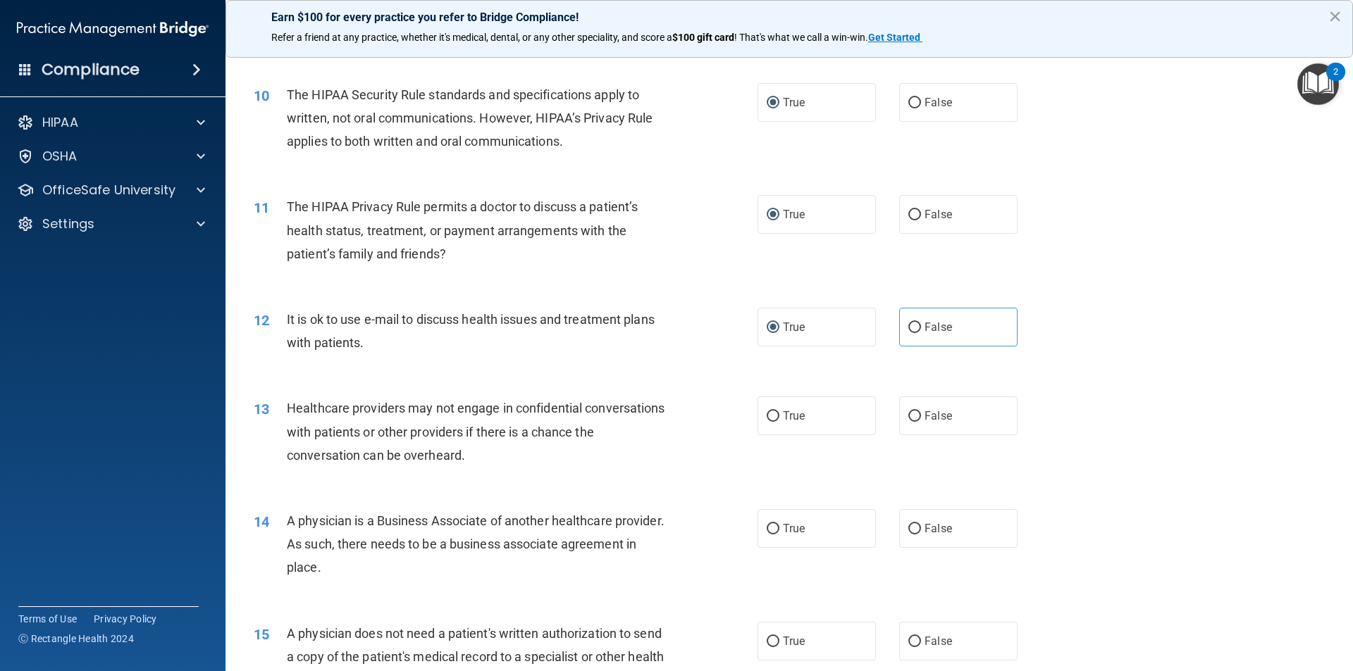
scroll to position [1057, 0]
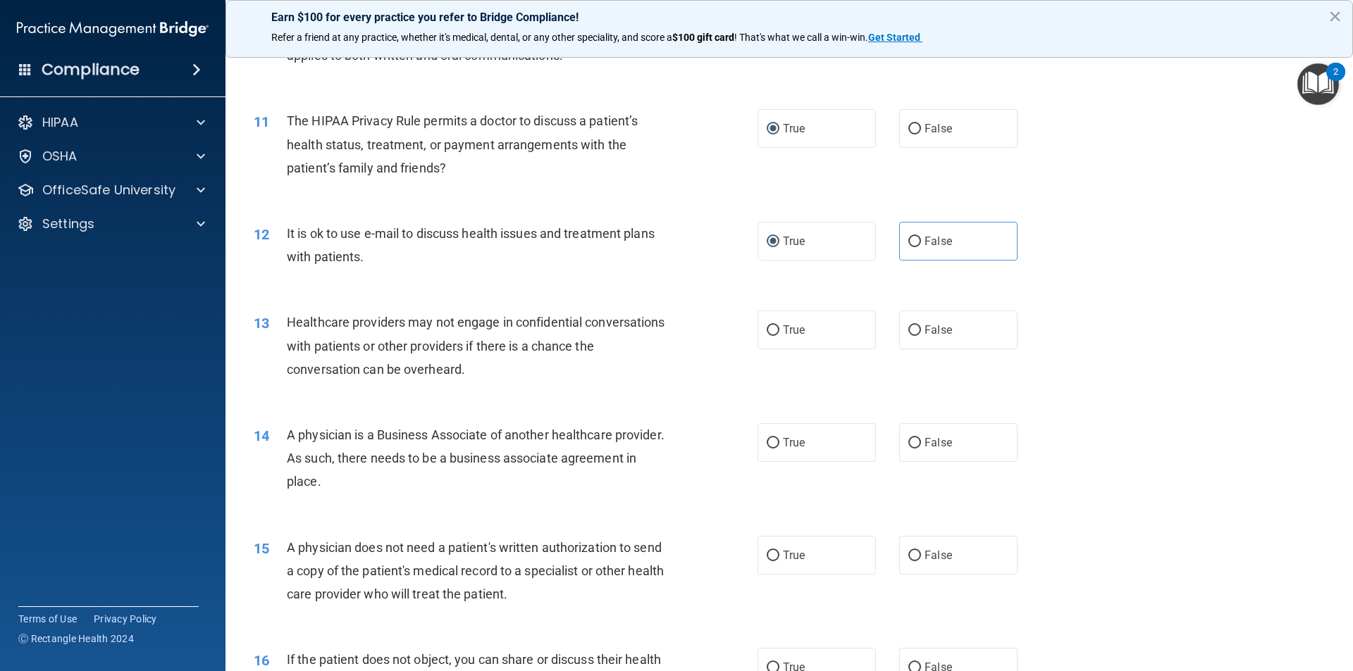
drag, startPoint x: 771, startPoint y: 330, endPoint x: 824, endPoint y: 387, distance: 77.8
click at [769, 330] on input "True" at bounding box center [772, 330] width 13 height 11
radio input "true"
click at [908, 446] on input "False" at bounding box center [914, 443] width 13 height 11
radio input "true"
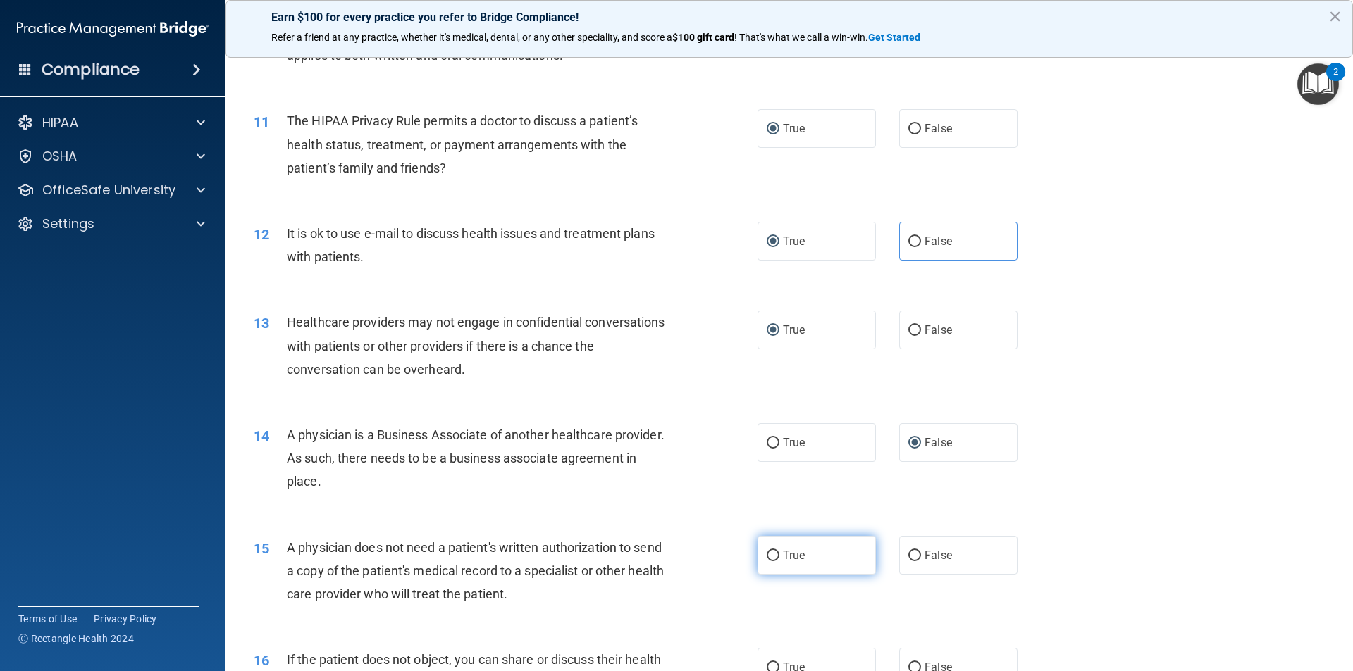
click at [766, 552] on input "True" at bounding box center [772, 556] width 13 height 11
radio input "true"
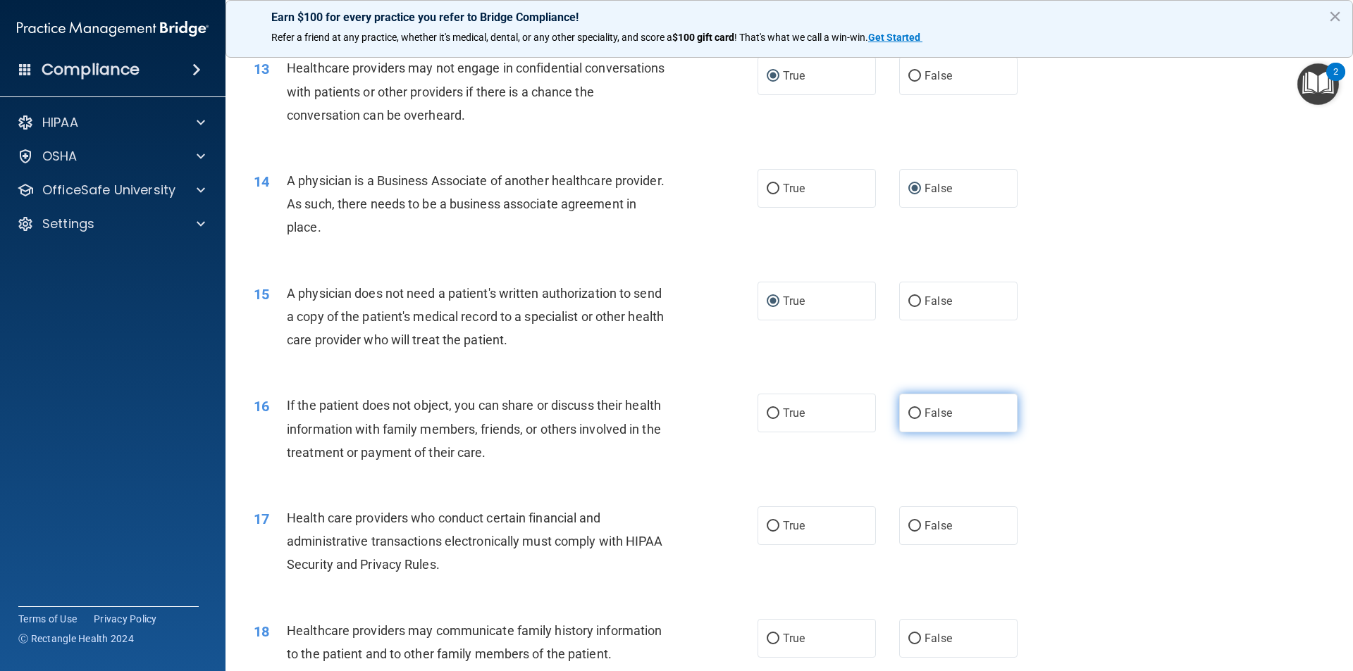
scroll to position [1338, 0]
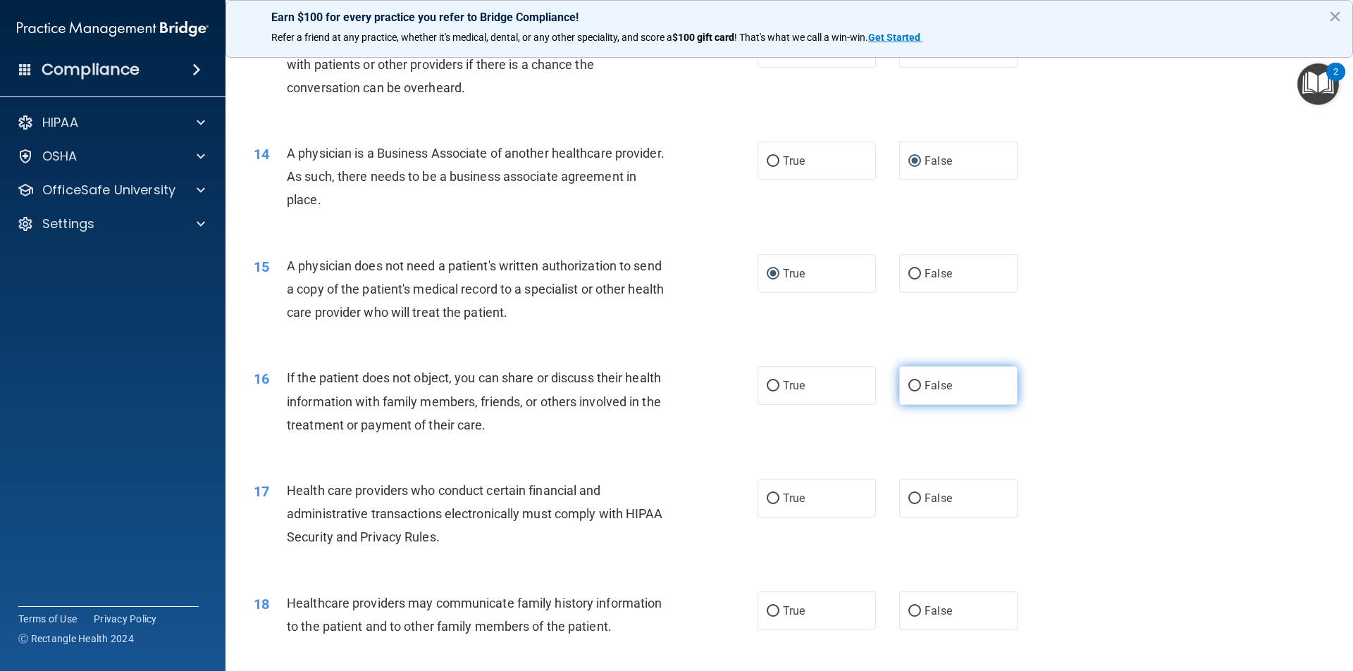
click at [912, 394] on label "False" at bounding box center [958, 385] width 118 height 39
click at [912, 392] on input "False" at bounding box center [914, 386] width 13 height 11
radio input "true"
click at [909, 505] on label "False" at bounding box center [958, 498] width 118 height 39
click at [909, 504] on input "False" at bounding box center [914, 499] width 13 height 11
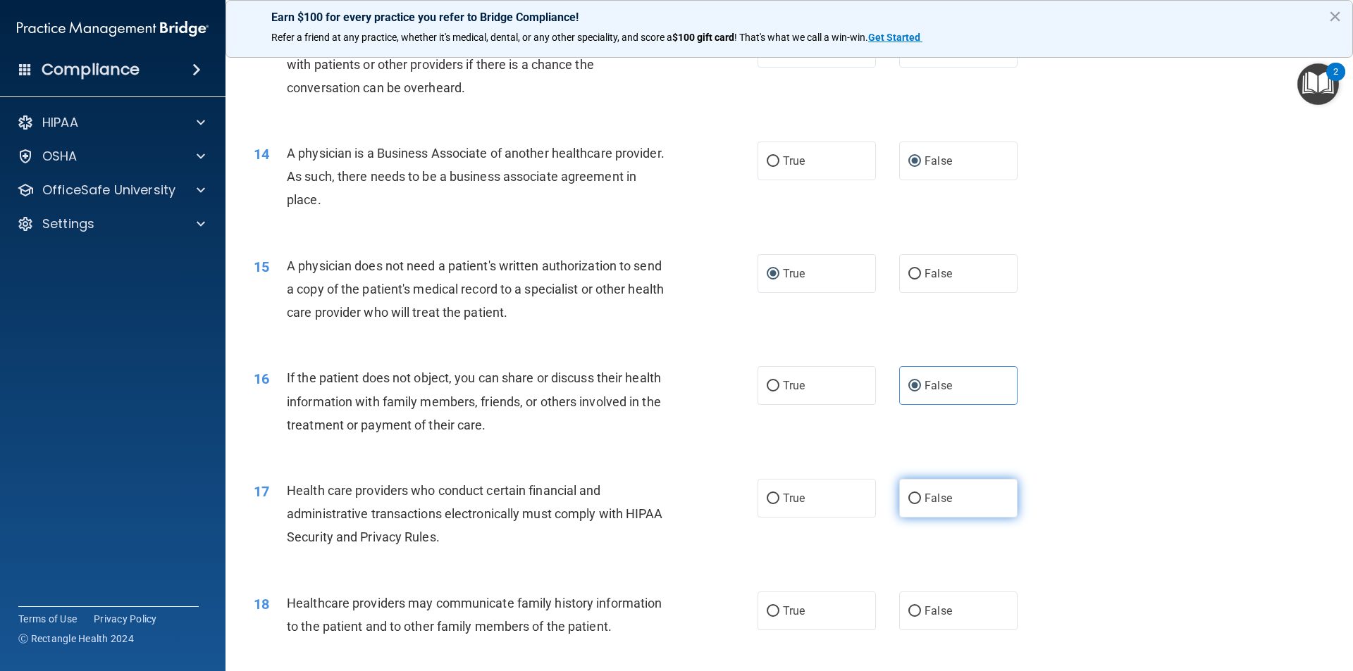
radio input "true"
click at [766, 611] on input "True" at bounding box center [772, 612] width 13 height 11
radio input "true"
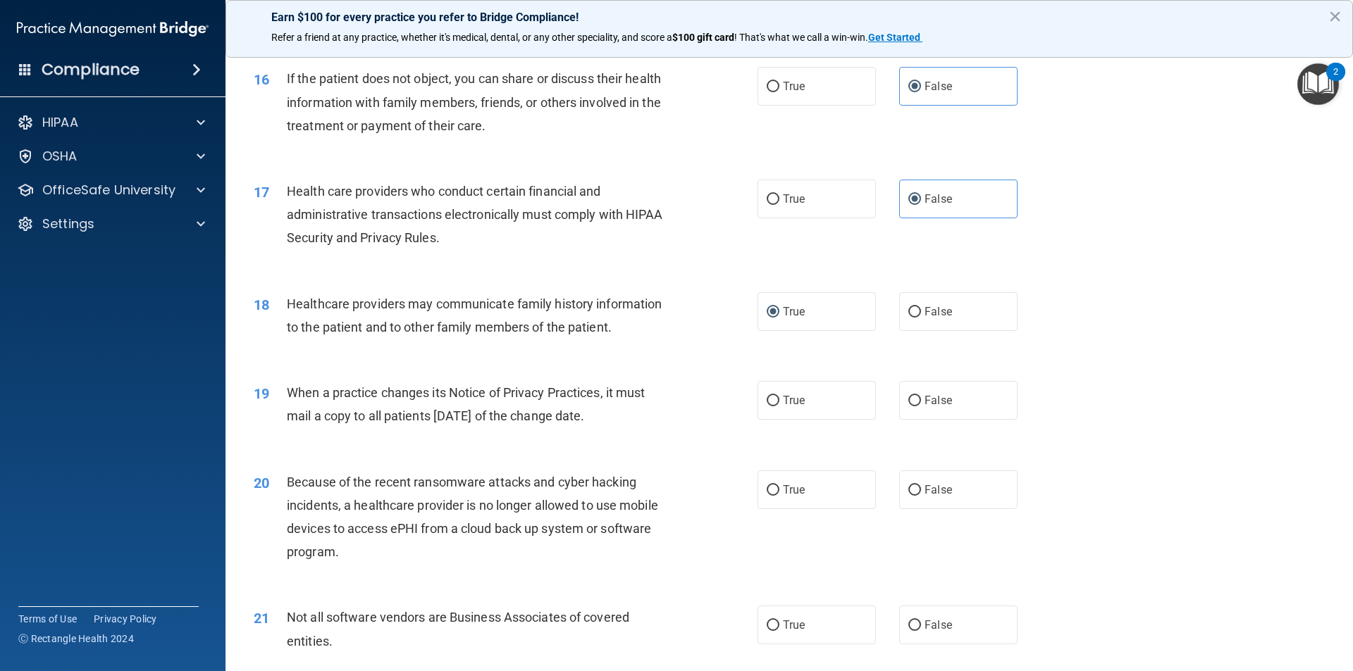
scroll to position [1691, 0]
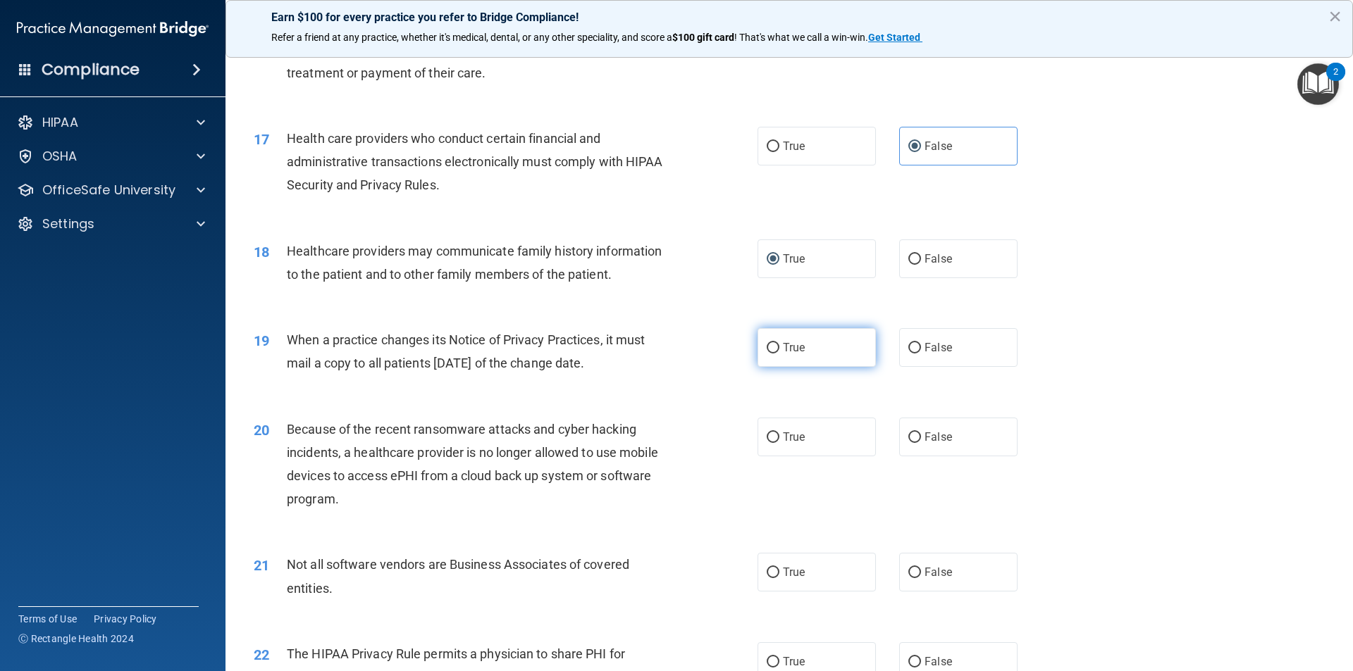
click at [766, 349] on input "True" at bounding box center [772, 348] width 13 height 11
radio input "true"
click at [766, 437] on input "True" at bounding box center [772, 438] width 13 height 11
radio input "true"
click at [899, 571] on label "False" at bounding box center [958, 572] width 118 height 39
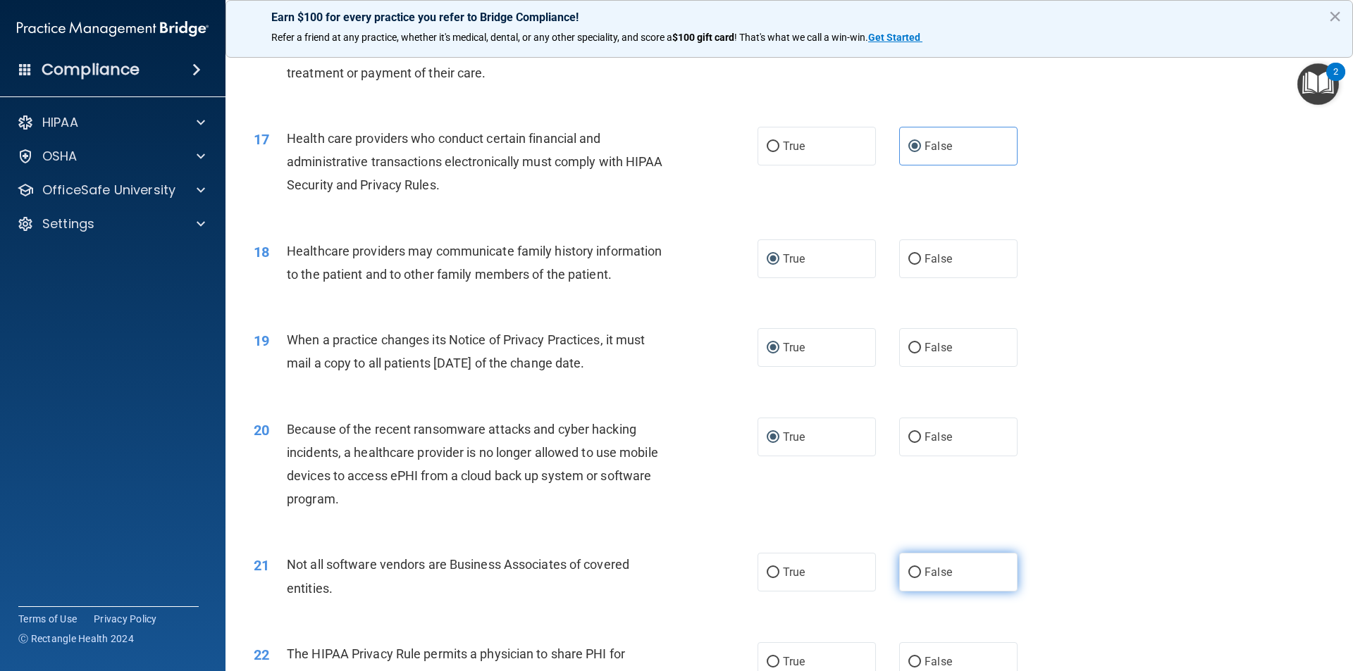
click at [908, 571] on input "False" at bounding box center [914, 573] width 13 height 11
radio input "true"
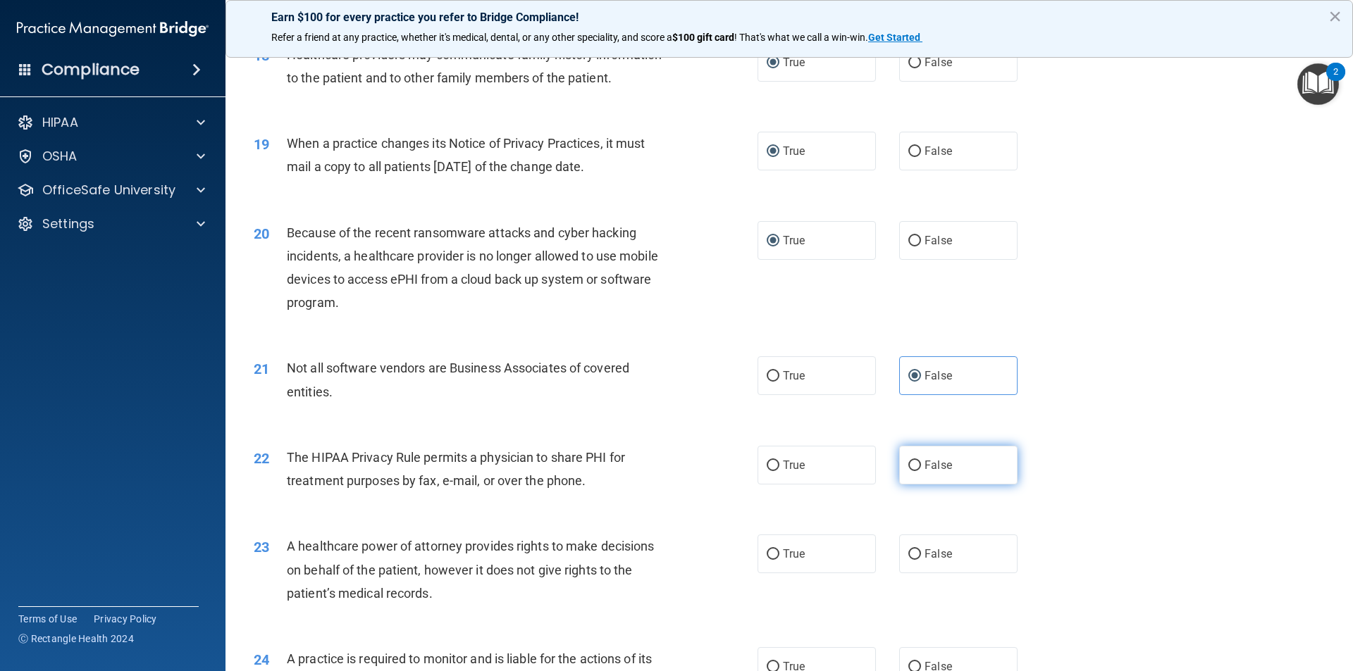
scroll to position [1902, 0]
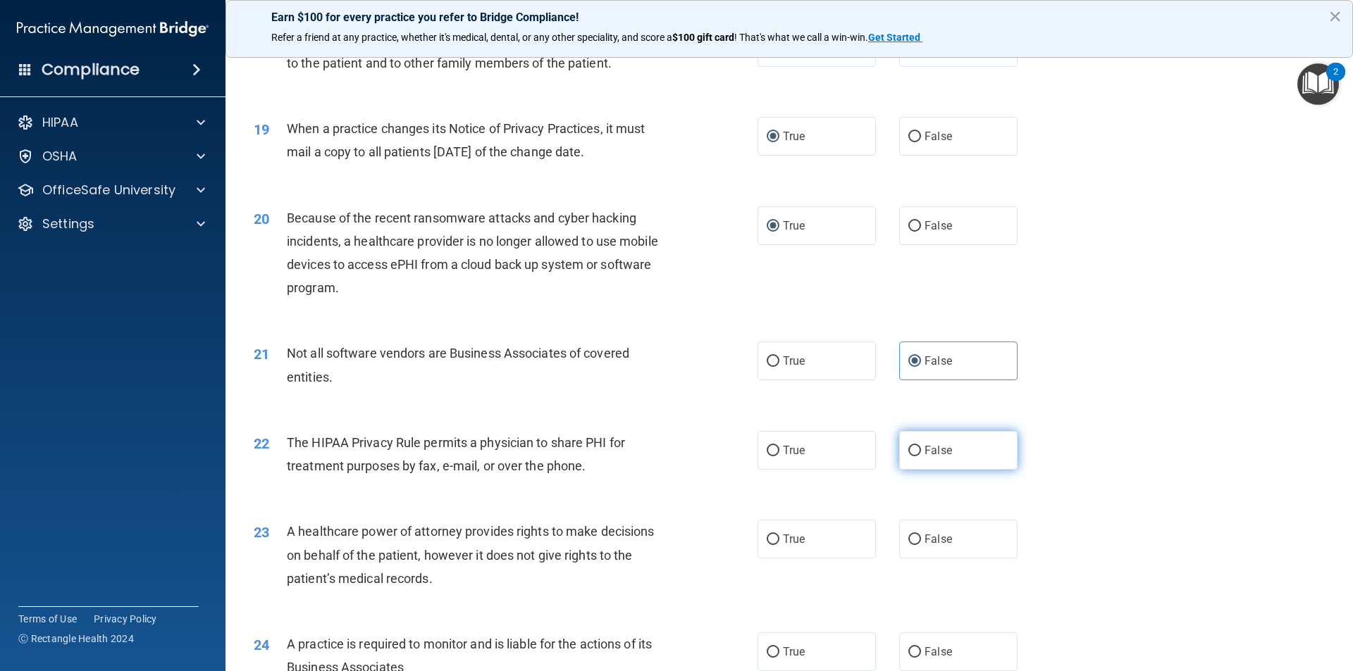
click at [908, 454] on input "False" at bounding box center [914, 451] width 13 height 11
radio input "true"
click at [770, 538] on input "True" at bounding box center [772, 540] width 13 height 11
radio input "true"
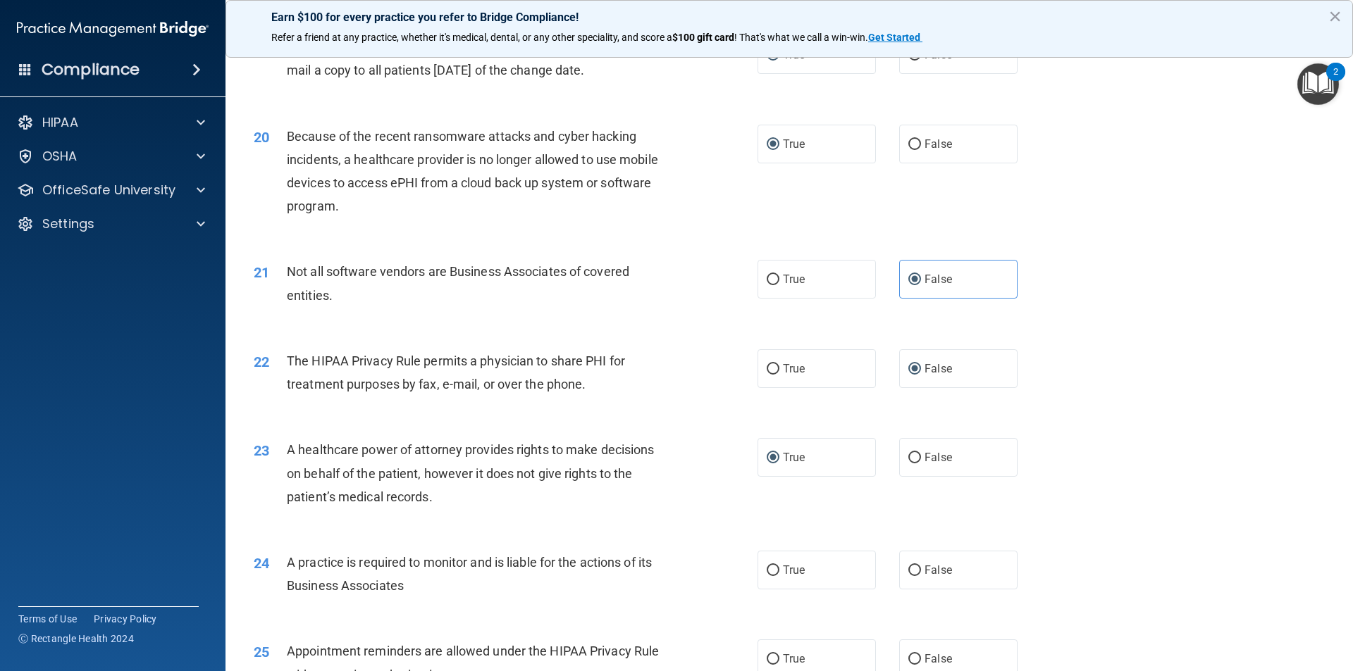
scroll to position [2184, 0]
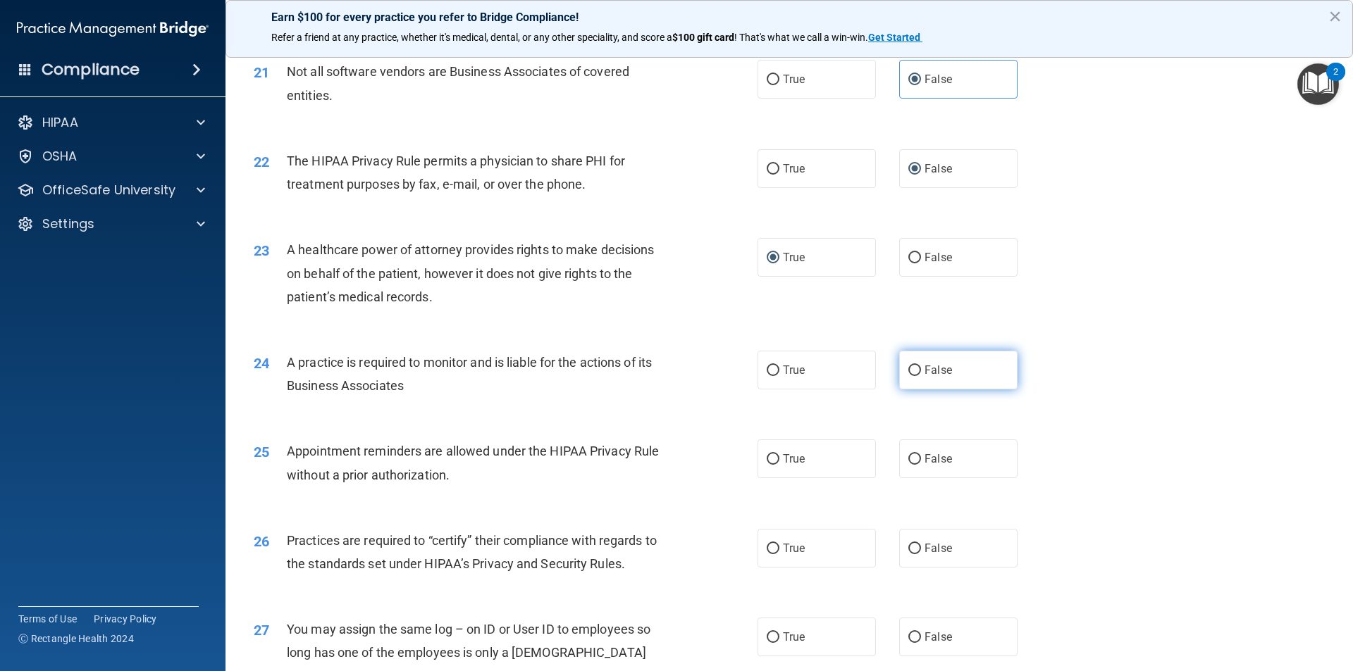
click at [908, 371] on input "False" at bounding box center [914, 371] width 13 height 11
radio input "true"
click at [908, 458] on input "False" at bounding box center [914, 459] width 13 height 11
radio input "true"
drag, startPoint x: 759, startPoint y: 540, endPoint x: 776, endPoint y: 554, distance: 22.6
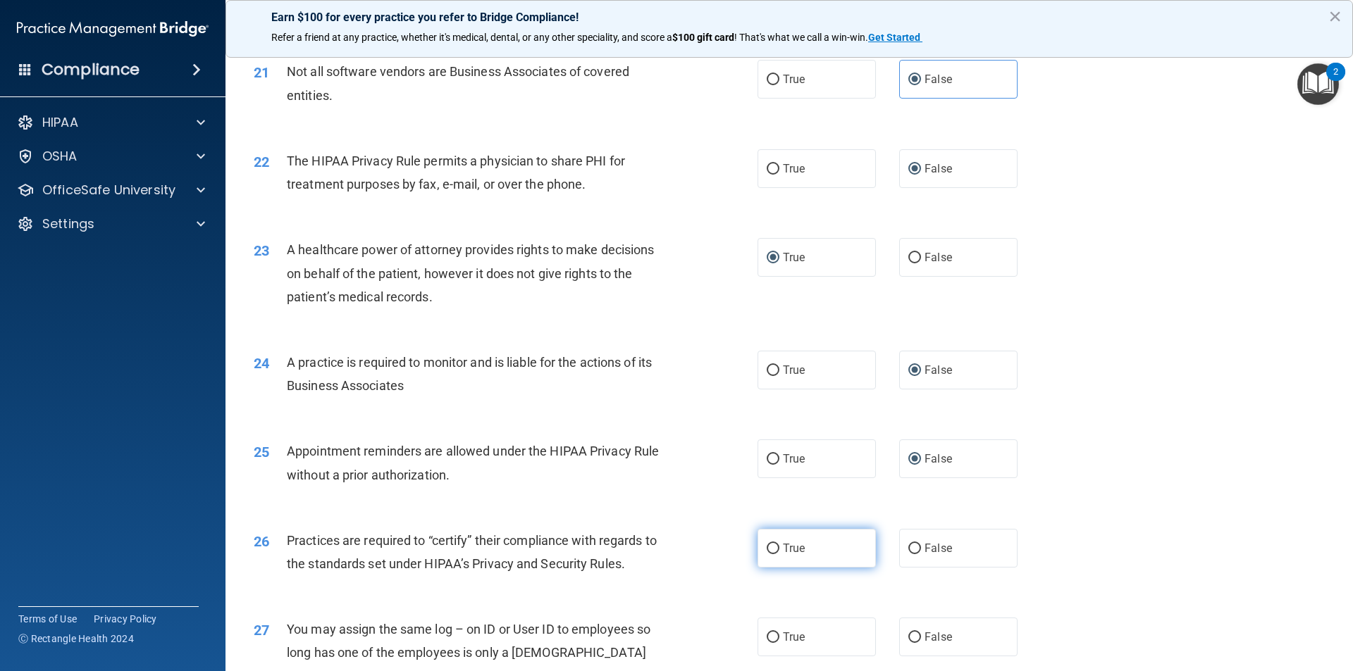
click at [760, 540] on label "True" at bounding box center [816, 548] width 118 height 39
click at [766, 544] on input "True" at bounding box center [772, 549] width 13 height 11
radio input "true"
click at [908, 640] on input "False" at bounding box center [914, 638] width 13 height 11
radio input "true"
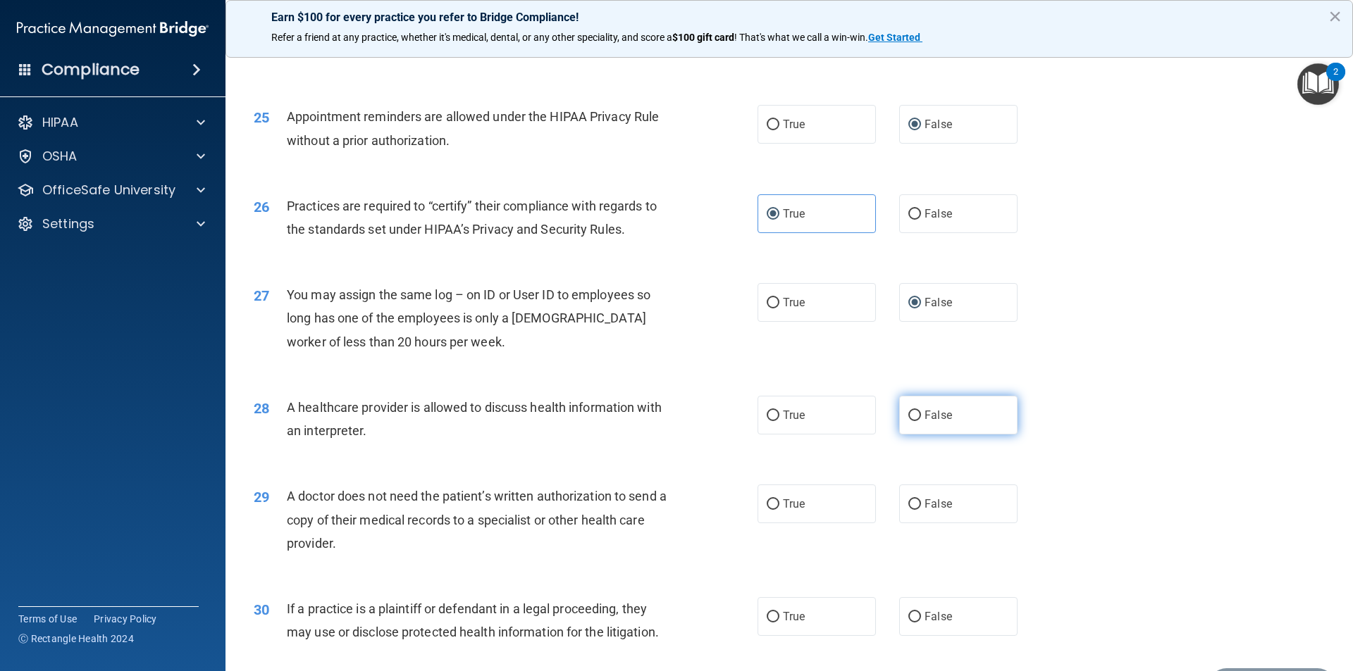
scroll to position [2536, 0]
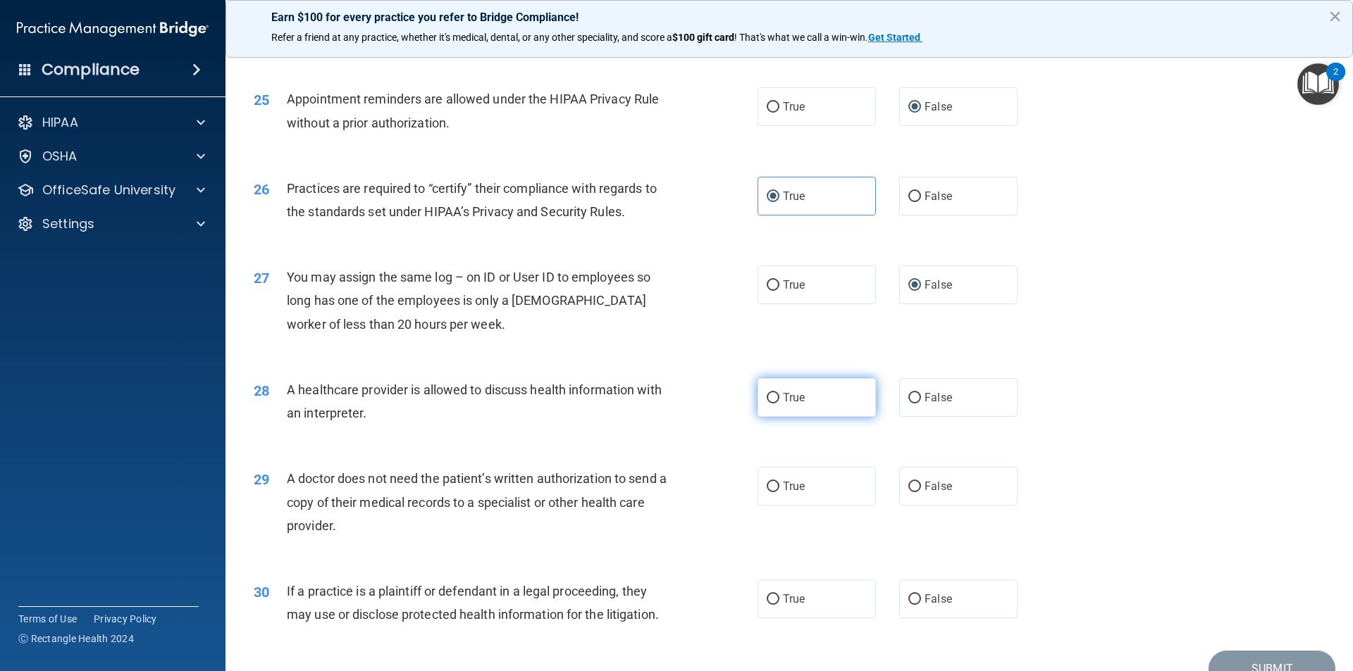
click at [769, 402] on input "True" at bounding box center [772, 398] width 13 height 11
radio input "true"
click at [766, 490] on input "True" at bounding box center [772, 487] width 13 height 11
radio input "true"
click at [768, 596] on input "True" at bounding box center [772, 600] width 13 height 11
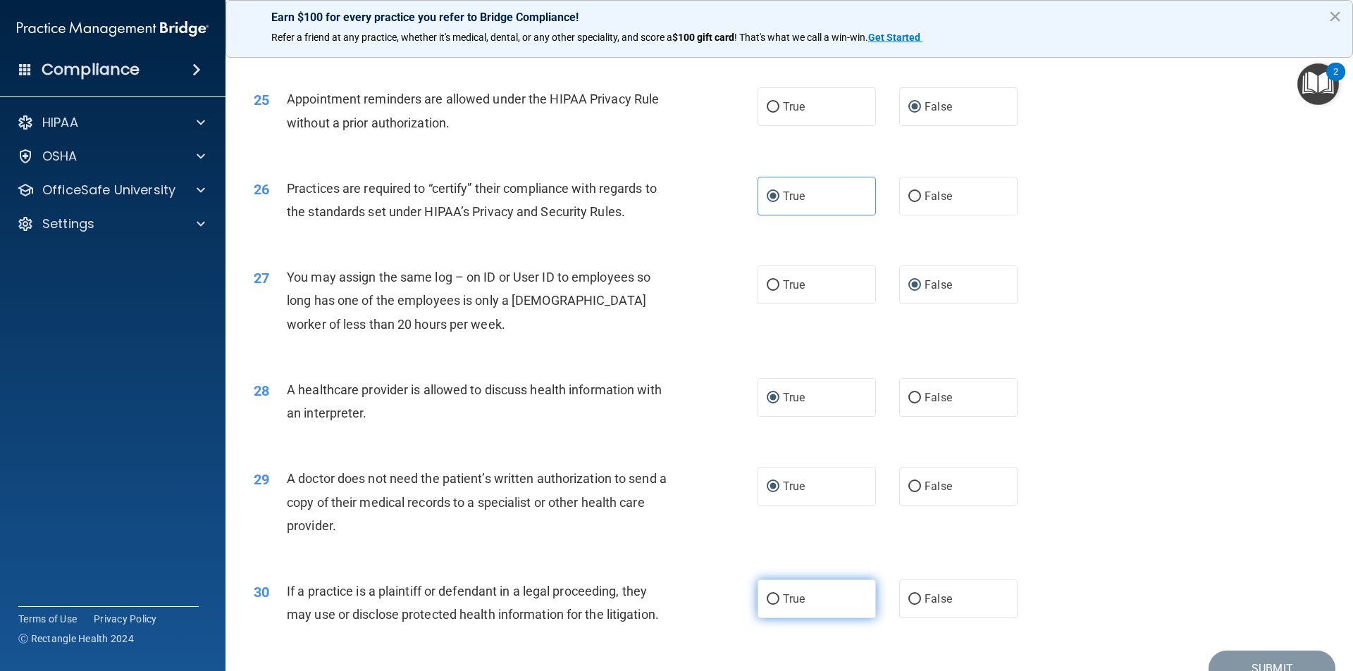
radio input "true"
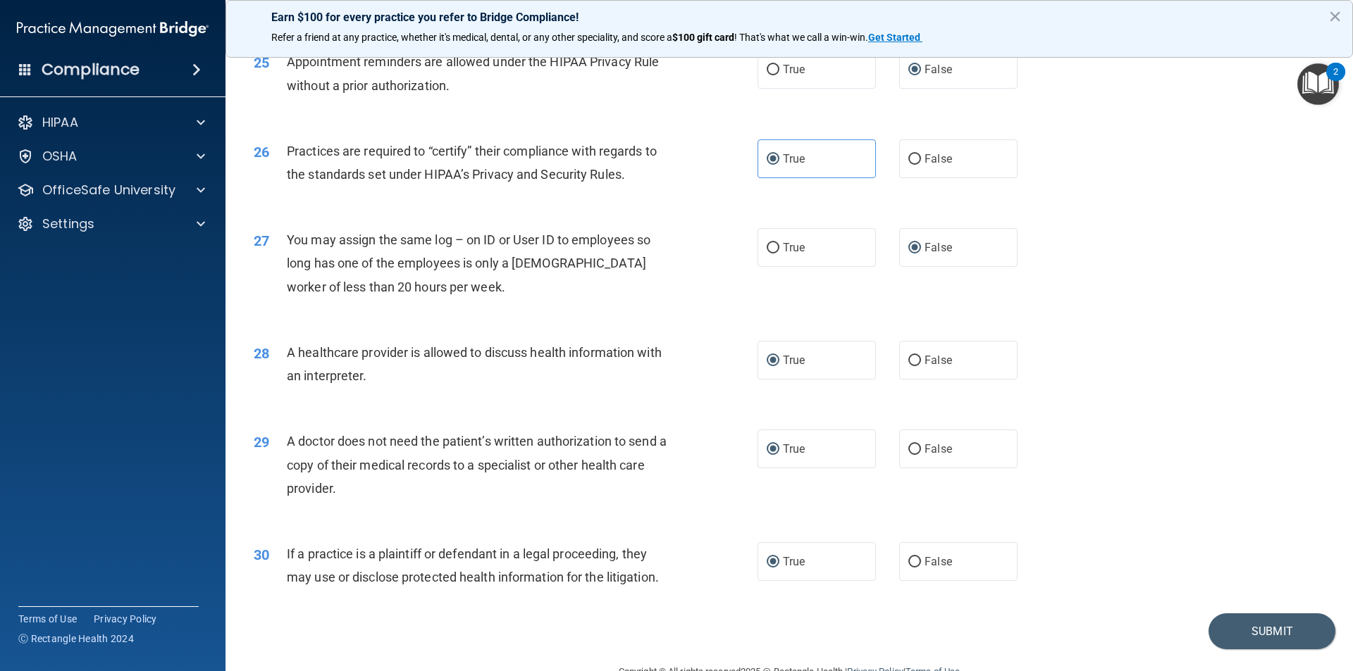
scroll to position [2608, 0]
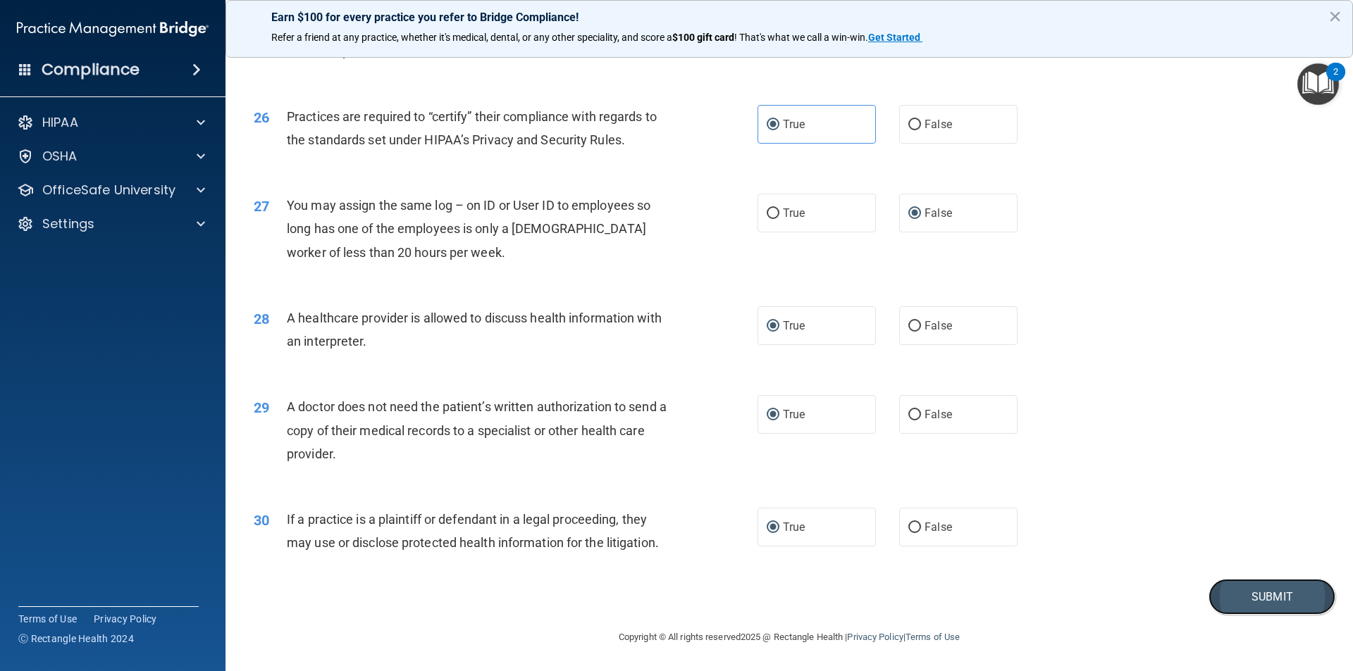
click at [1223, 591] on button "Submit" at bounding box center [1271, 597] width 127 height 36
